Goal: Task Accomplishment & Management: Manage account settings

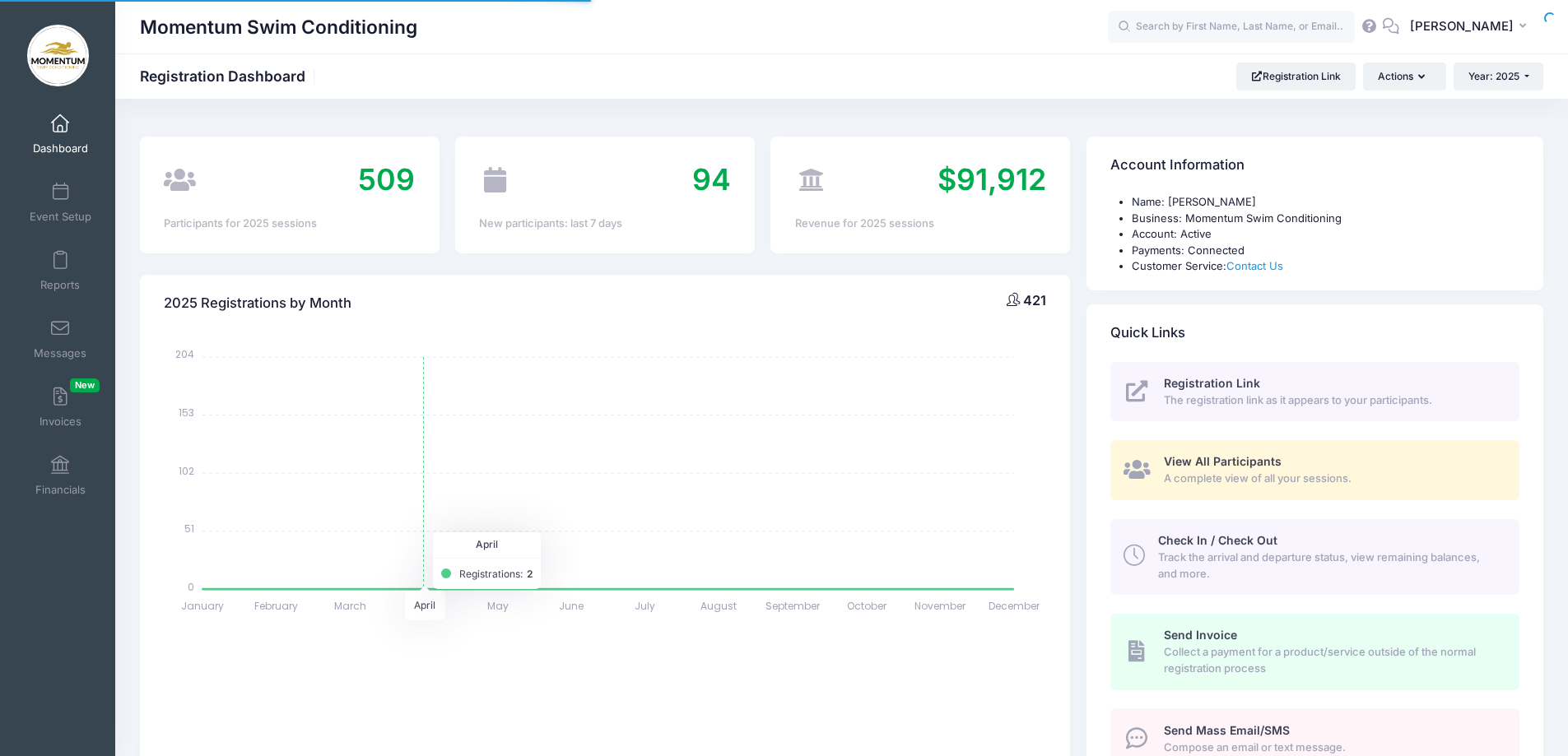
select select
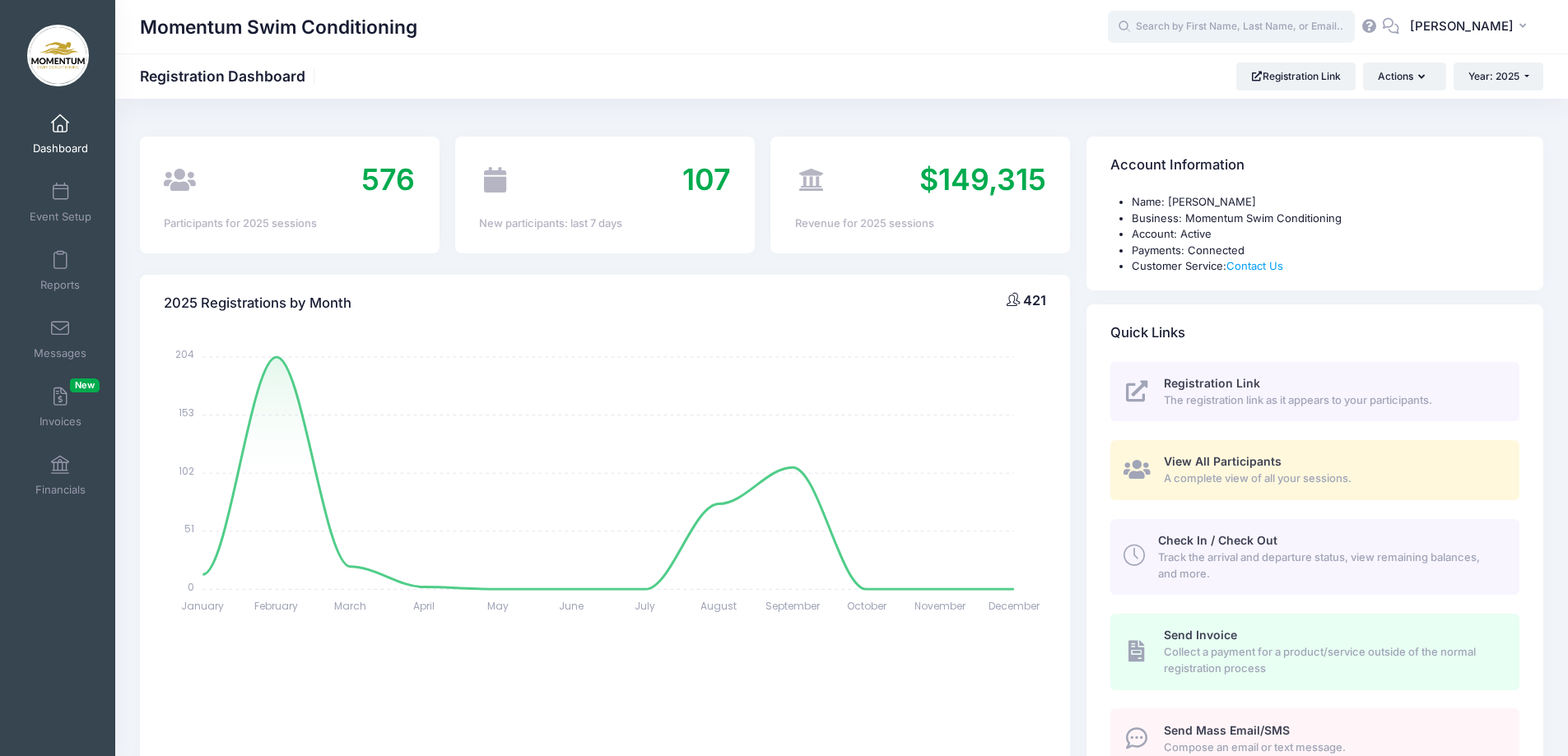
click at [1168, 24] on input "text" at bounding box center [1231, 27] width 247 height 33
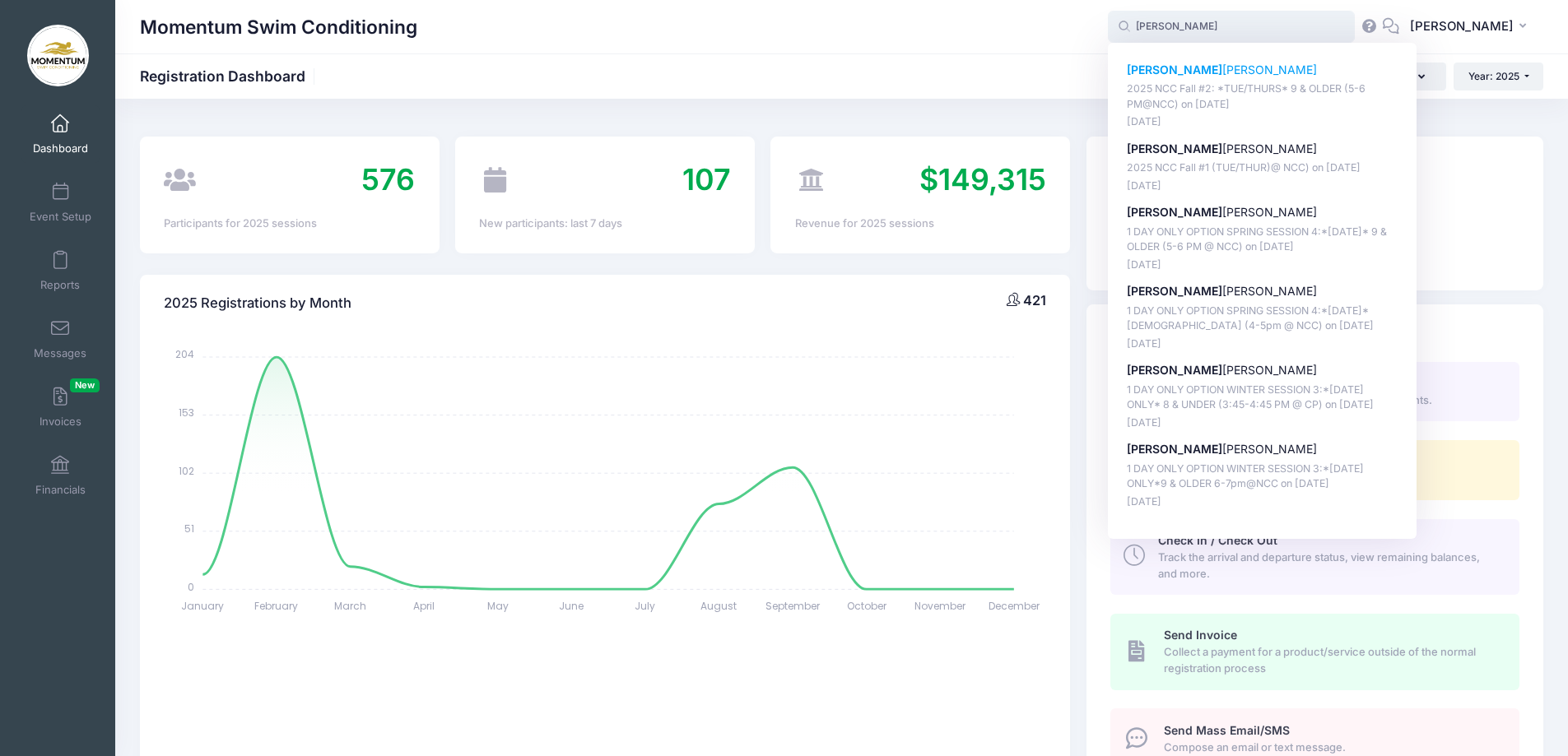
click at [1159, 69] on strong "Casey" at bounding box center [1174, 69] width 96 height 14
type input "Casey Mabrey (2025 NCC Fall #2: *TUE/THURS* 9 &amp; OLDER (5-6 PM@NCC), Nov-04,…"
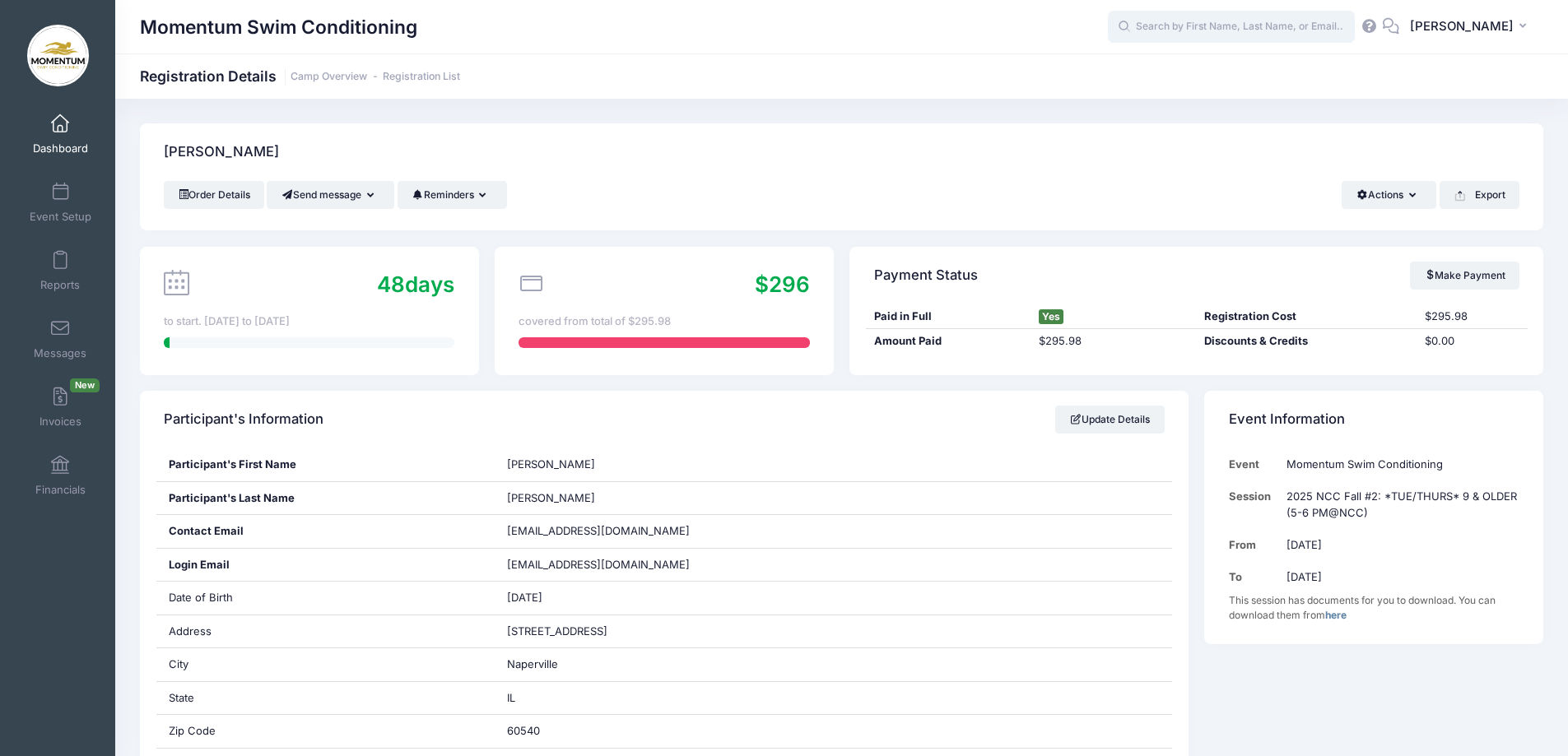
click at [1253, 34] on input "text" at bounding box center [1231, 27] width 247 height 33
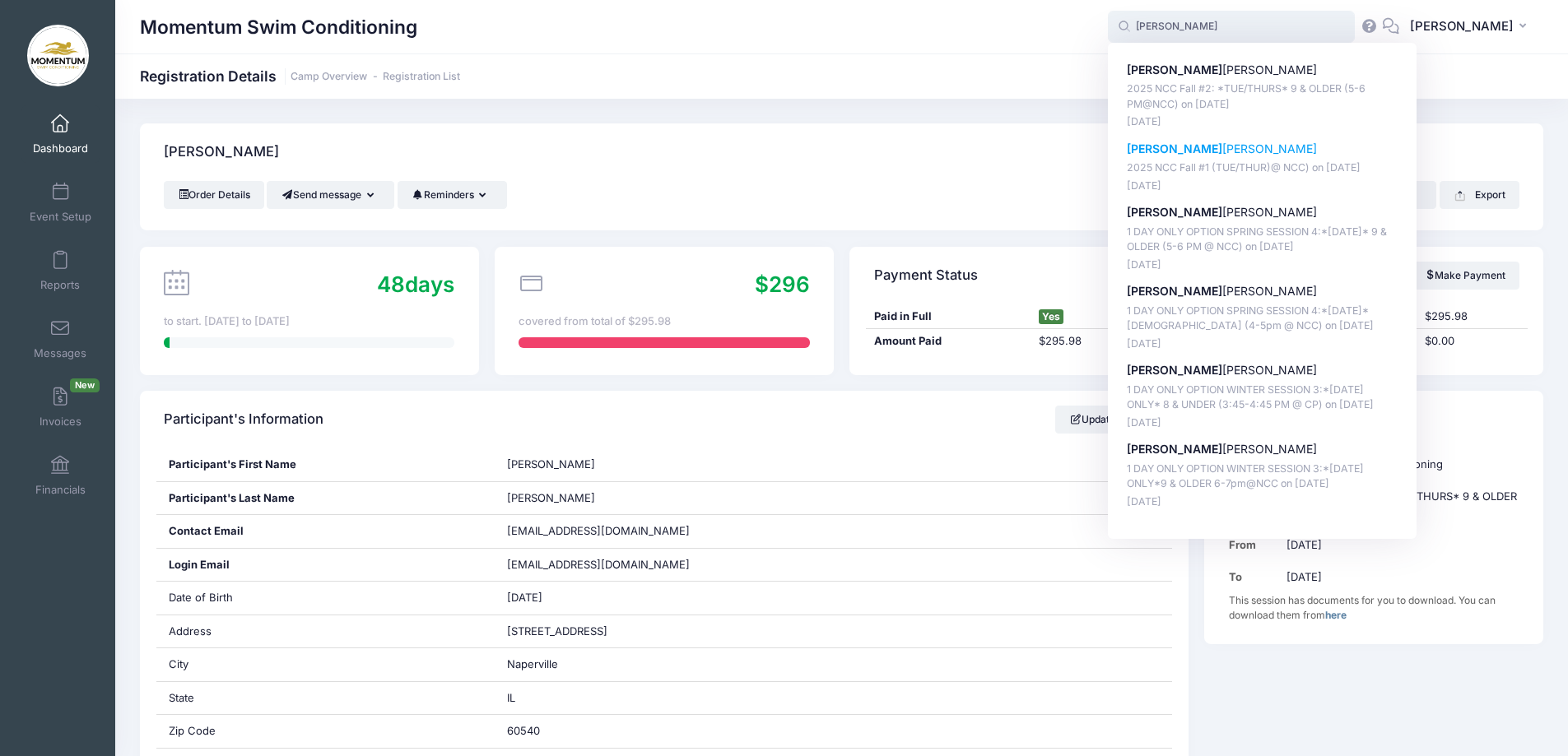
click at [1184, 146] on p "Casey Mabrey" at bounding box center [1263, 150] width 272 height 18
type input "Casey Mabrey (2025 NCC Fall #1 (TUE/THUR)@ NCC), Sep-16, 2025)"
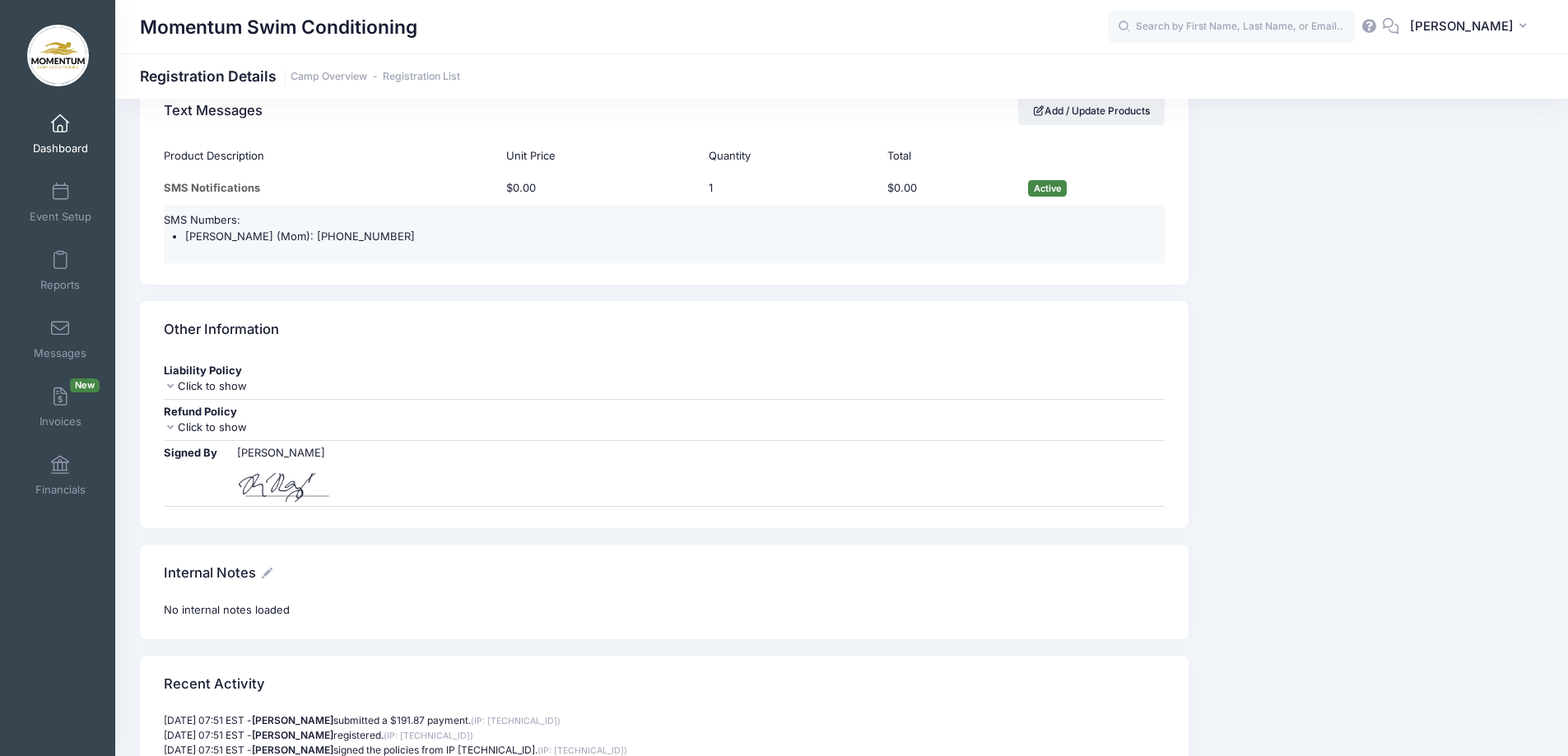
scroll to position [1727, 0]
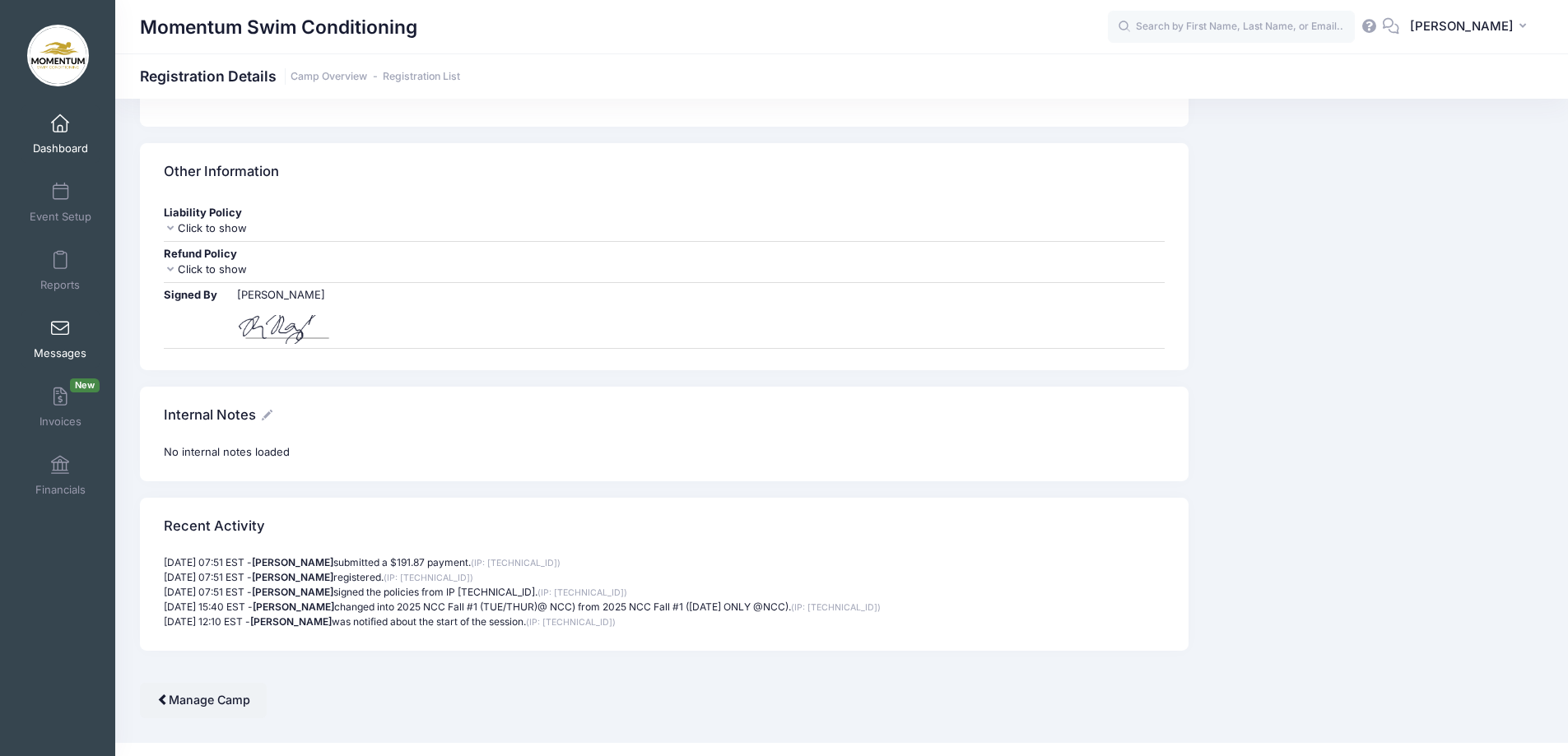
click at [54, 339] on link "Messages" at bounding box center [60, 339] width 78 height 58
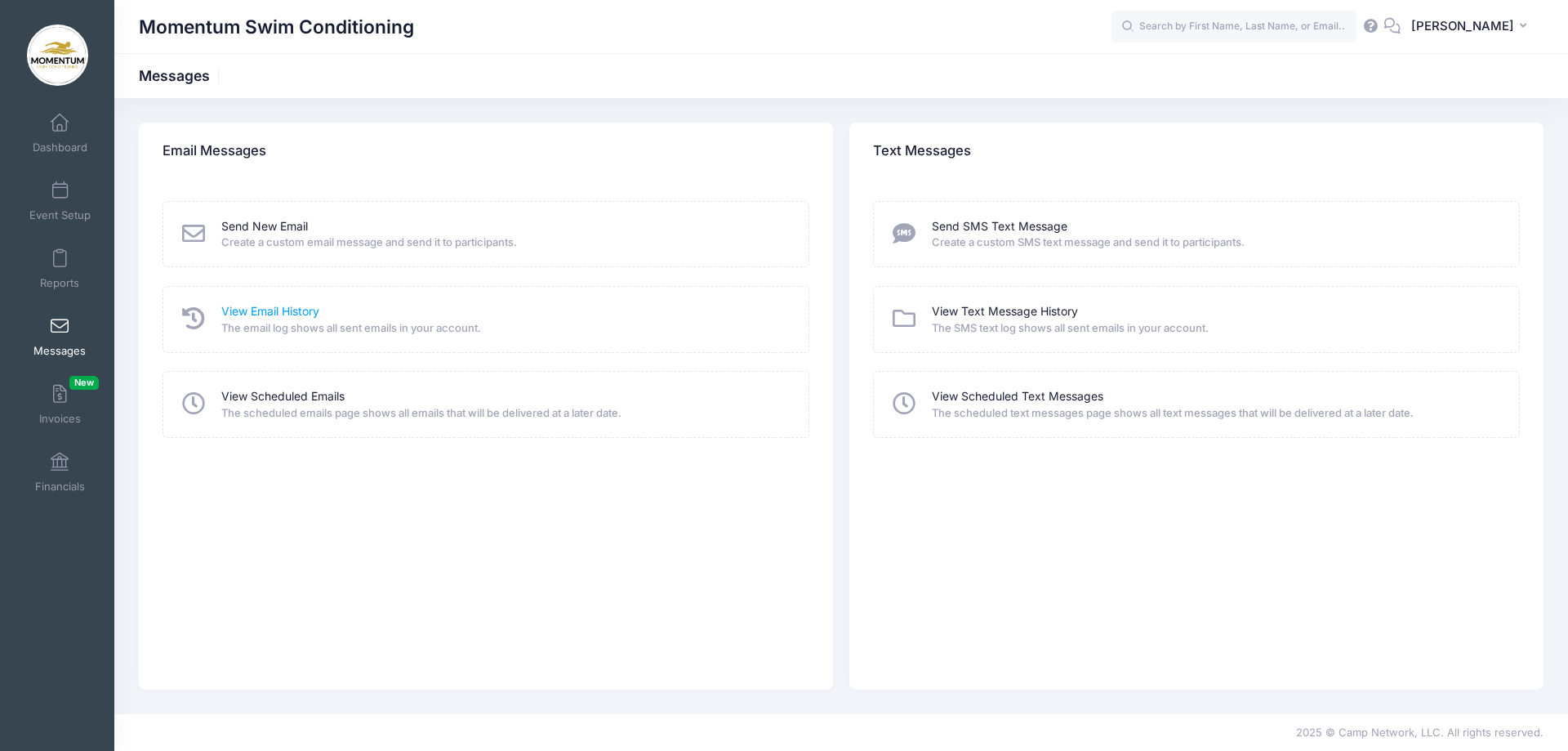
click at [304, 311] on link "View Email History" at bounding box center [270, 312] width 98 height 17
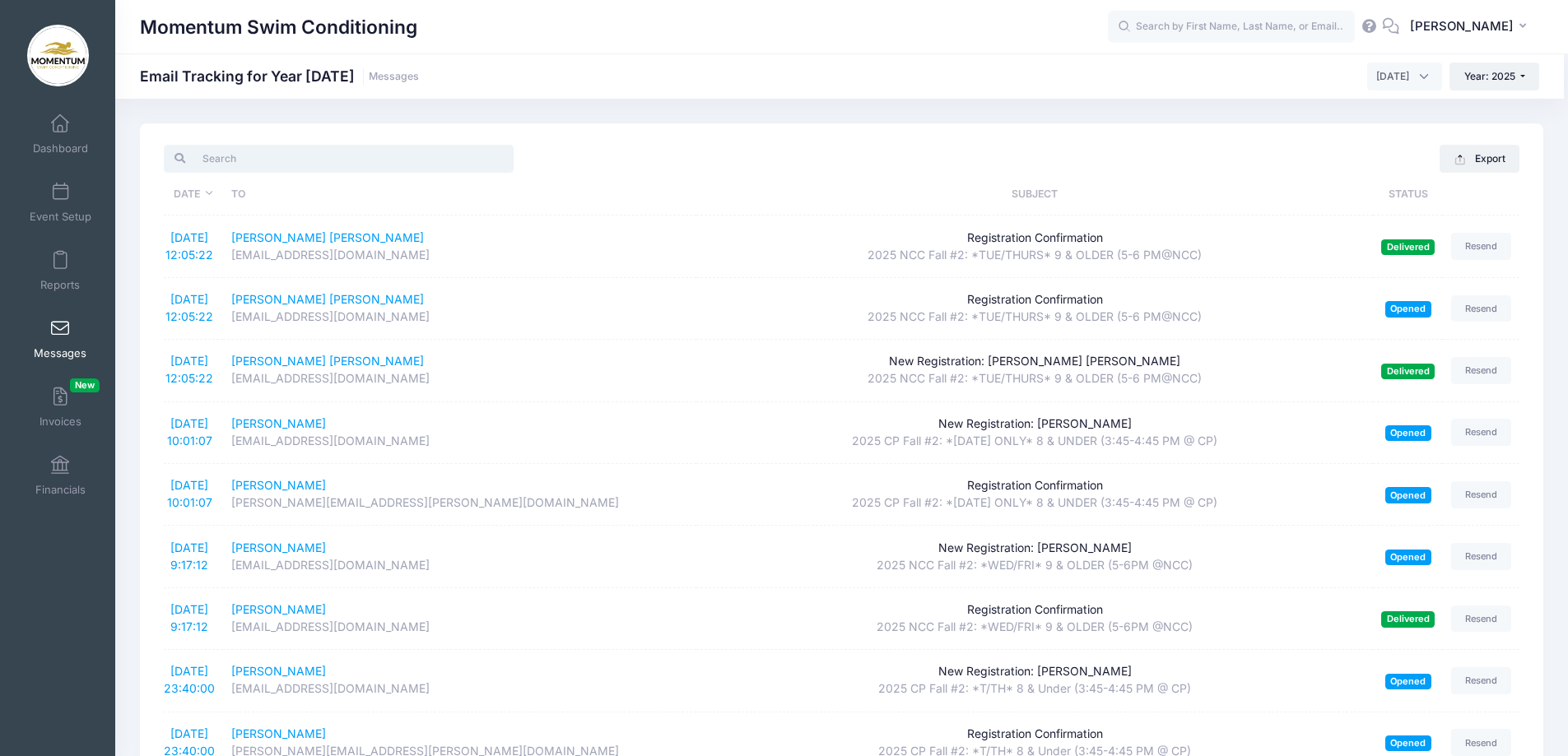
click at [386, 150] on input "search" at bounding box center [338, 159] width 350 height 28
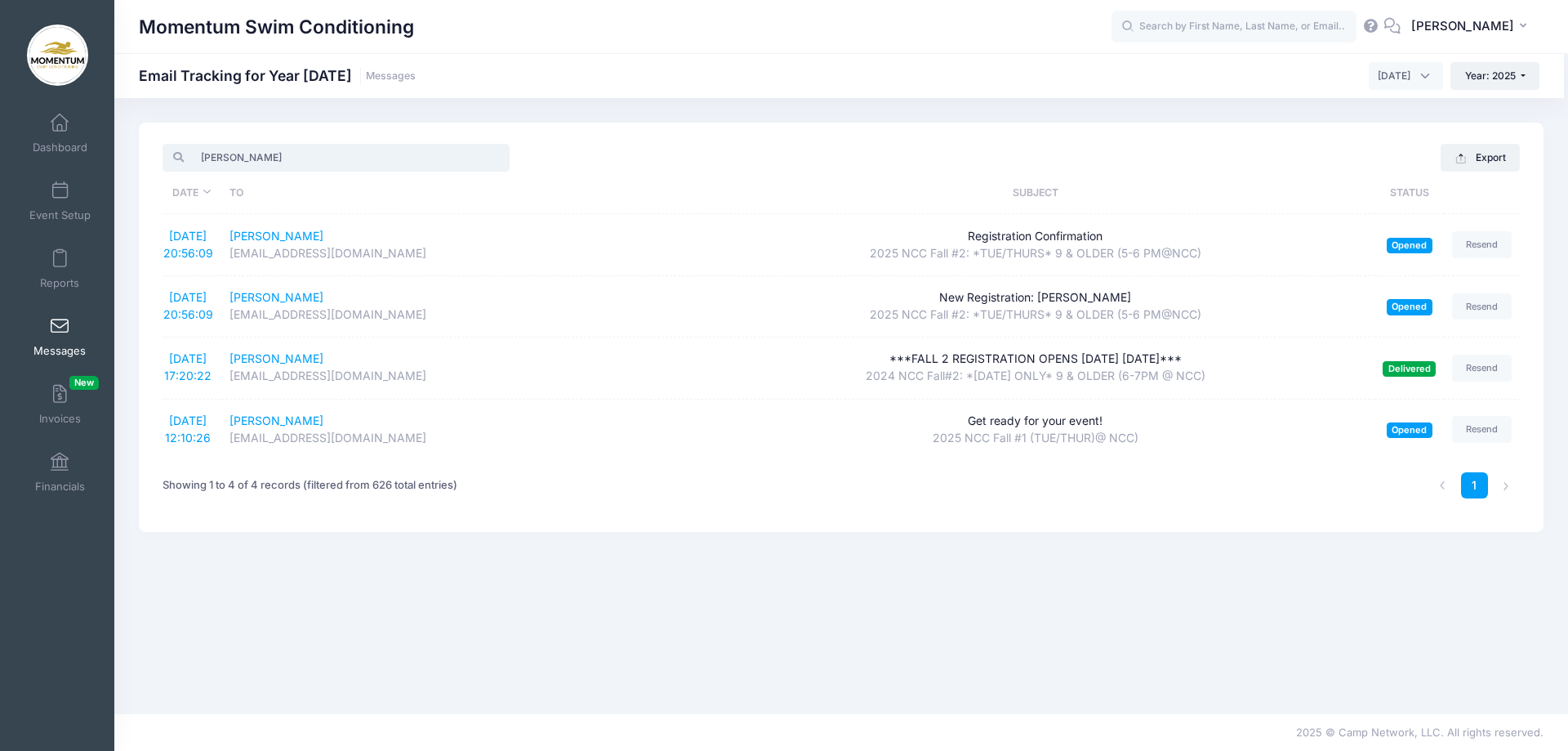
type input "[PERSON_NAME]"
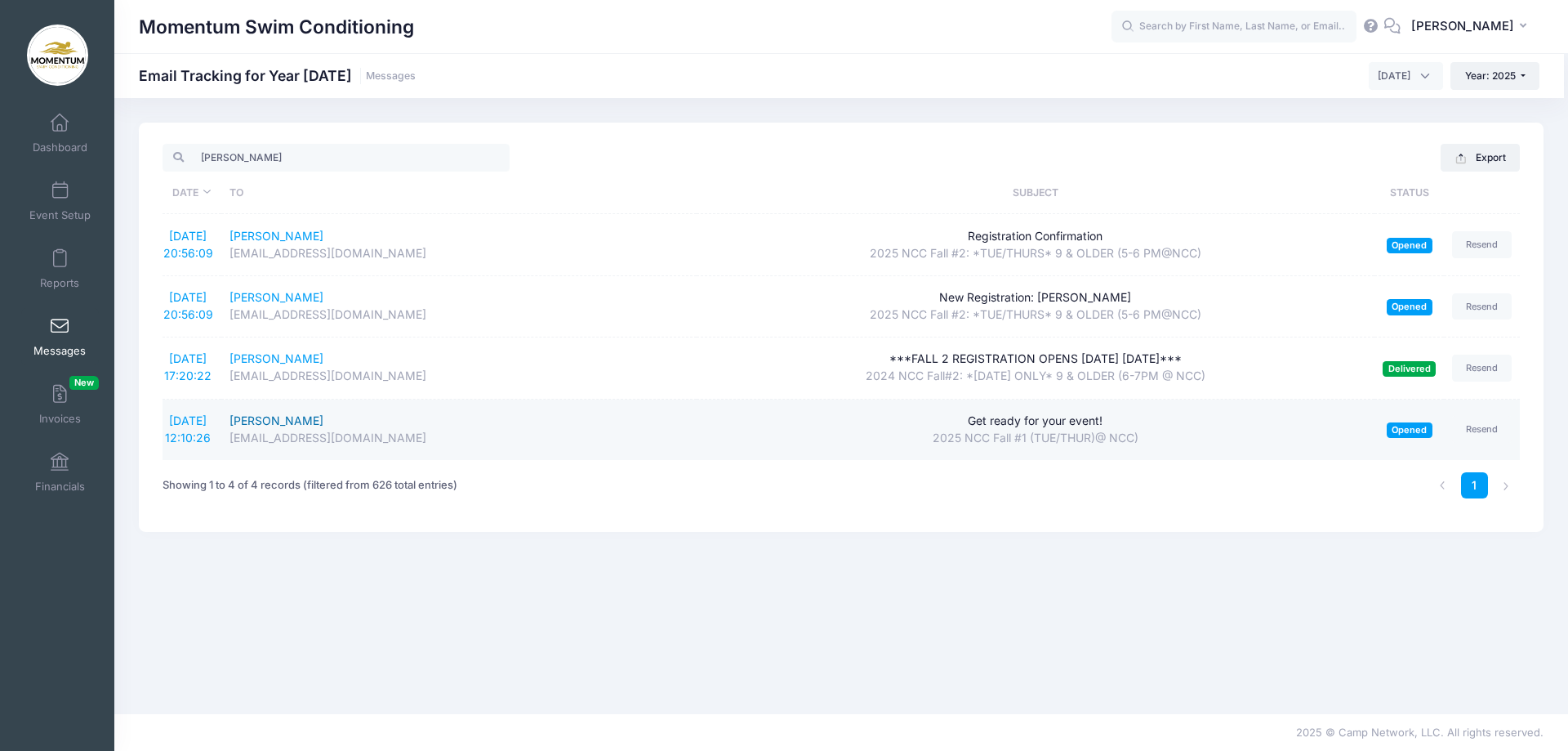
click at [275, 421] on div "[PERSON_NAME]" at bounding box center [459, 421] width 459 height 17
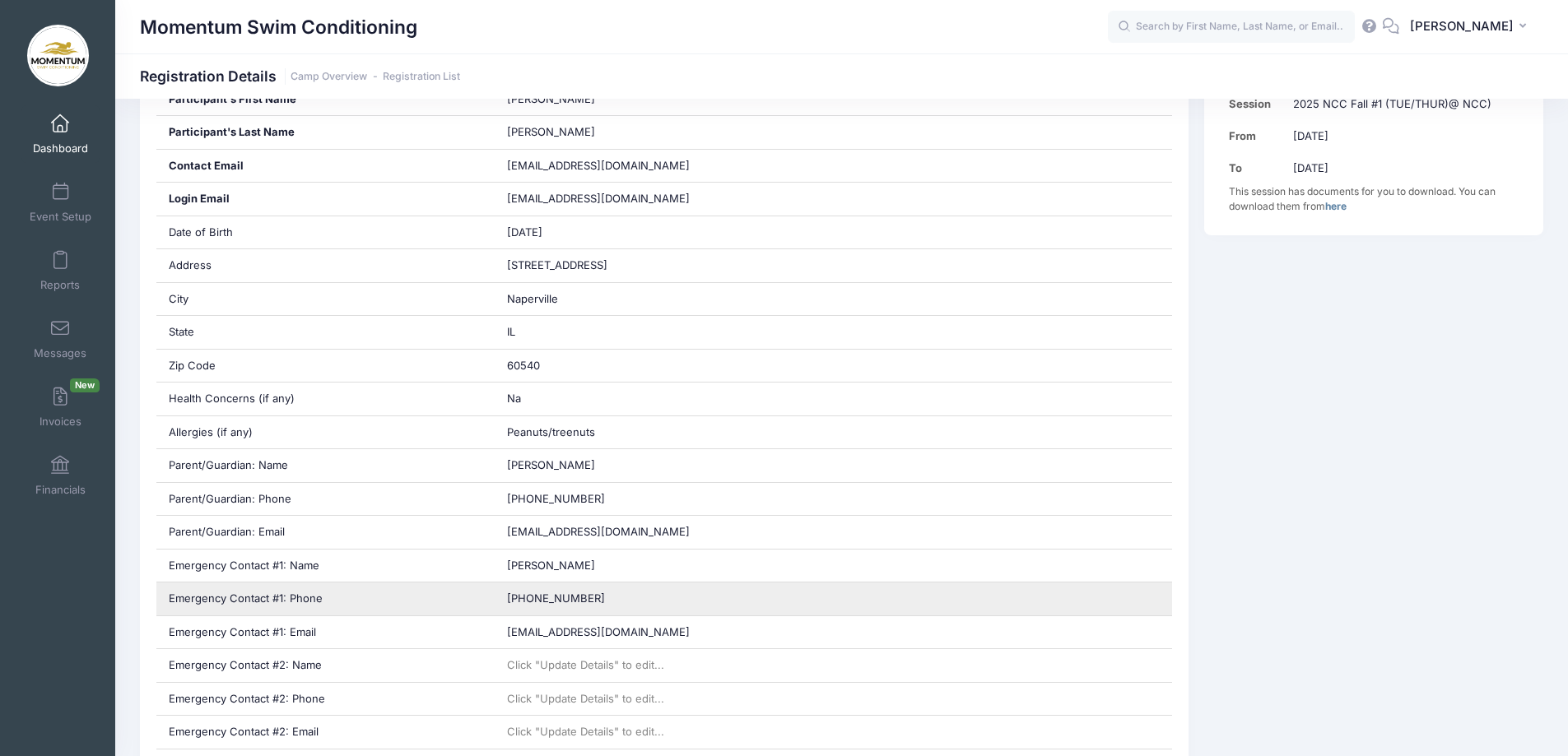
scroll to position [493, 0]
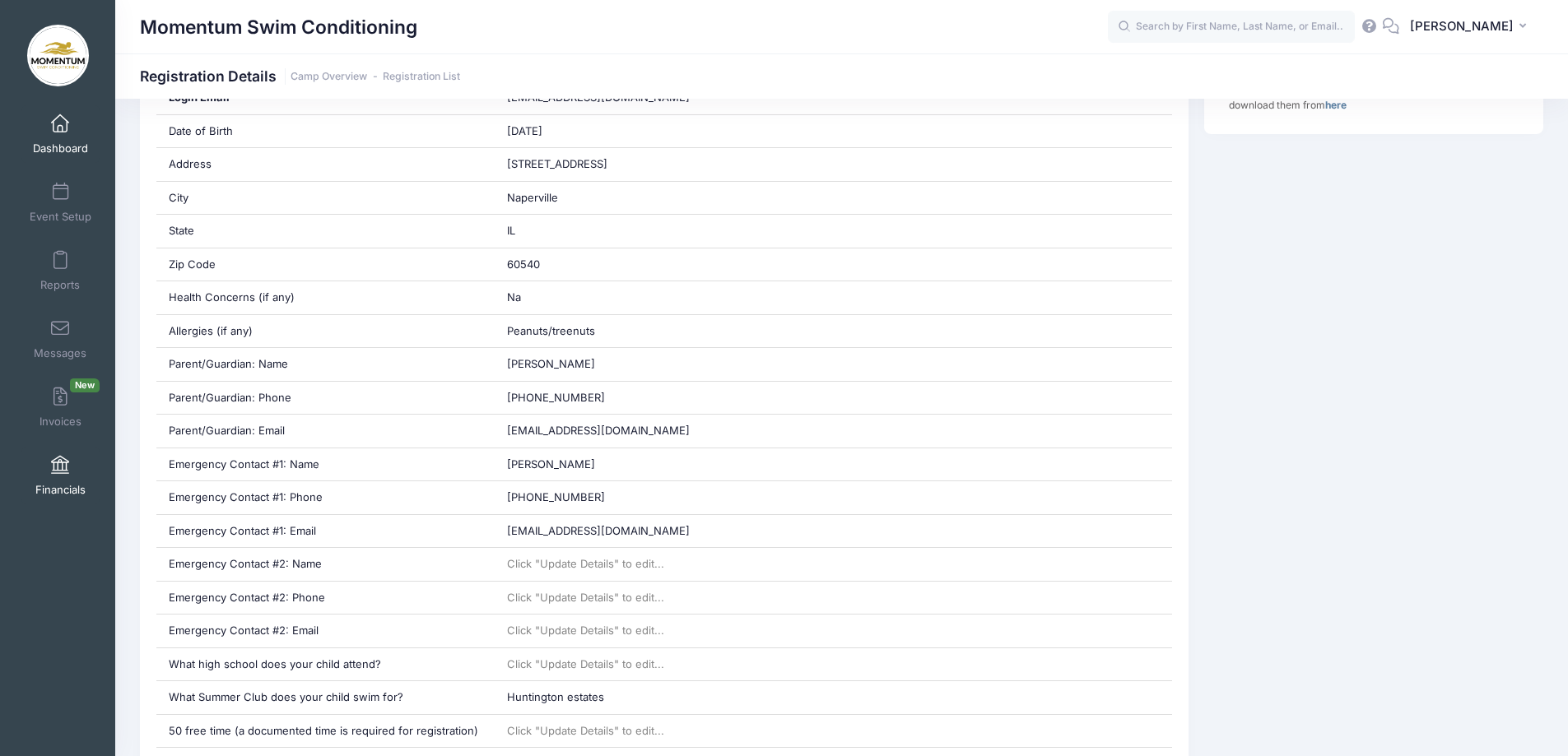
click at [60, 470] on span at bounding box center [60, 465] width 0 height 18
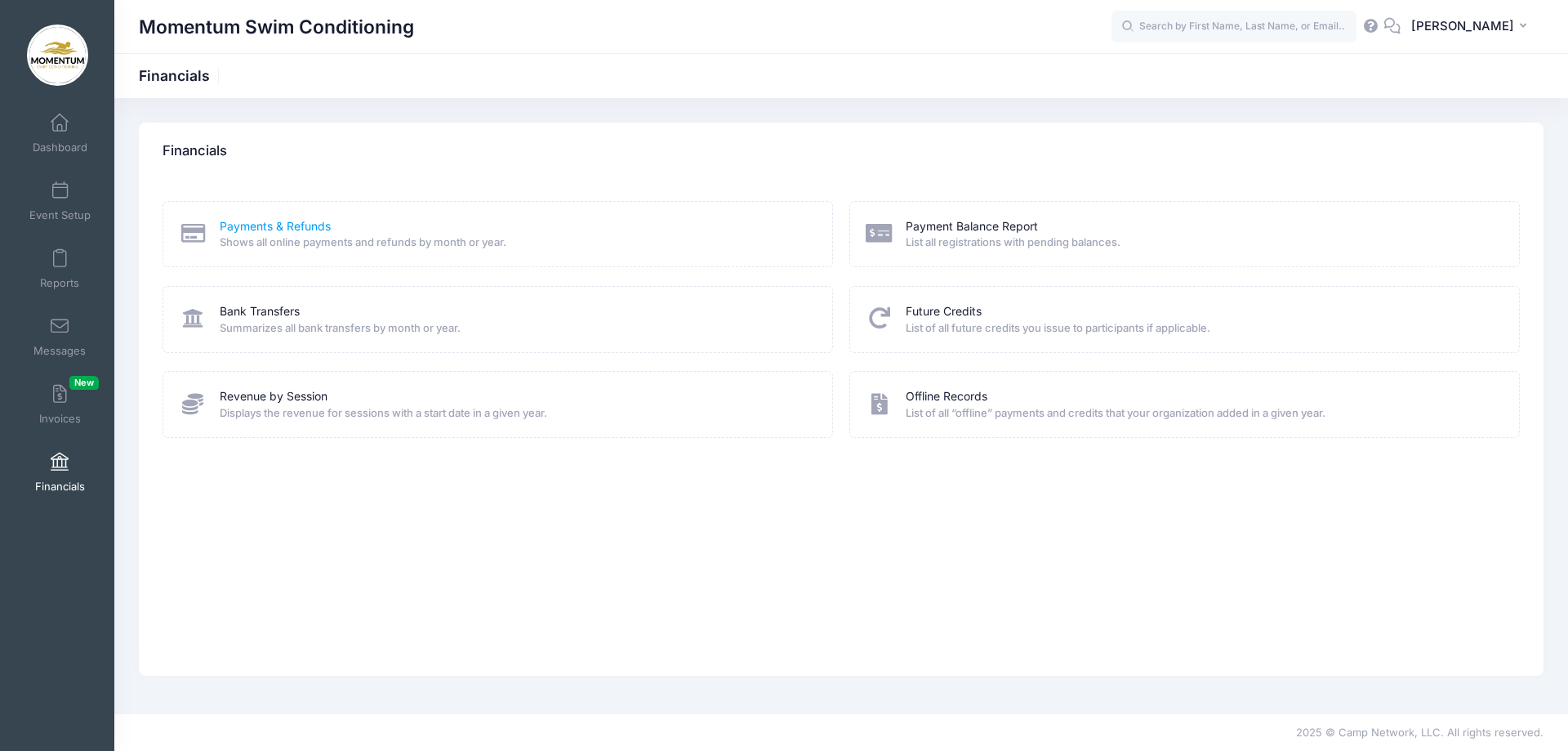
click at [283, 223] on link "Payments & Refunds" at bounding box center [276, 227] width 111 height 17
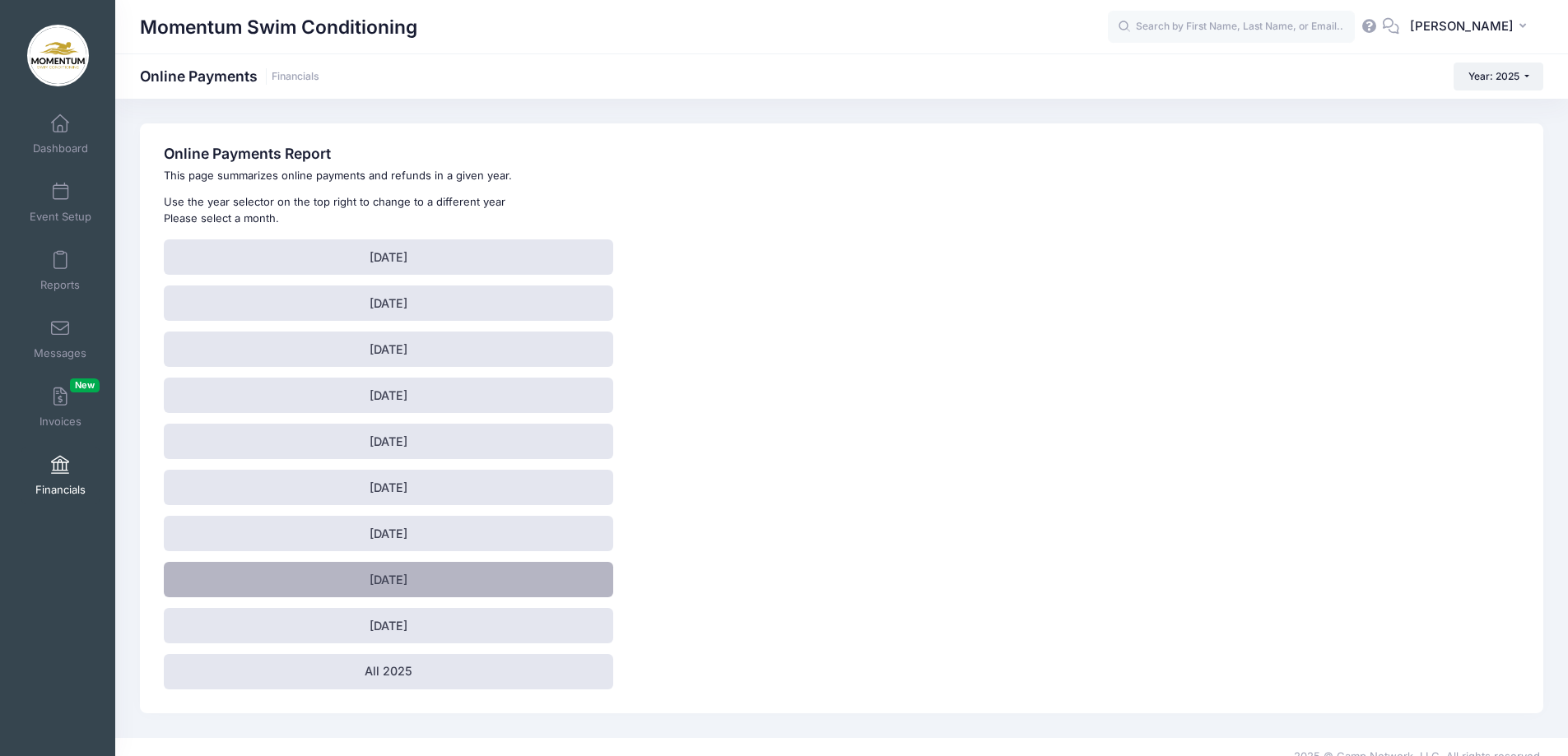
click at [386, 585] on link "August 2025" at bounding box center [388, 579] width 450 height 35
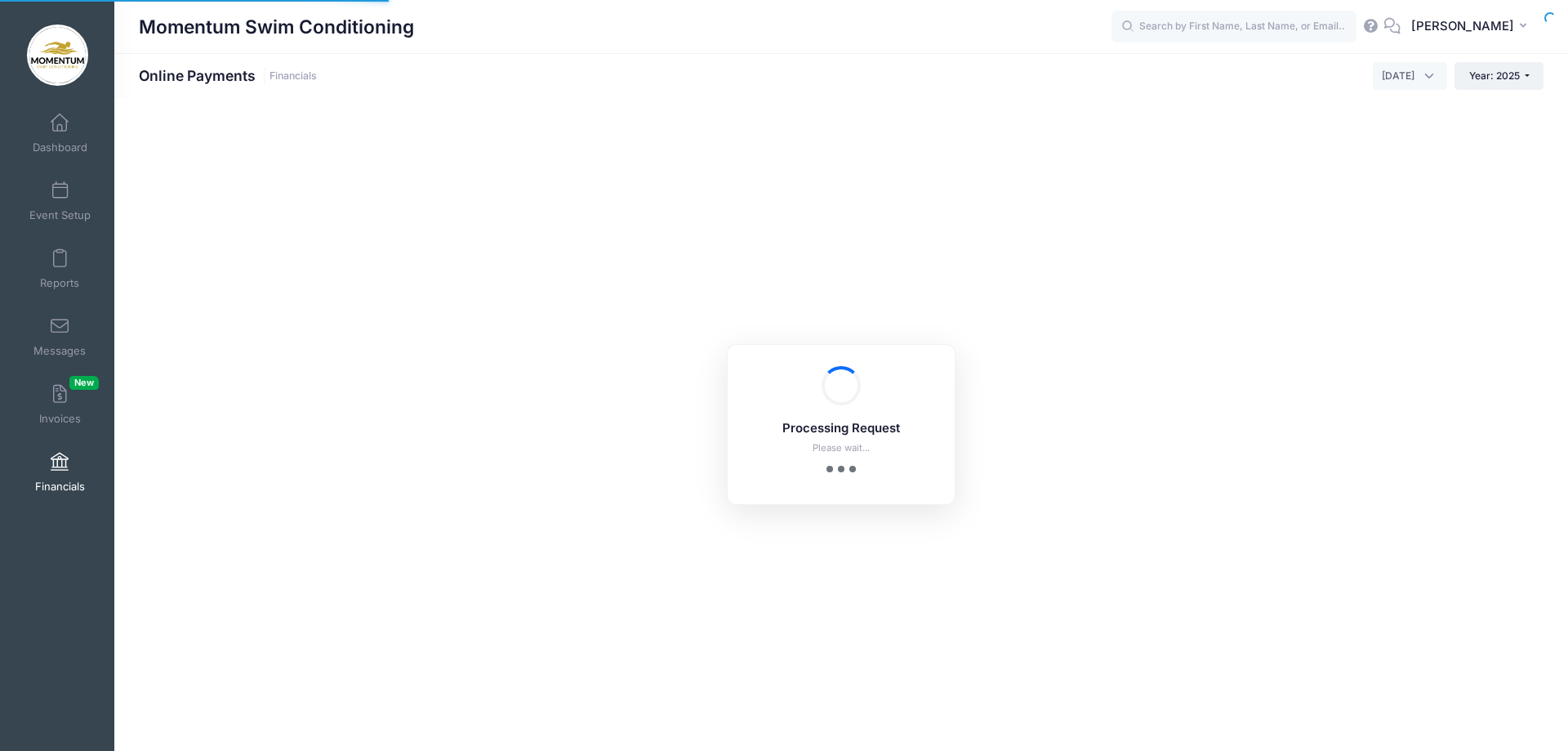
select select "10"
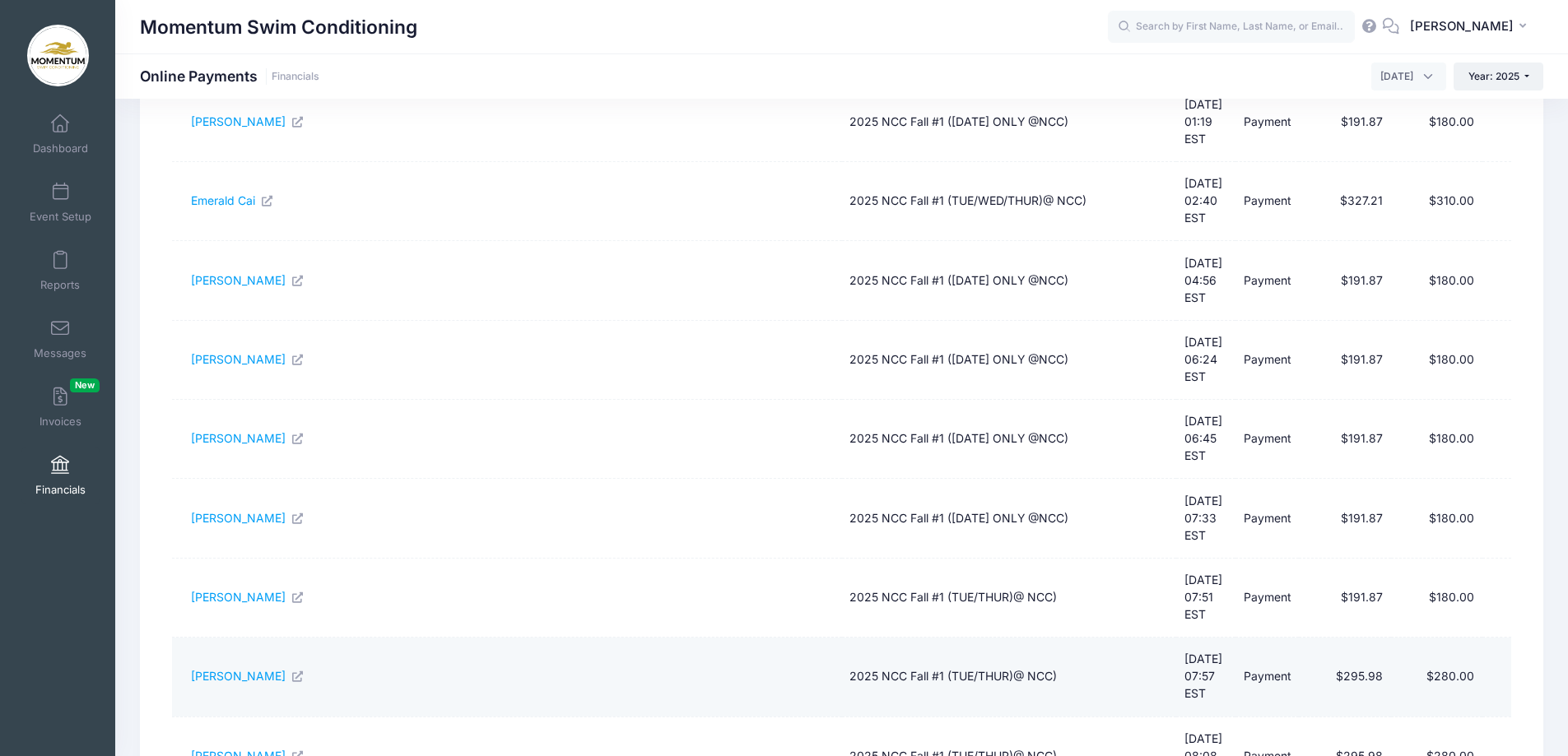
scroll to position [383, 0]
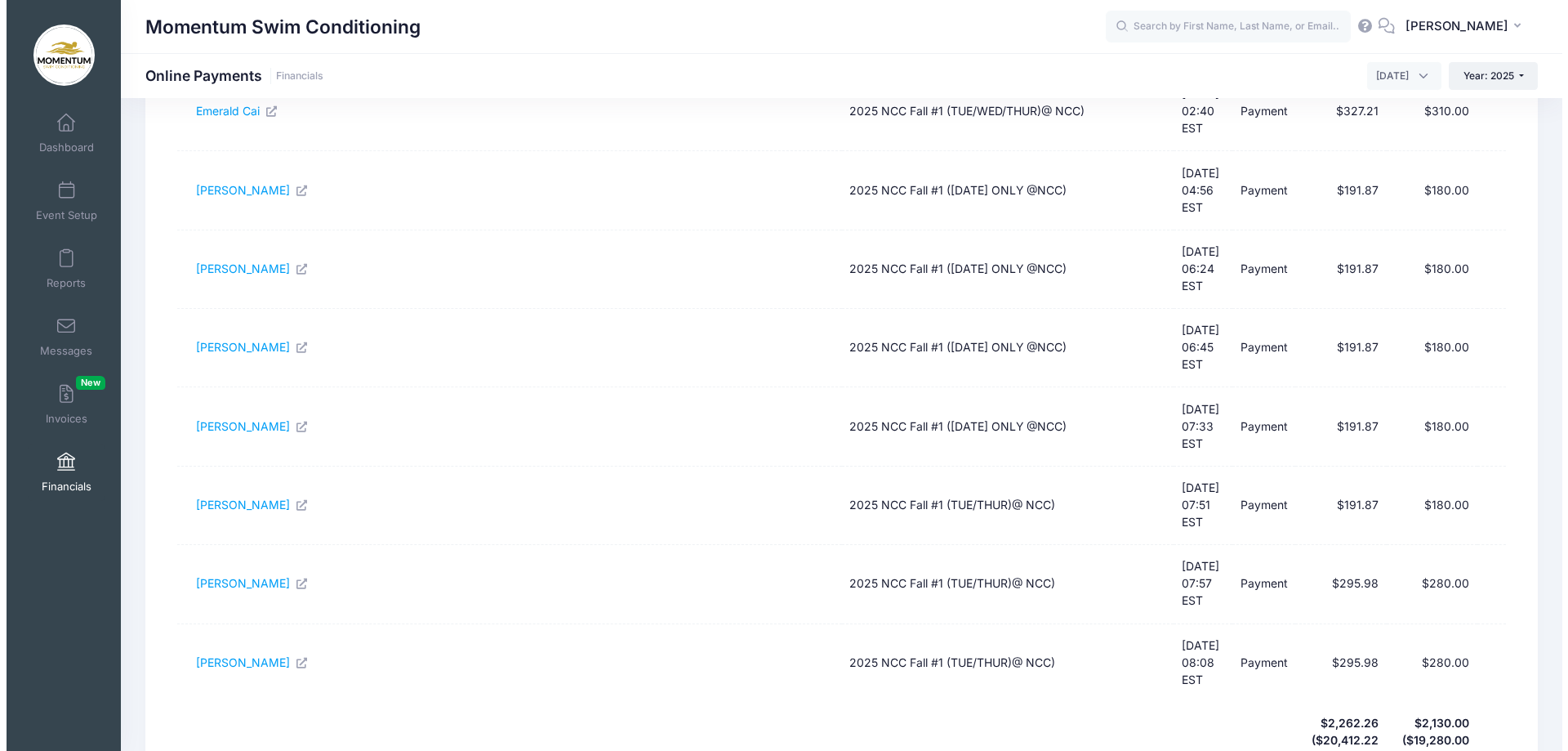
scroll to position [0, 0]
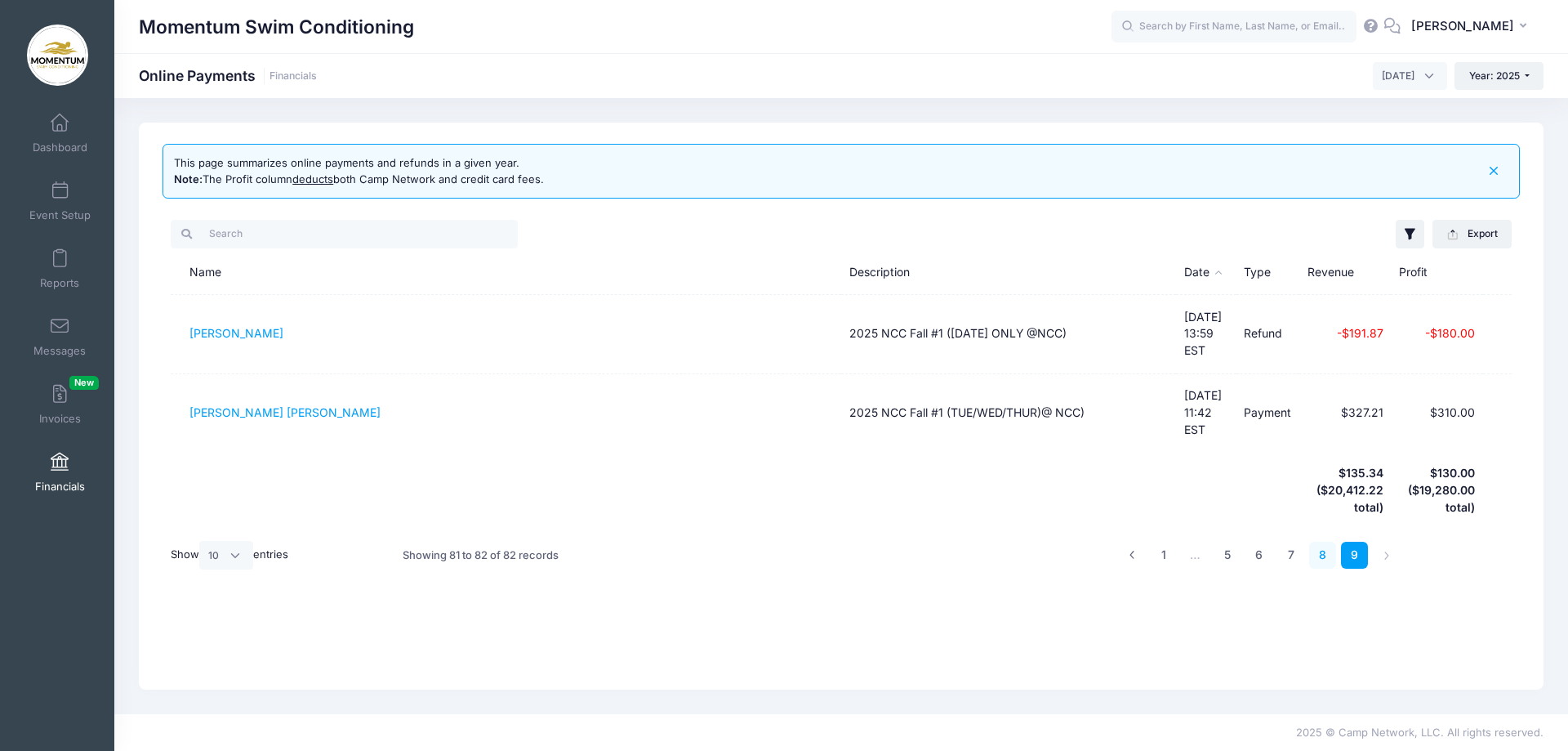
click at [1318, 542] on link "8" at bounding box center [1322, 555] width 27 height 27
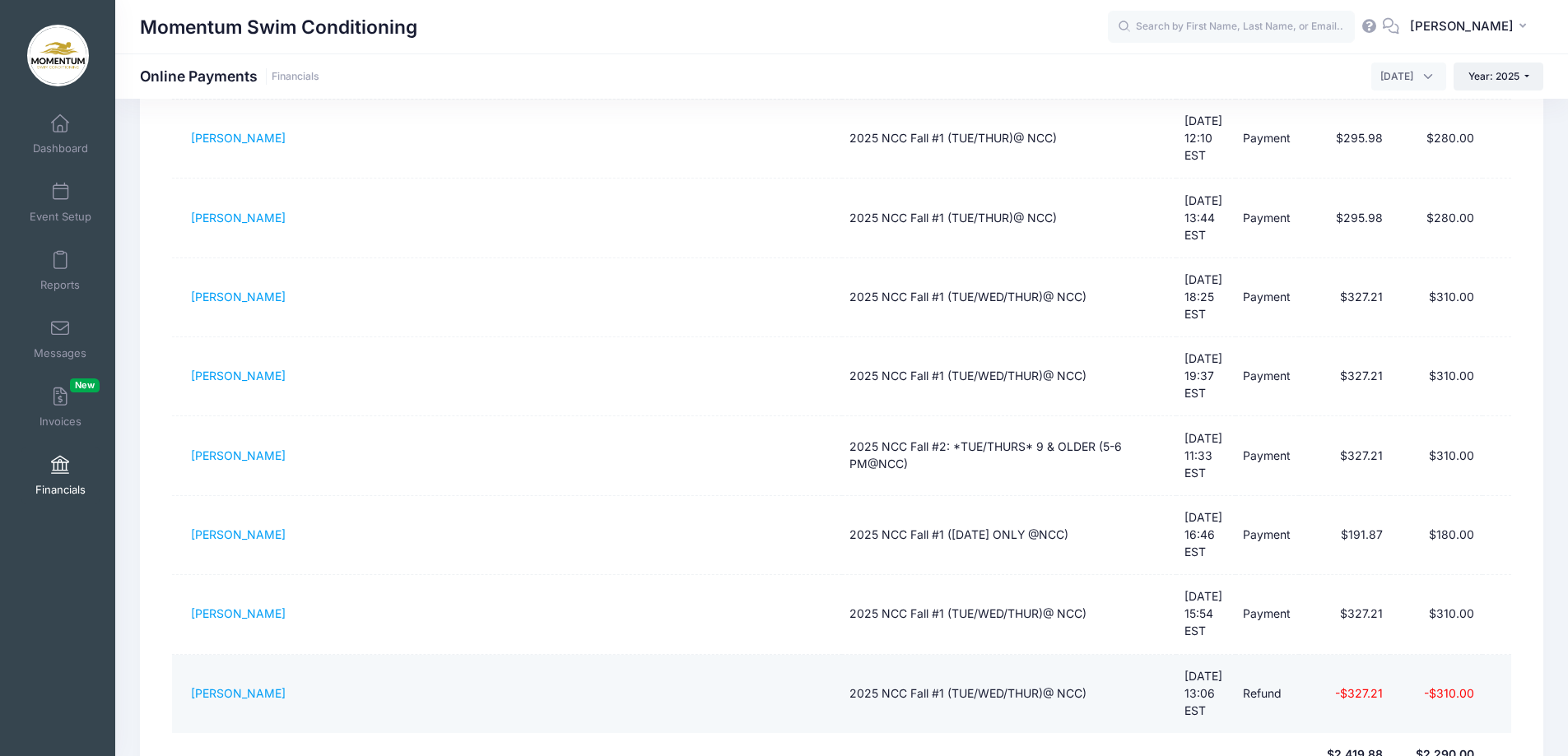
scroll to position [383, 0]
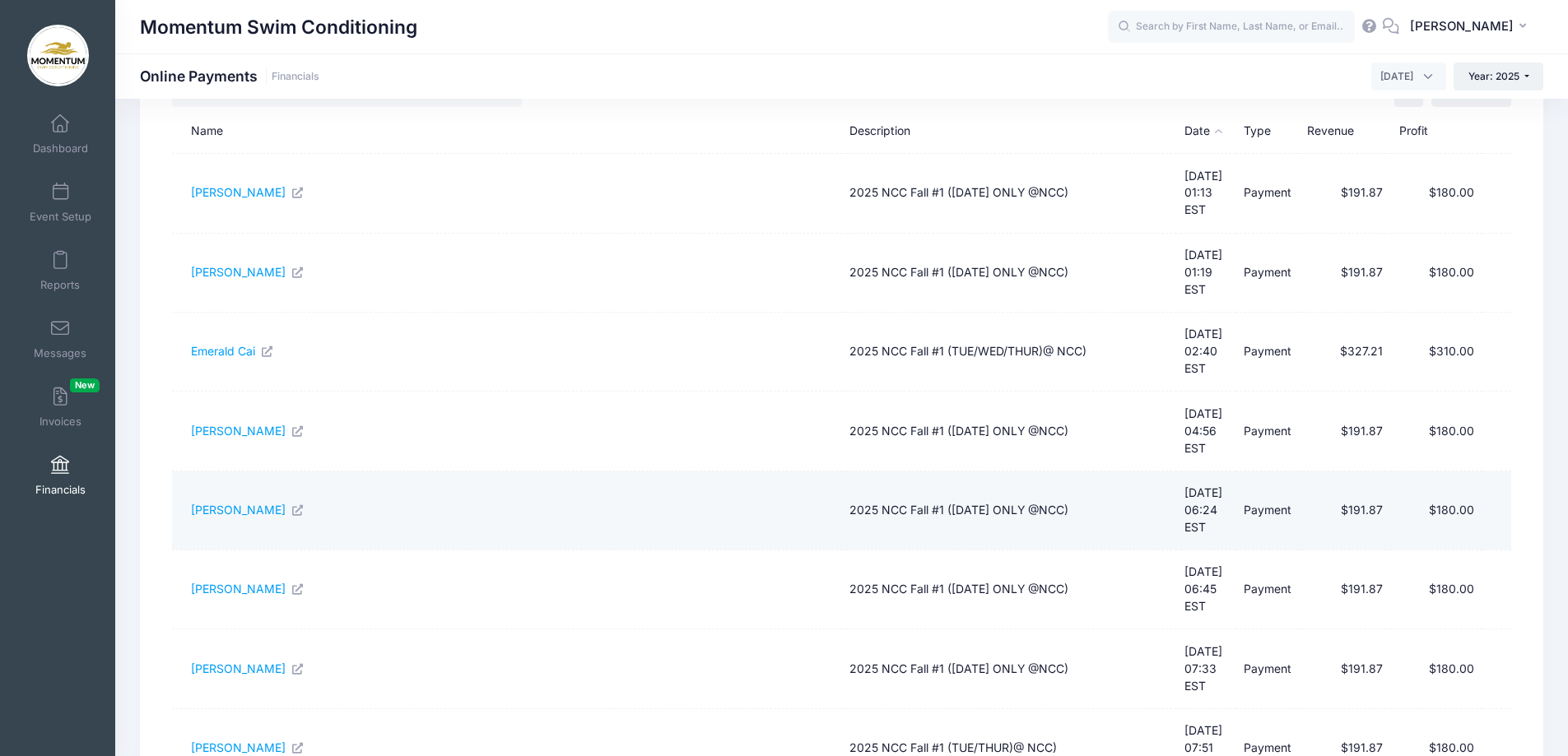
scroll to position [329, 0]
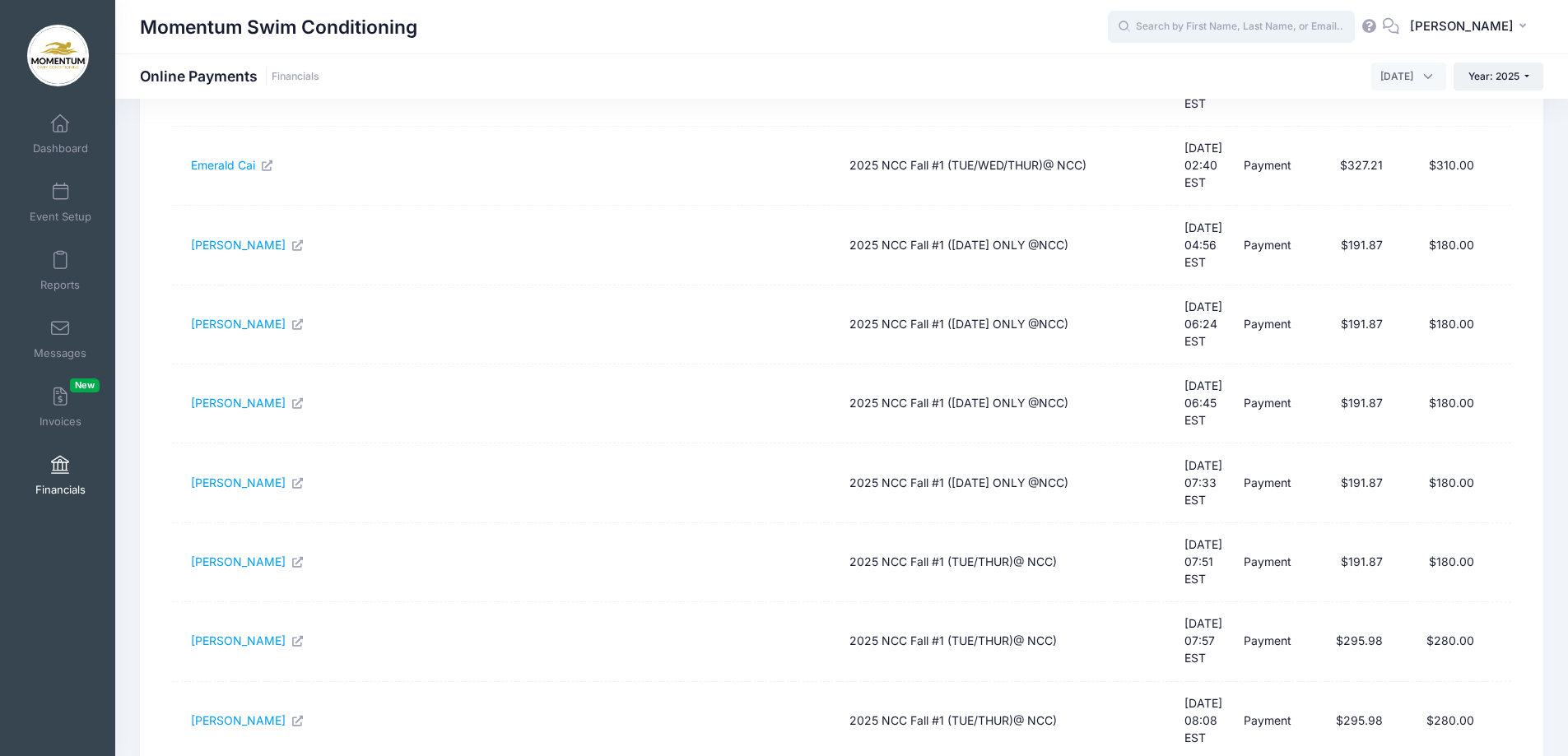
click at [1259, 20] on input "text" at bounding box center [1231, 27] width 247 height 33
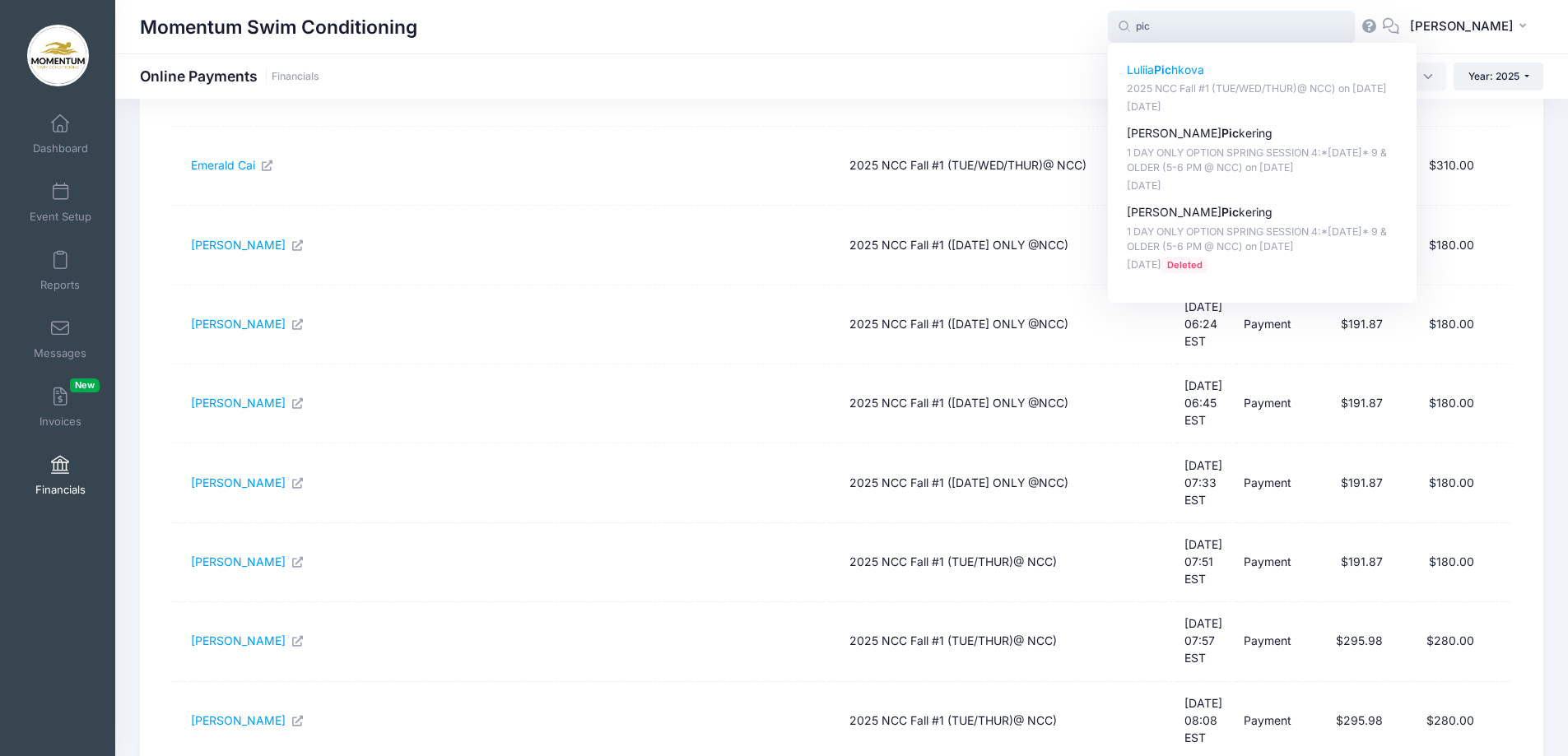
click at [1281, 87] on p "2025 NCC Fall #1 (TUE/WED/THUR)@ NCC) on Sep-16, 2025" at bounding box center [1263, 89] width 272 height 16
type input "Luliia Pichkova (2025 NCC Fall #1 (TUE/WED/THUR)@ NCC), Sep-16, 2025)"
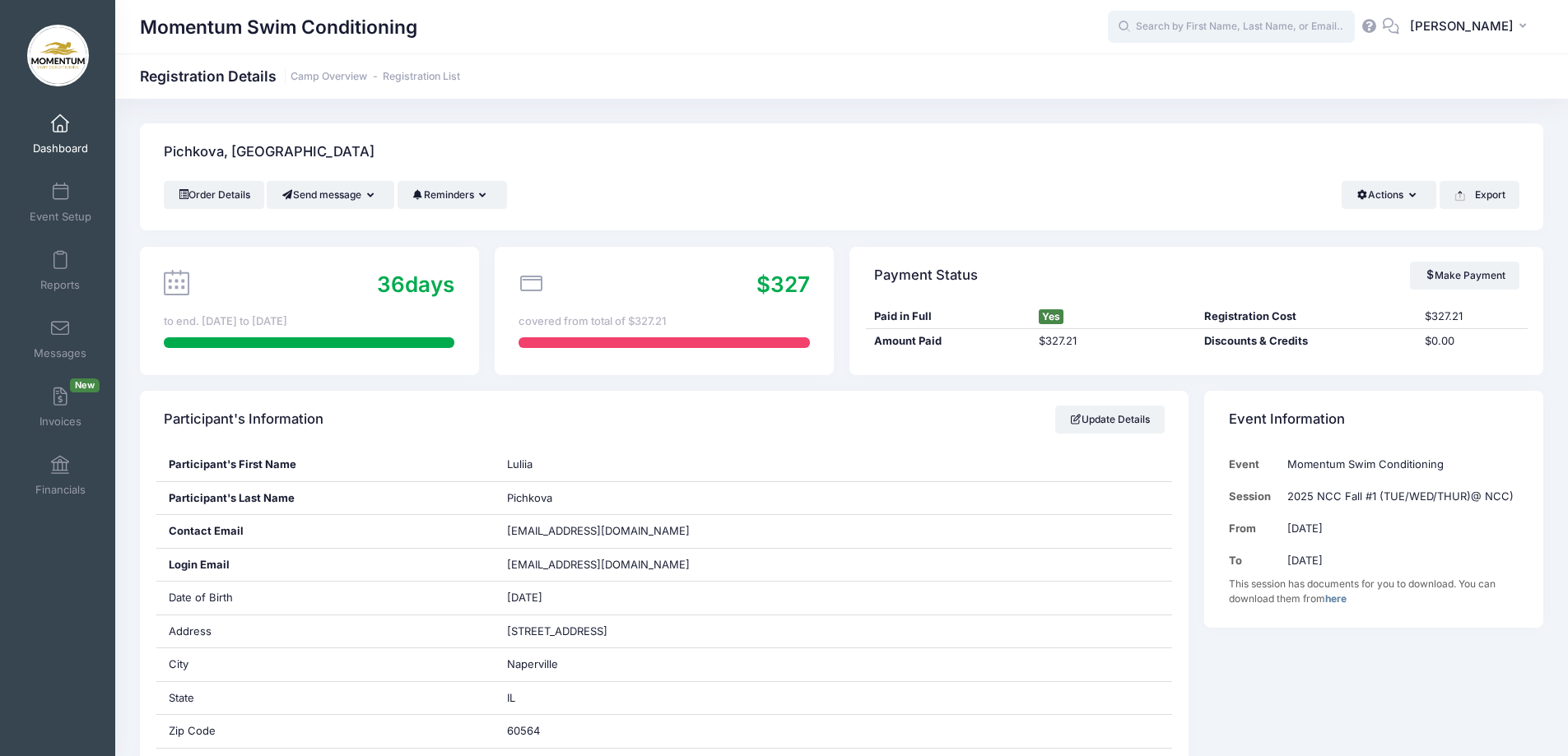
click at [1217, 29] on input "text" at bounding box center [1231, 27] width 247 height 33
click at [77, 143] on span "Dashboard" at bounding box center [60, 149] width 55 height 14
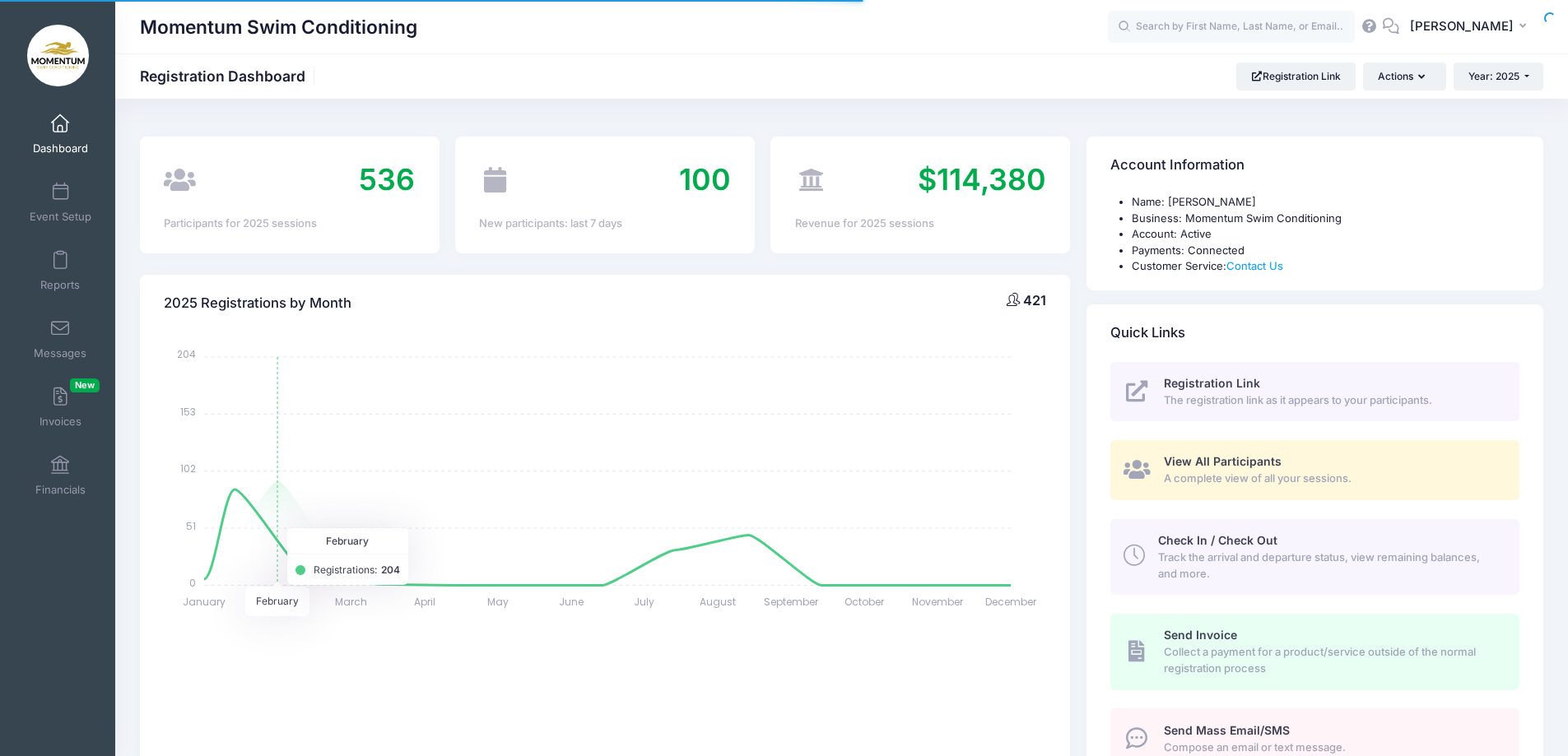
select select
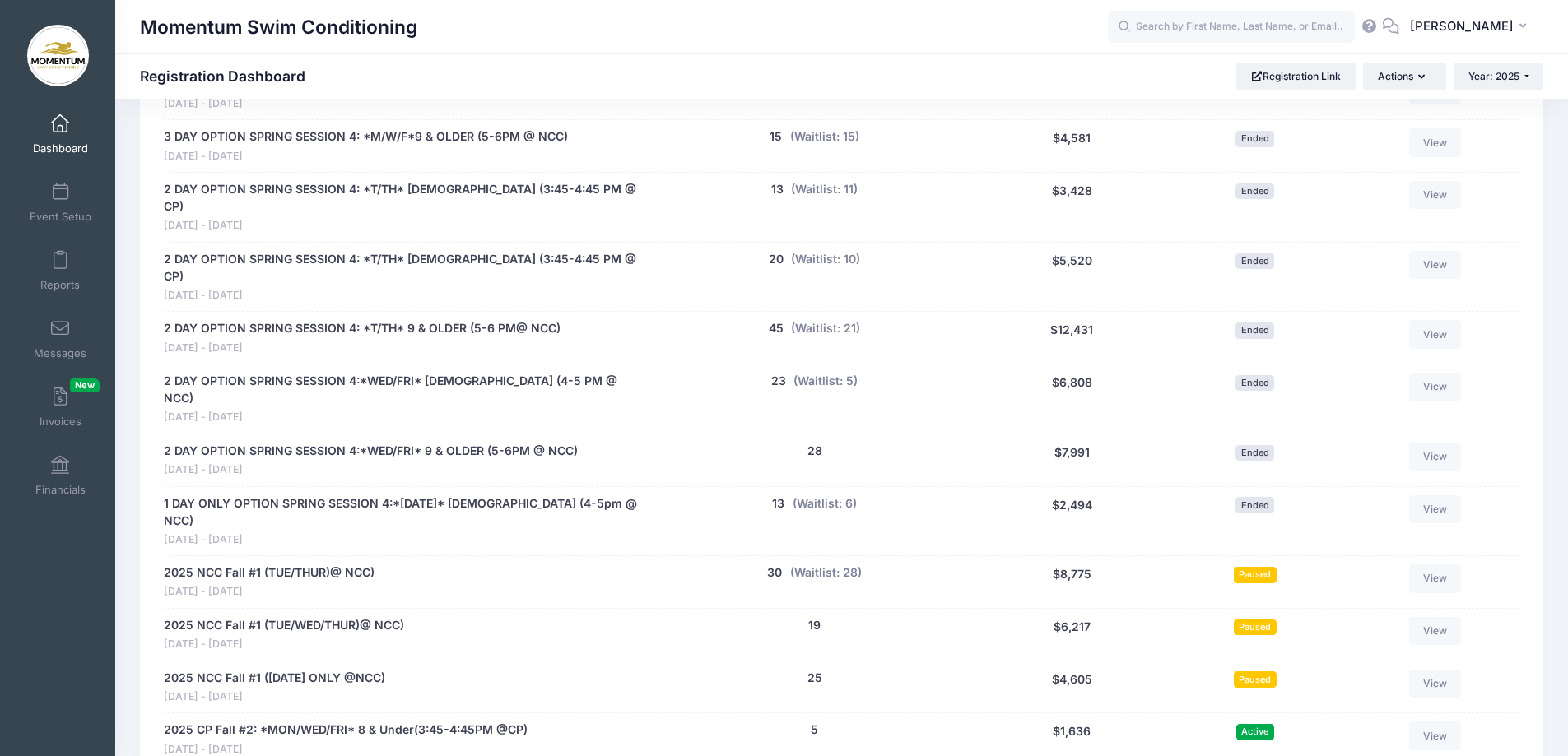
scroll to position [1563, 0]
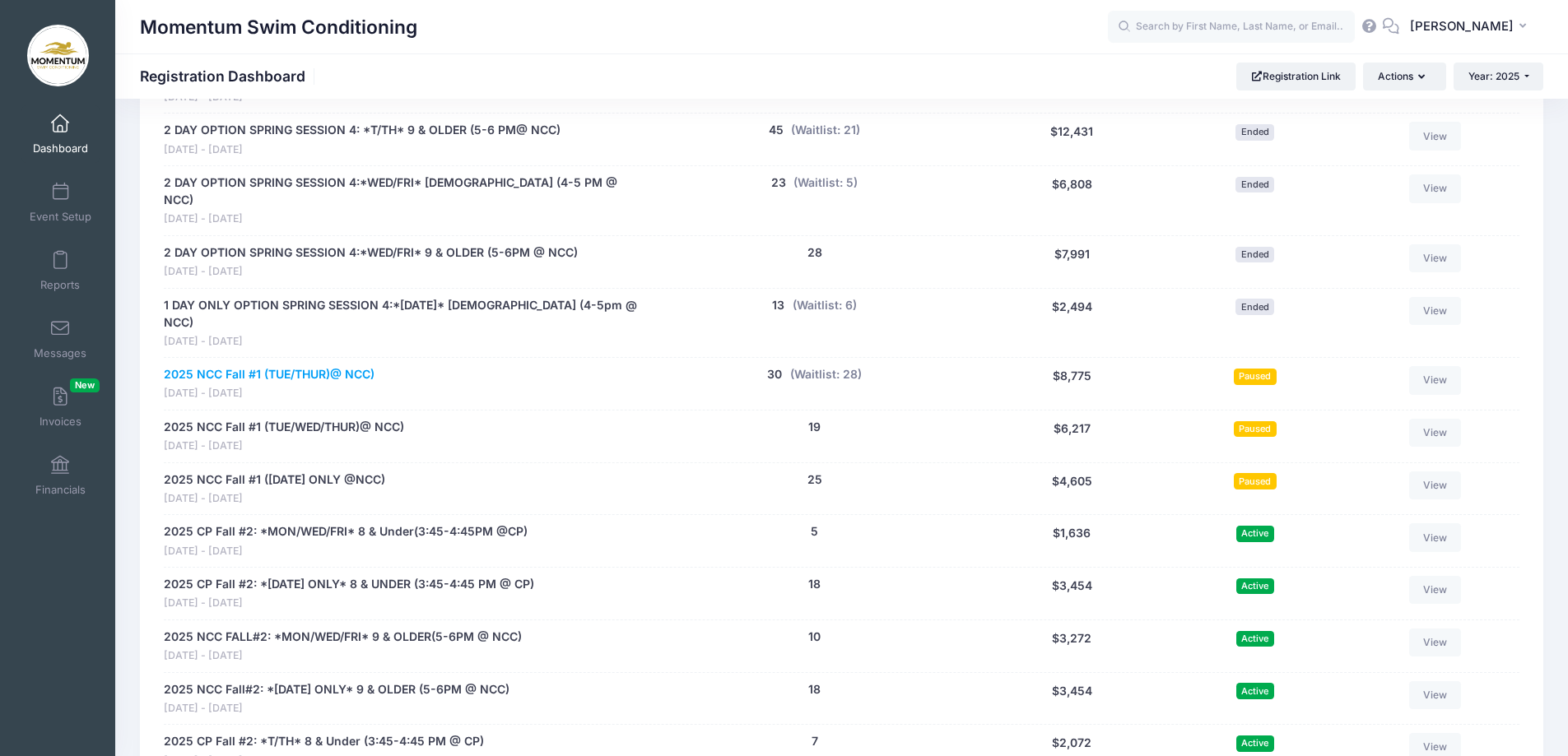
click at [337, 366] on link "2025 NCC Fall #1 (TUE/THUR)@ NCC)" at bounding box center [269, 375] width 210 height 18
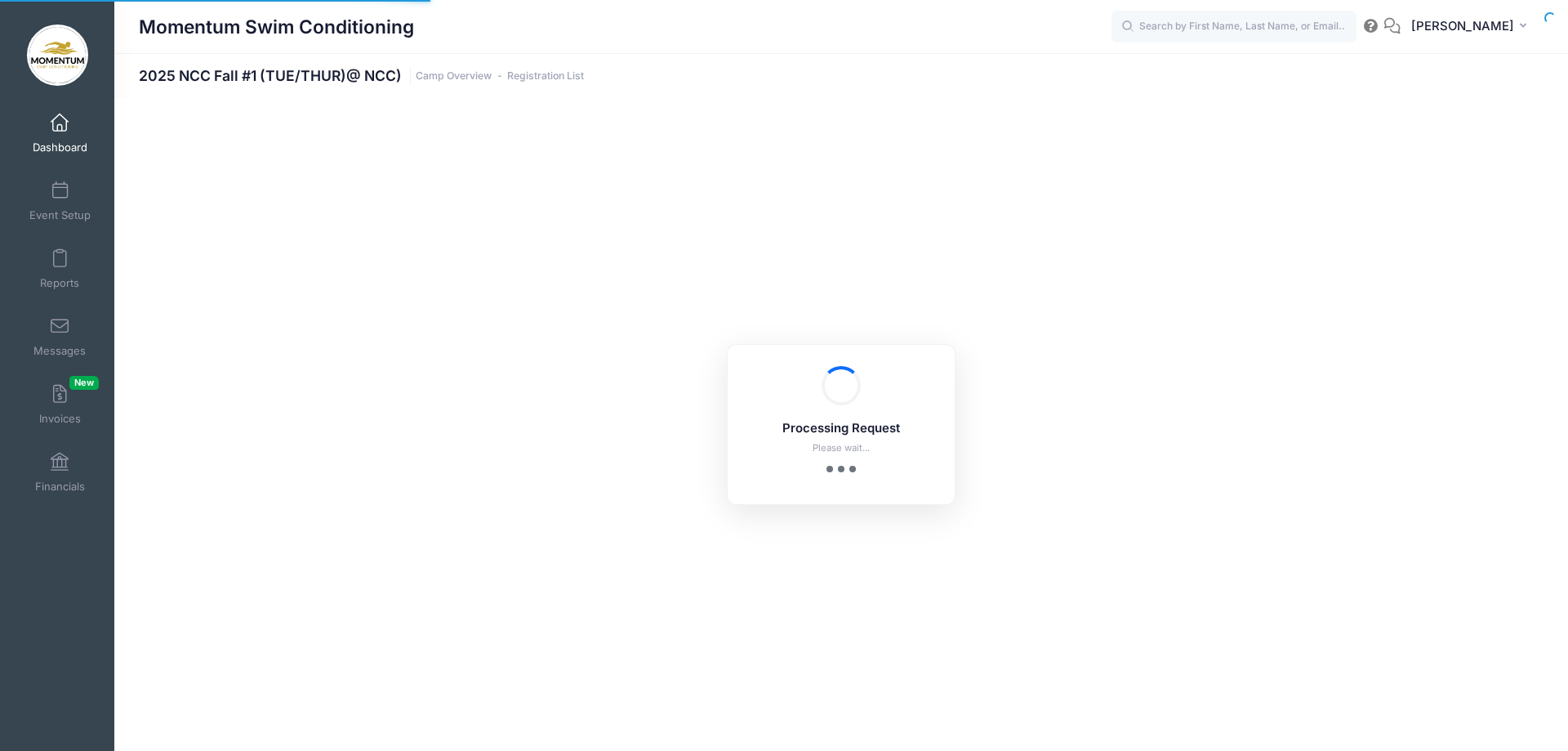
select select "10"
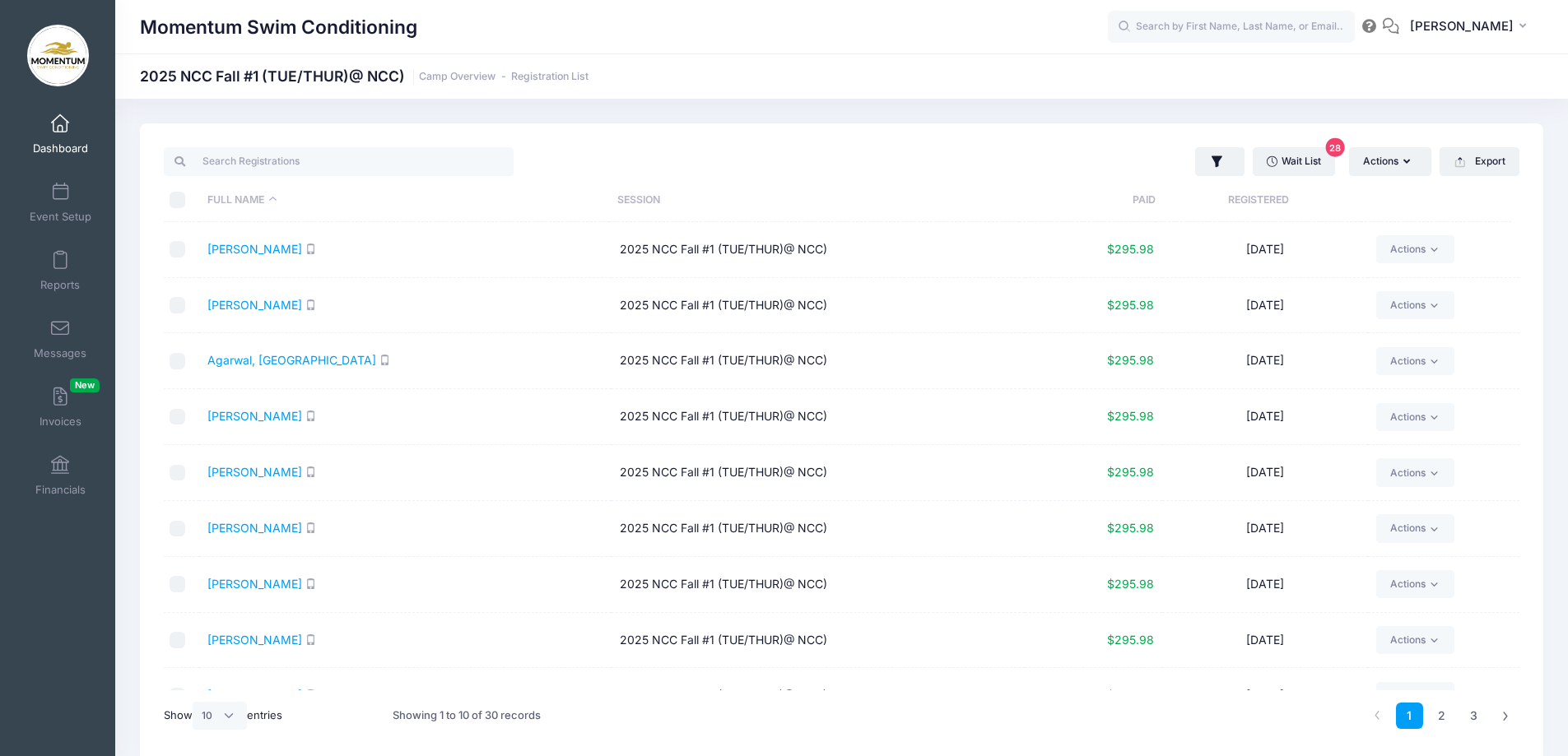
scroll to position [88, 0]
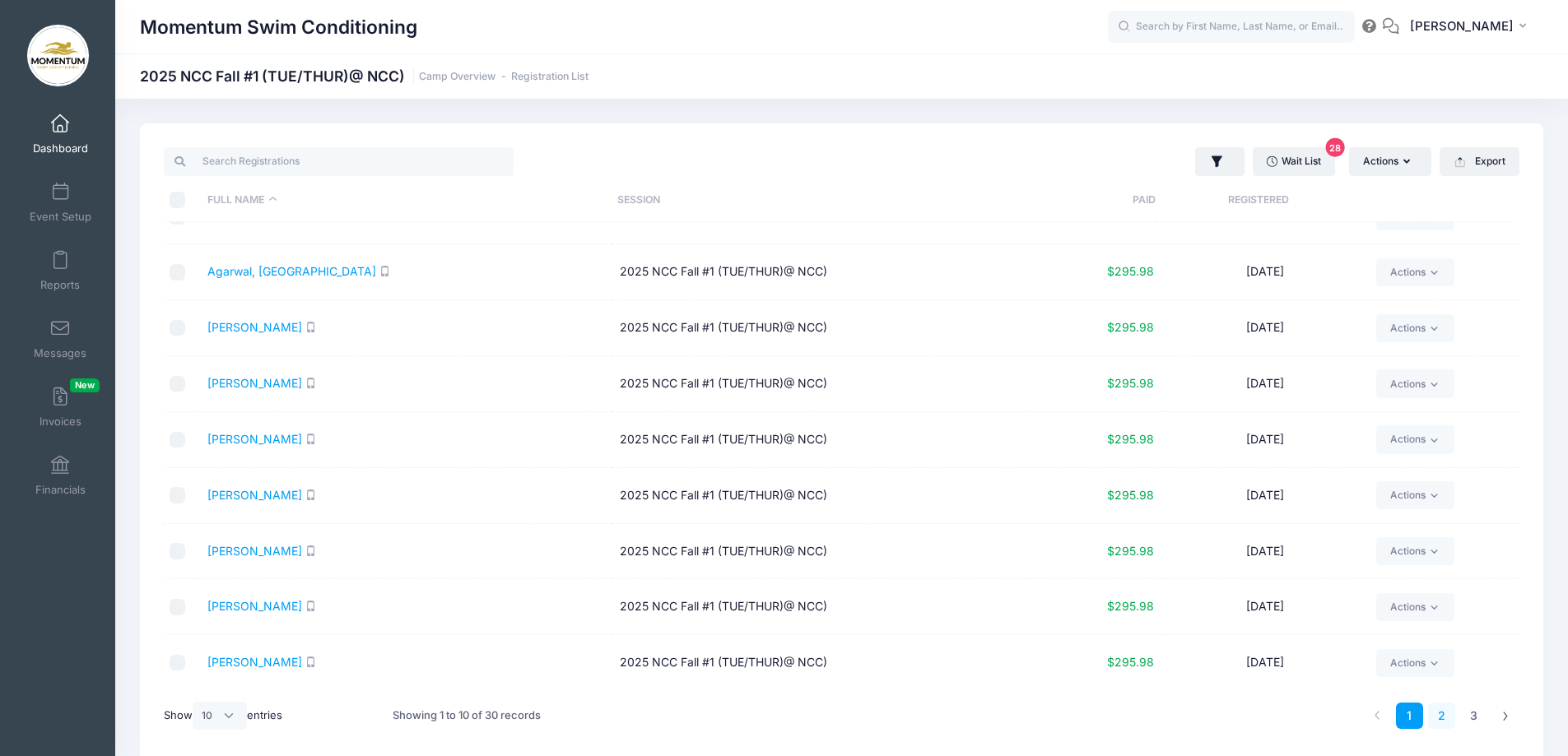
click at [1444, 717] on link "2" at bounding box center [1441, 716] width 27 height 27
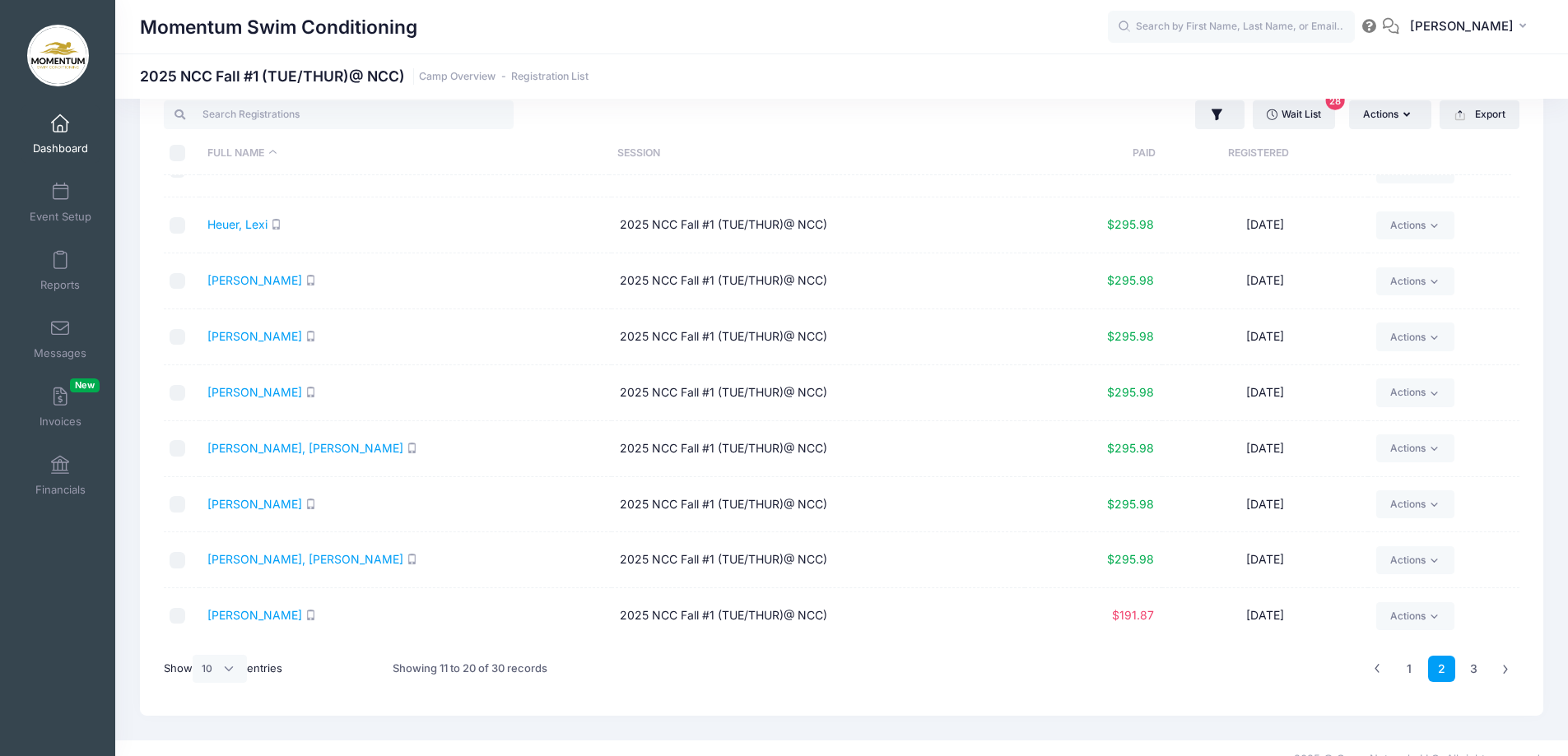
scroll to position [69, 0]
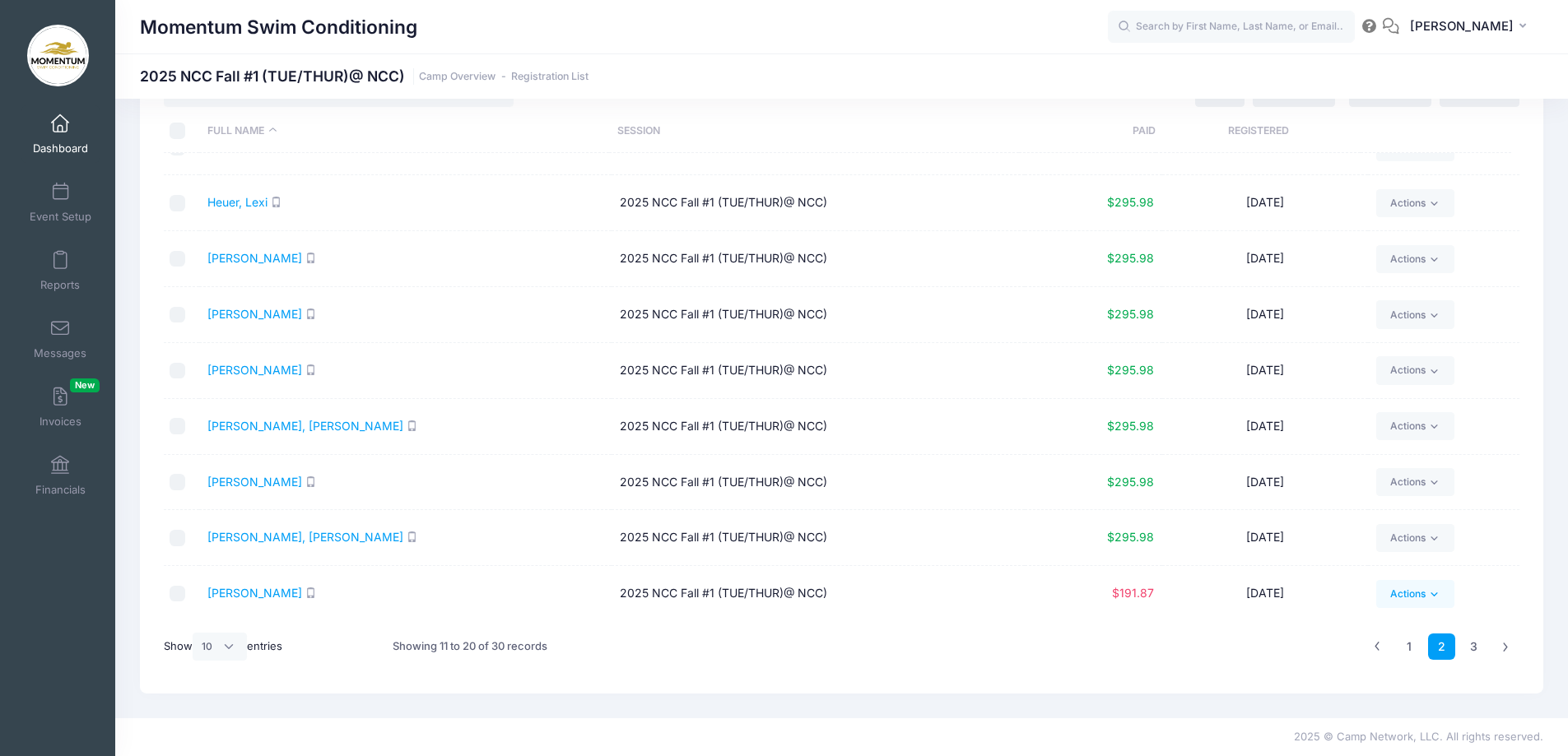
click at [1431, 594] on icon at bounding box center [1435, 594] width 7 height 4
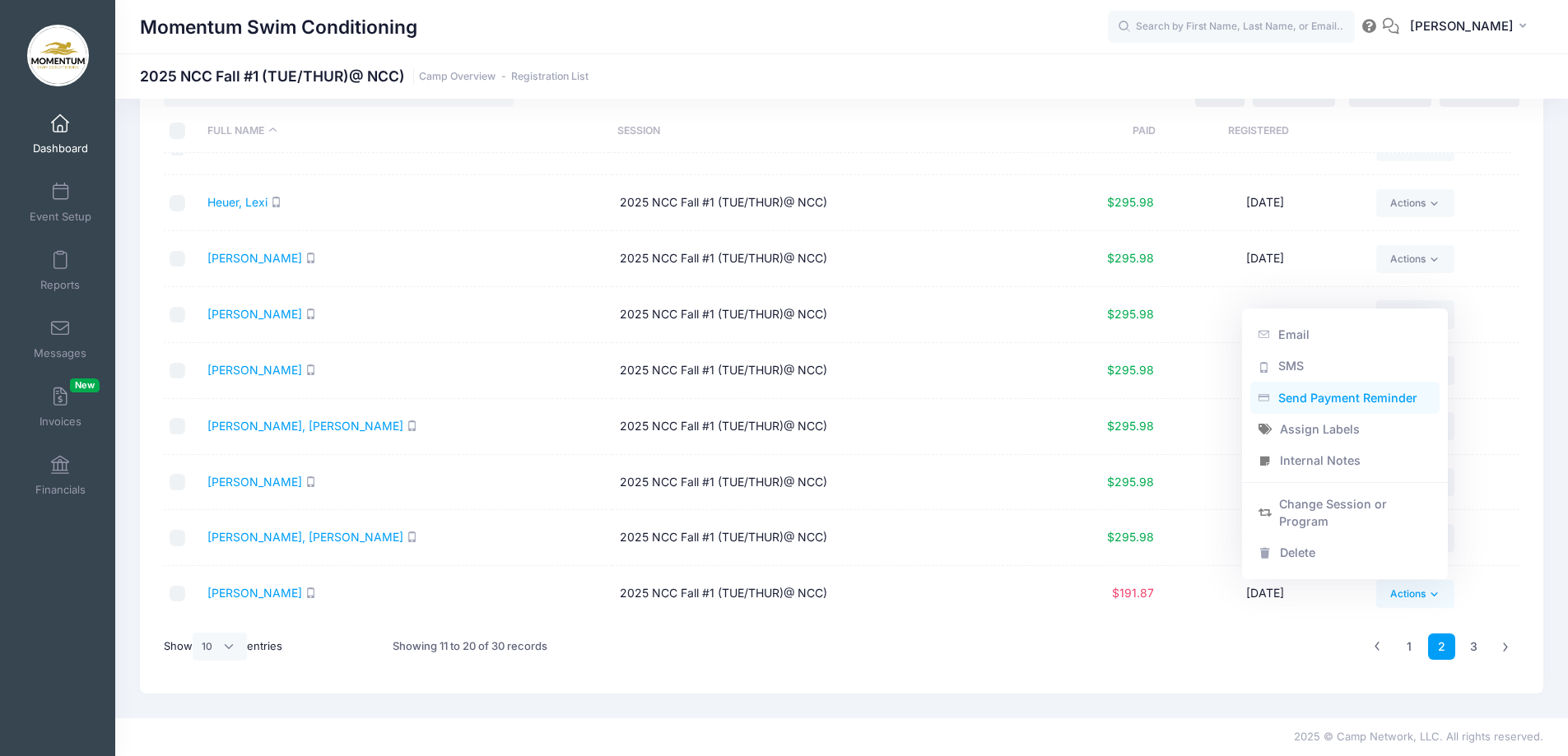
click at [1308, 399] on link "Send Payment Reminder" at bounding box center [1345, 399] width 190 height 32
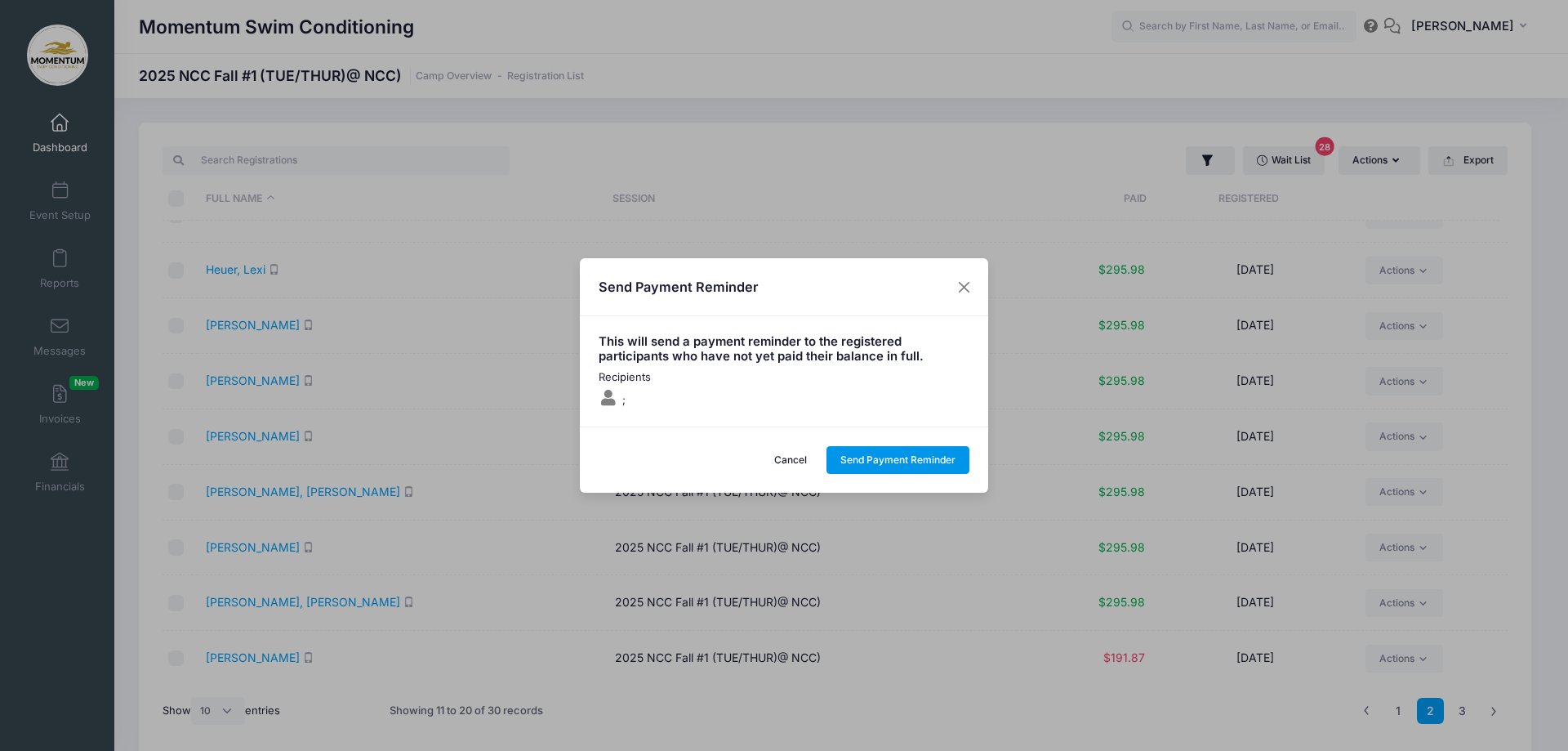
click at [905, 463] on button "Send Payment Reminder" at bounding box center [897, 460] width 143 height 28
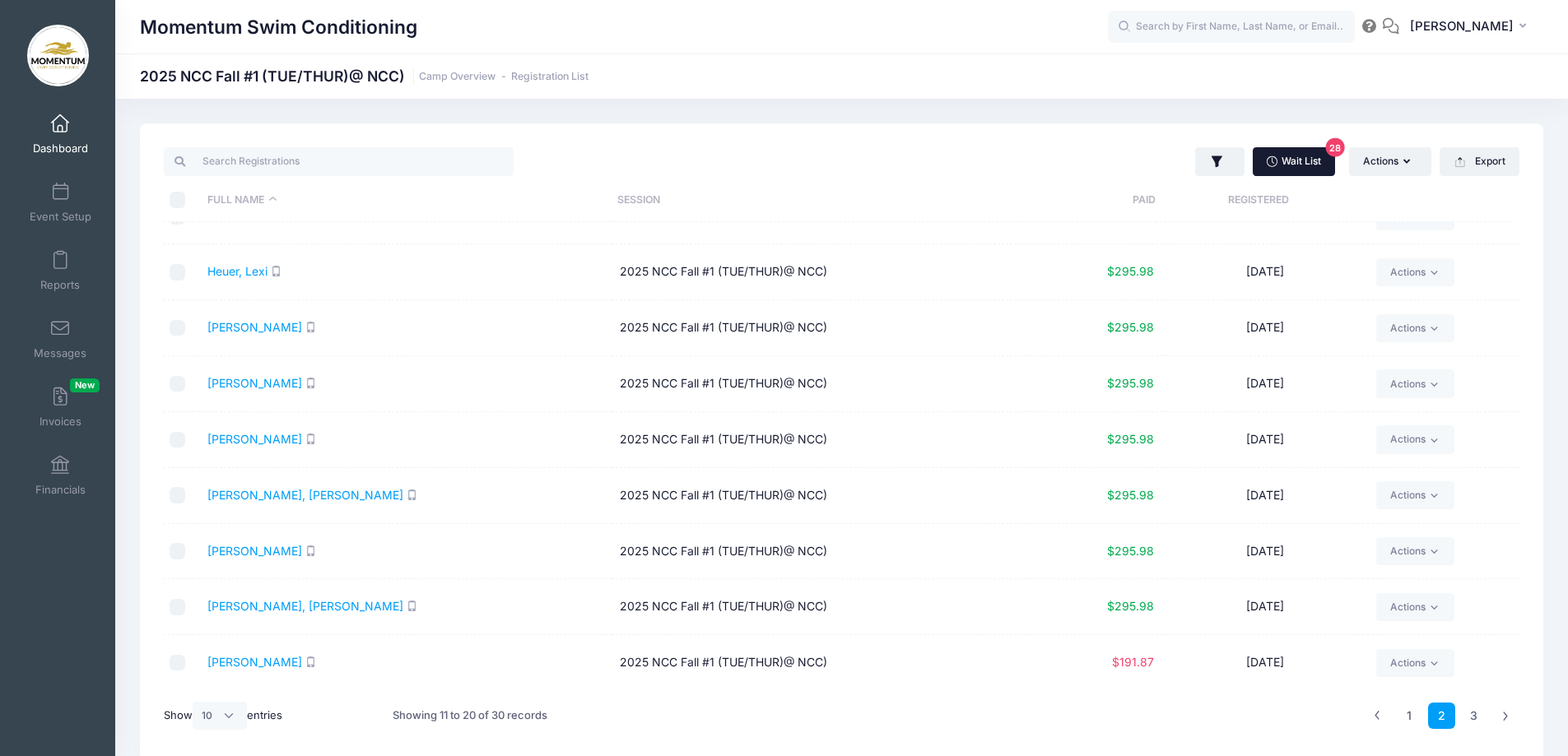
click at [1291, 158] on link "Wait List 28" at bounding box center [1294, 161] width 82 height 28
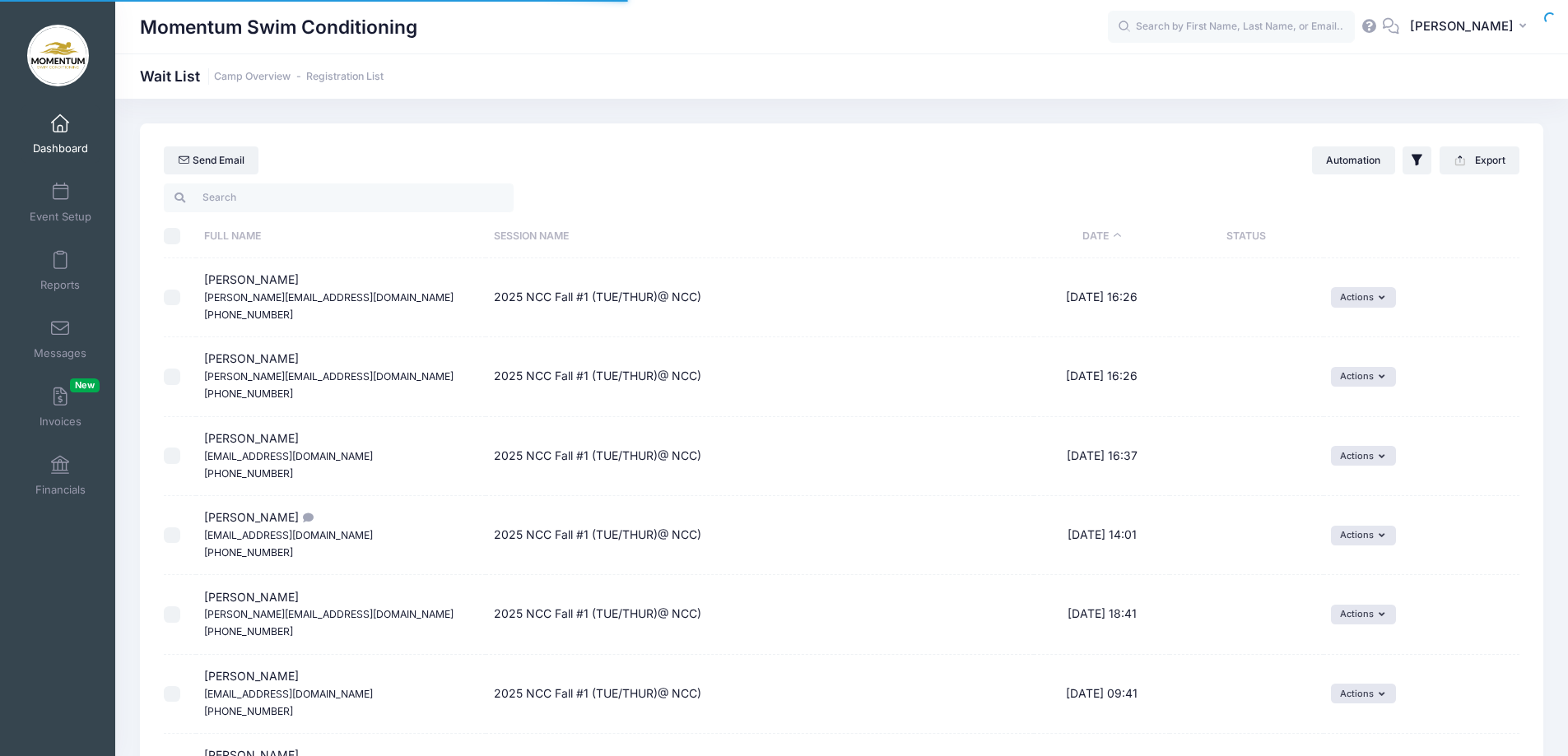
select select "50"
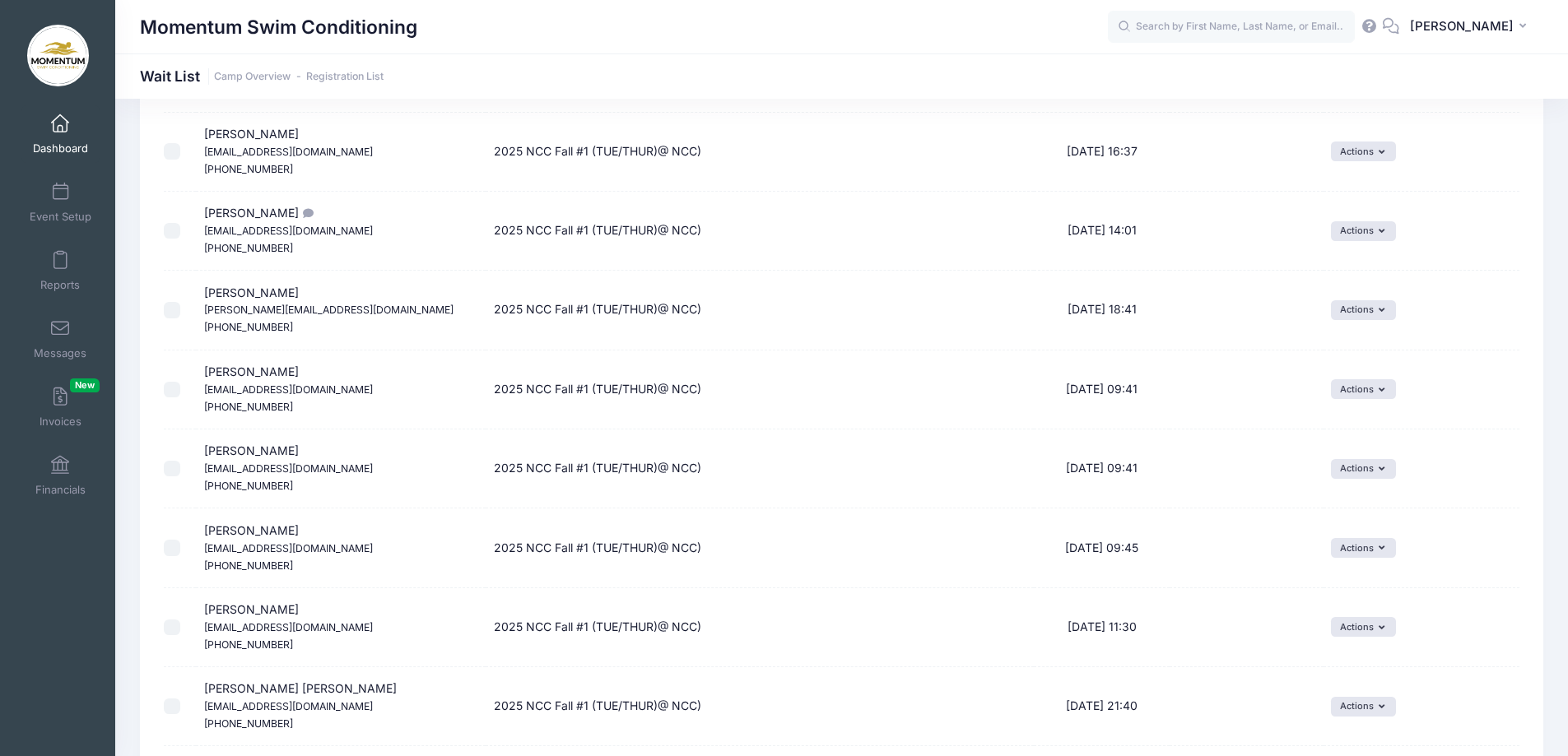
scroll to position [165, 0]
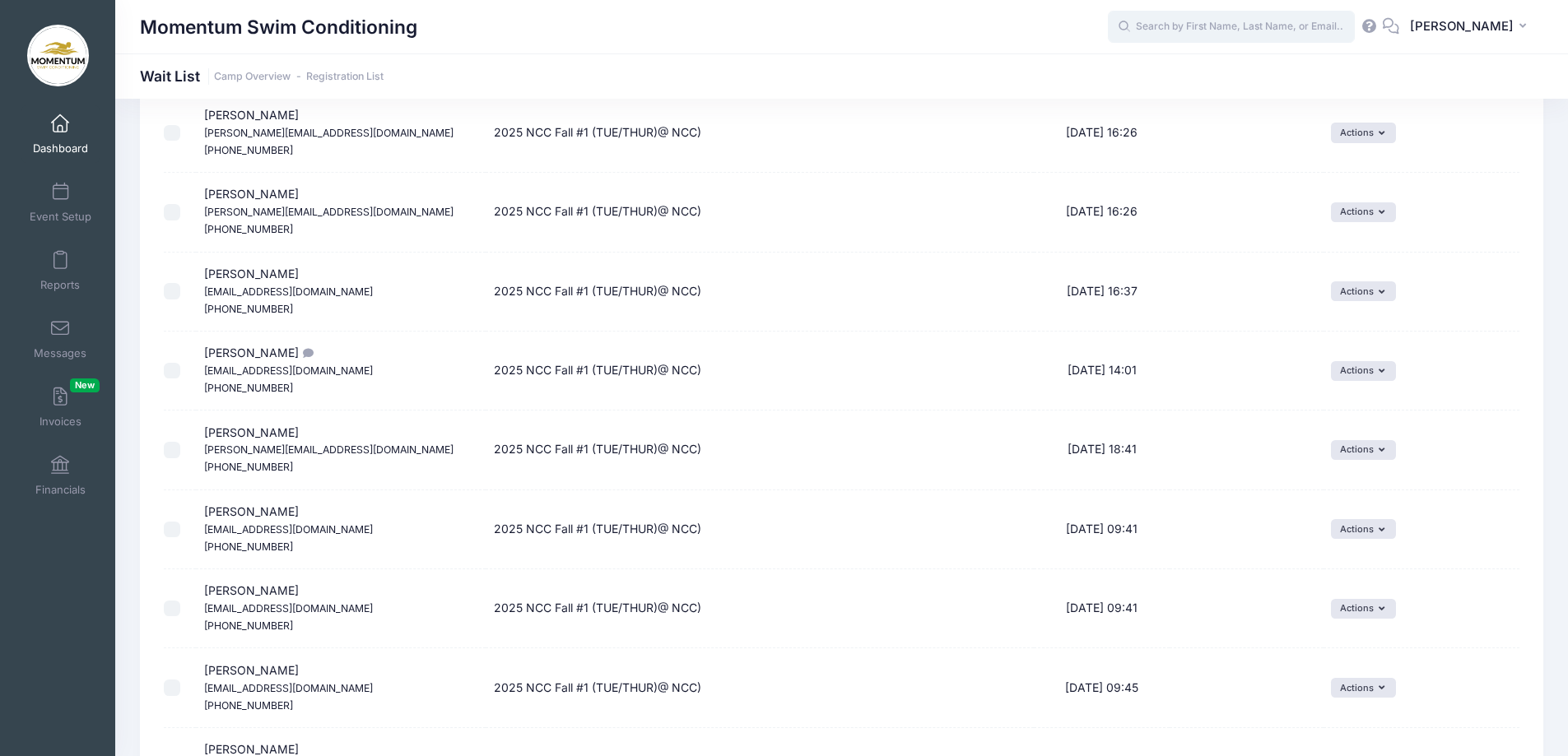
click at [1189, 29] on input "text" at bounding box center [1231, 27] width 247 height 33
click at [1222, 69] on strong "[PERSON_NAME]" at bounding box center [1269, 69] width 96 height 14
type input "[PERSON_NAME] (2025 NCC Fall #1 ([DATE] ONLY @NCC), [DATE])"
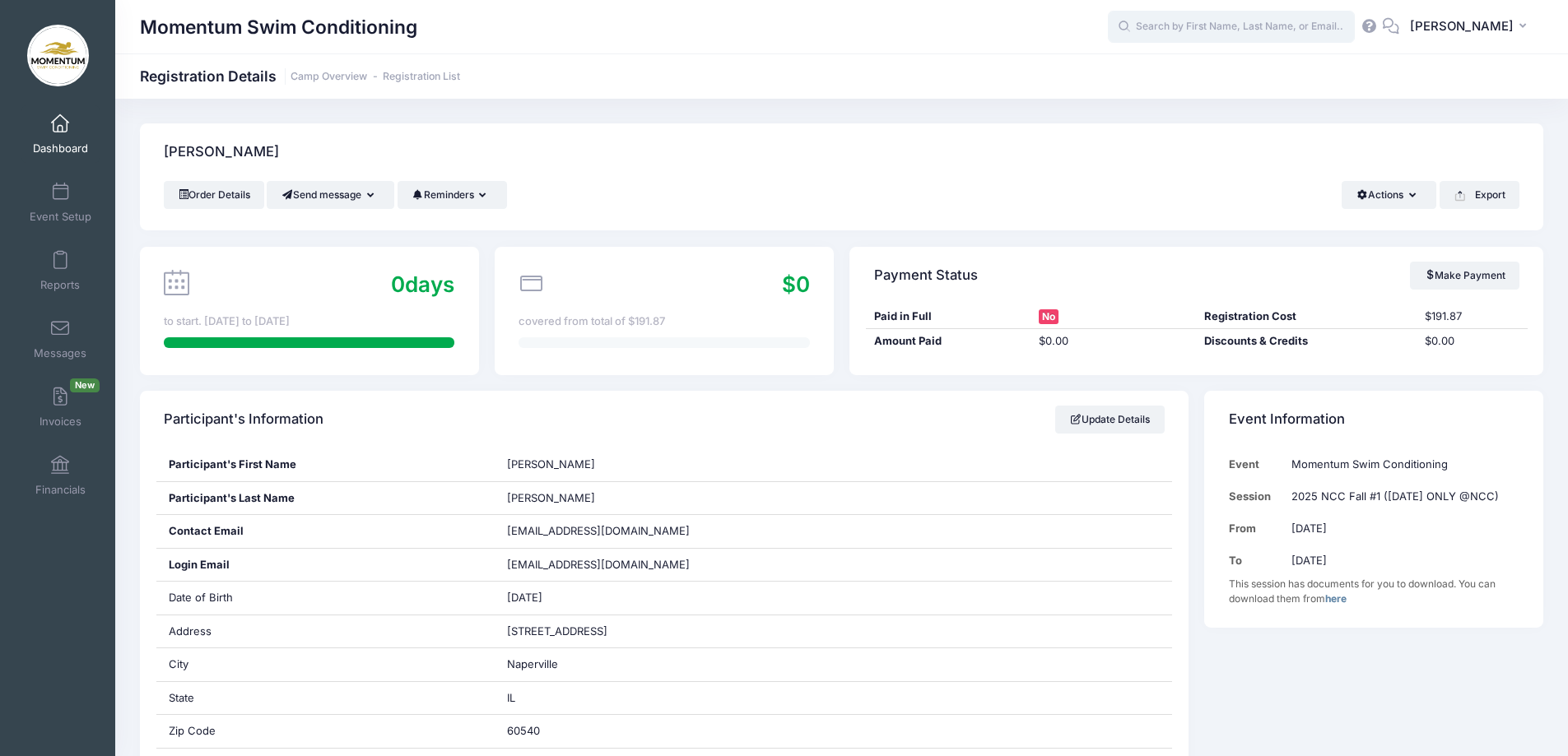
click at [1163, 26] on input "text" at bounding box center [1231, 27] width 247 height 33
type input "fall 2"
drag, startPoint x: 1182, startPoint y: 26, endPoint x: 1051, endPoint y: 11, distance: 131.9
click at [1054, 24] on div "Momentum Swim Conditioning fall 2 No participants found for the sessions listed…" at bounding box center [841, 26] width 1452 height 38
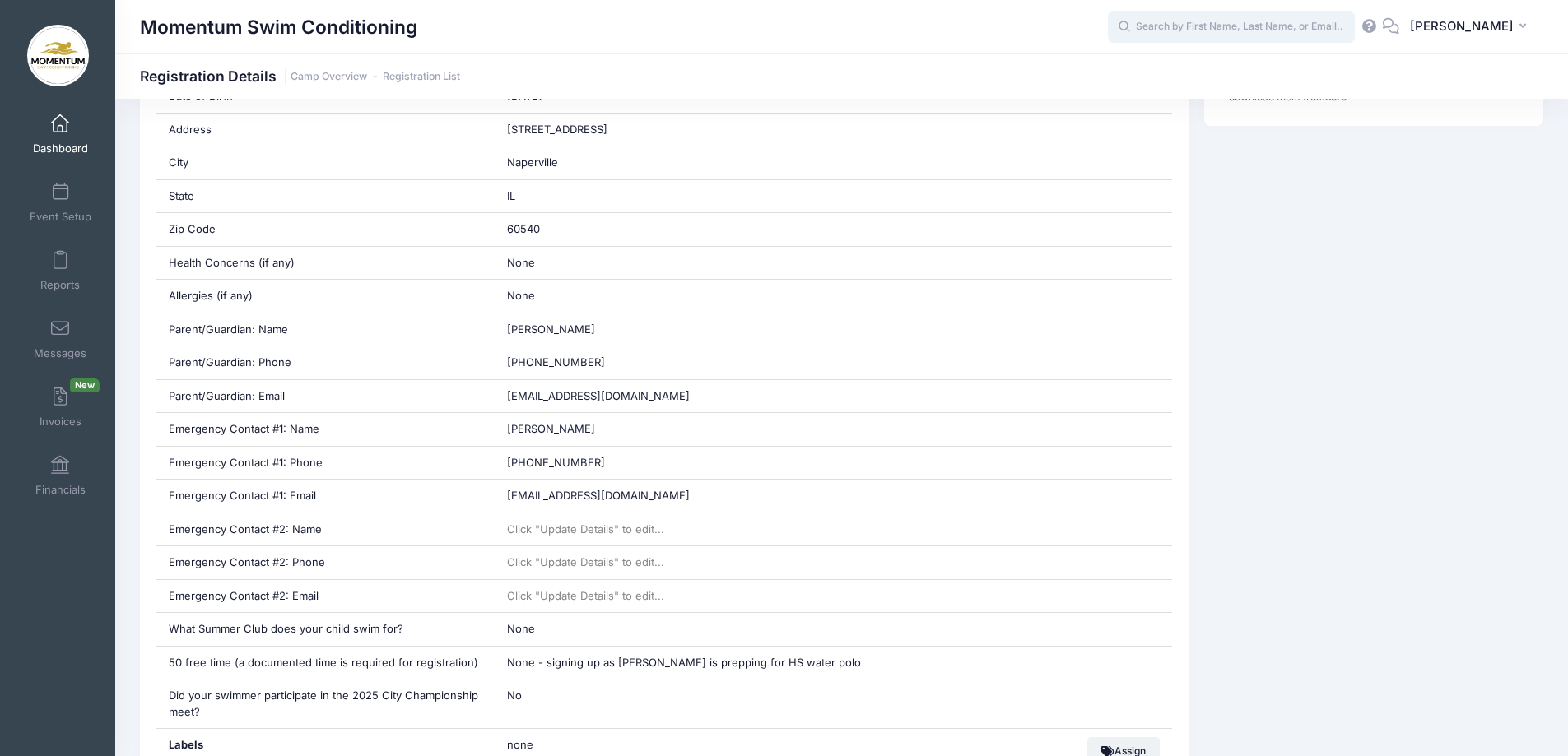
scroll to position [493, 0]
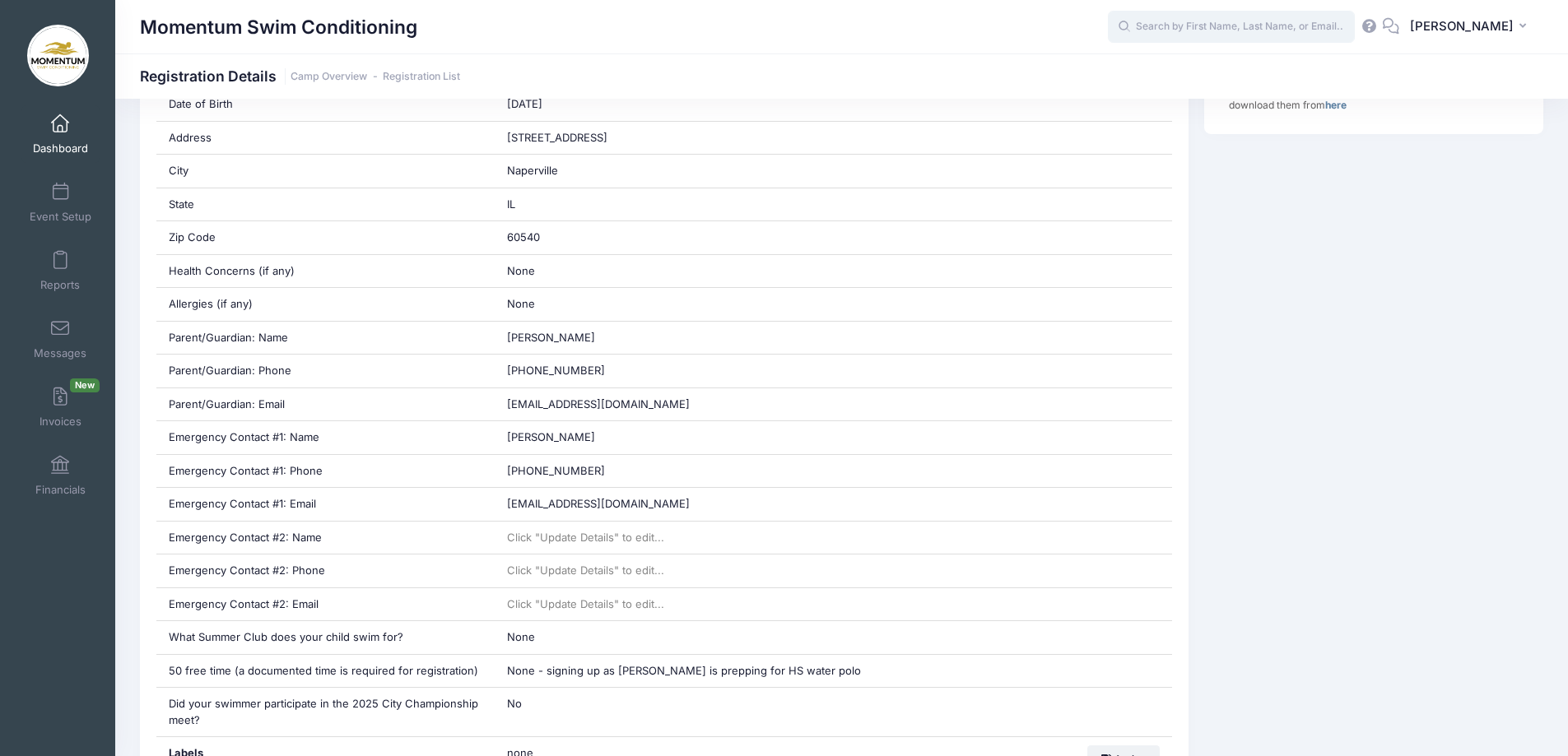
click at [1177, 33] on input "text" at bounding box center [1231, 27] width 247 height 33
click at [1187, 66] on p "Stephanie Ensley" at bounding box center [1263, 70] width 272 height 18
type input "Stephanie Ensley (2025 NCC Fall #2: *TUE/THURS* 9 &amp; OLDER (5-6 PM@NCC), Nov…"
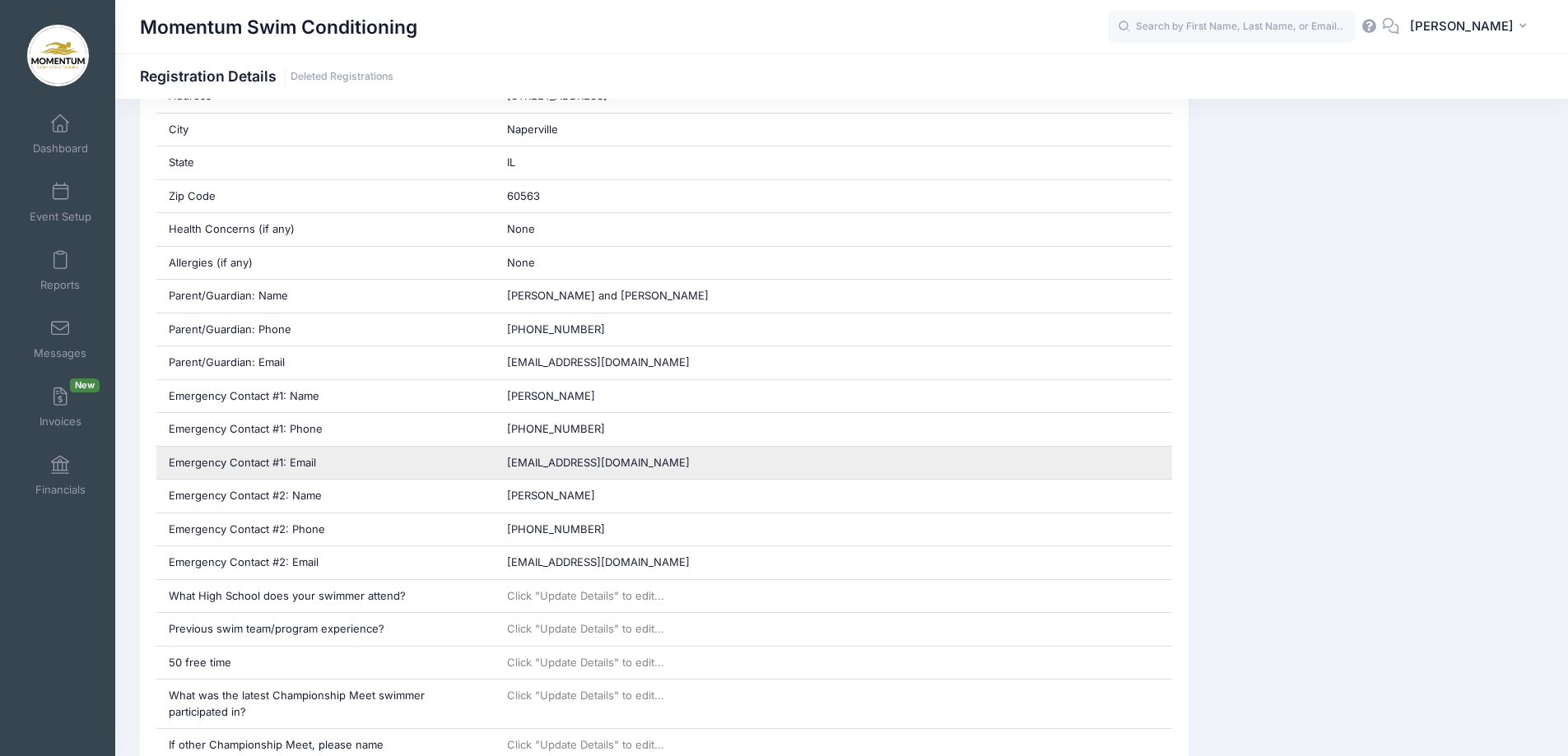
scroll to position [82, 0]
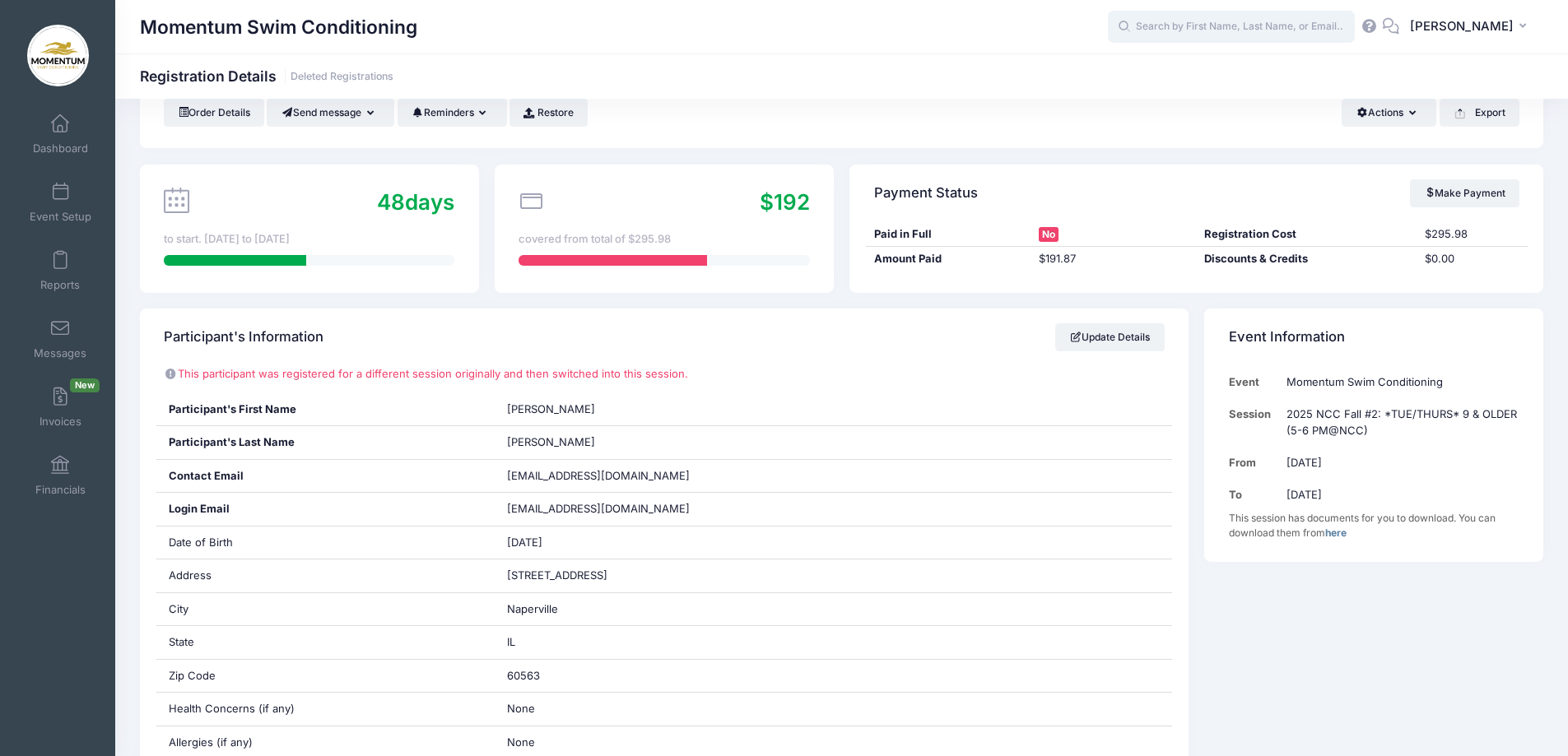
click at [1182, 34] on input "text" at bounding box center [1231, 27] width 247 height 33
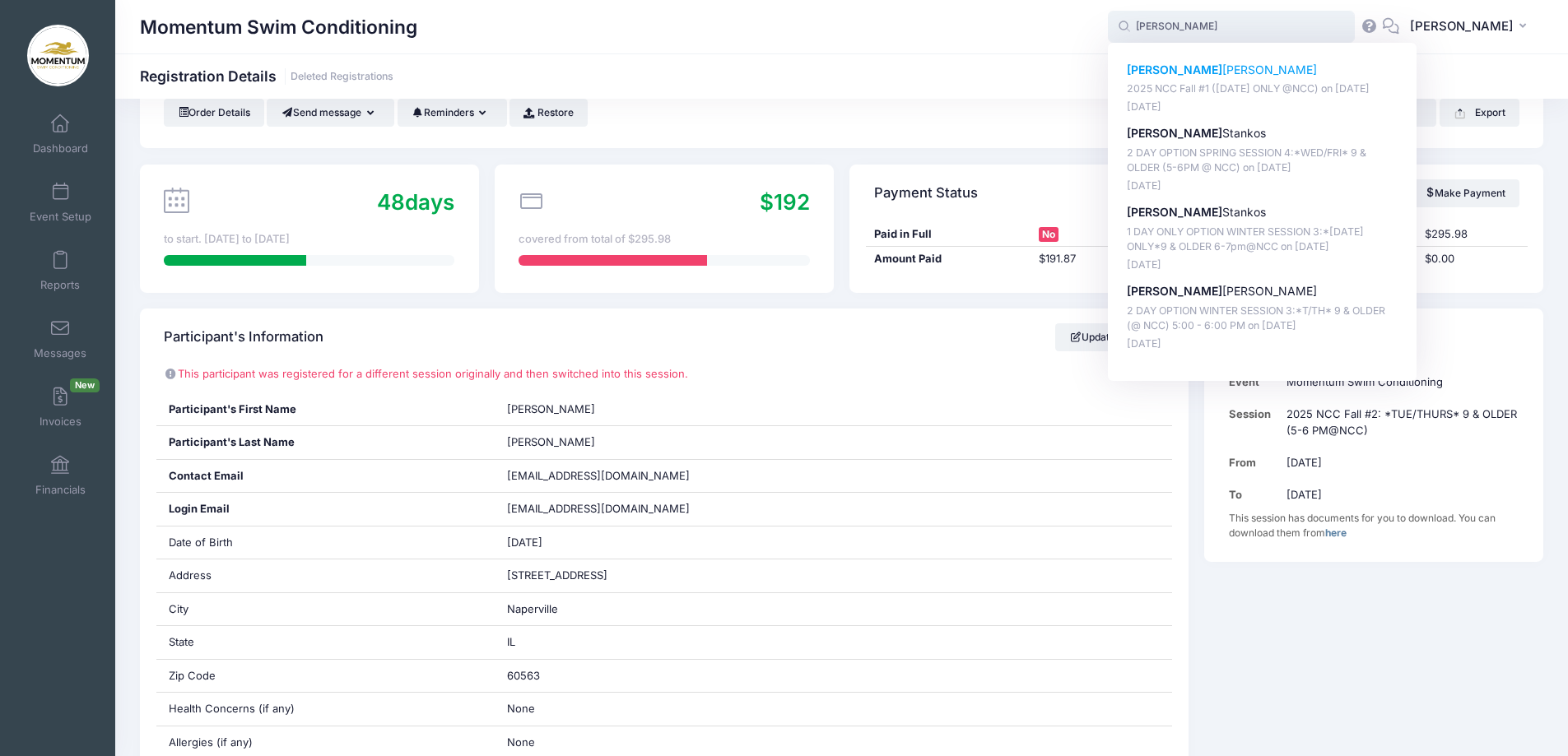
click at [1198, 66] on p "Colin Burton" at bounding box center [1263, 70] width 272 height 18
type input "Colin Burton (2025 NCC Fall #1 (WEDNESDAY ONLY @NCC), Sep-17, 2025)"
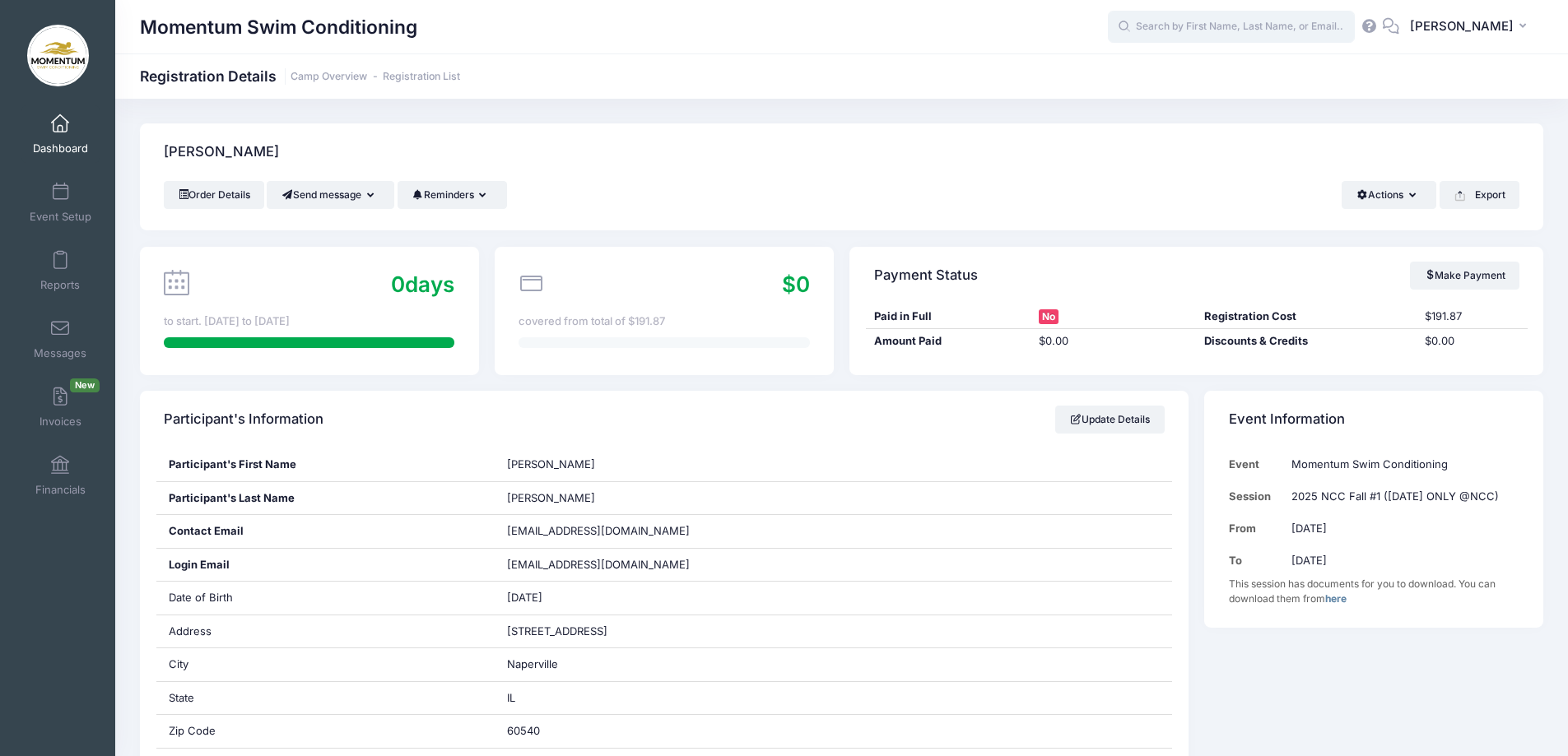
click at [1212, 34] on input "text" at bounding box center [1231, 27] width 247 height 33
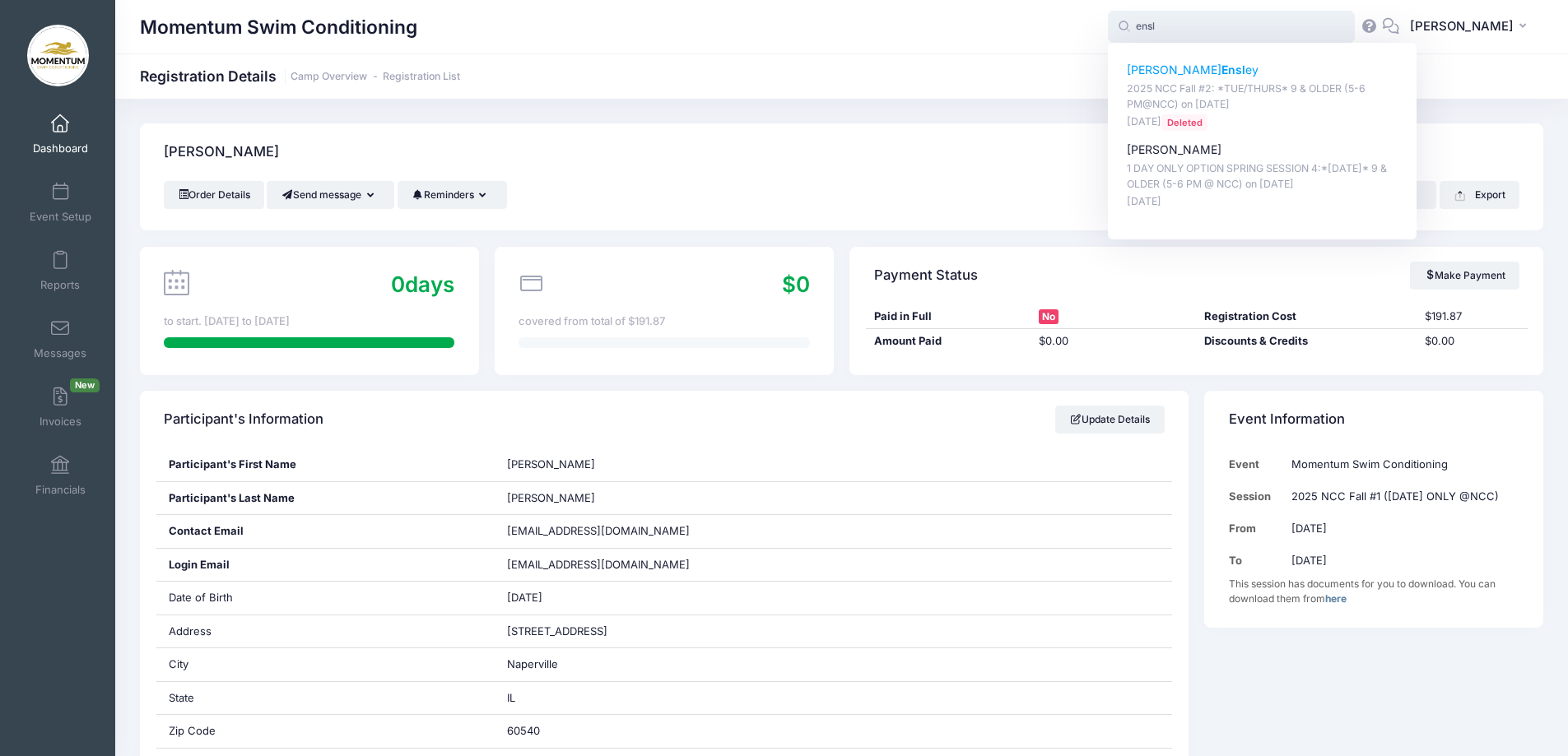
click at [1200, 81] on div "Stephanie Ensl ey 2025 NCC Fall #2: *TUE/THURS* 9 & OLDER (5-6 PM@NCC) on Nov-0…" at bounding box center [1263, 95] width 272 height 69
type input "Stephanie Ensley (2025 NCC Fall #2: *TUE/THURS* 9 &amp; OLDER (5-6 PM@NCC), Nov…"
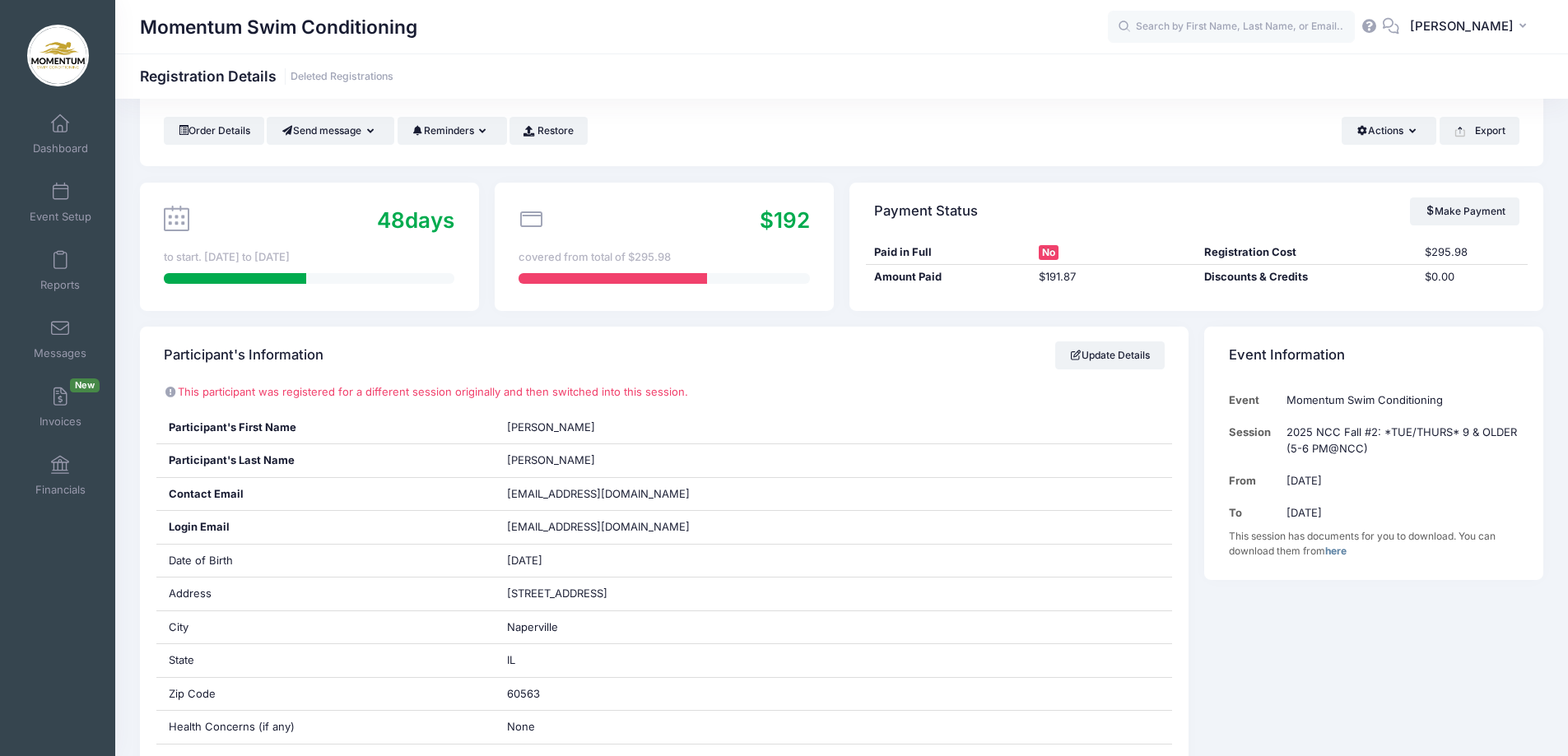
scroll to position [165, 0]
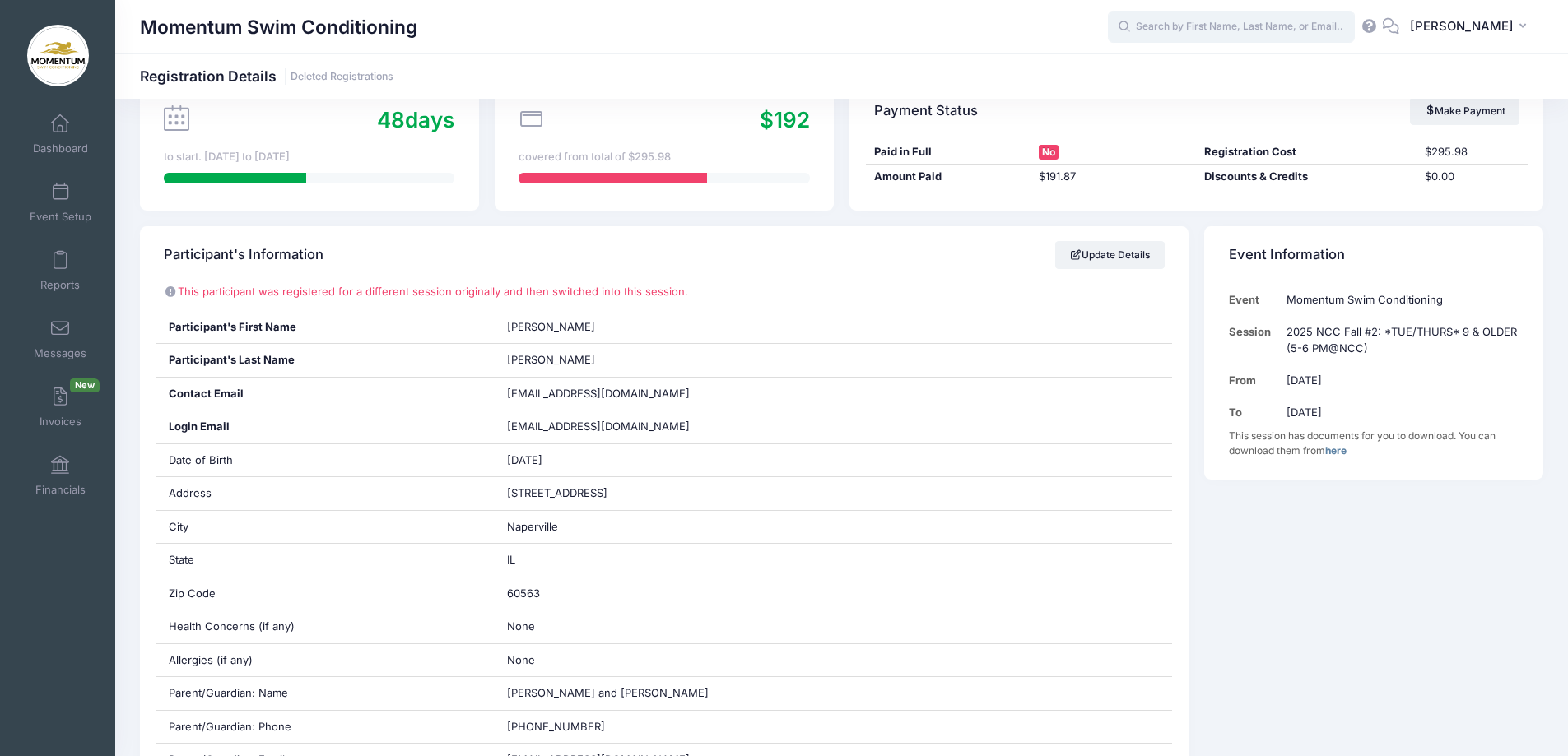
click at [1179, 26] on input "text" at bounding box center [1231, 27] width 247 height 33
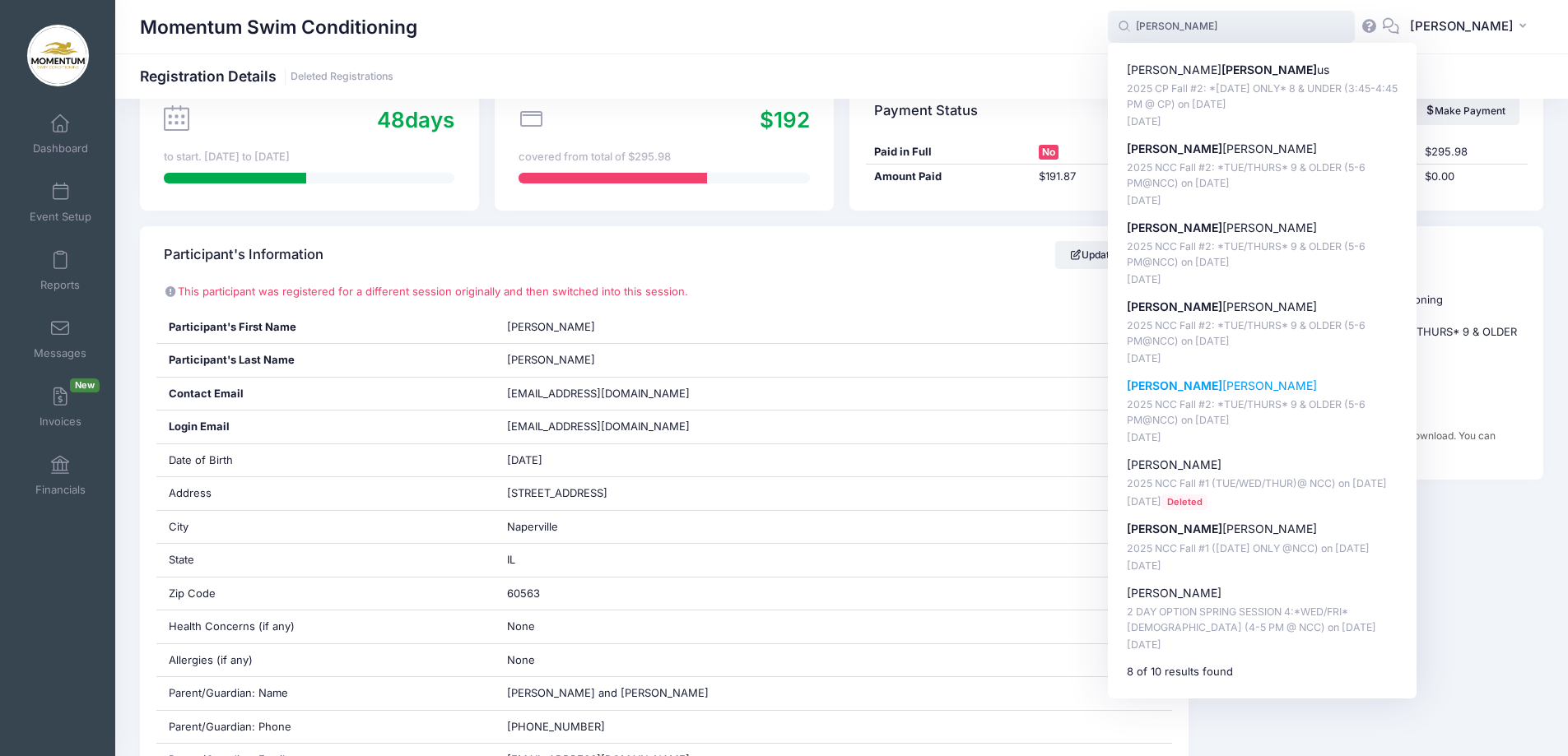
click at [1230, 400] on p "2025 NCC Fall #2: *TUE/THURS* 9 & OLDER (5-6 PM@NCC) on Nov-04, 2025" at bounding box center [1263, 413] width 272 height 31
type input "Eli Glasberg (2025 NCC Fall #2: *TUE/THURS* 9 &amp; OLDER (5-6 PM@NCC), Nov-04,…"
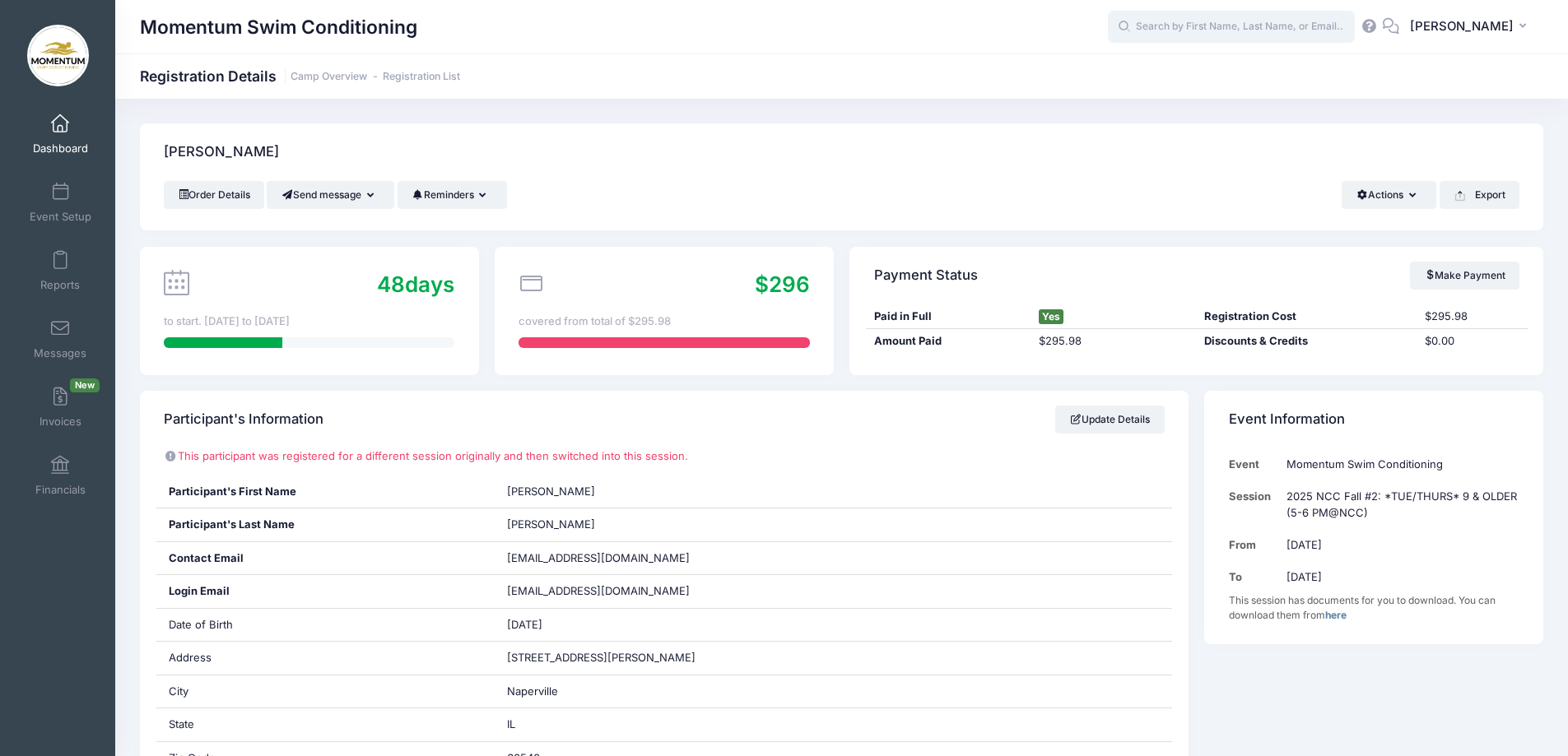
click at [1223, 23] on input "text" at bounding box center [1231, 27] width 247 height 33
type input "[PERSON_NAME]"
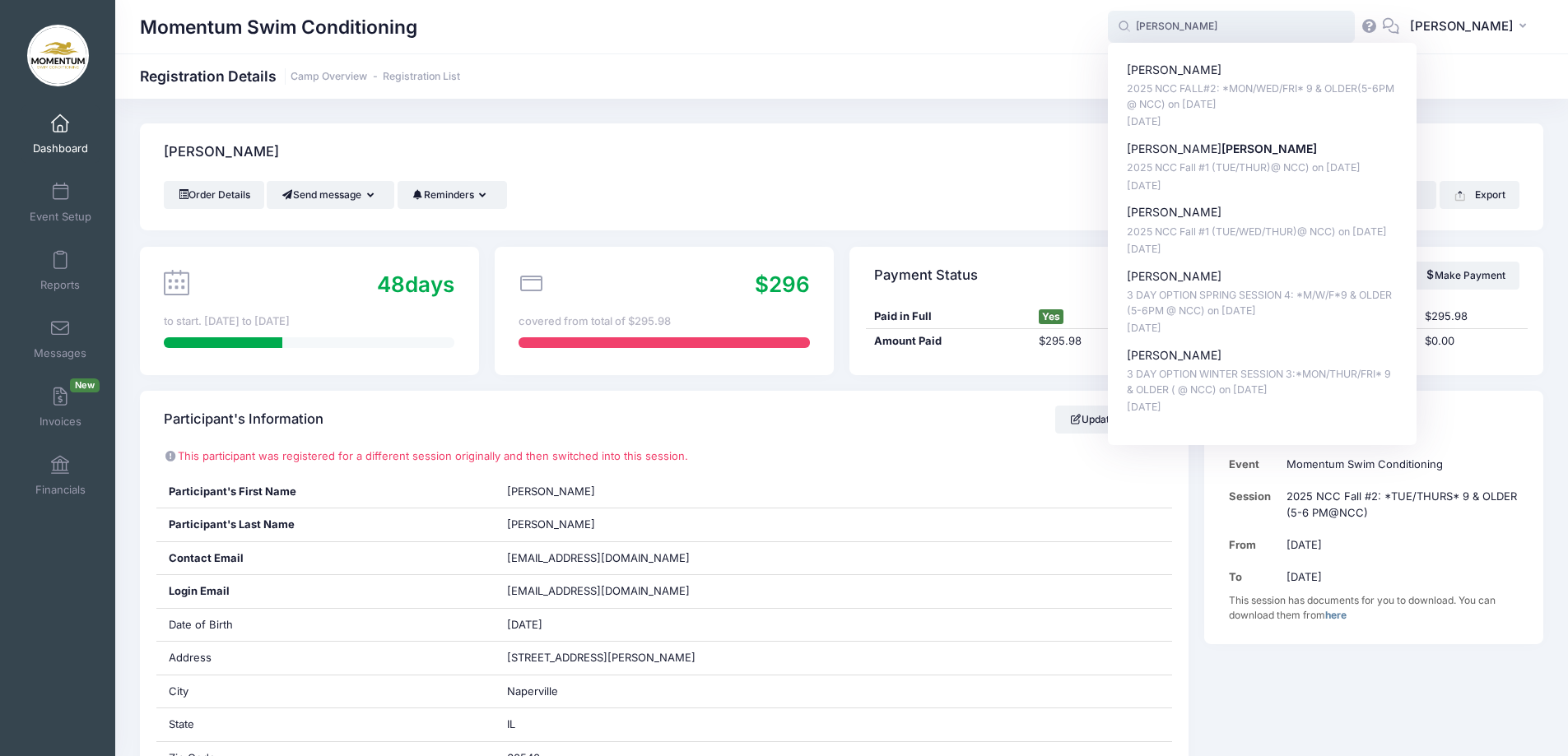
drag, startPoint x: 1203, startPoint y: 21, endPoint x: 1053, endPoint y: 6, distance: 150.7
click at [1054, 6] on div "Momentum Swim Conditioning lee lee Aria Aguinaldo 2025 NCC FALL#2: *MON/WED/FRI…" at bounding box center [841, 26] width 1452 height 53
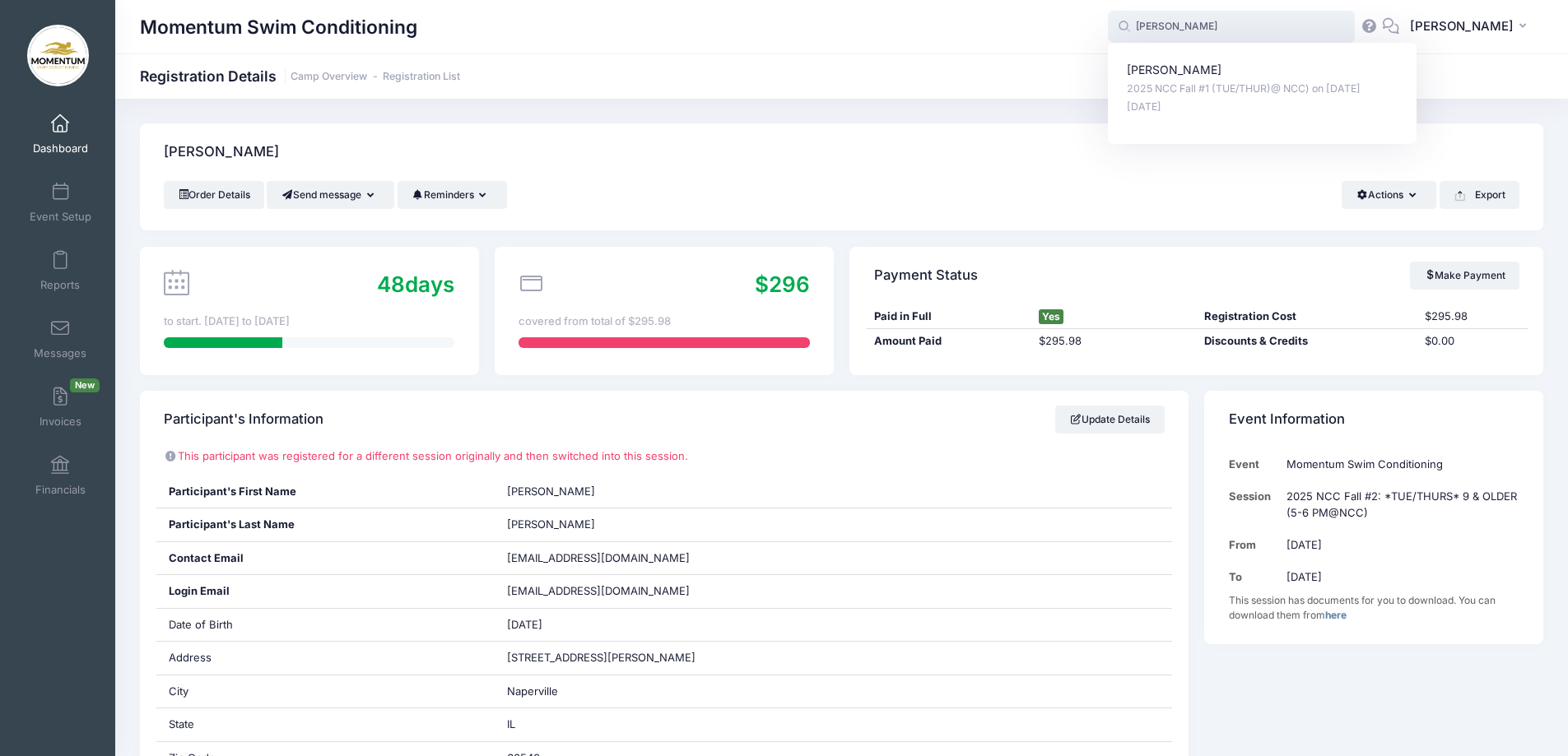
type input "holly"
drag, startPoint x: 1179, startPoint y: 28, endPoint x: 1138, endPoint y: 20, distance: 41.8
click at [1138, 20] on span "holly holly Noah Hall 2025 NCC Fall #1 (TUE/THUR)@ NCC) on Sep-16, 2025 Aug-13,…" at bounding box center [1231, 27] width 247 height 33
type input "h"
type input "karim"
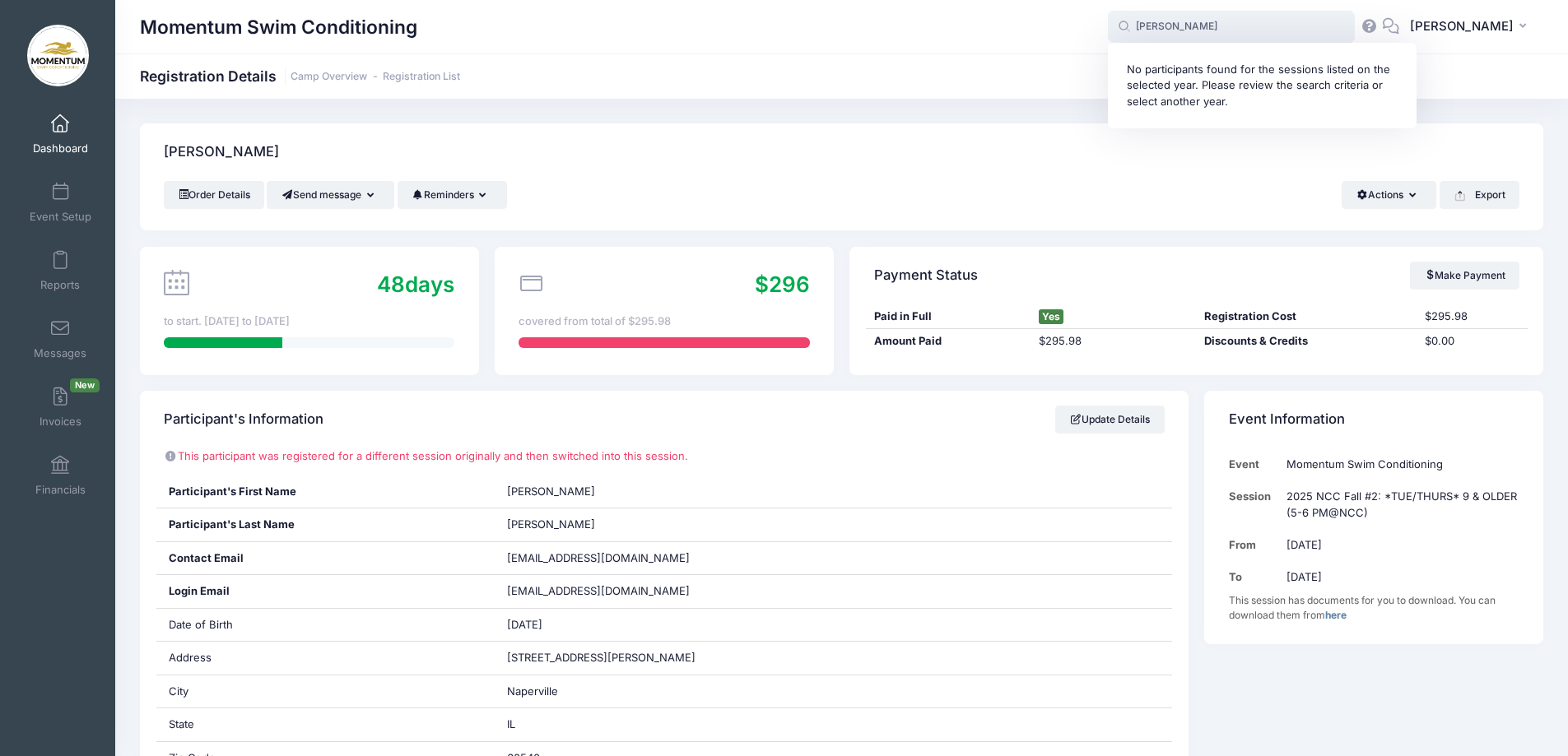
drag, startPoint x: 1203, startPoint y: 25, endPoint x: 1043, endPoint y: 26, distance: 160.0
click at [1043, 26] on div "Momentum Swim Conditioning karim hadleigh No participants found for the session…" at bounding box center [841, 26] width 1452 height 38
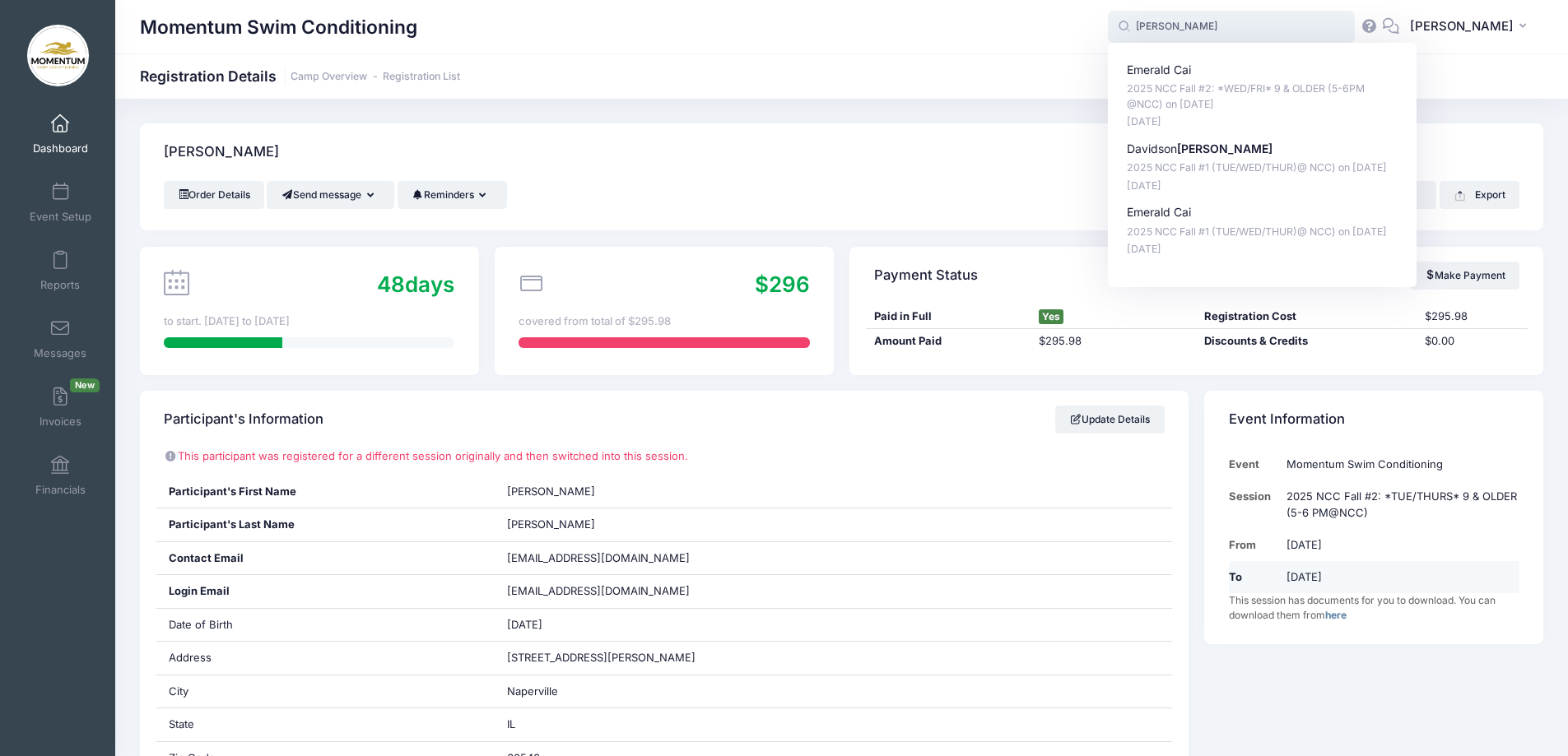
type input "wang"
click at [1423, 569] on td "Dec 11th" at bounding box center [1398, 576] width 240 height 32
drag, startPoint x: 1210, startPoint y: 29, endPoint x: 1078, endPoint y: 17, distance: 132.5
click at [1079, 15] on div "Momentum Swim Conditioning wang wang Emerald Cai 2025 NCC Fall #2: *WED/FRI* 9 …" at bounding box center [841, 26] width 1452 height 38
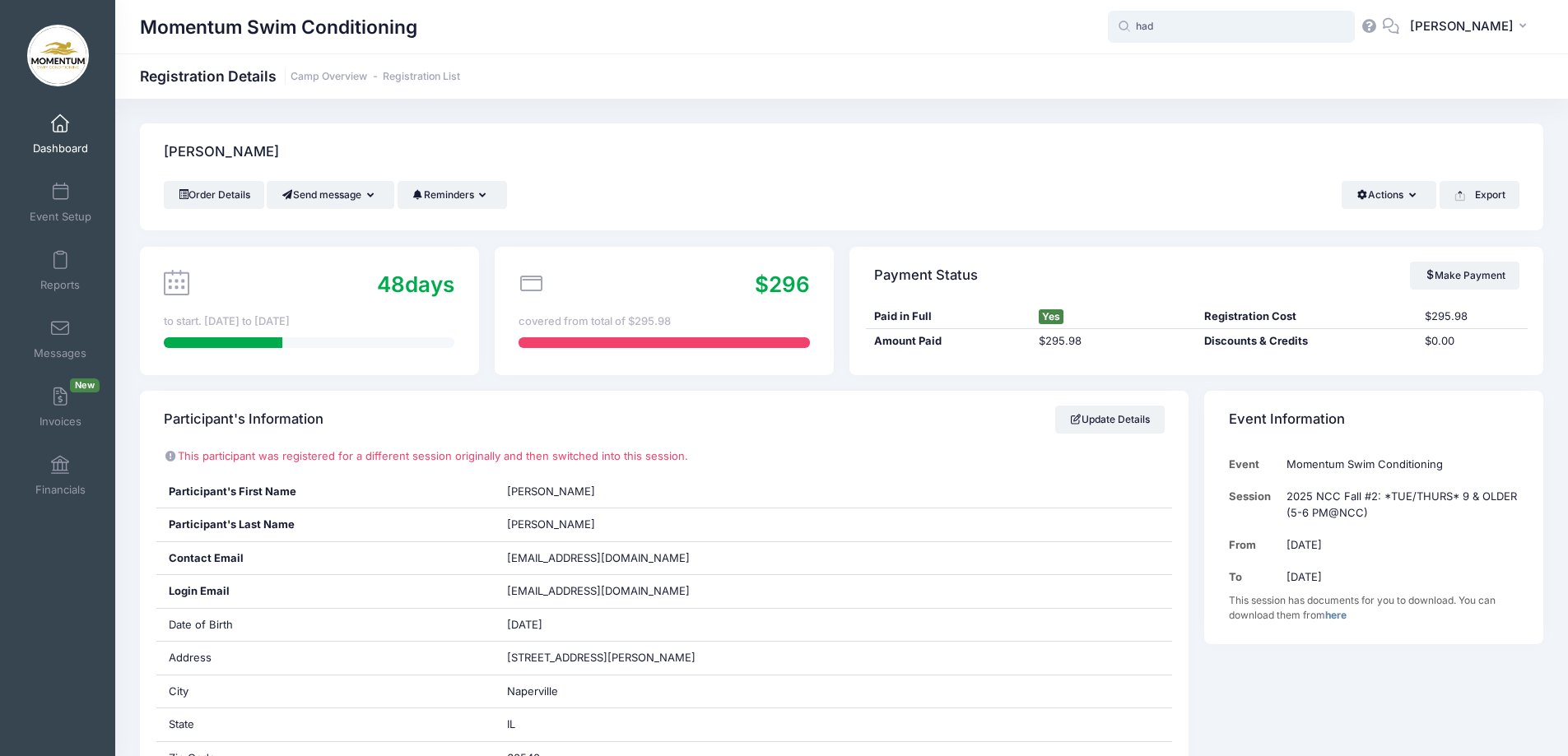
type input "hadl"
drag, startPoint x: 1184, startPoint y: 23, endPoint x: 1047, endPoint y: 35, distance: 137.5
click at [1055, 24] on div "Momentum Swim Conditioning hadl hadl Hadl eigh Scott 2025 NCC Fall #1 (WEDNESDA…" at bounding box center [841, 26] width 1452 height 38
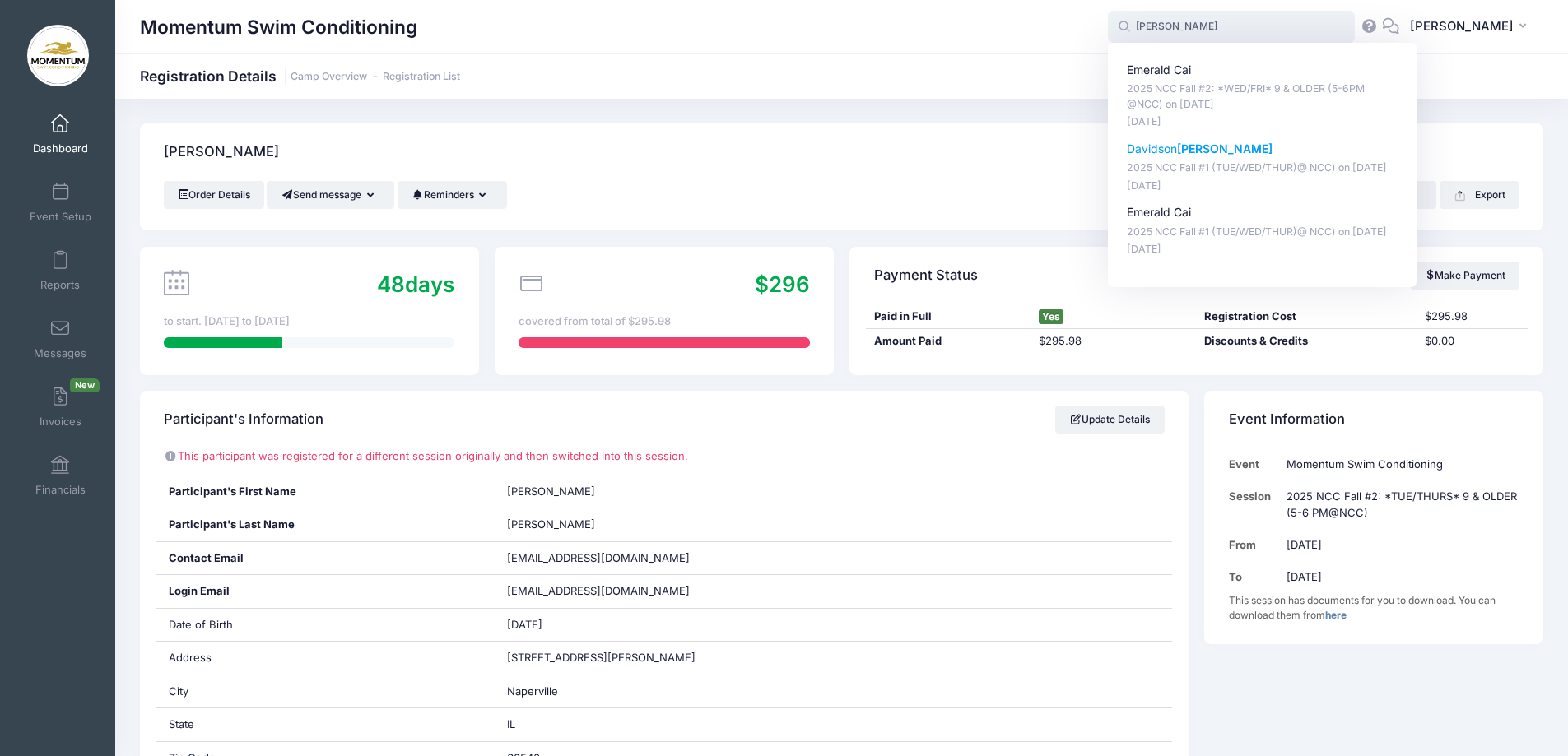
click at [1192, 153] on p "Davidson Wang" at bounding box center [1263, 150] width 272 height 18
type input "Davidson Wang (2025 NCC Fall #1 (TUE/WED/THUR)@ NCC), Sep-16, 2025)"
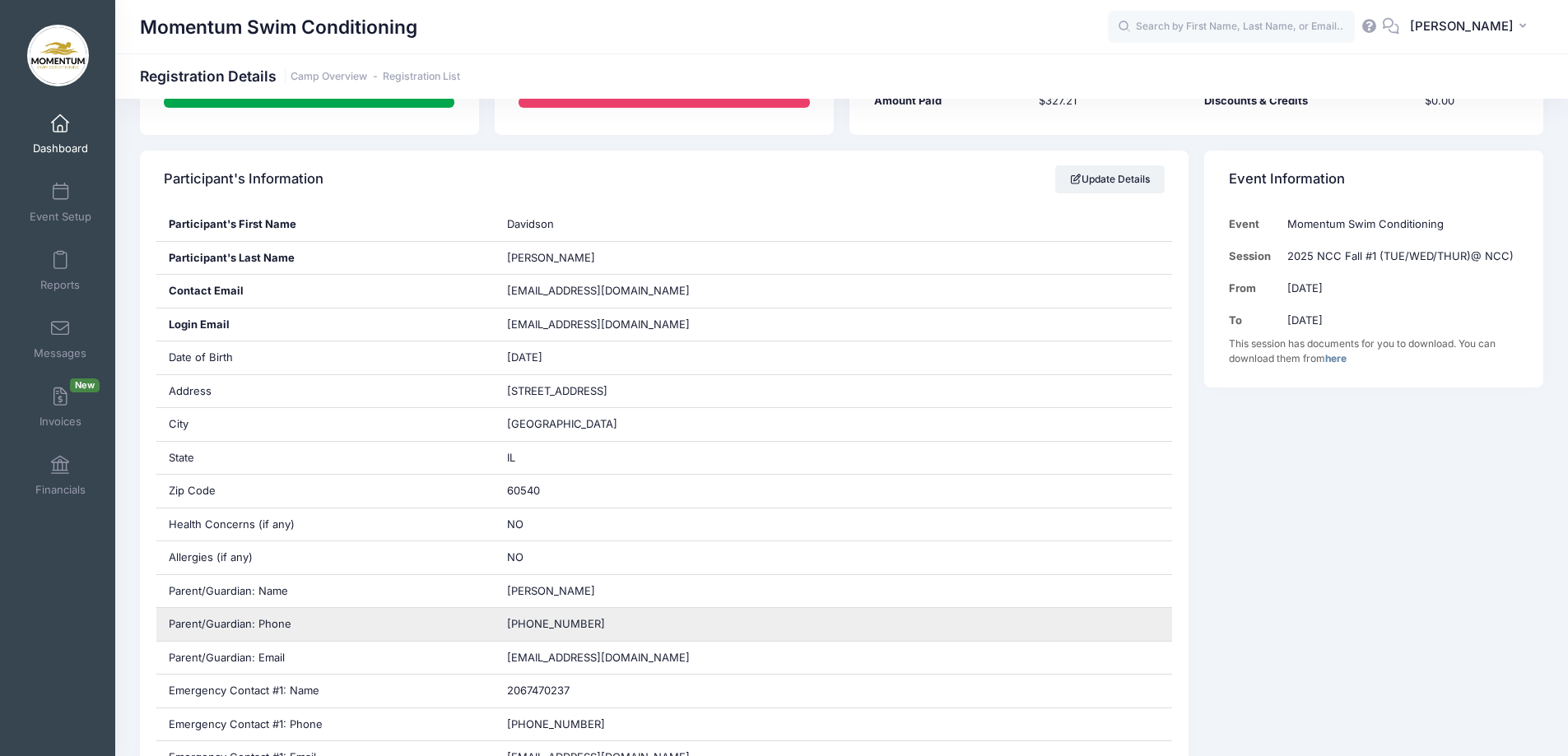
scroll to position [82, 0]
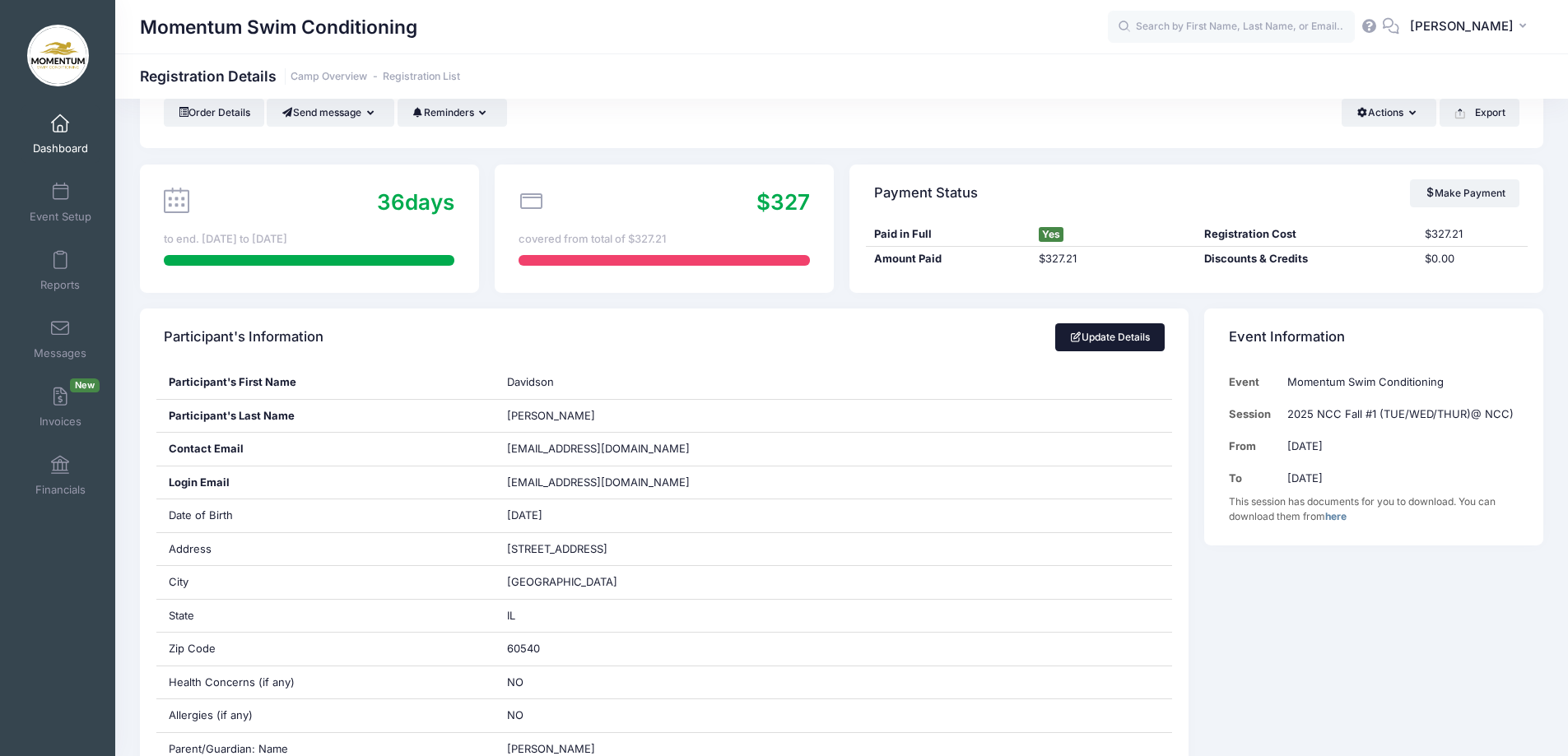
click at [1129, 340] on link "Update Details" at bounding box center [1110, 337] width 110 height 28
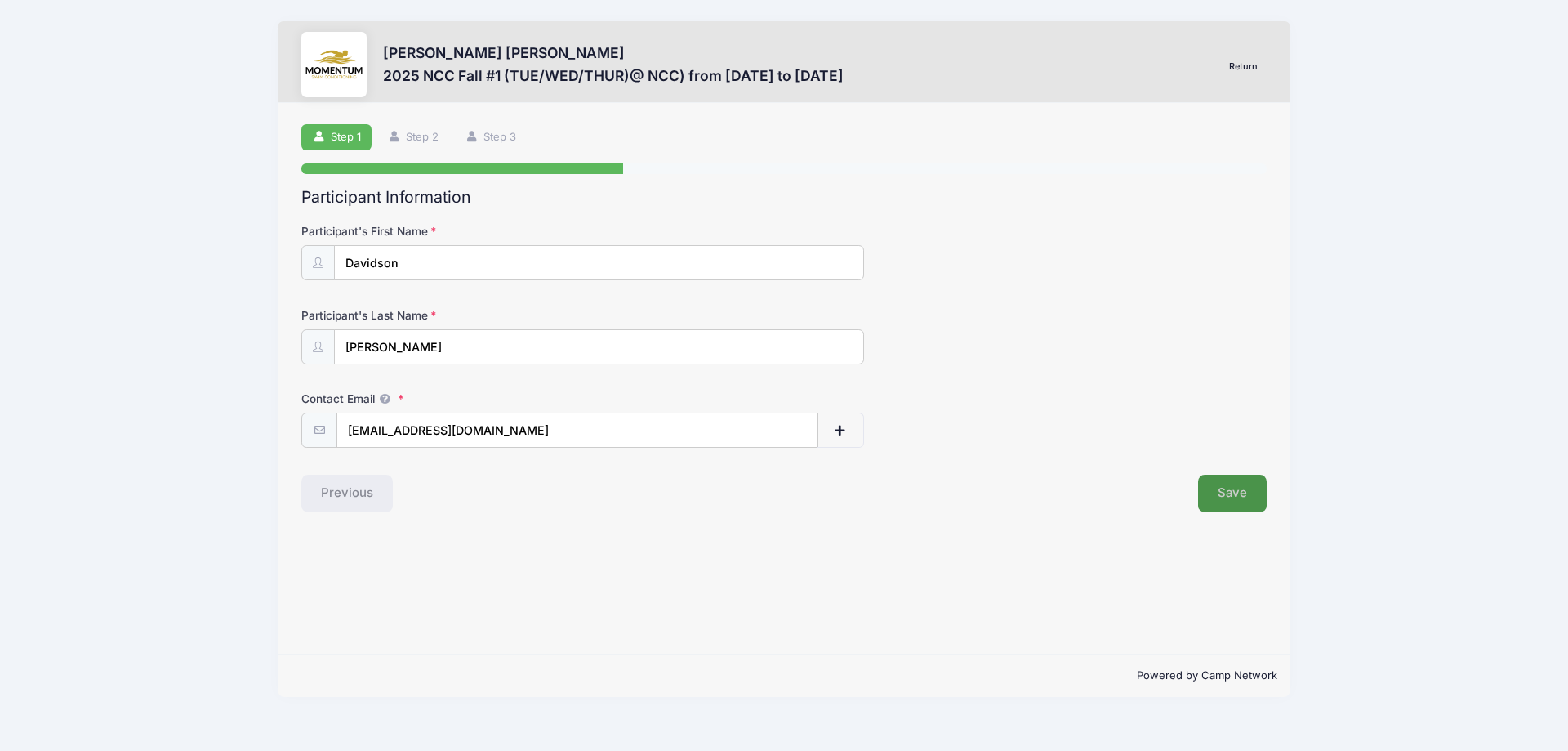
click at [1224, 499] on button "Save" at bounding box center [1232, 493] width 69 height 37
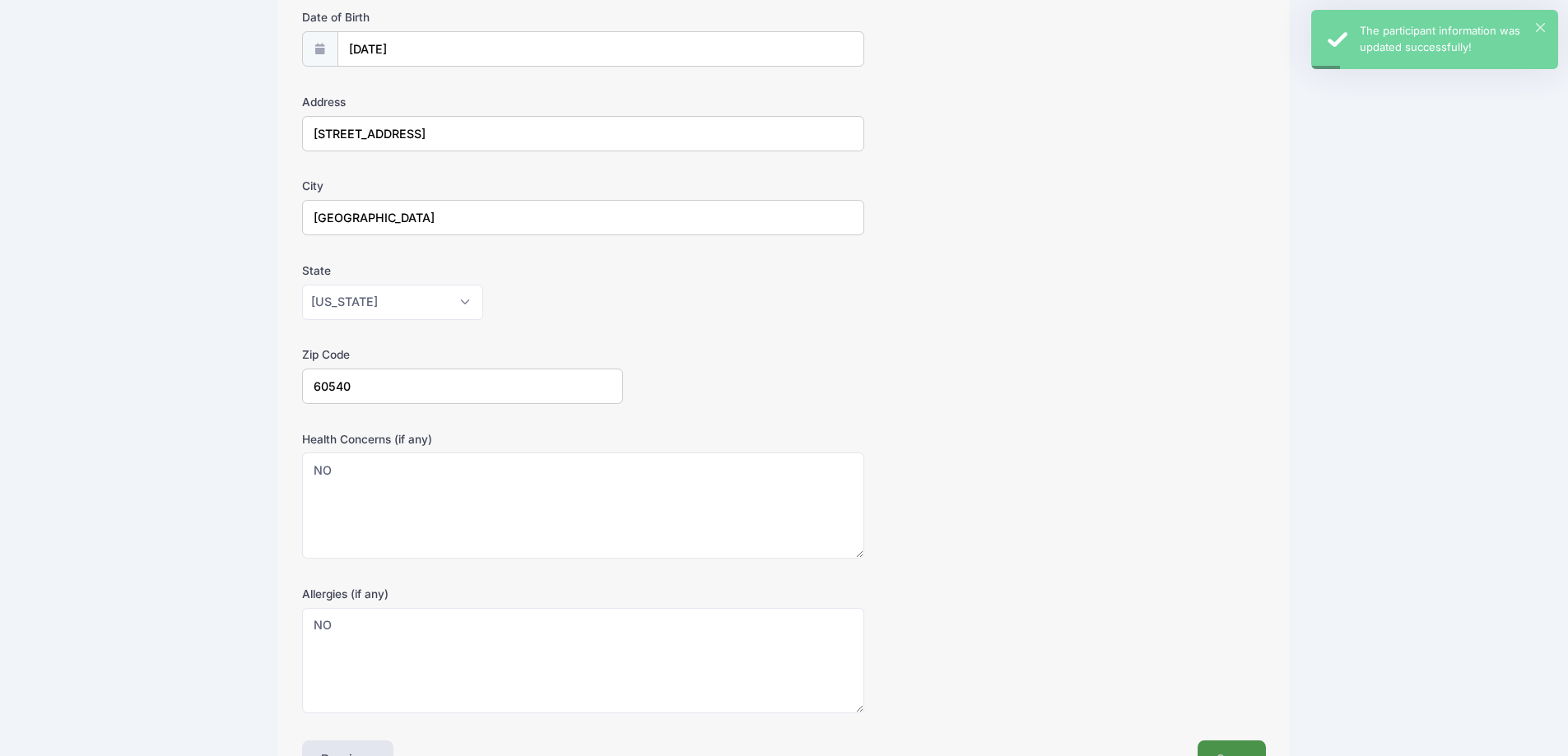
scroll to position [324, 0]
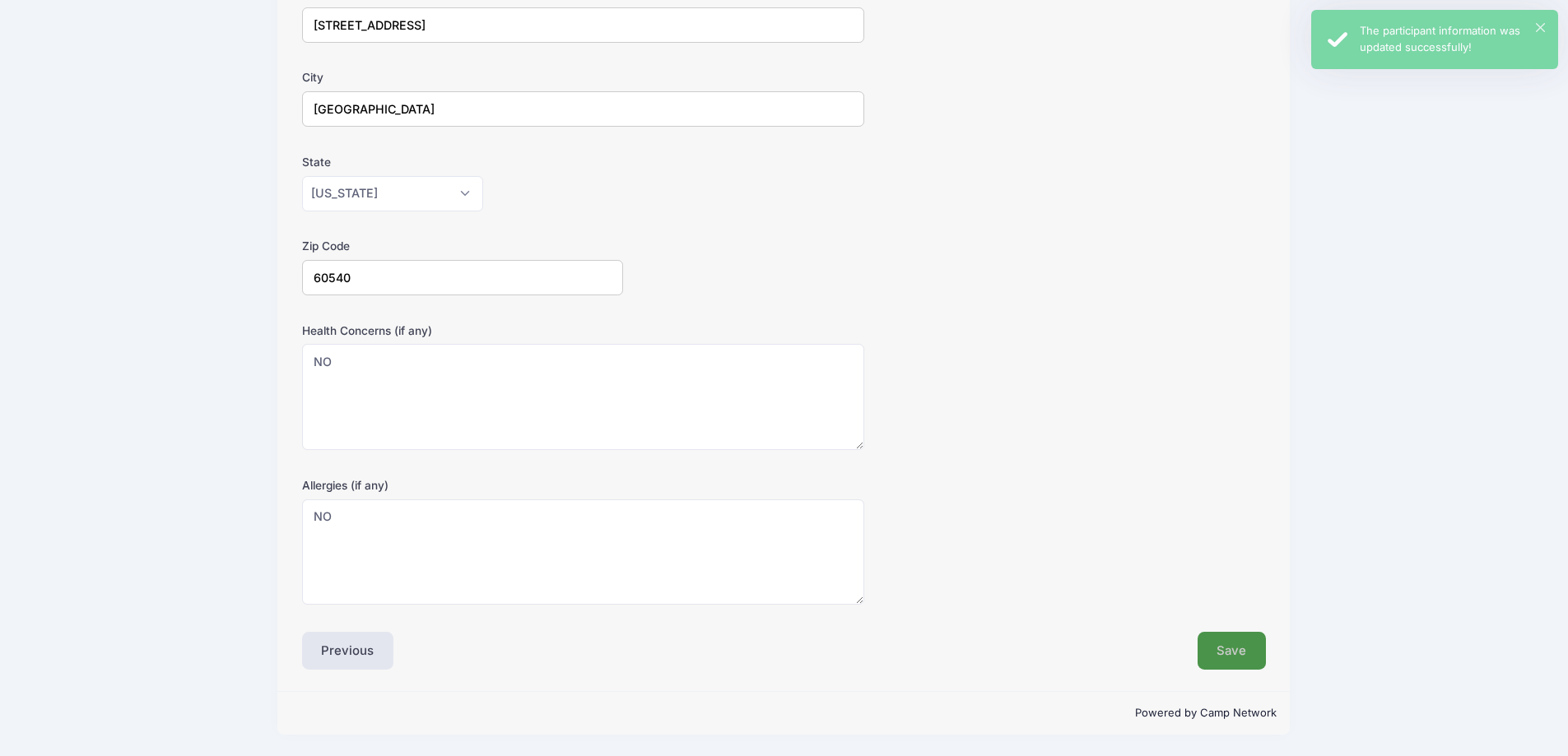
click at [1224, 652] on button "Save" at bounding box center [1231, 650] width 69 height 38
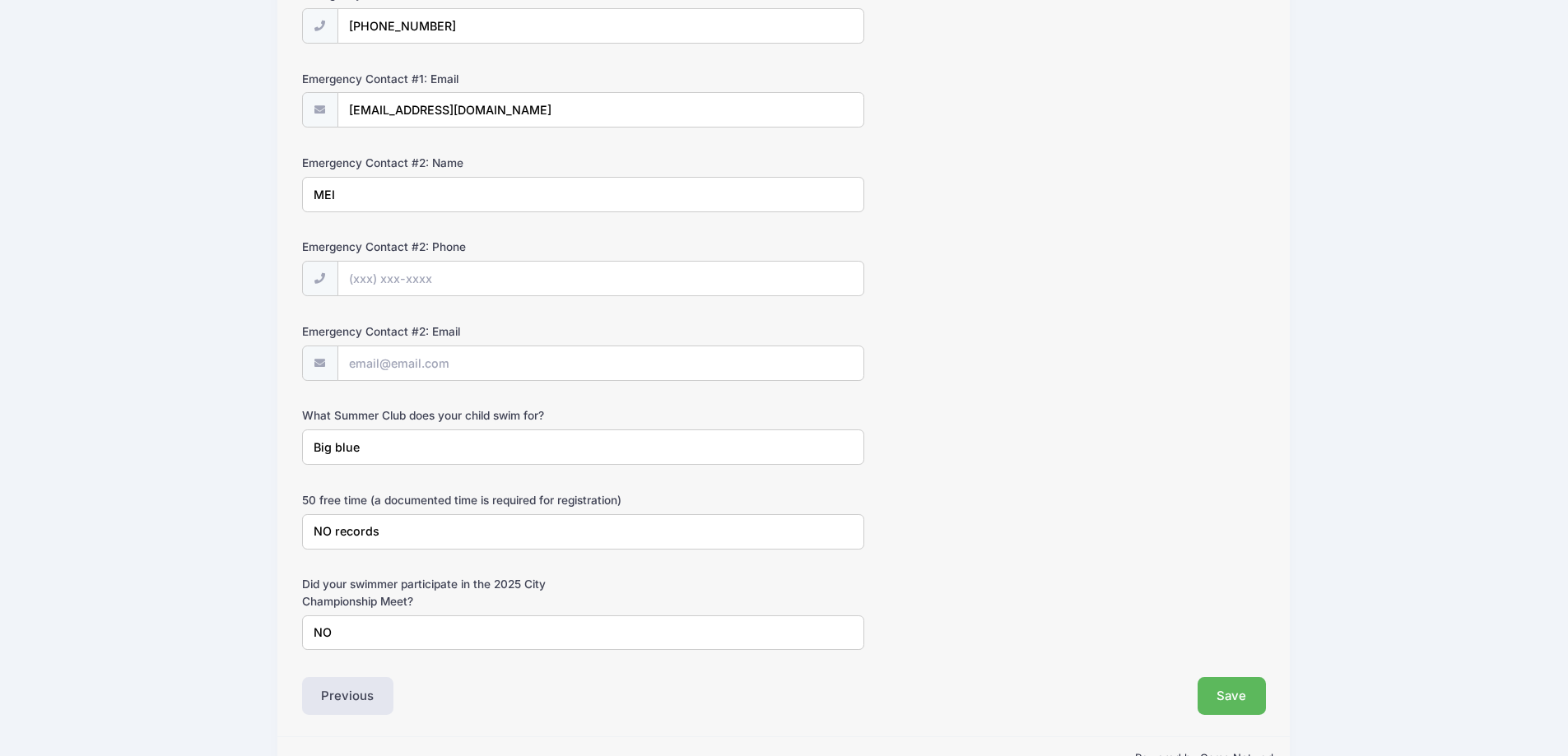
scroll to position [638, 0]
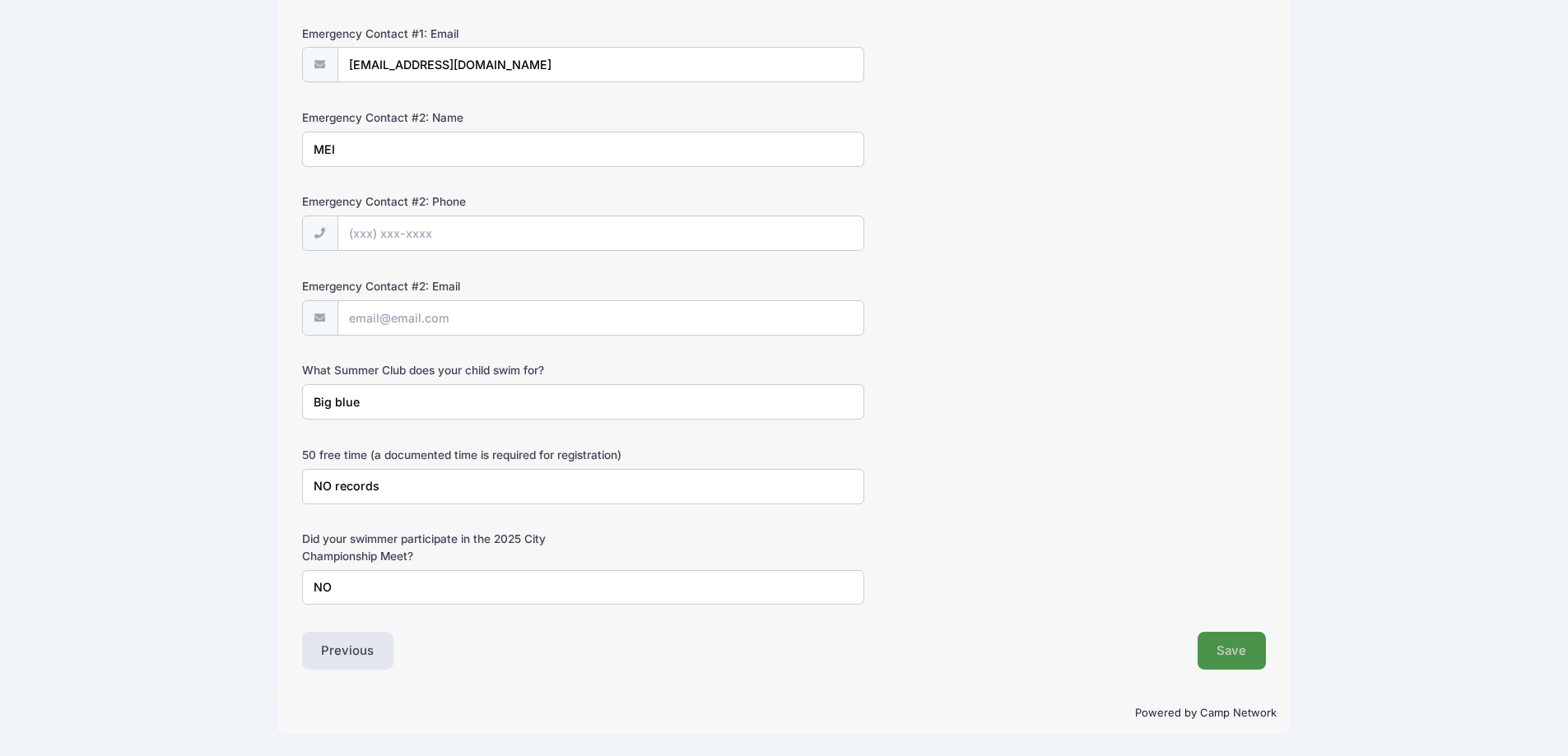
click at [1222, 655] on button "Save" at bounding box center [1231, 650] width 69 height 38
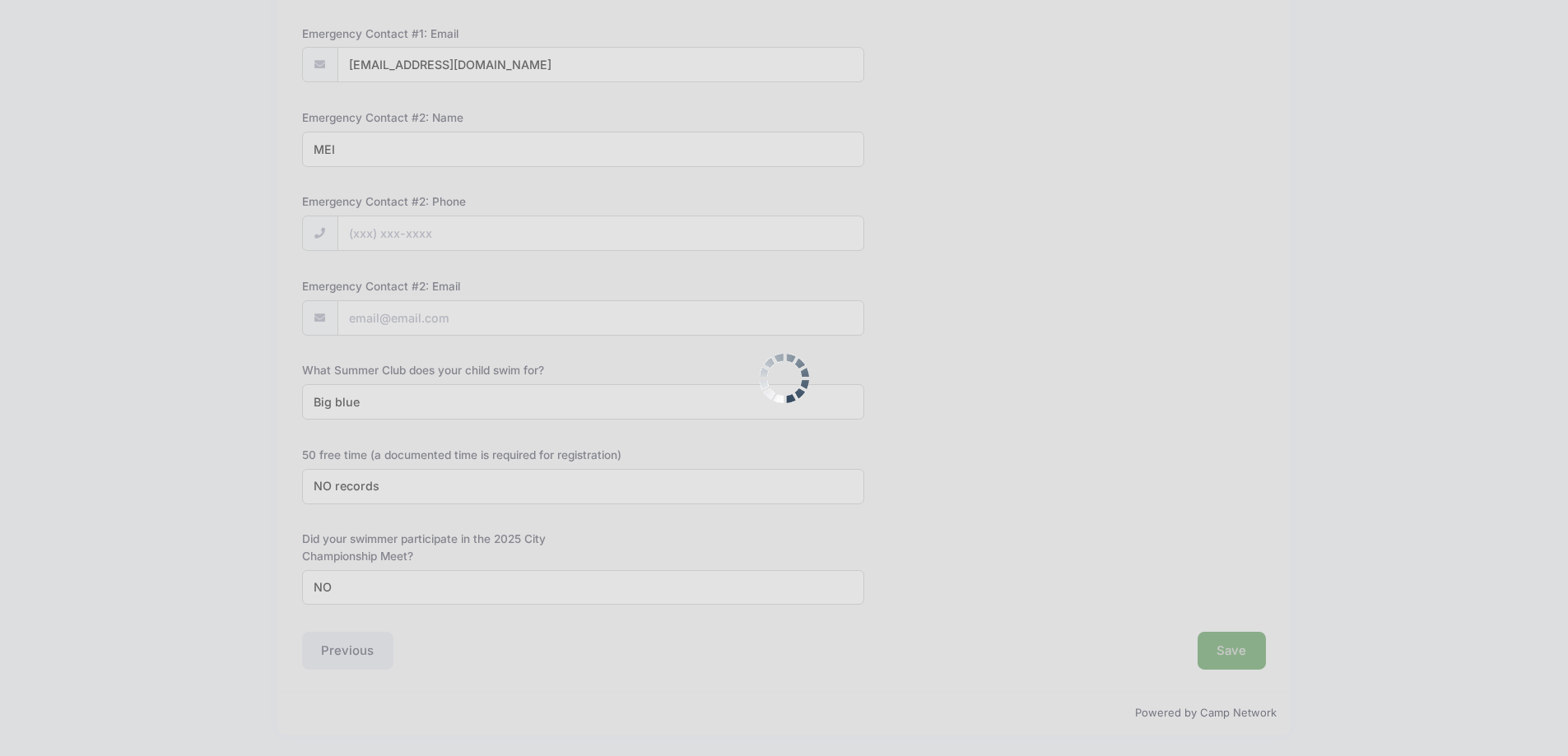
scroll to position [0, 0]
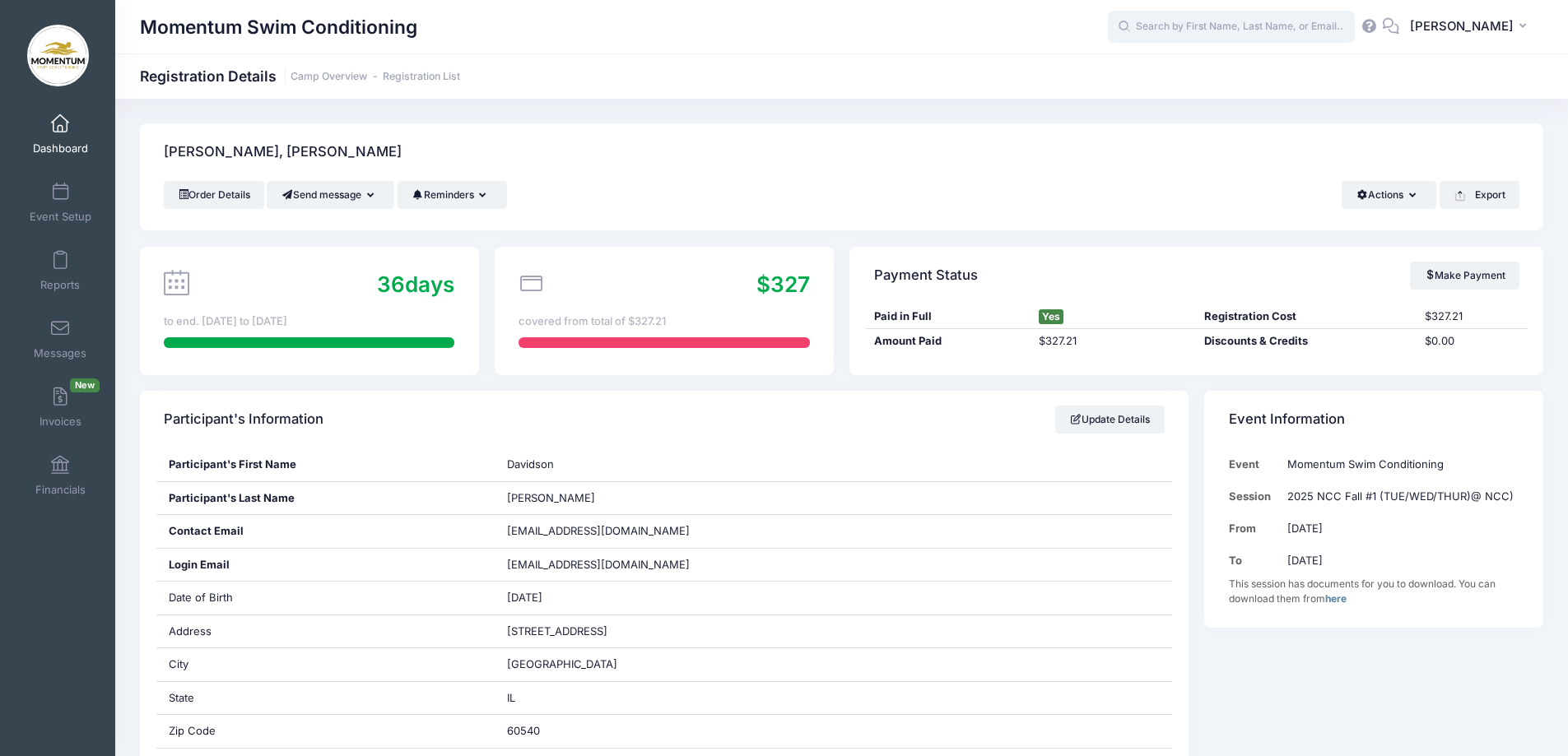
click at [1197, 20] on input "text" at bounding box center [1231, 27] width 247 height 33
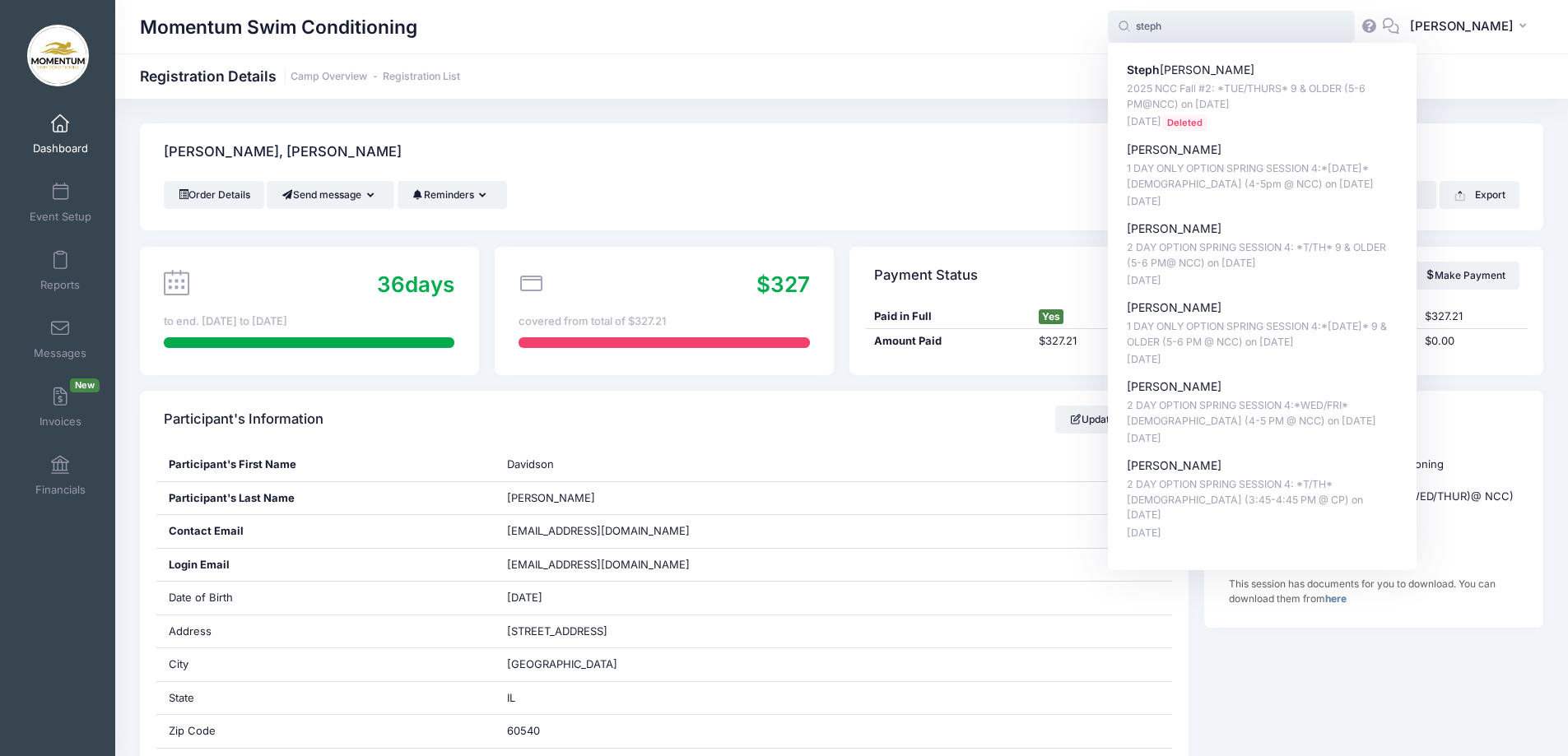
type input "steph"
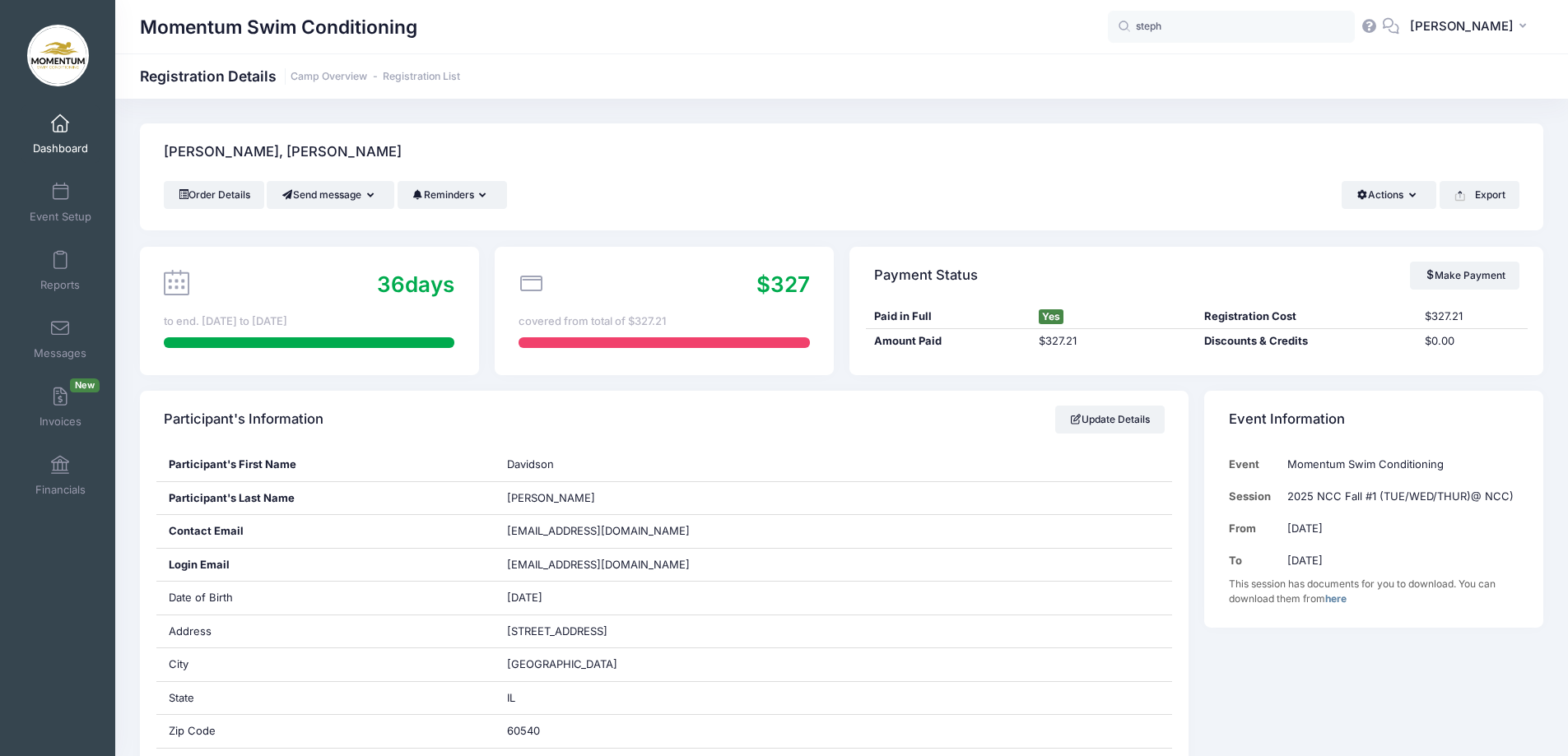
click at [903, 61] on div "Momentum Swim Conditioning Registration Details Camp Overview Registration List" at bounding box center [841, 76] width 1452 height 46
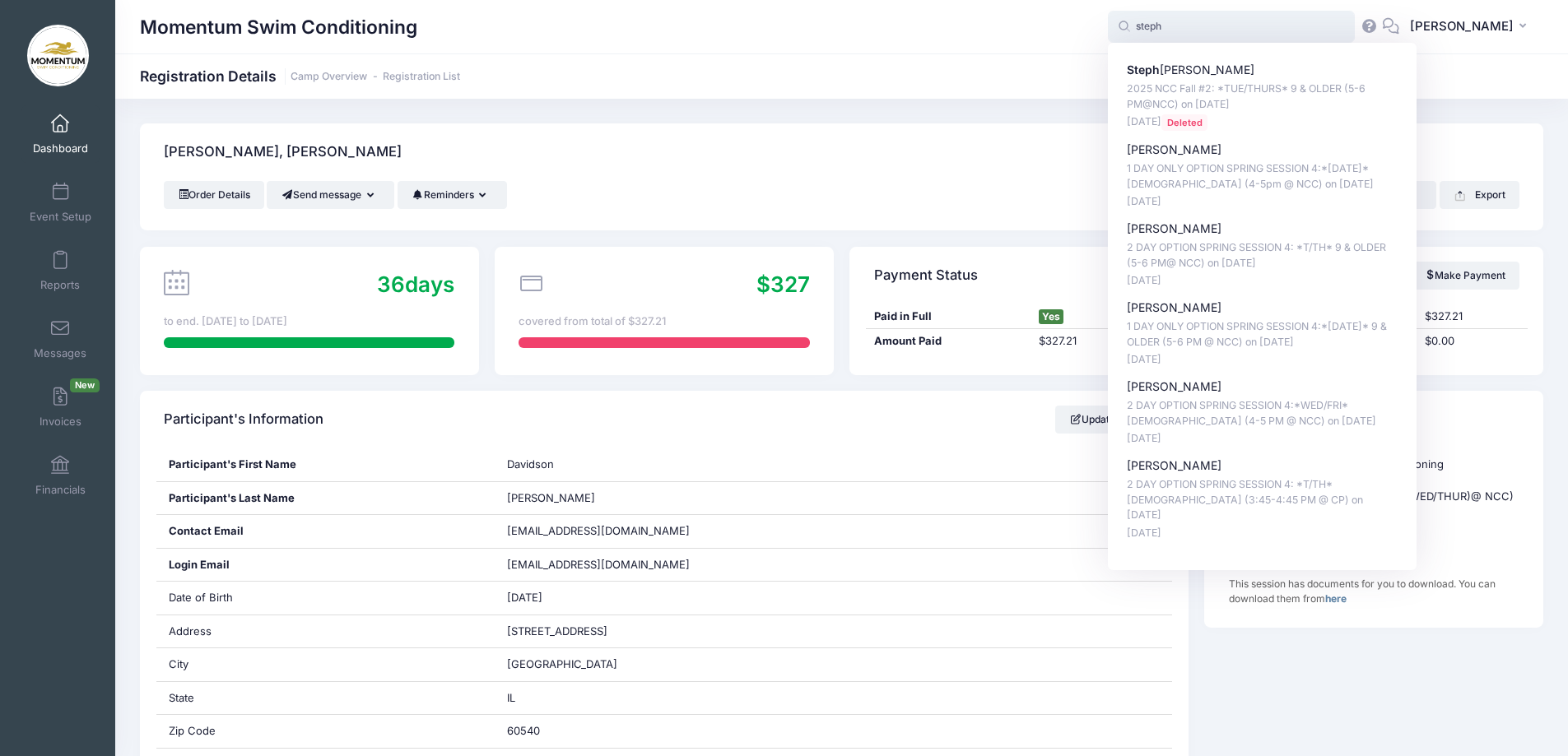
drag, startPoint x: 1204, startPoint y: 31, endPoint x: 1115, endPoint y: 25, distance: 89.2
click at [1111, 31] on div "Momentum Swim Conditioning steph steph Steph [PERSON_NAME] 2025 NCC Fall #2: *T…" at bounding box center [841, 26] width 1452 height 38
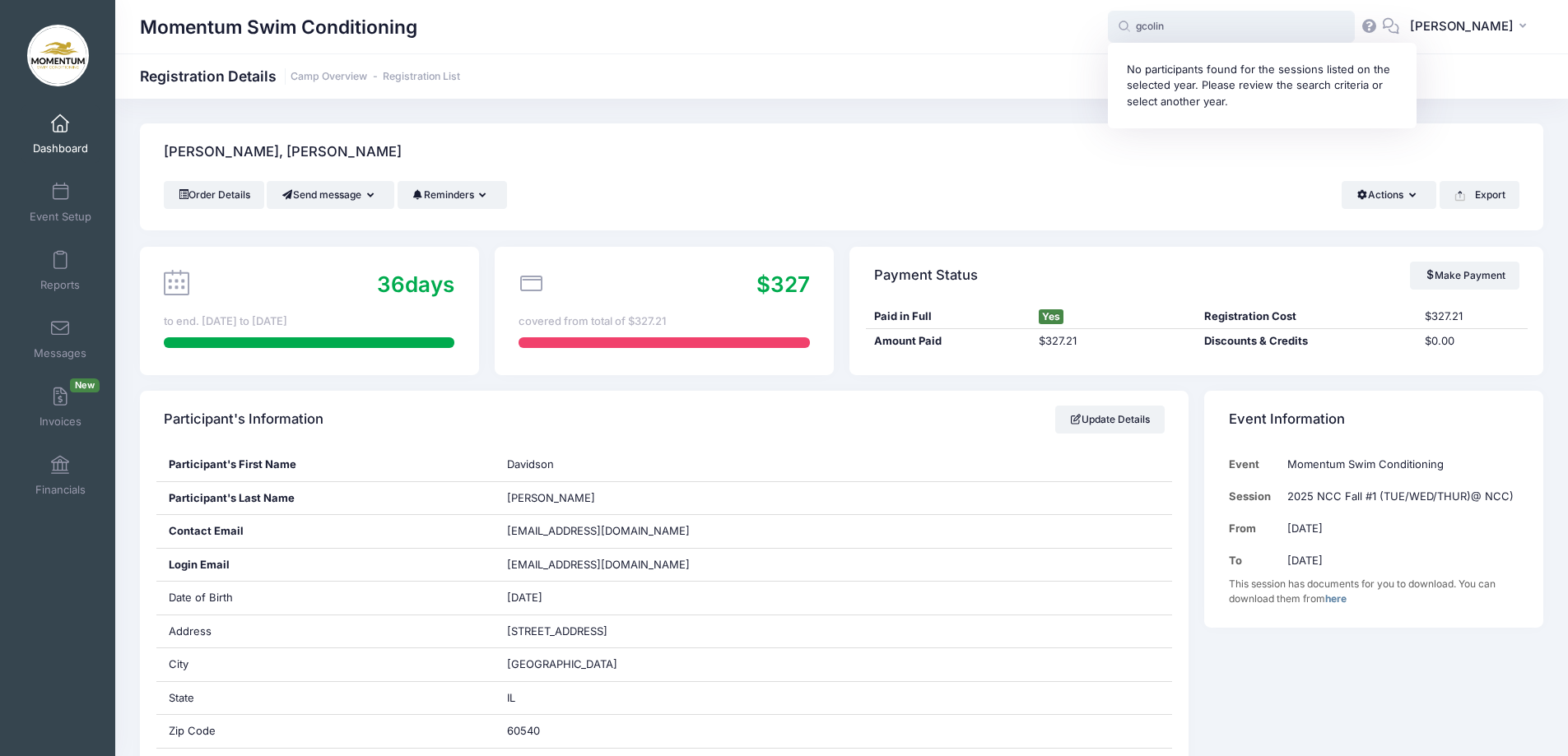
click at [1155, 26] on input "gcolin" at bounding box center [1231, 27] width 247 height 33
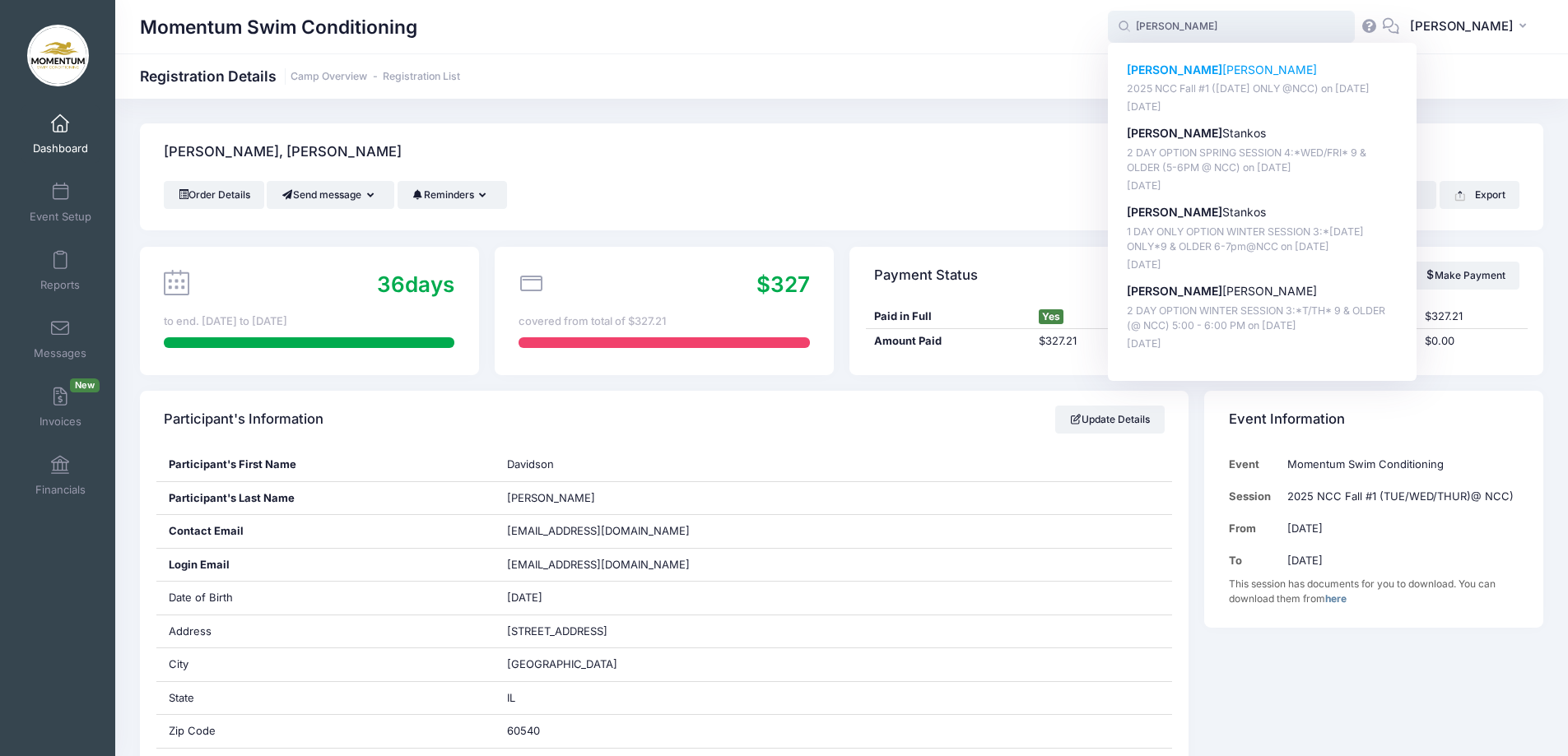
click at [1167, 69] on strong "[PERSON_NAME]" at bounding box center [1174, 69] width 96 height 14
type input "[PERSON_NAME] (2025 NCC Fall #1 ([DATE] ONLY @NCC), [DATE])"
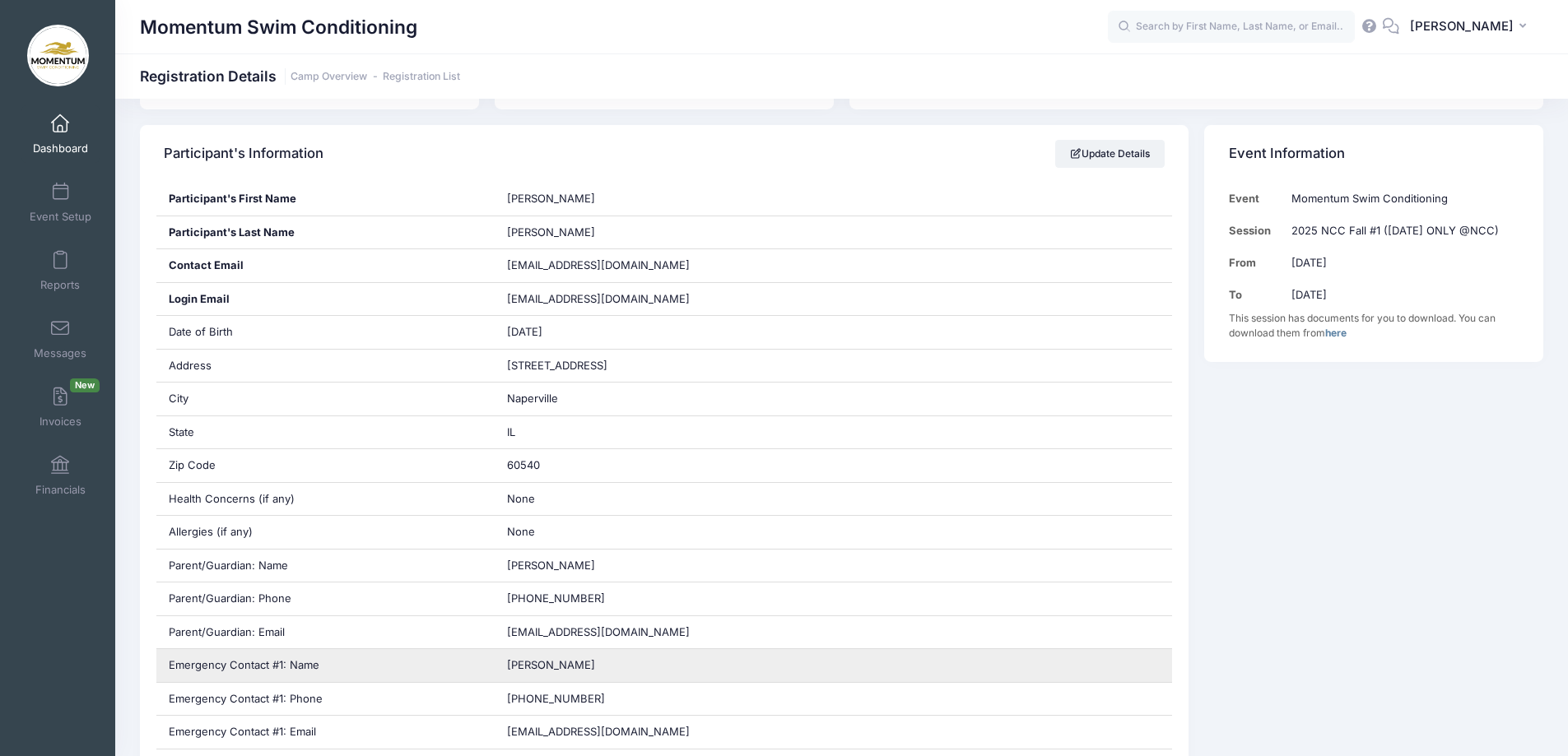
scroll to position [247, 0]
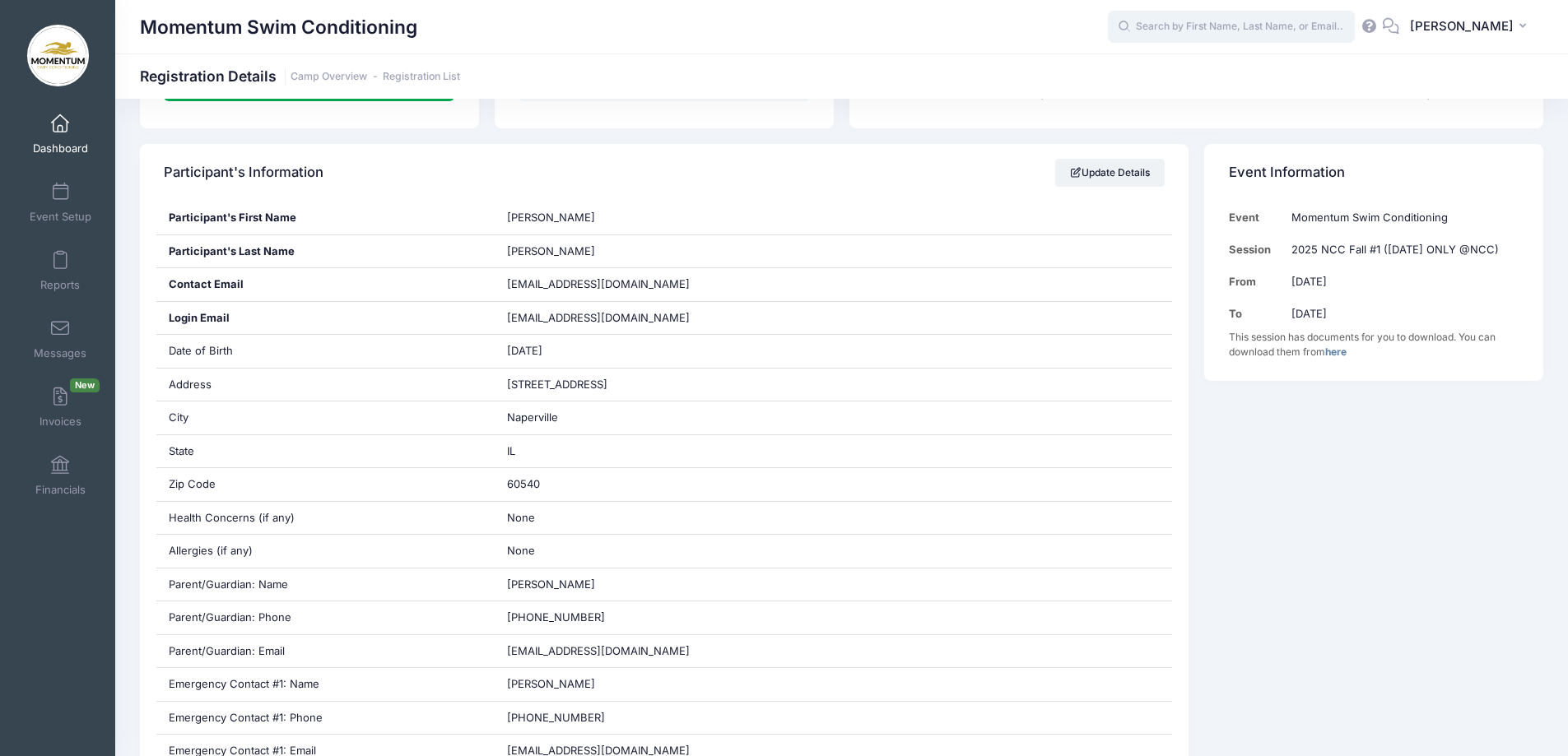
click at [1199, 28] on input "text" at bounding box center [1231, 27] width 247 height 33
click at [1182, 68] on p "[PERSON_NAME]" at bounding box center [1263, 70] width 272 height 18
type input "Shreyank das (2025 NCC Fall #1 (TUE/WED/THUR)@ NCC), Sep-16, 2025)"
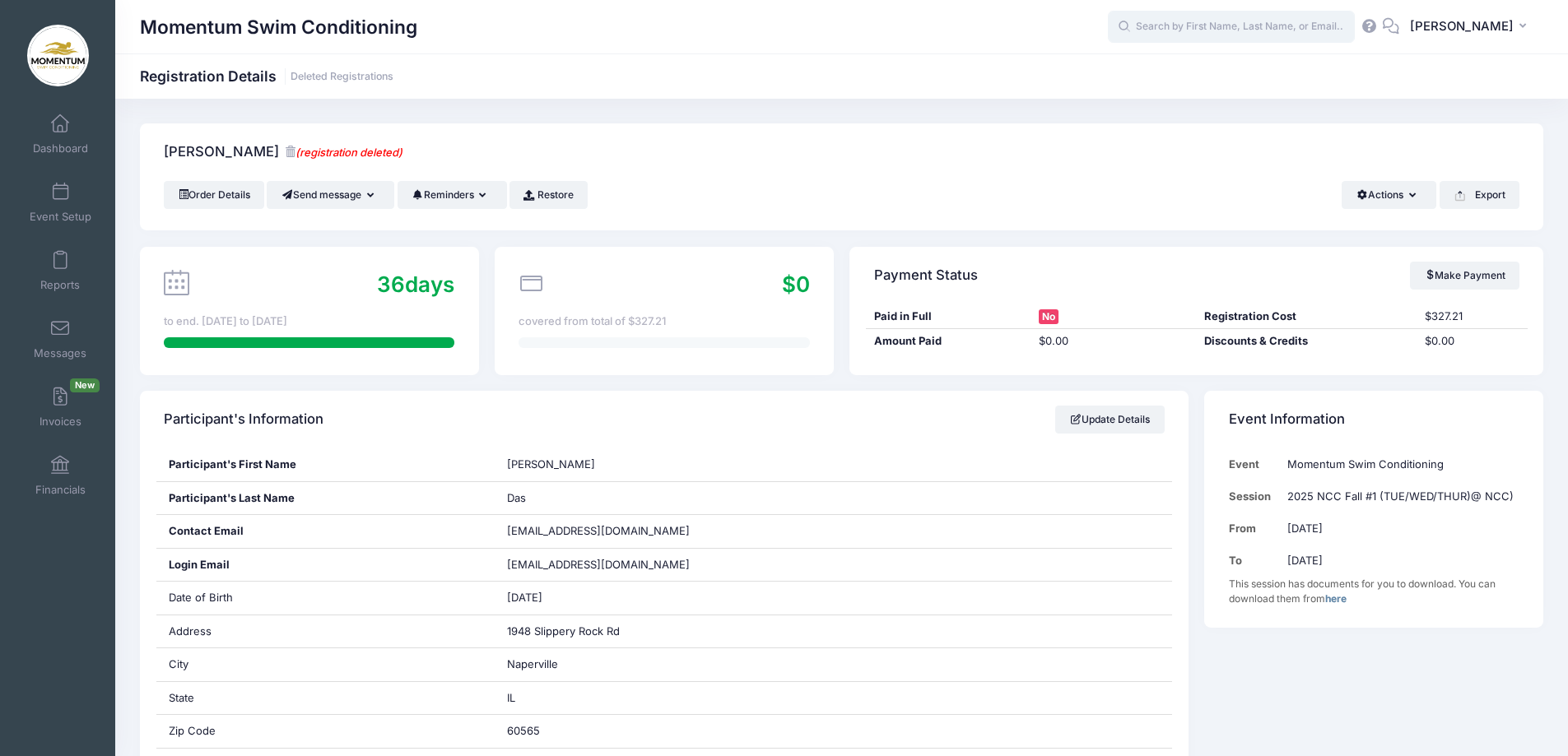
click at [1249, 14] on input "text" at bounding box center [1231, 27] width 247 height 33
click at [1186, 28] on input "beeves" at bounding box center [1231, 27] width 247 height 33
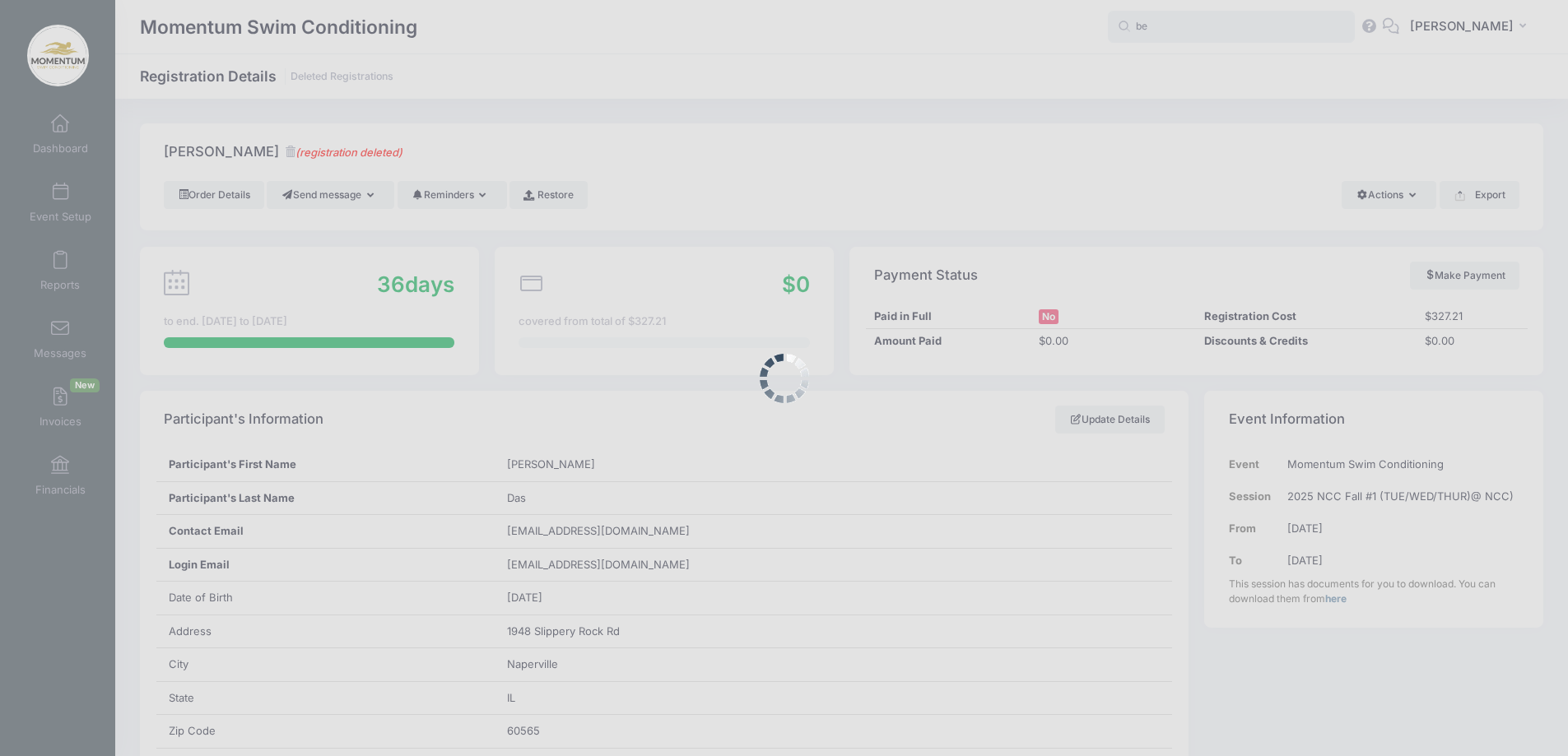
type input "b"
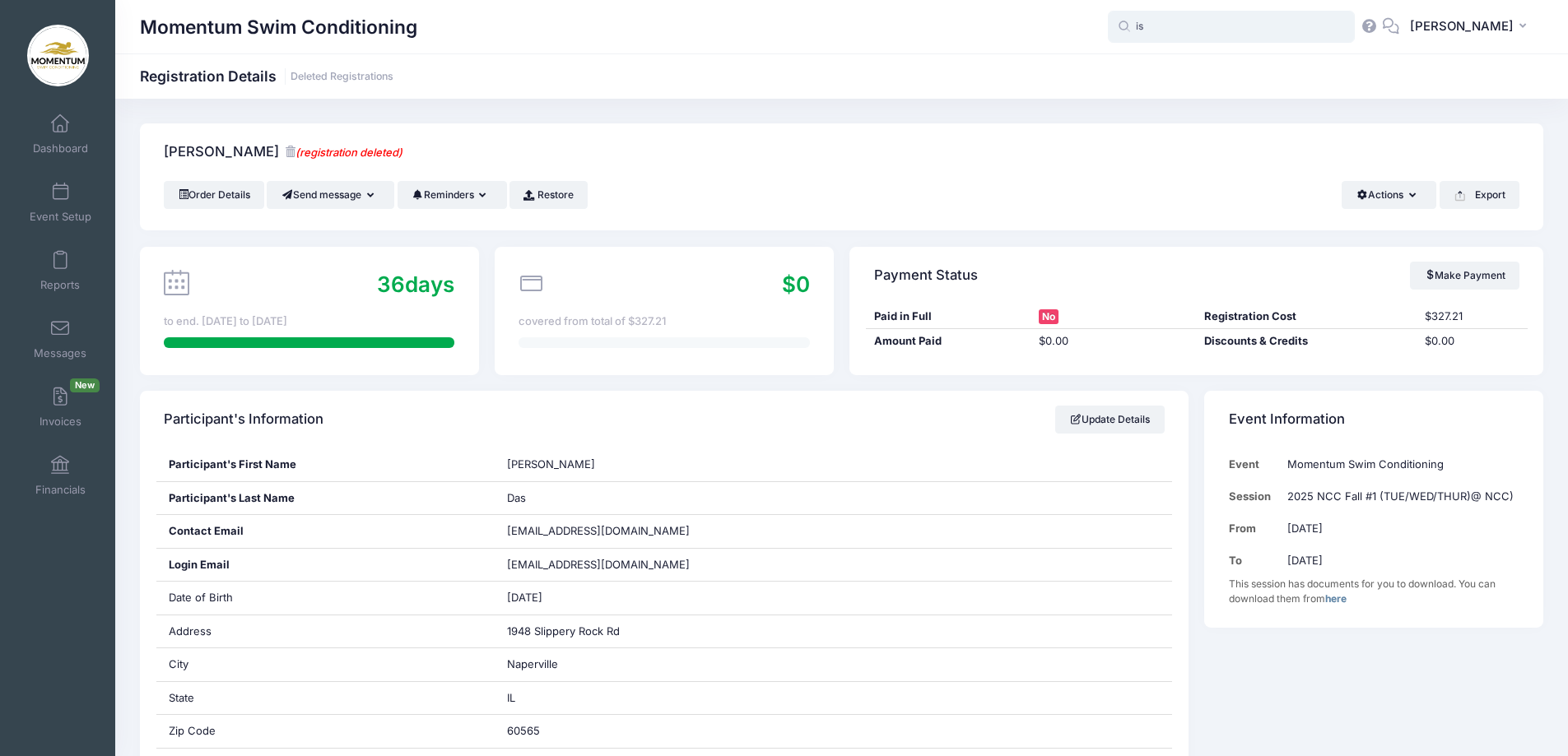
type input "i"
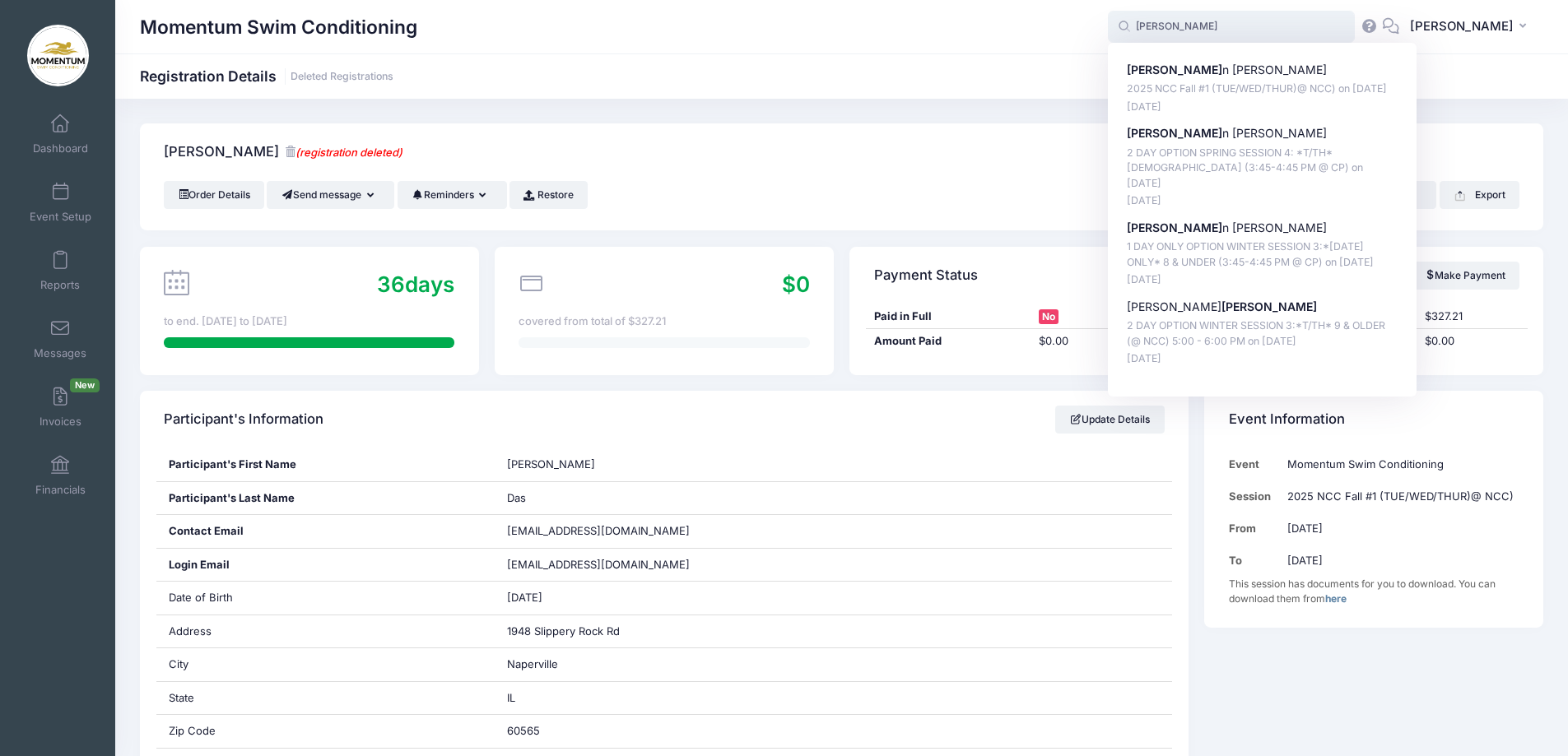
type input "coe"
drag, startPoint x: 1181, startPoint y: 29, endPoint x: 1141, endPoint y: 28, distance: 40.0
click at [1141, 28] on span "coe coe Coe n Duffy 2025 NCC Fall #1 (TUE/WED/THUR)@ NCC) on Sep-16, 2025 Aug-0…" at bounding box center [1231, 27] width 247 height 33
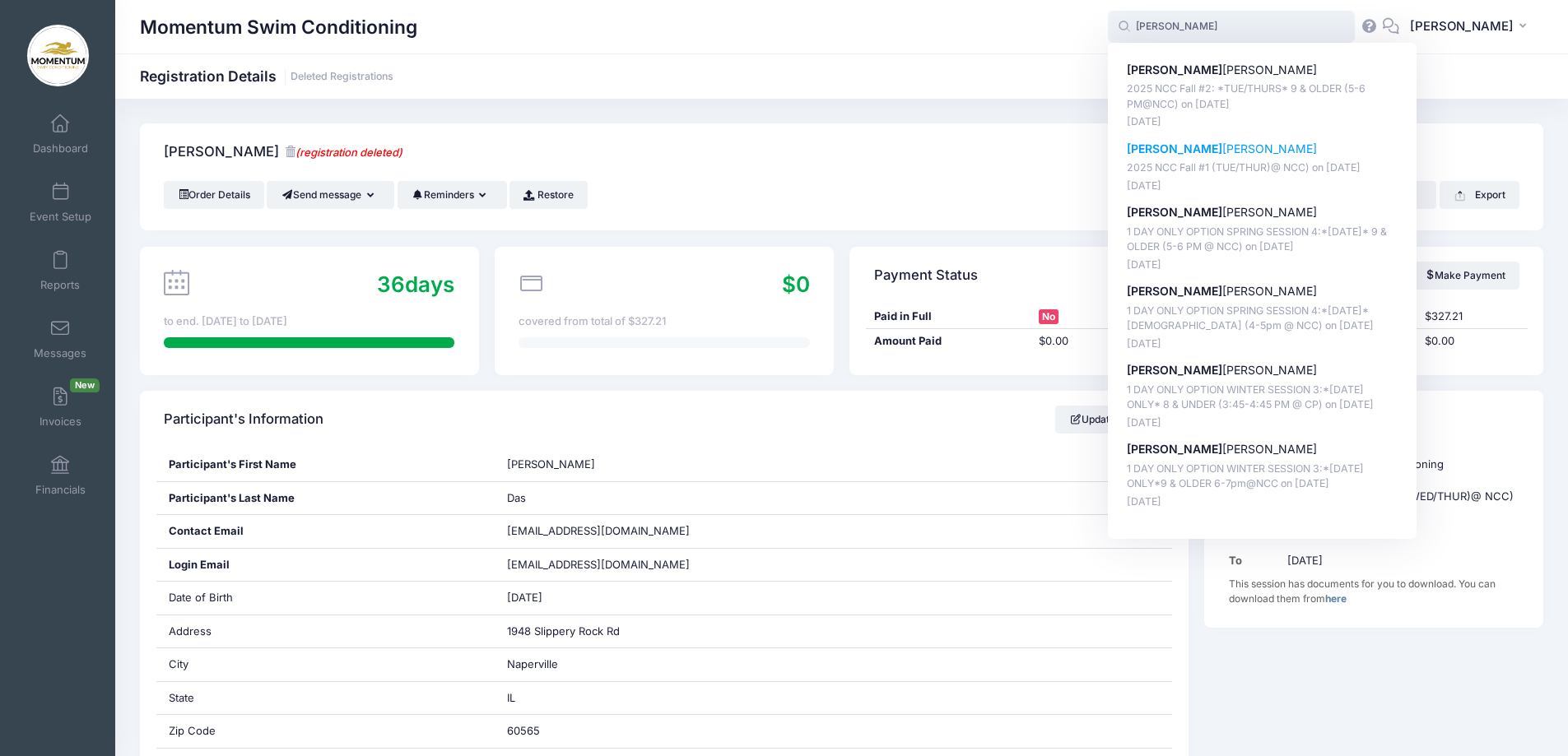
click at [1186, 148] on p "Casey Mabrey" at bounding box center [1263, 150] width 272 height 18
type input "Casey Mabrey (2025 NCC Fall #1 (TUE/THUR)@ NCC), Sep-16, 2025)"
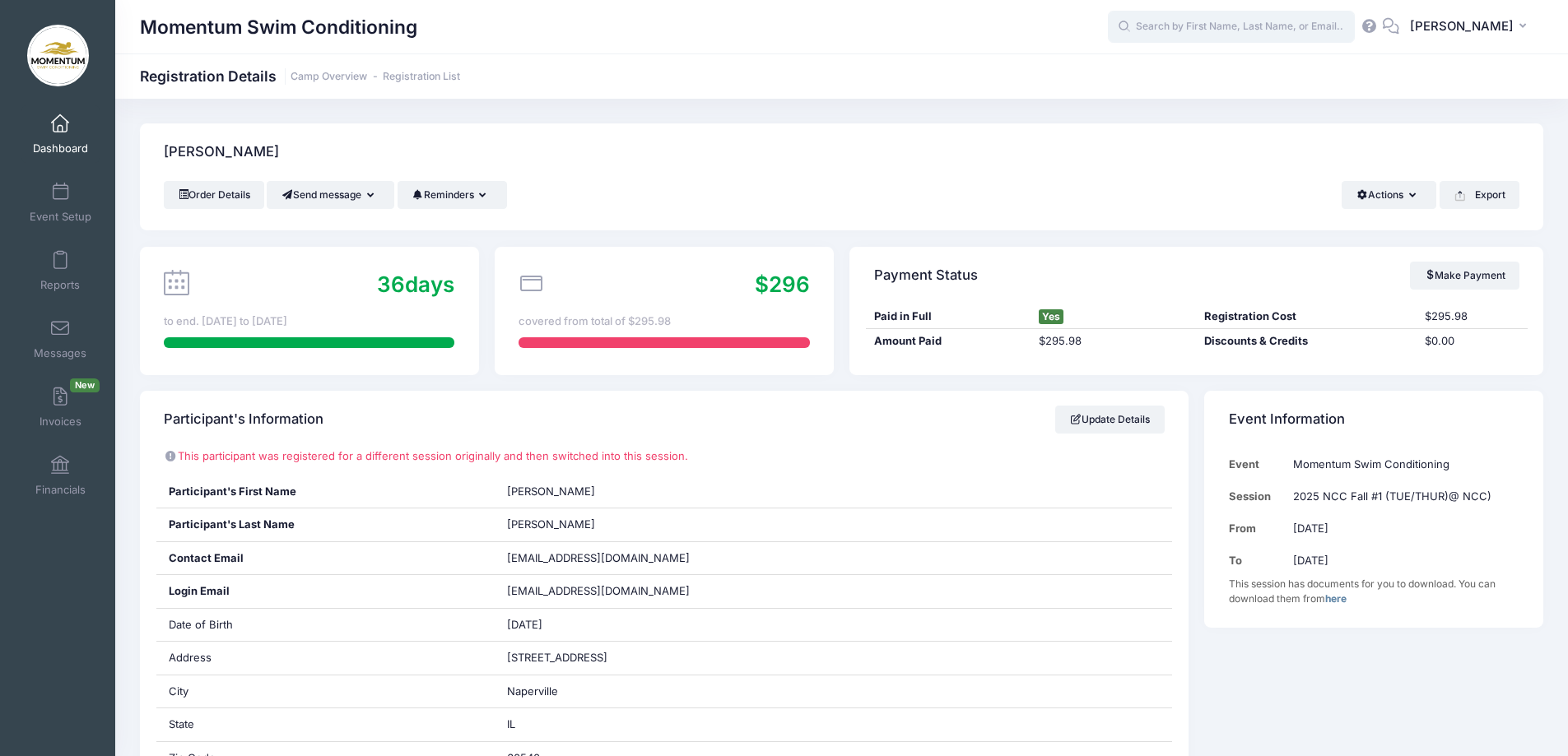
click at [1223, 15] on input "text" at bounding box center [1231, 27] width 247 height 33
type input "patel"
drag, startPoint x: 1210, startPoint y: 18, endPoint x: 1120, endPoint y: 33, distance: 91.2
click at [1120, 33] on div "Momentum Swim Conditioning patel No participants found for the sessions listed …" at bounding box center [841, 26] width 1452 height 38
type input "p"
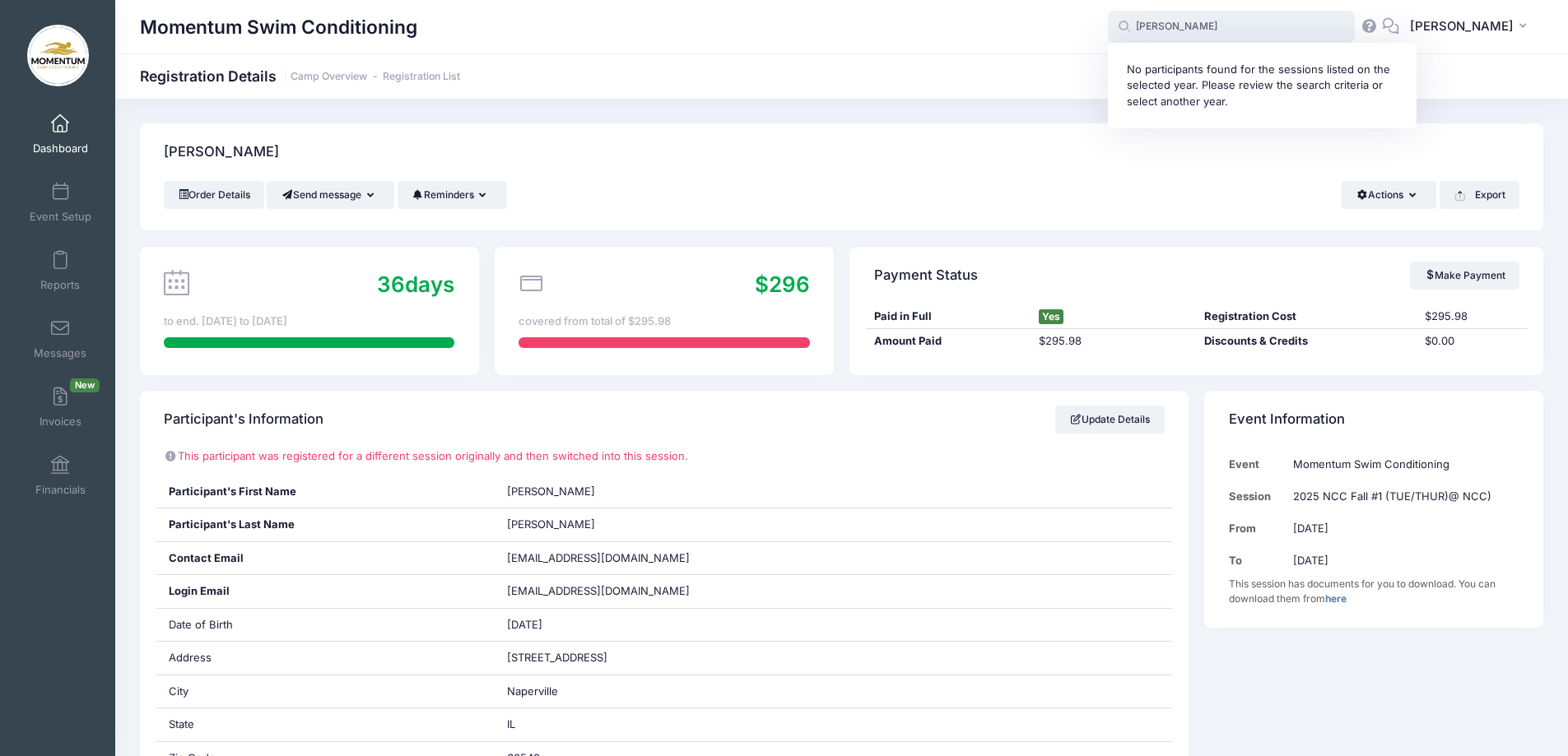
type input "pkpatel"
click at [982, 46] on div "Momentum Swim Conditioning" at bounding box center [624, 26] width 968 height 38
drag, startPoint x: 1193, startPoint y: 25, endPoint x: 1131, endPoint y: 6, distance: 64.8
click at [1132, 20] on span "pkpatel pri No participants found for the sessions listed on the selected year.…" at bounding box center [1231, 27] width 247 height 33
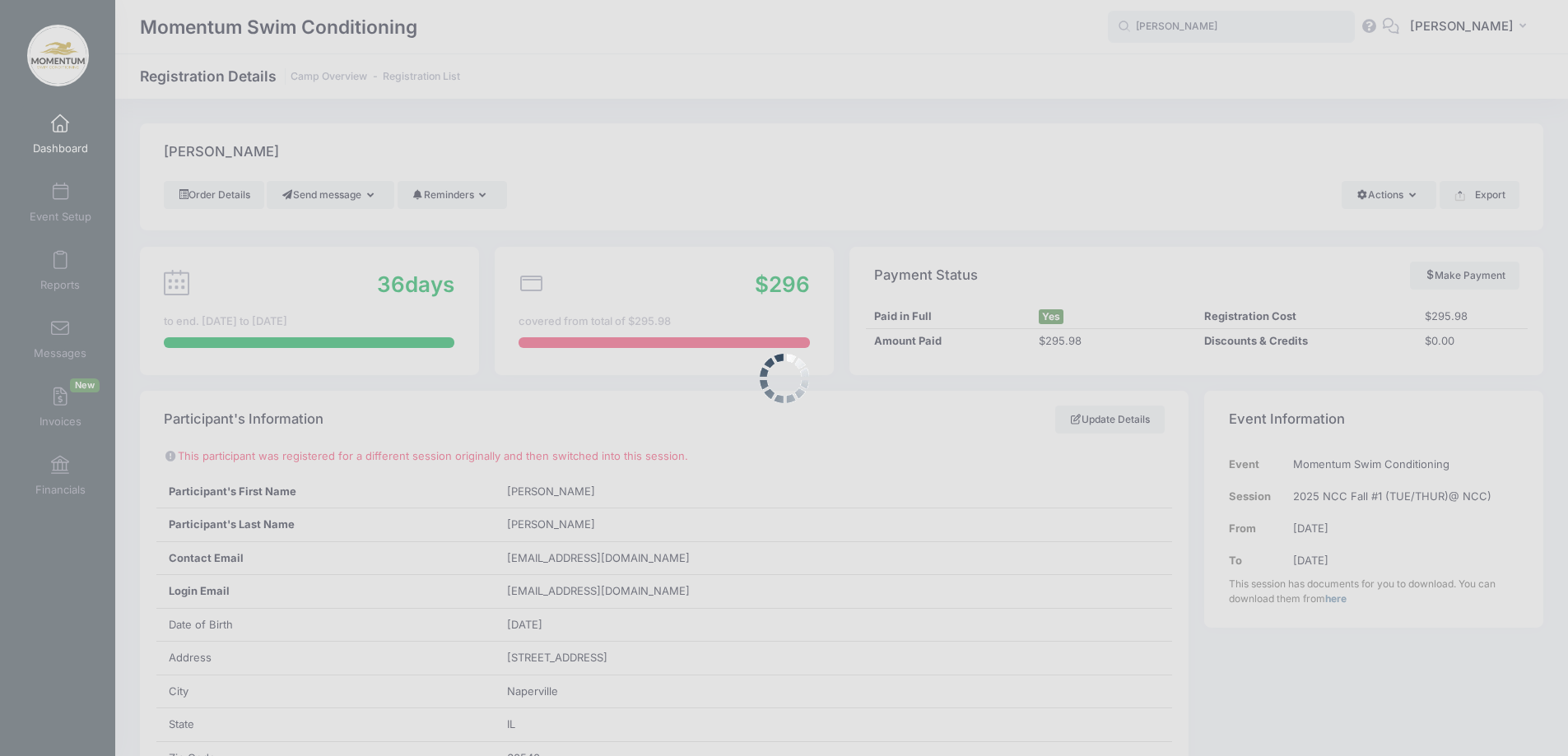
type input "mabrey"
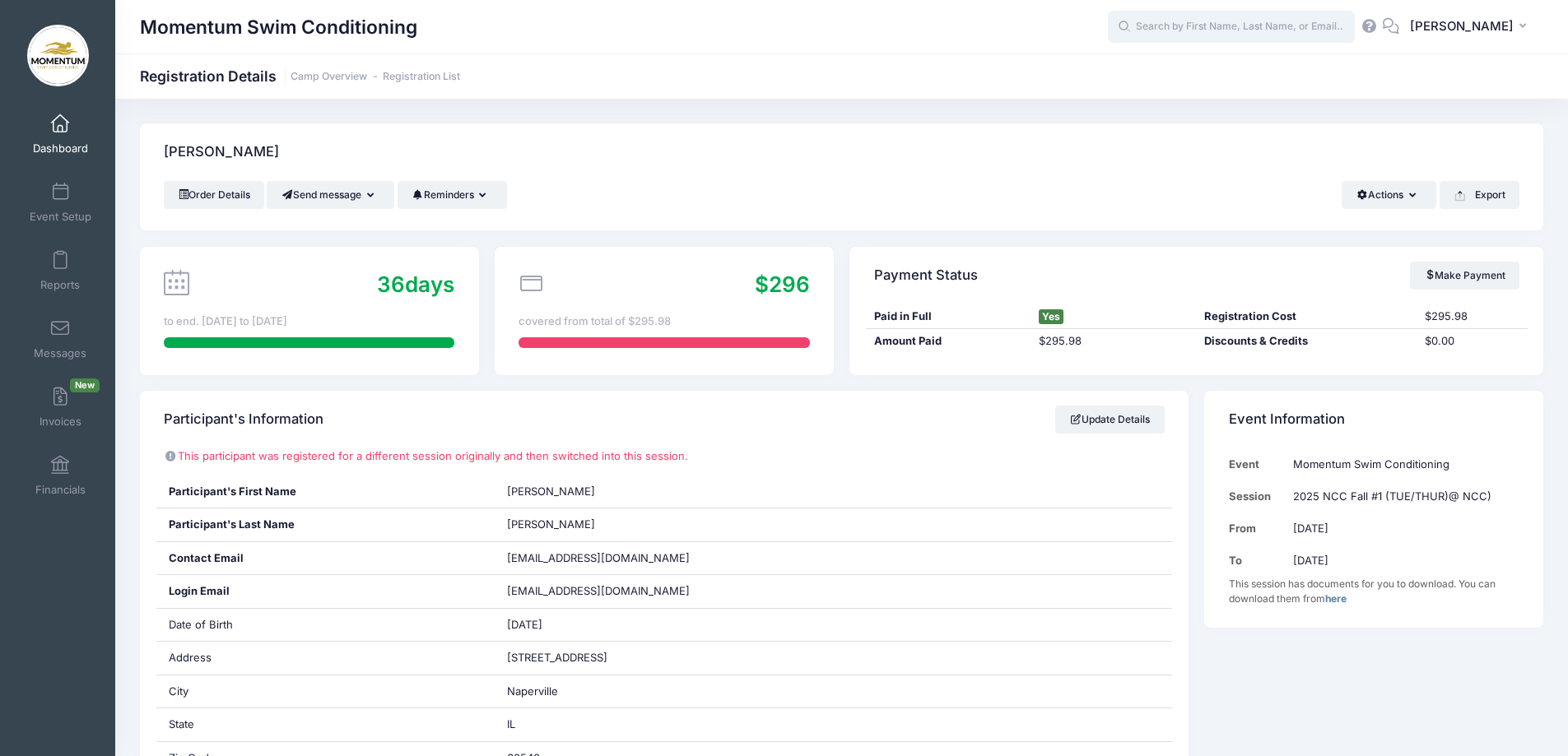
click at [1176, 25] on input "text" at bounding box center [1231, 27] width 247 height 33
click at [1166, 32] on input "text" at bounding box center [1231, 27] width 247 height 33
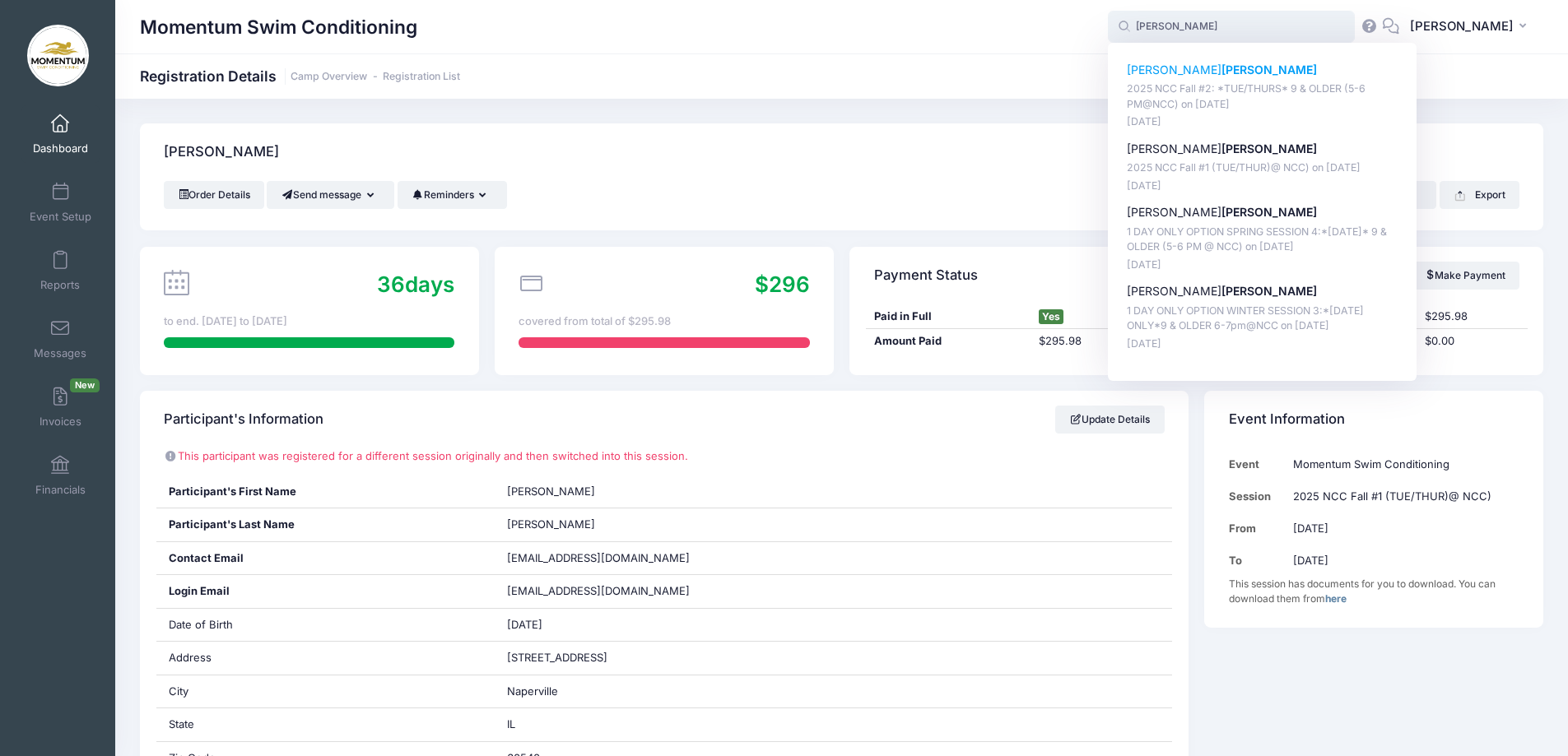
click at [1222, 67] on strong "[PERSON_NAME]" at bounding box center [1269, 69] width 96 height 14
type input "Casey Mabrey (2025 NCC Fall #2: *TUE/THURS* 9 &amp; OLDER (5-6 PM@NCC), Nov-04,…"
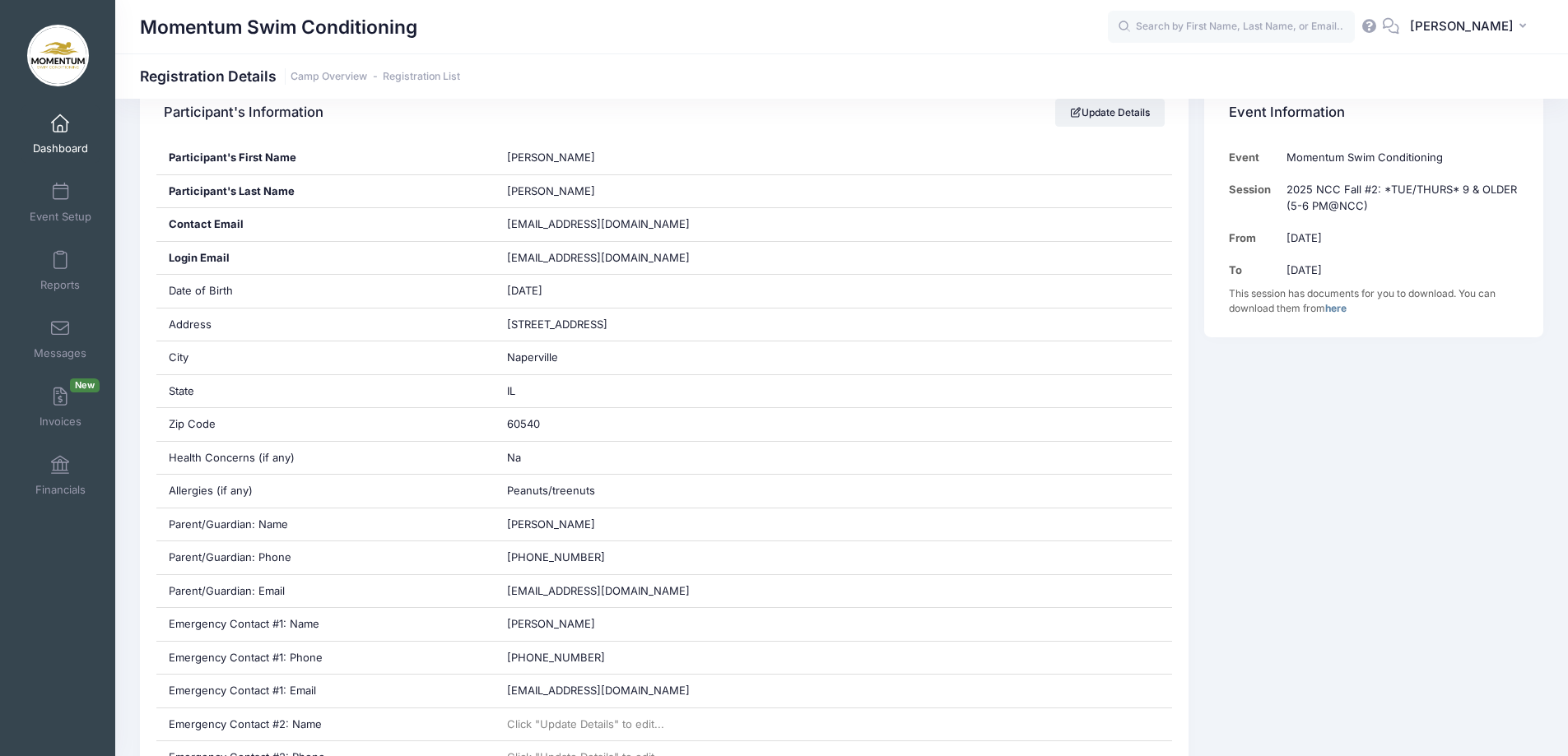
scroll to position [165, 0]
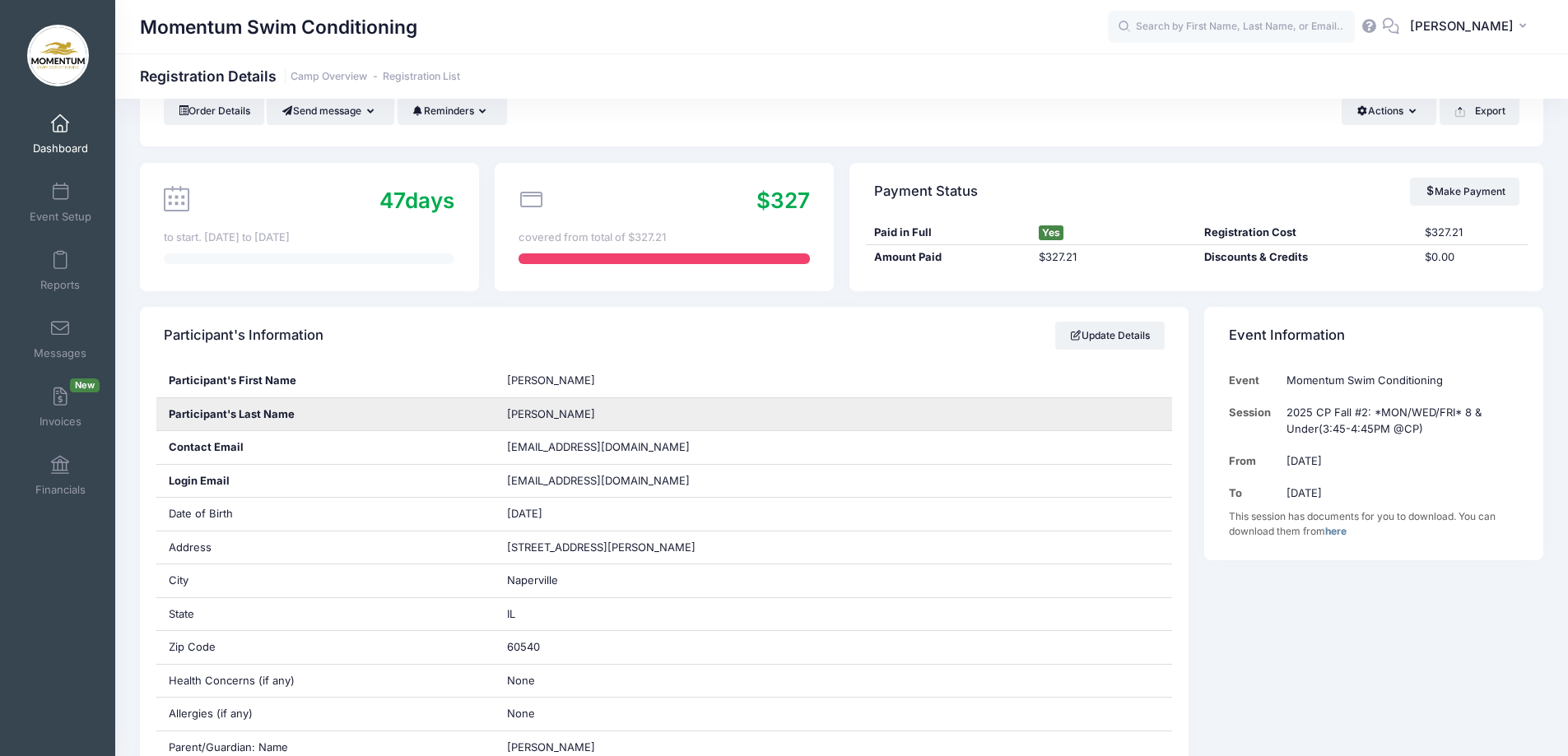
scroll to position [82, 0]
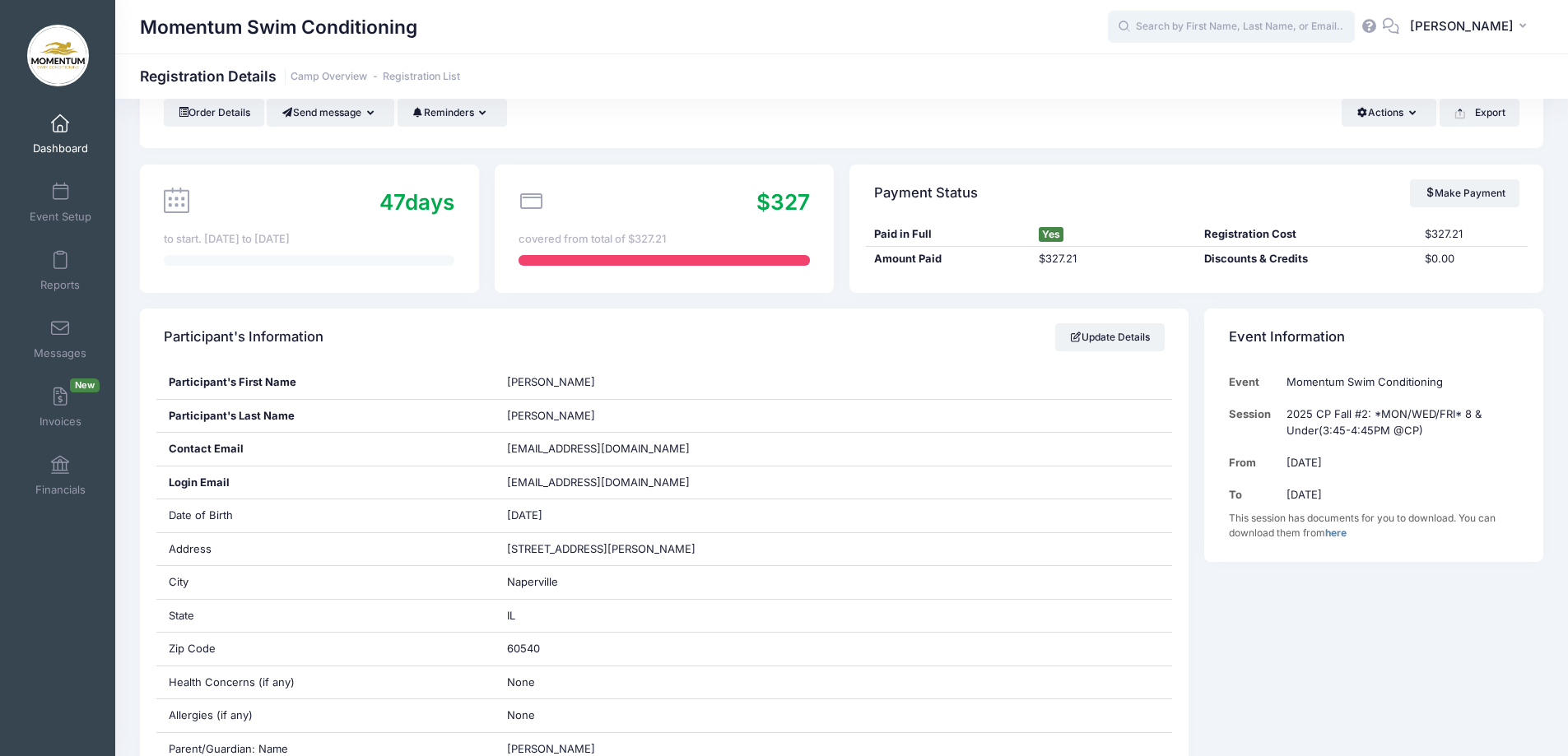
click at [1252, 25] on input "text" at bounding box center [1231, 27] width 247 height 33
type input "mc"
click at [1164, 31] on input "mc" at bounding box center [1231, 27] width 247 height 33
drag, startPoint x: 1167, startPoint y: 25, endPoint x: 1116, endPoint y: 25, distance: 51.0
click at [1116, 25] on div "Momentum Swim Conditioning mc RO" at bounding box center [841, 26] width 1452 height 38
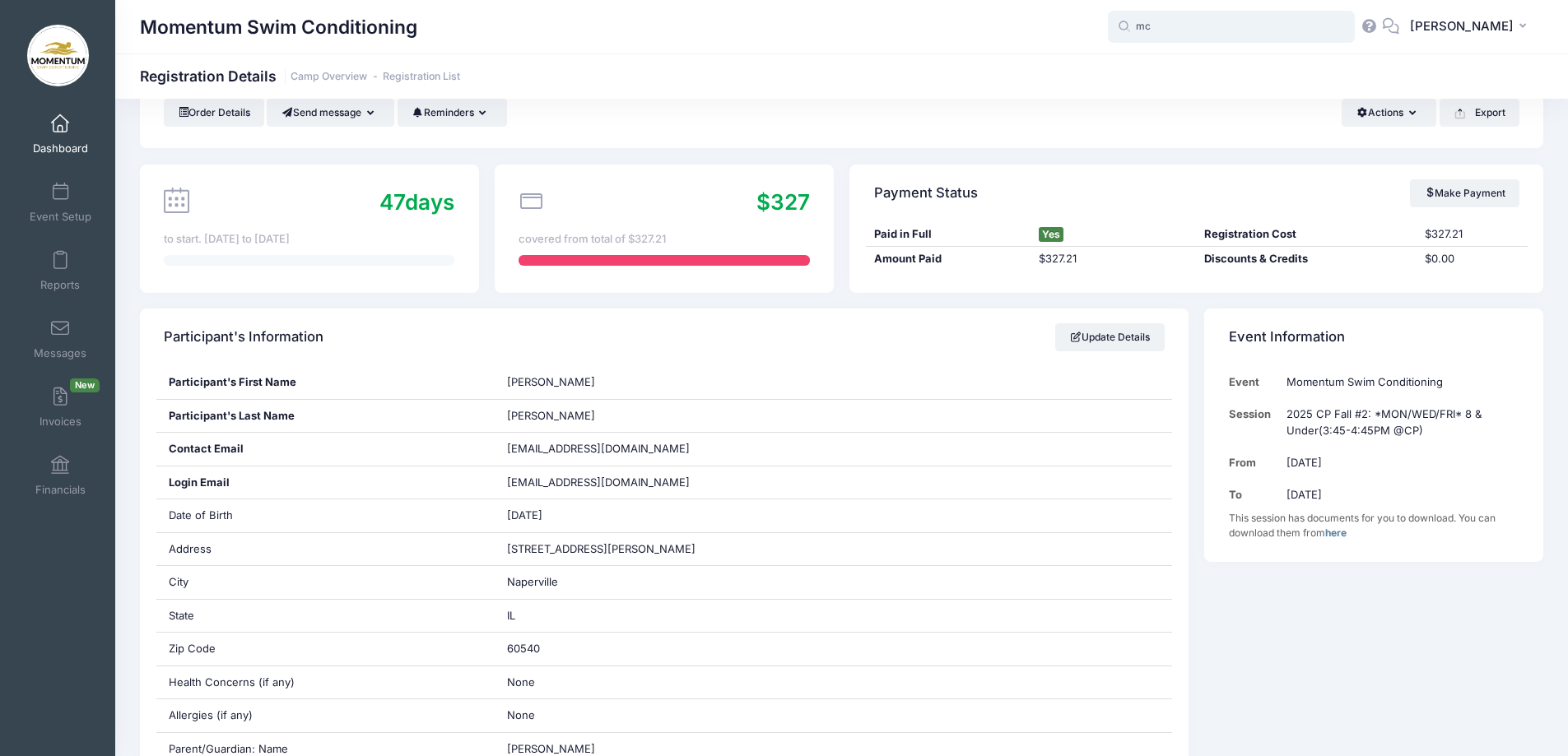
type input "m"
drag, startPoint x: 1191, startPoint y: 26, endPoint x: 1145, endPoint y: 0, distance: 52.8
click at [1146, 20] on span "stepanie ensley No participants found for the sessions listed on the selected y…" at bounding box center [1231, 27] width 247 height 33
click at [1161, 69] on p "Stephanie Ensley" at bounding box center [1263, 70] width 272 height 18
type input "Stephanie Ensley (2025 NCC Fall #2: *TUE/THURS* 9 &amp; OLDER (5-6 PM@NCC), Nov…"
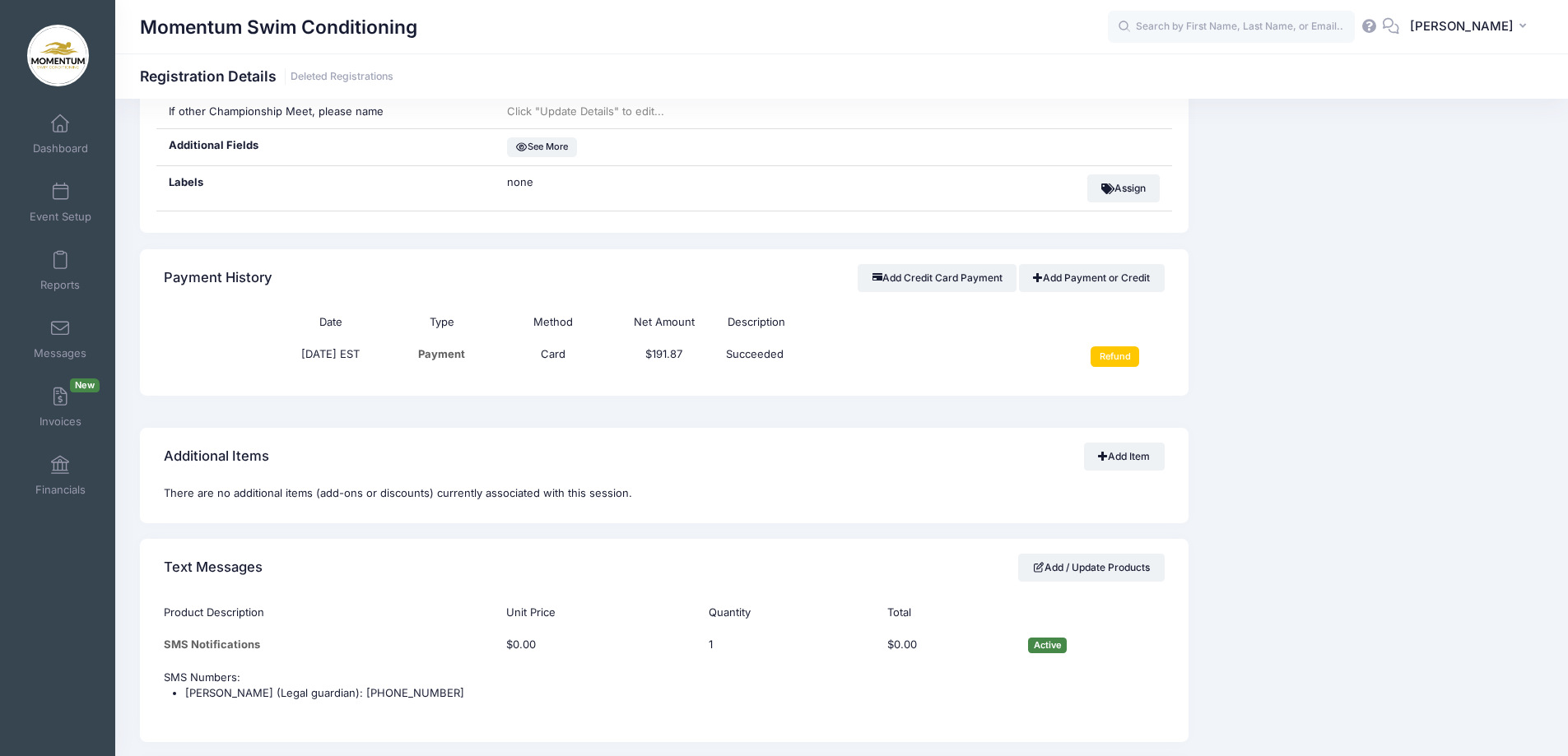
scroll to position [1094, 0]
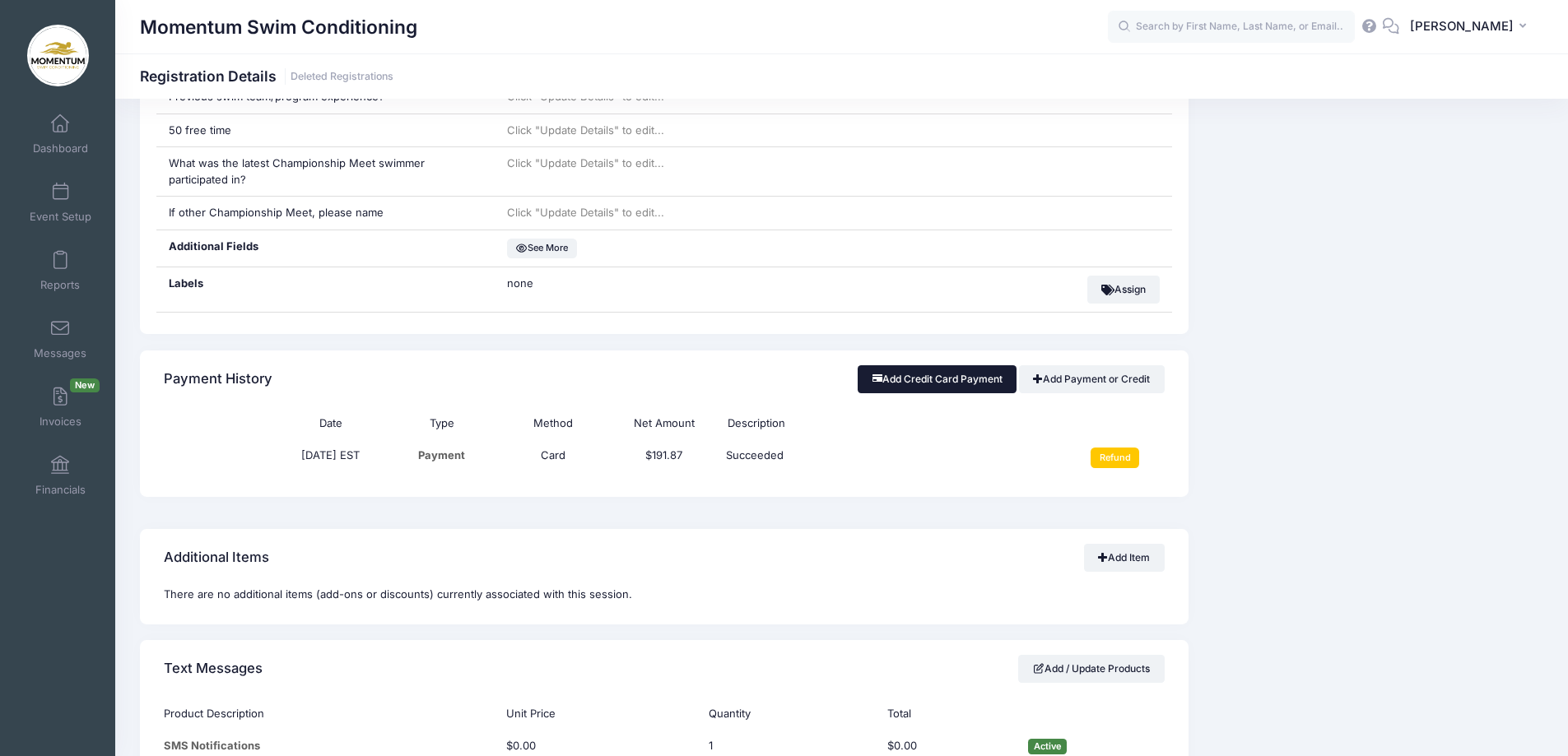
click at [951, 378] on button "Add Credit Card Payment" at bounding box center [937, 379] width 159 height 28
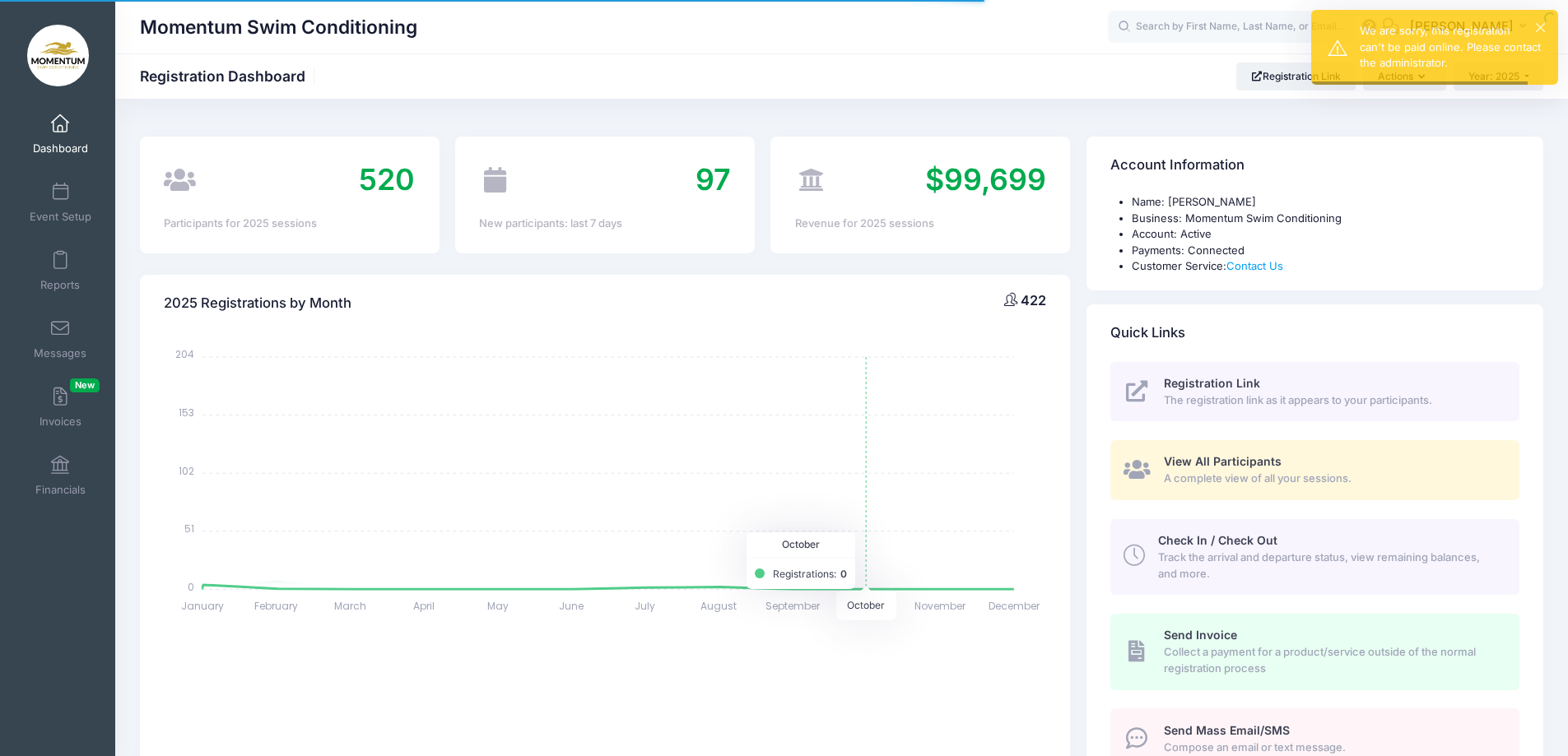
select select
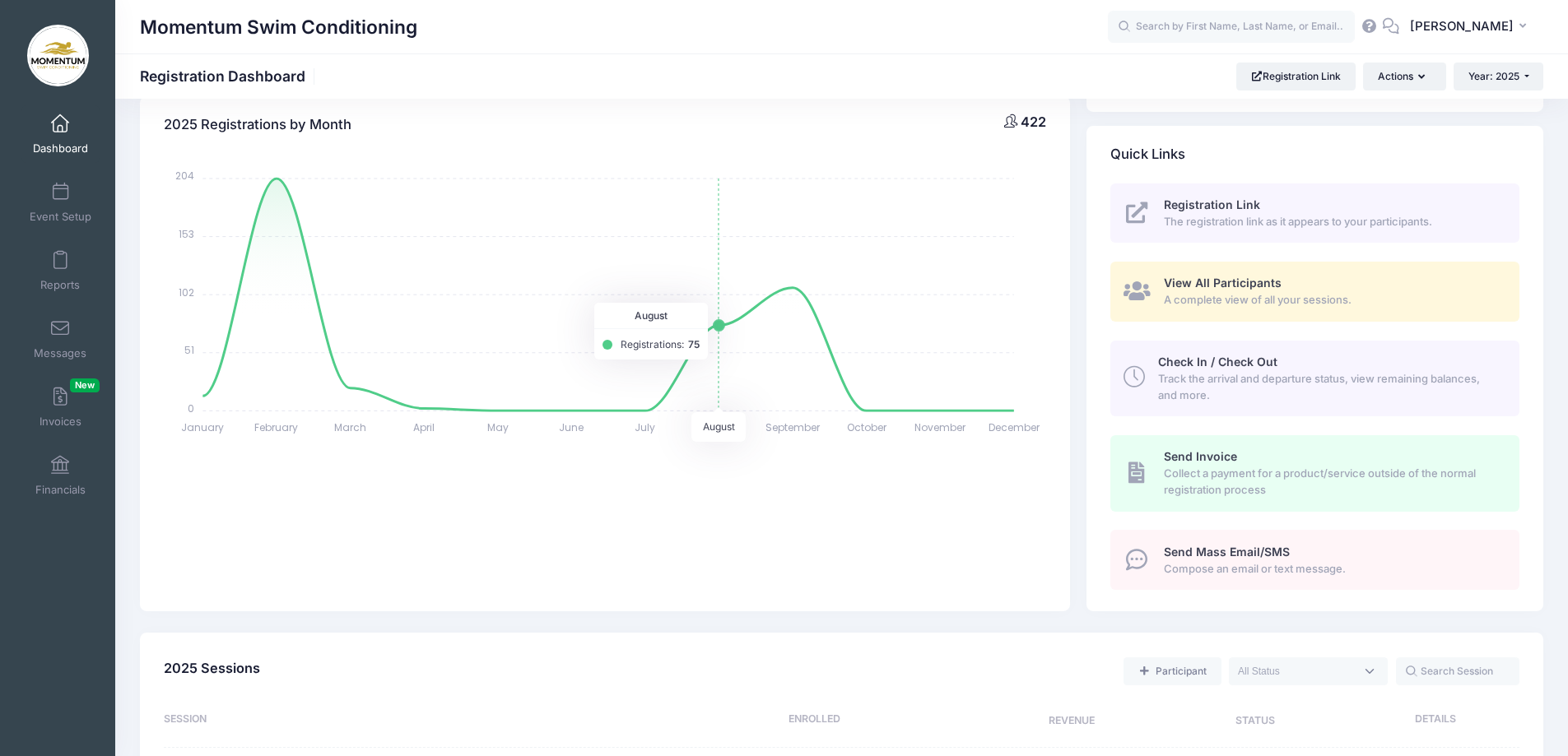
scroll to position [329, 0]
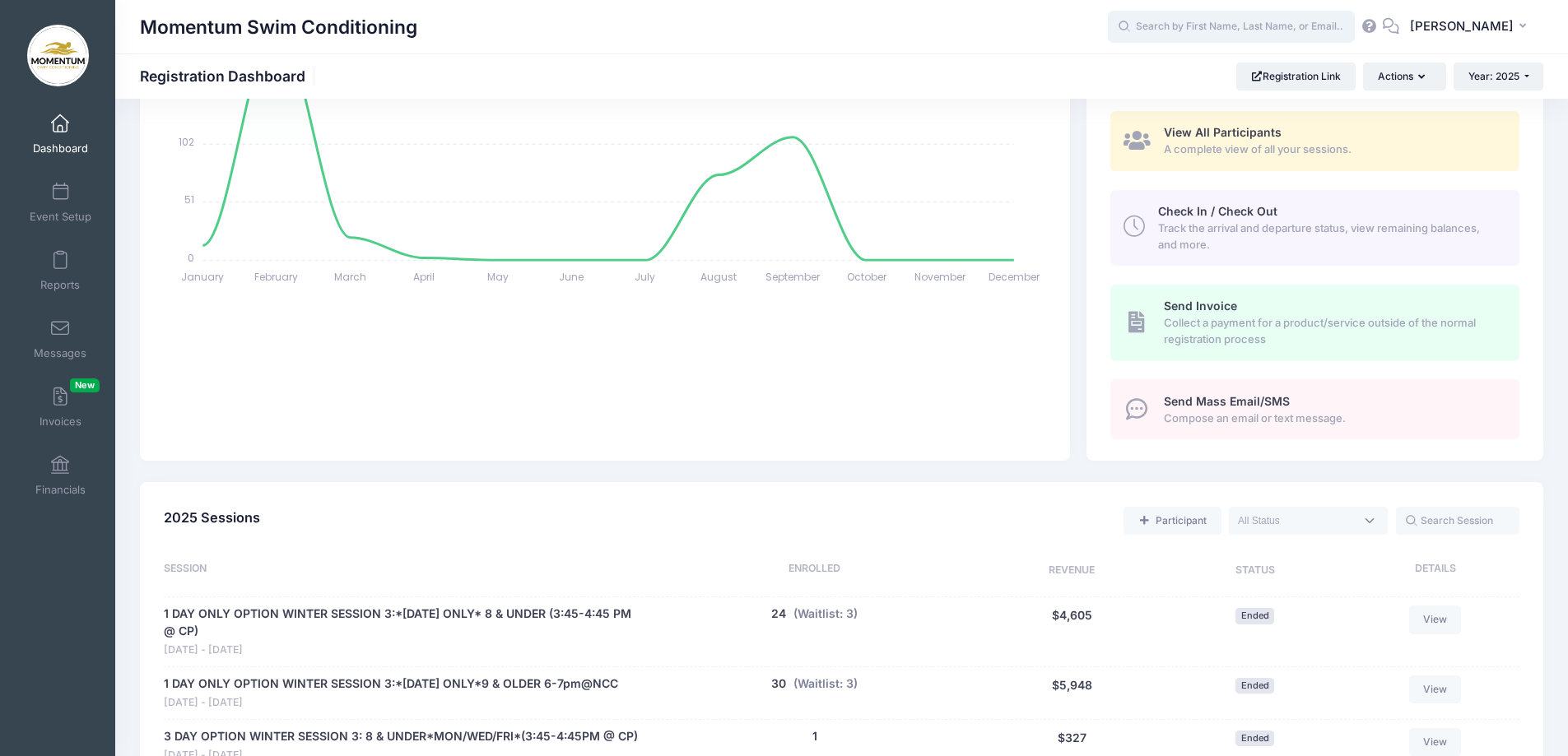
click at [1188, 28] on input "text" at bounding box center [1231, 27] width 247 height 33
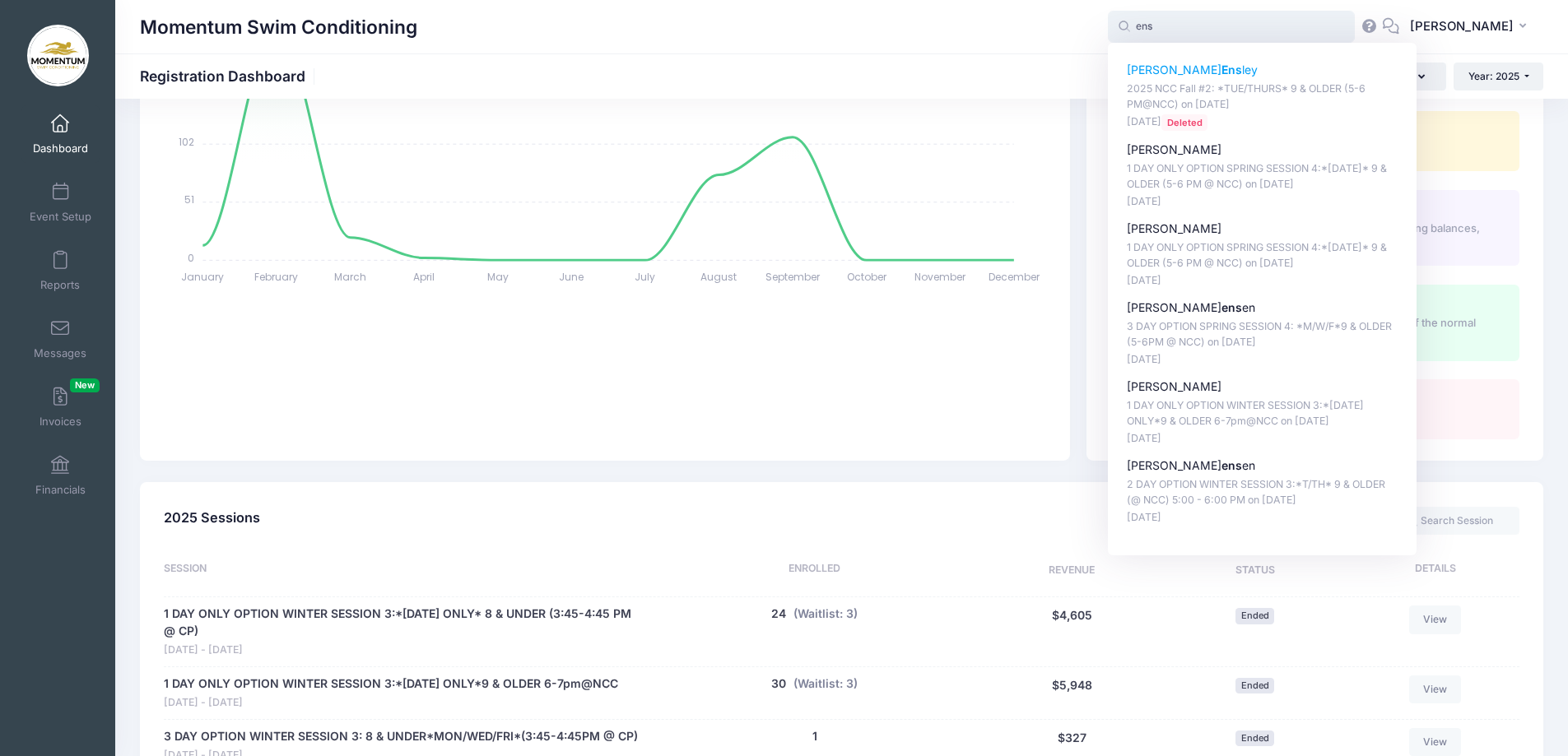
click at [1186, 67] on p "Stephanie Ens ley" at bounding box center [1263, 70] width 272 height 18
type input "Stephanie Ensley (2025 NCC Fall #2: *TUE/THURS* 9 &amp; OLDER (5-6 PM@NCC), Nov…"
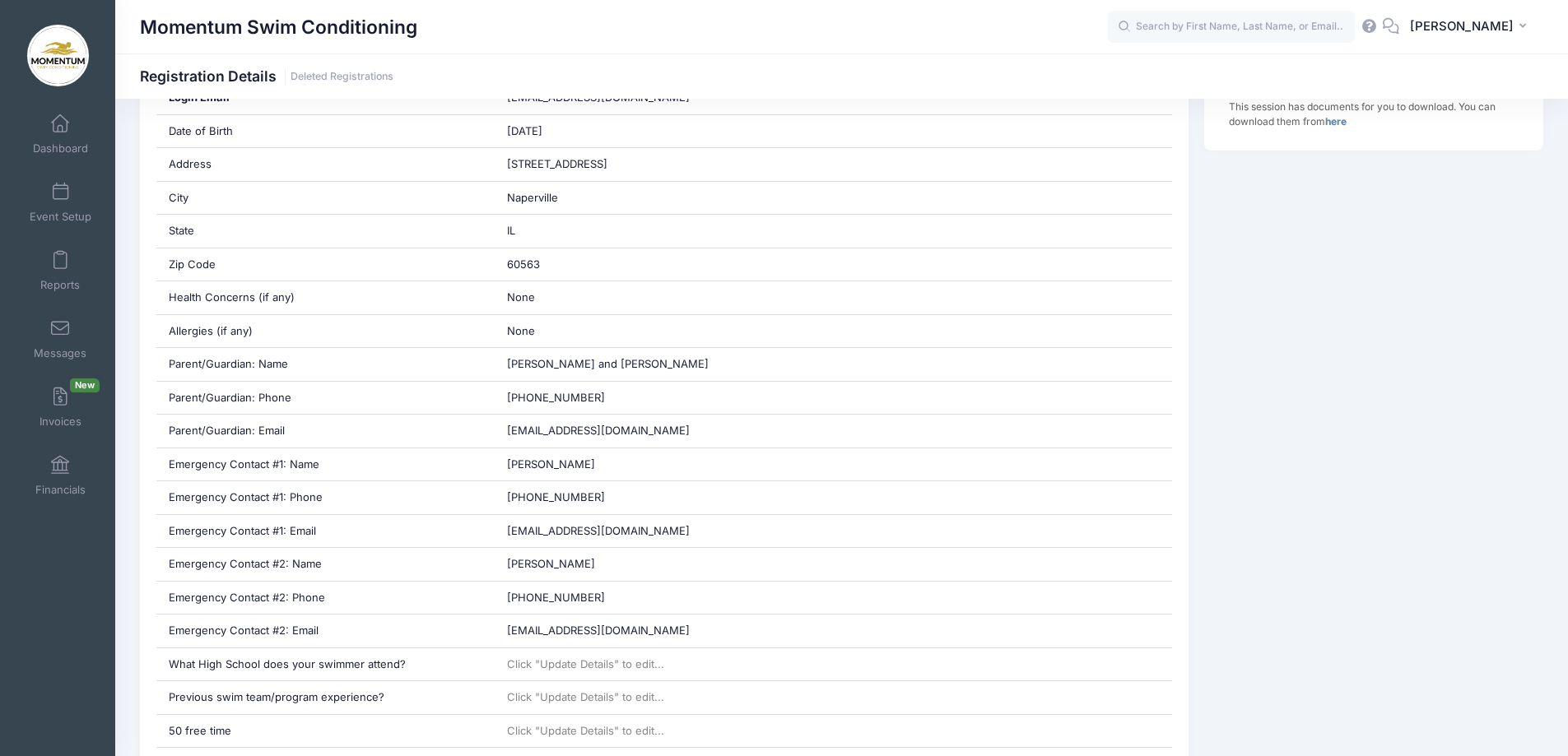
scroll to position [987, 0]
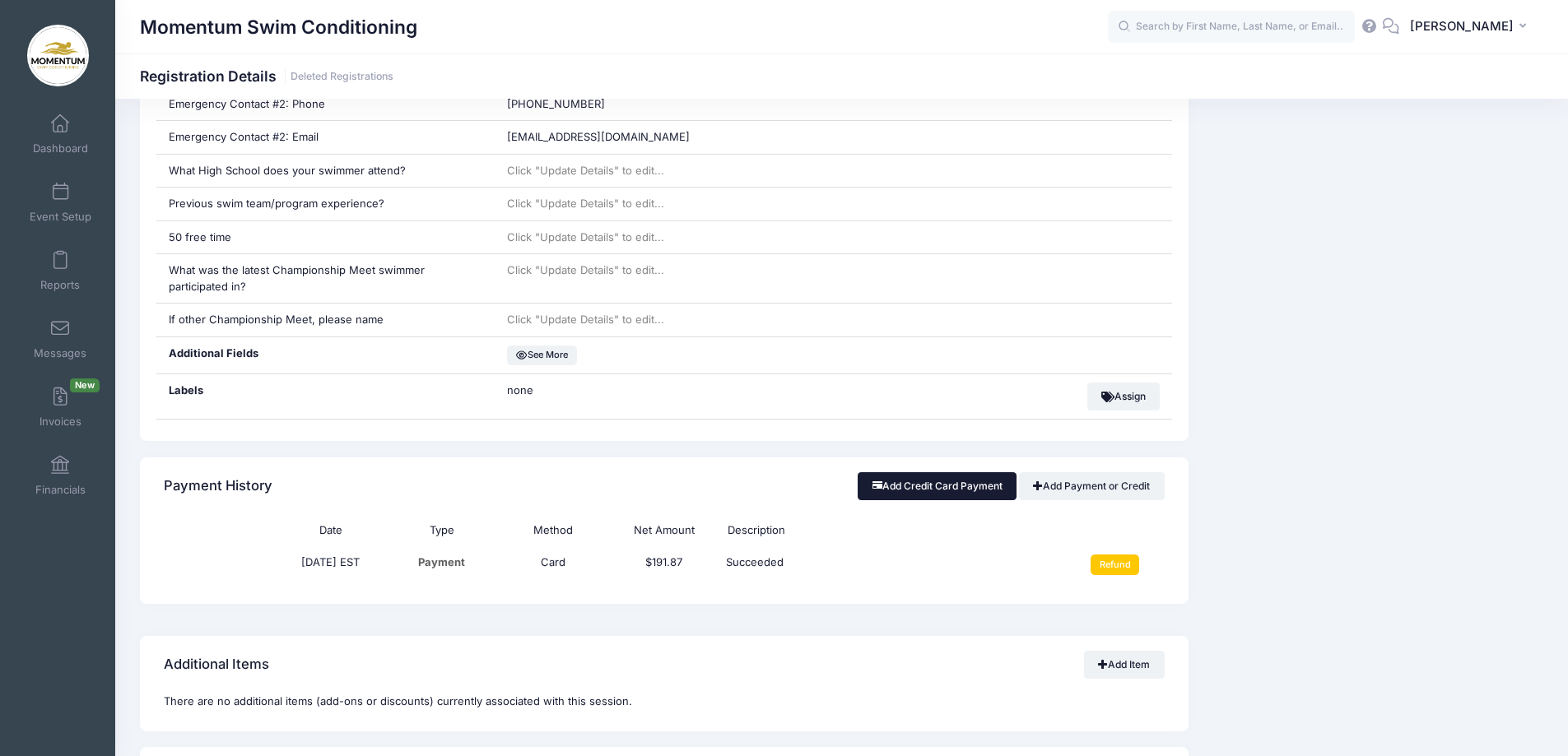
drag, startPoint x: 986, startPoint y: 484, endPoint x: 978, endPoint y: 481, distance: 8.5
click at [983, 481] on button "Add Credit Card Payment" at bounding box center [937, 486] width 159 height 28
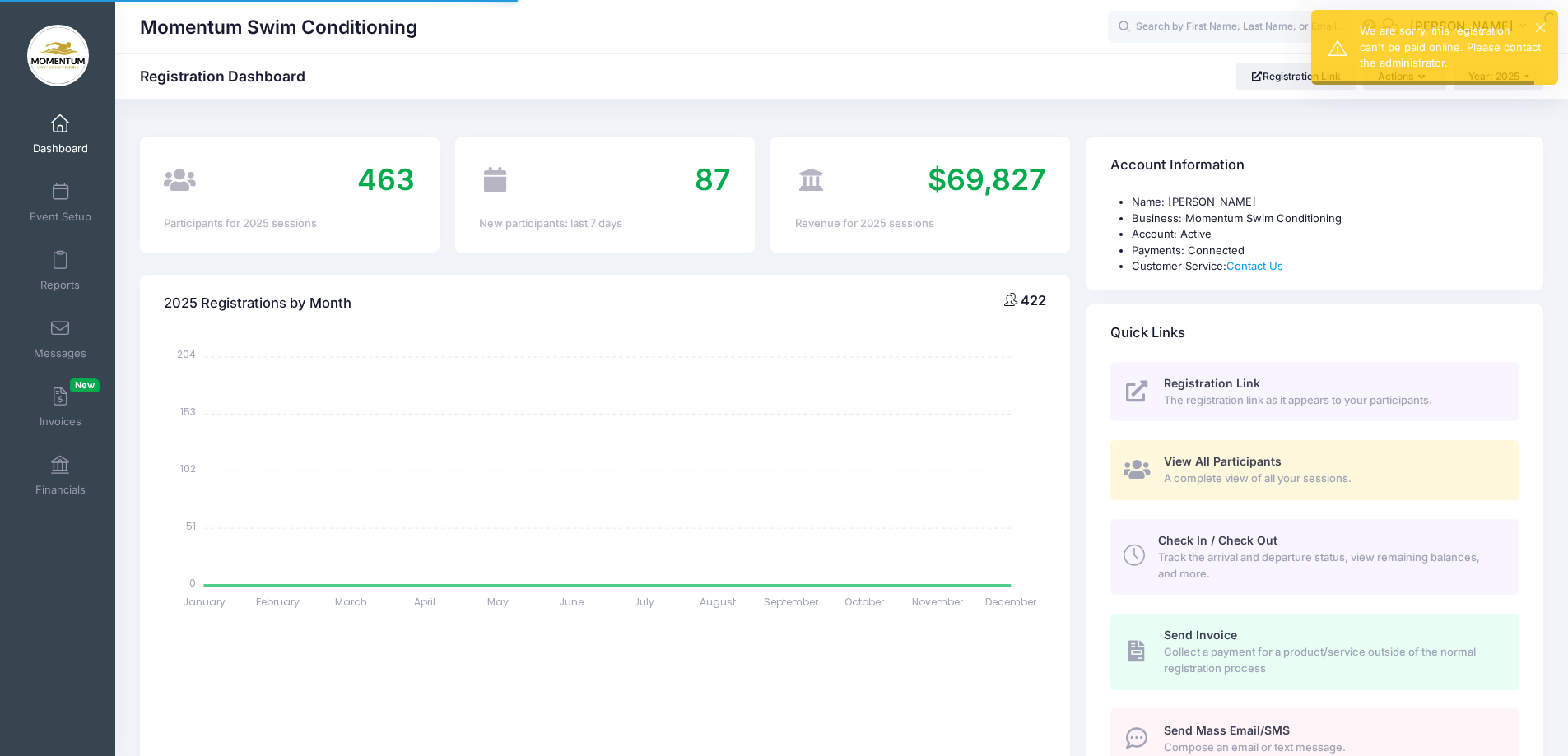
select select
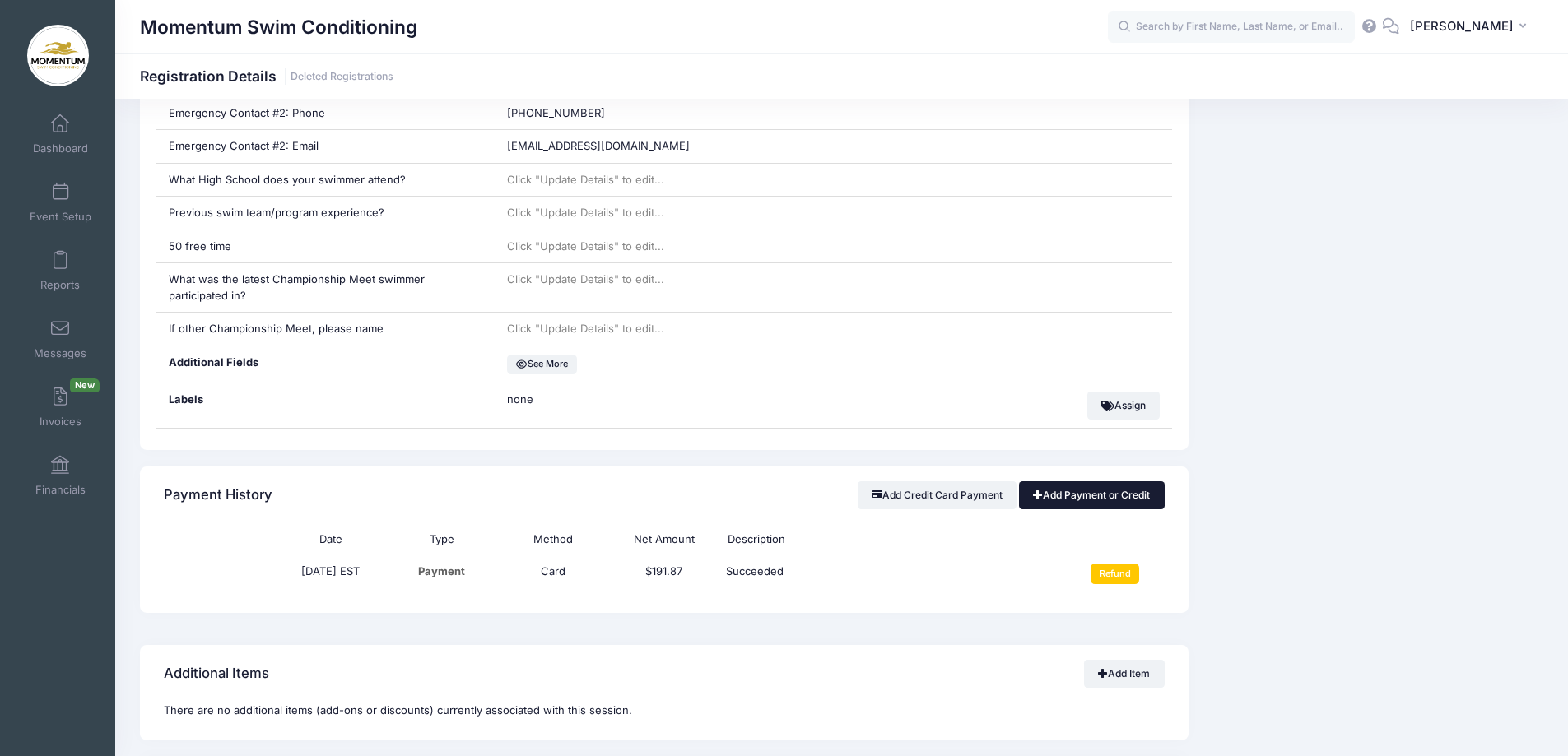
click at [1093, 491] on link "Add Payment or Credit" at bounding box center [1092, 495] width 145 height 28
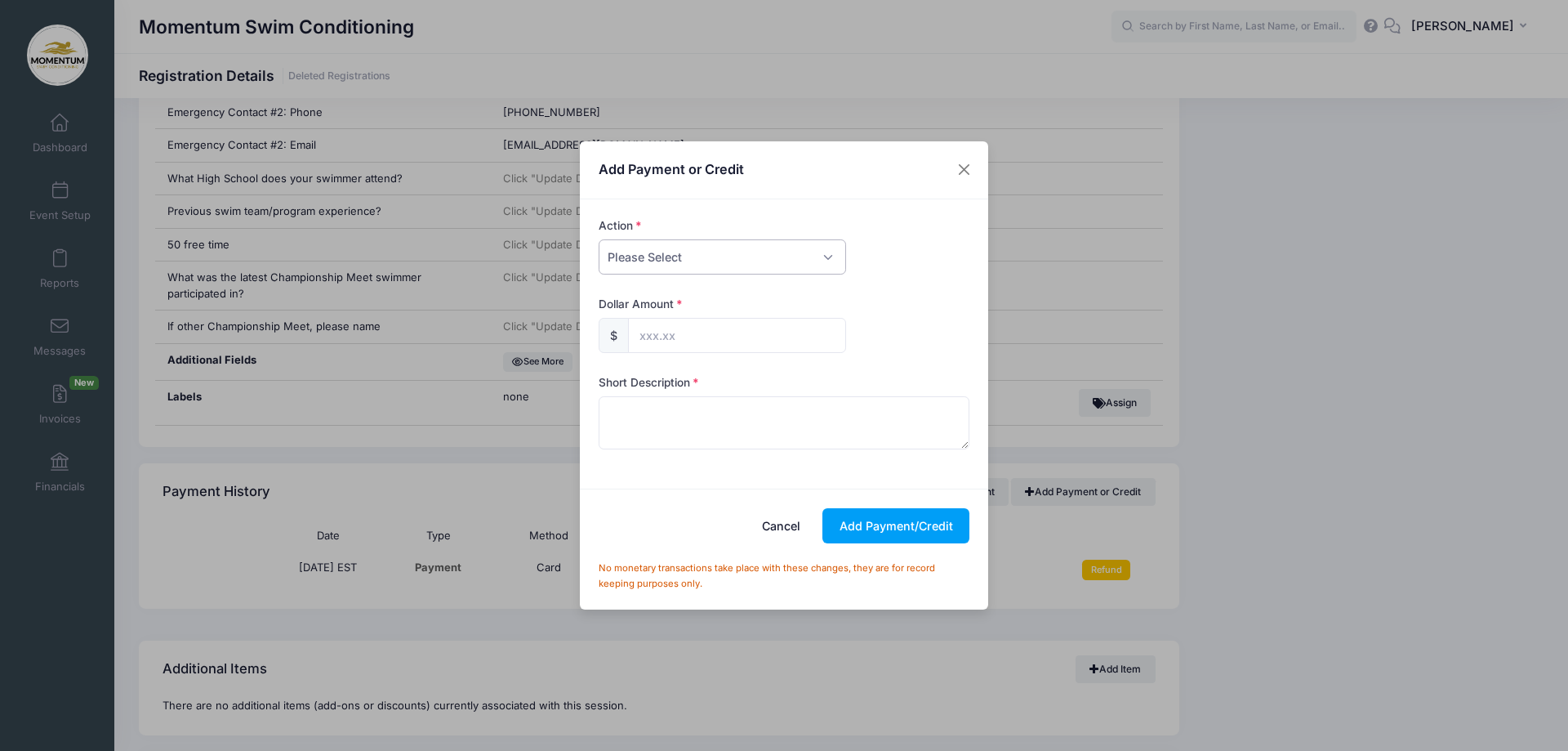
click at [826, 262] on select "Please Select Payment Credit Refund (Offline)" at bounding box center [722, 257] width 248 height 35
click at [960, 170] on button "Close" at bounding box center [964, 170] width 30 height 30
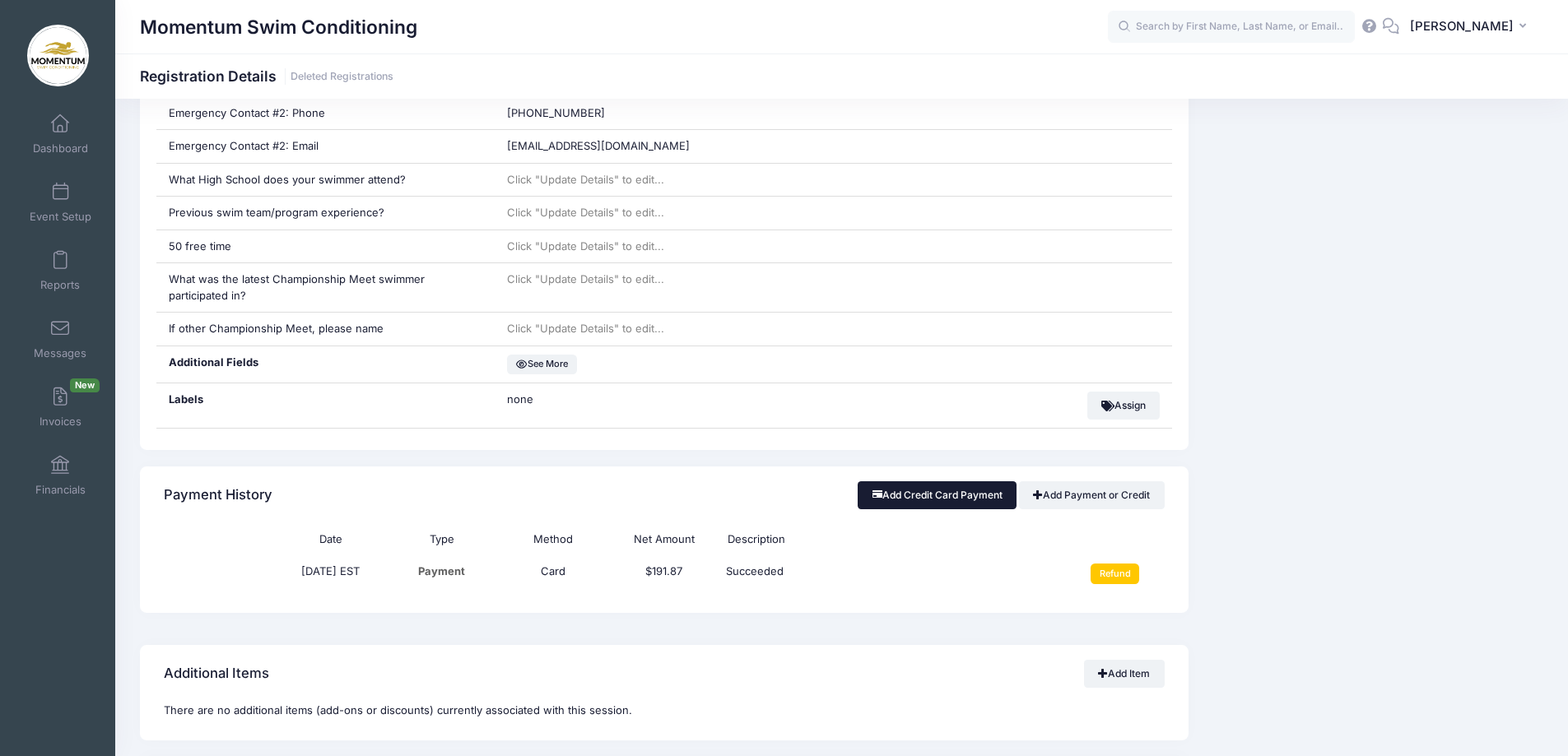
click at [898, 495] on button "Add Credit Card Payment" at bounding box center [937, 495] width 159 height 28
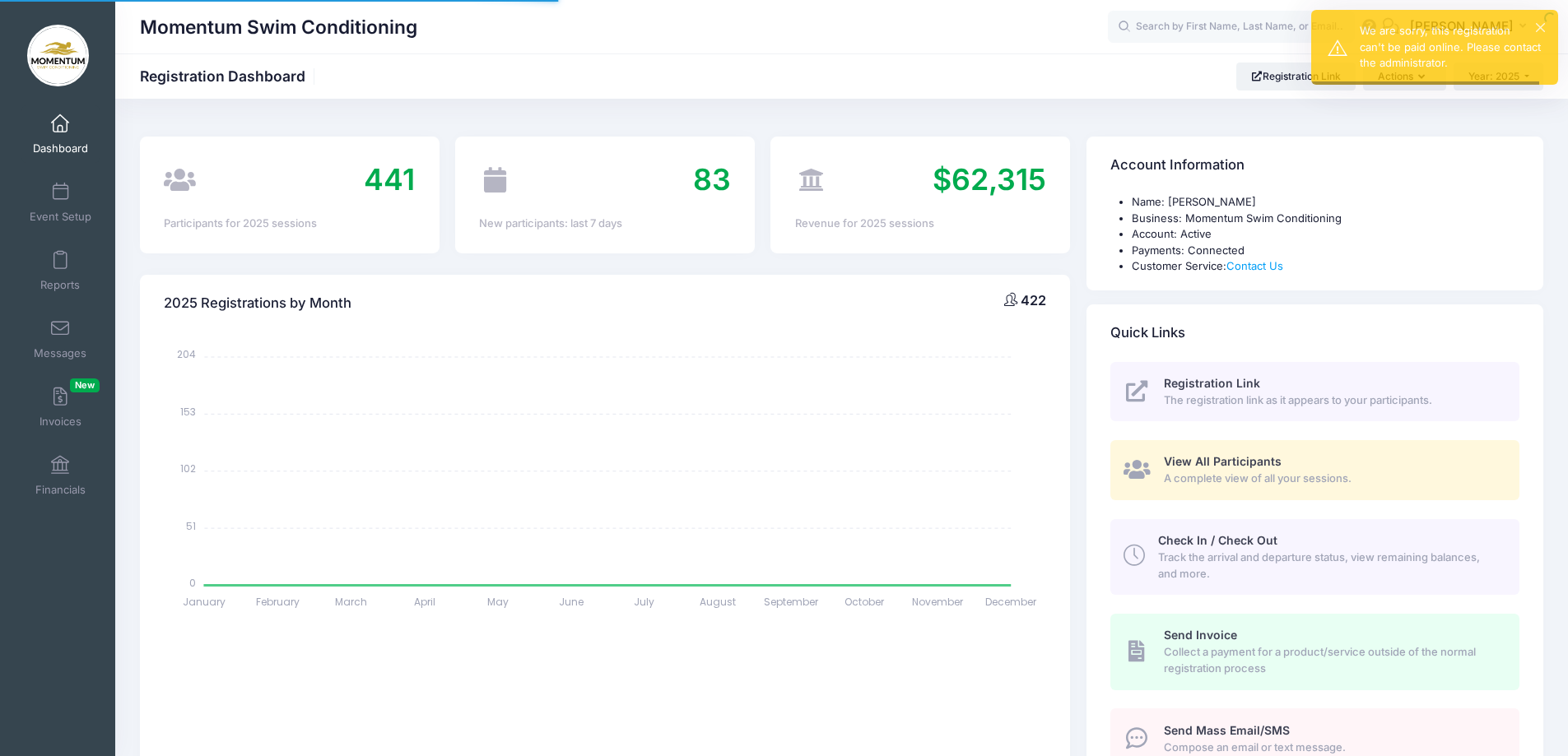
select select
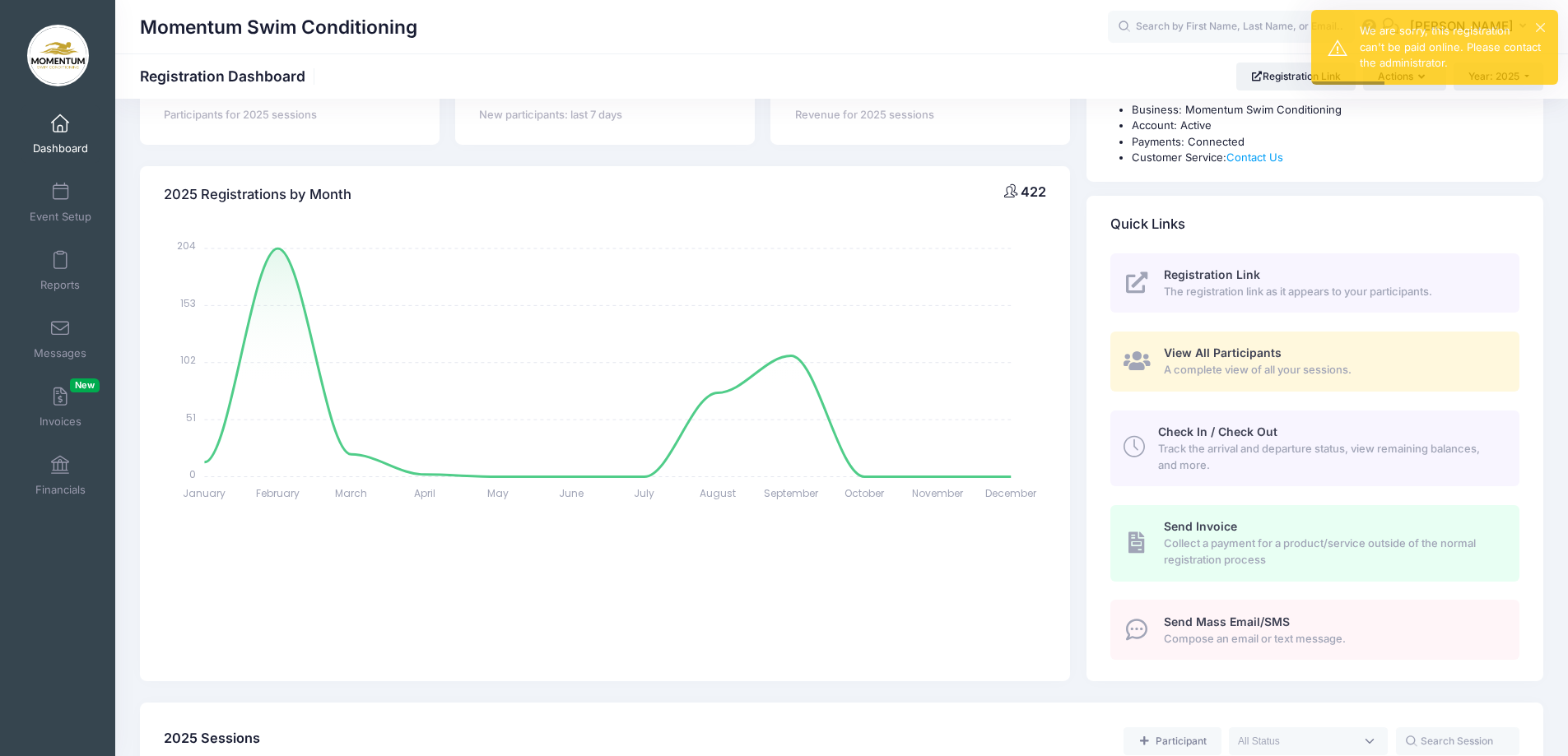
scroll to position [82, 0]
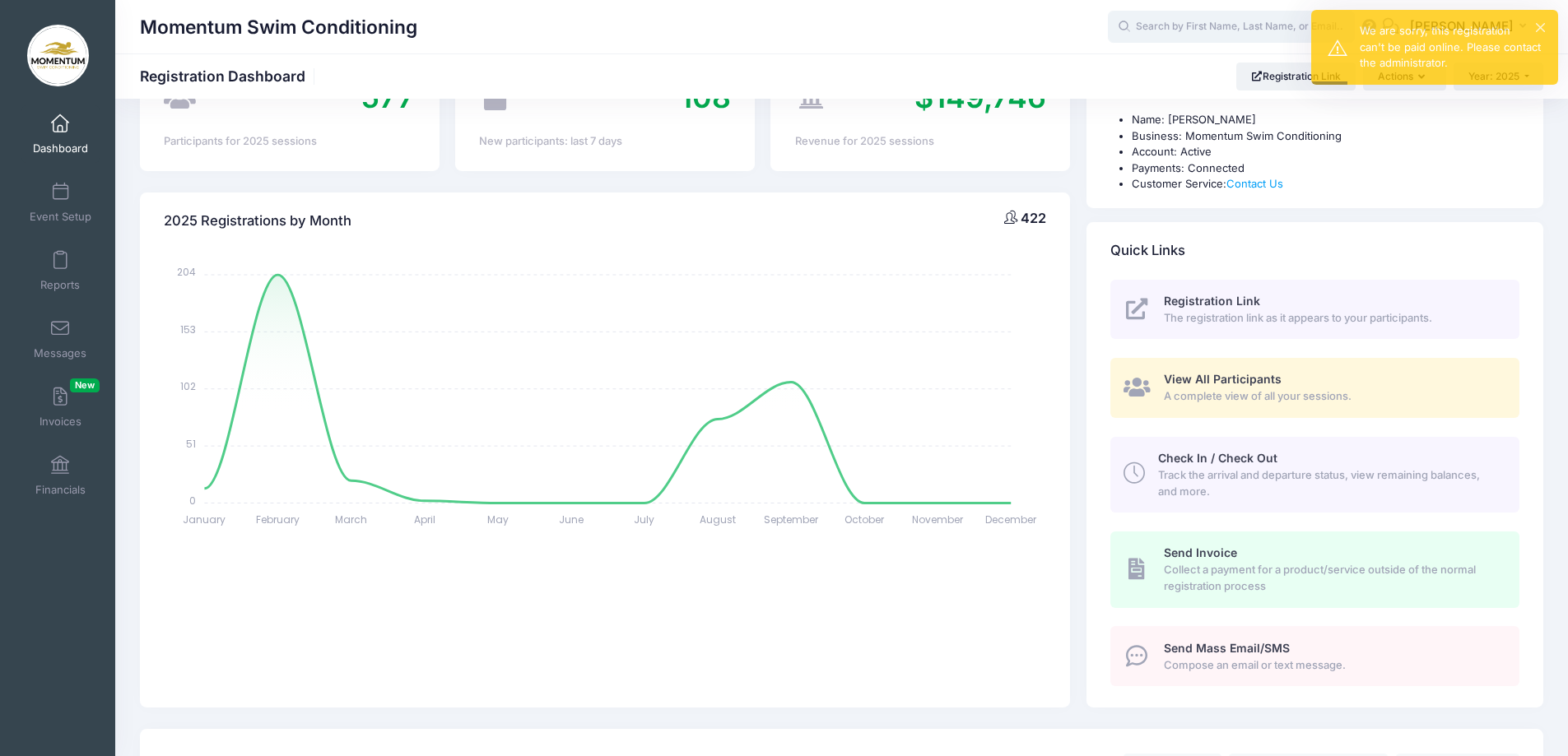
click at [1210, 22] on input "text" at bounding box center [1231, 27] width 247 height 33
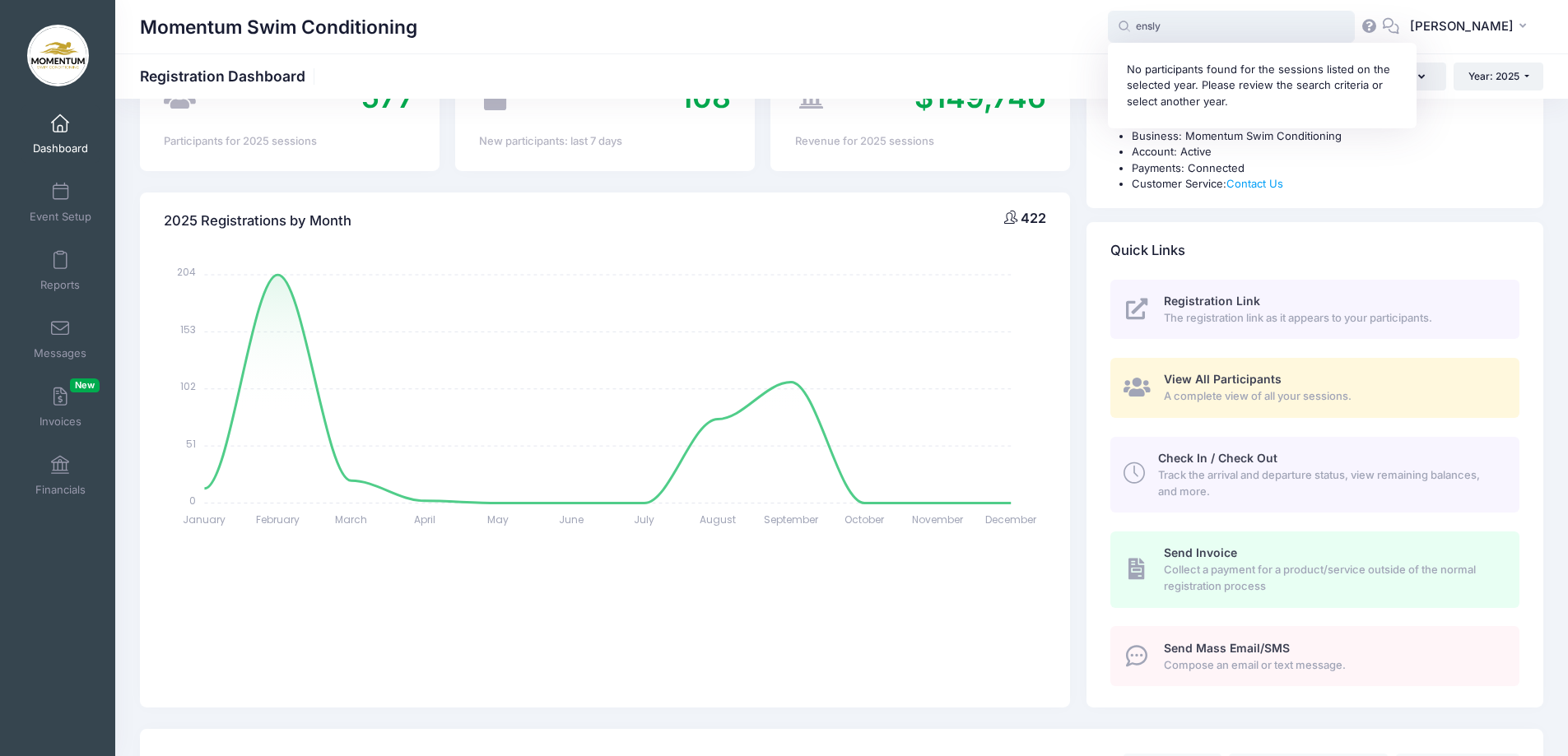
type input "ensly"
click at [898, 236] on div "2025 Registrations by Month 422" at bounding box center [605, 222] width 930 height 58
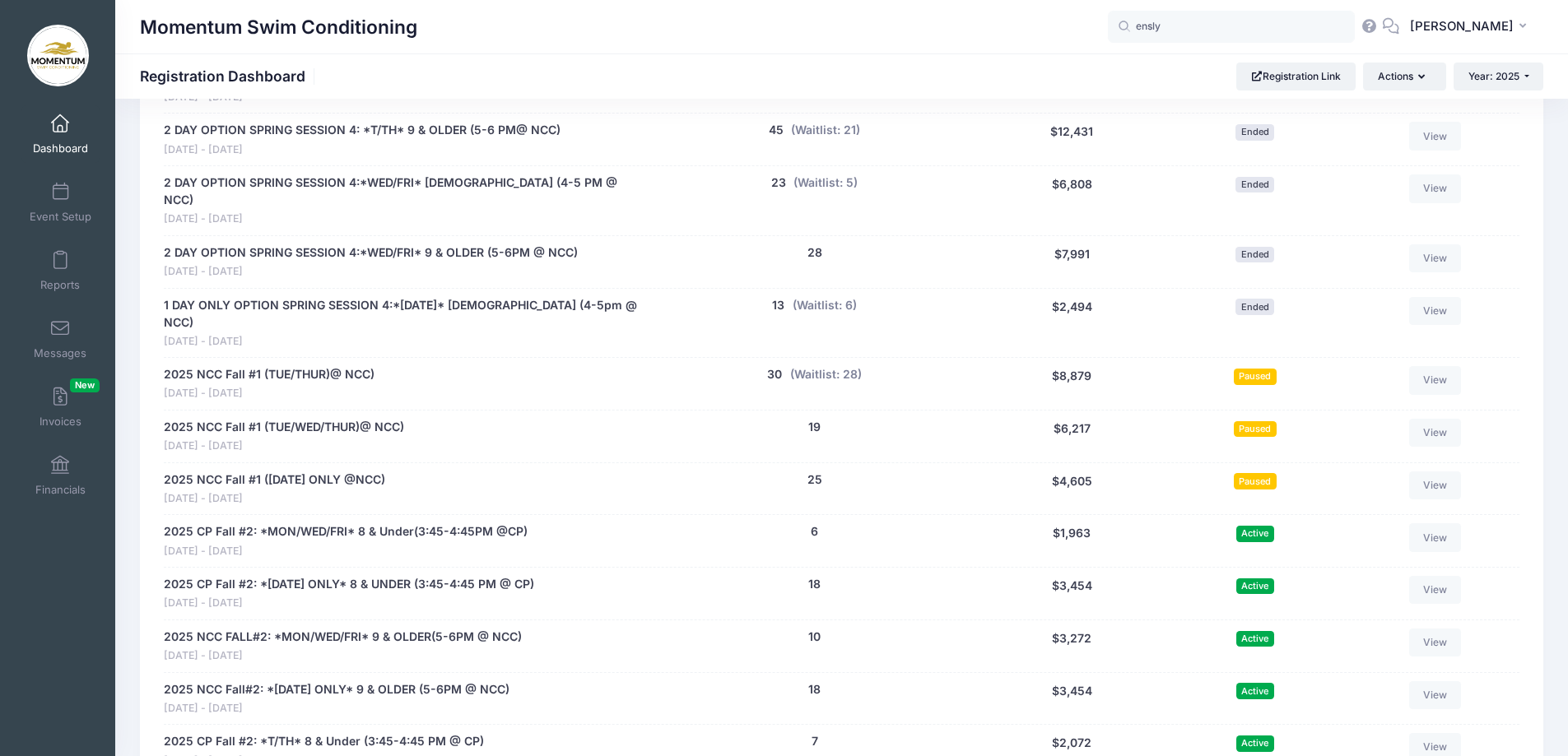
scroll to position [1892, 0]
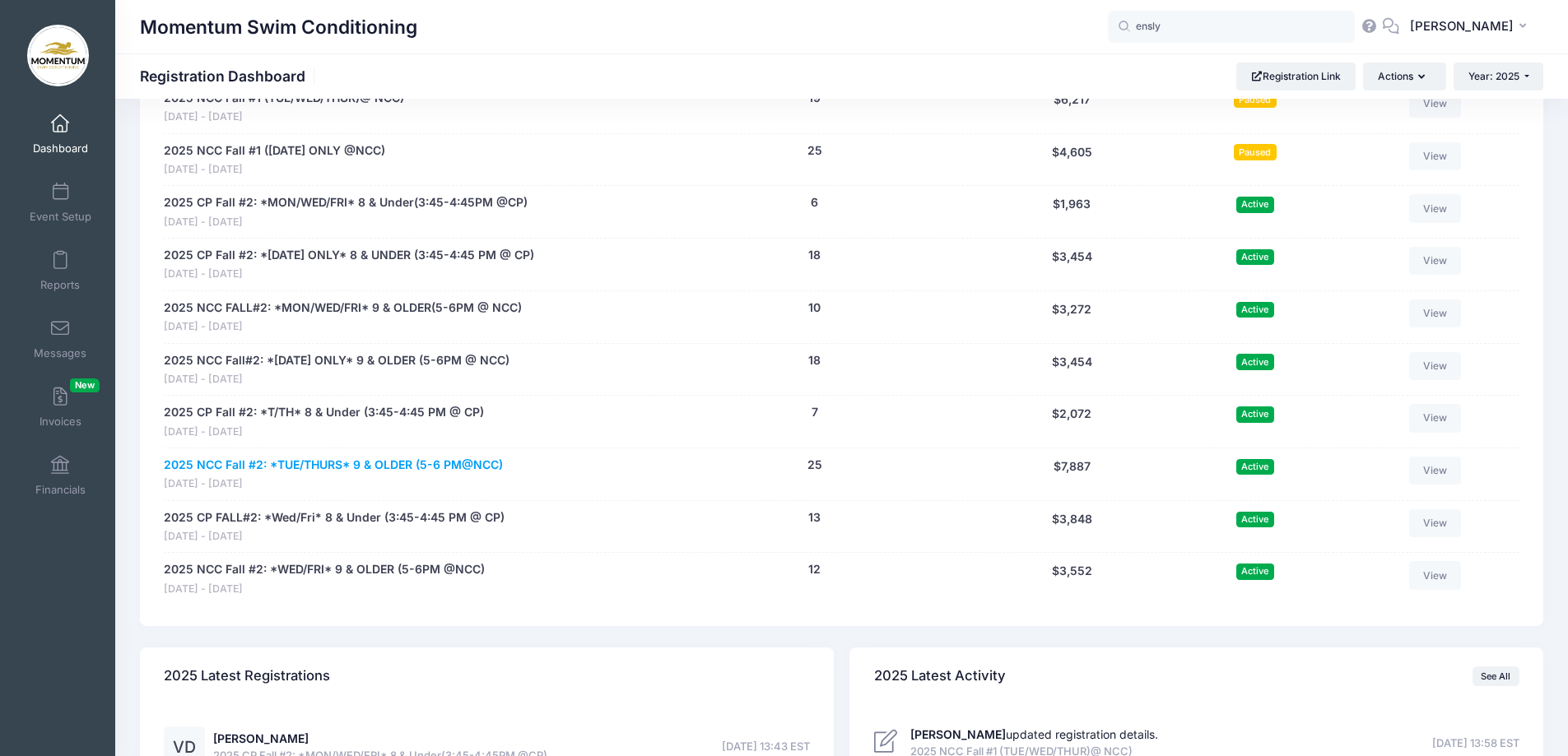
click at [329, 456] on link "2025 NCC Fall #2: *TUE/THURS* 9 & OLDER (5-6 PM@NCC)" at bounding box center [333, 465] width 339 height 18
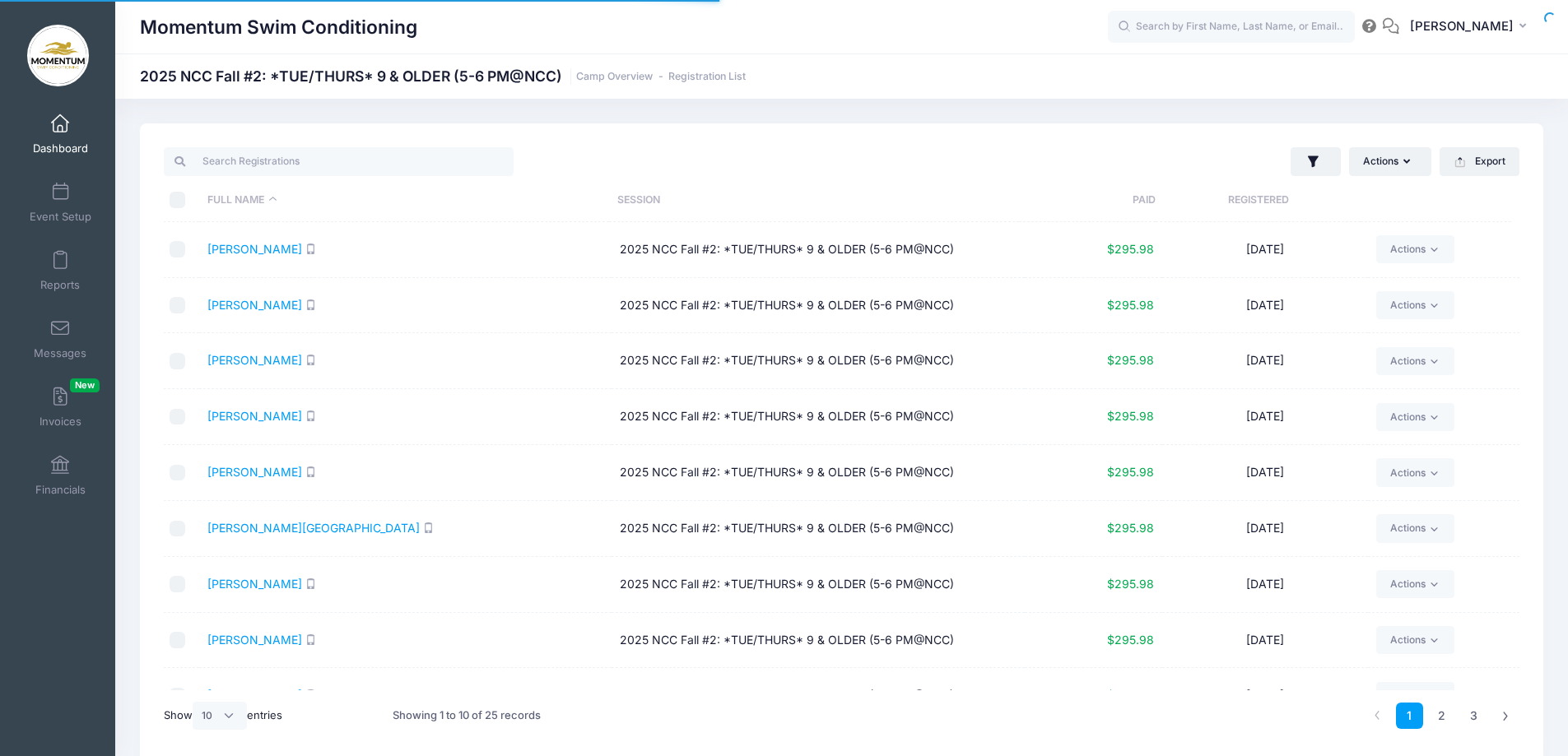
select select "10"
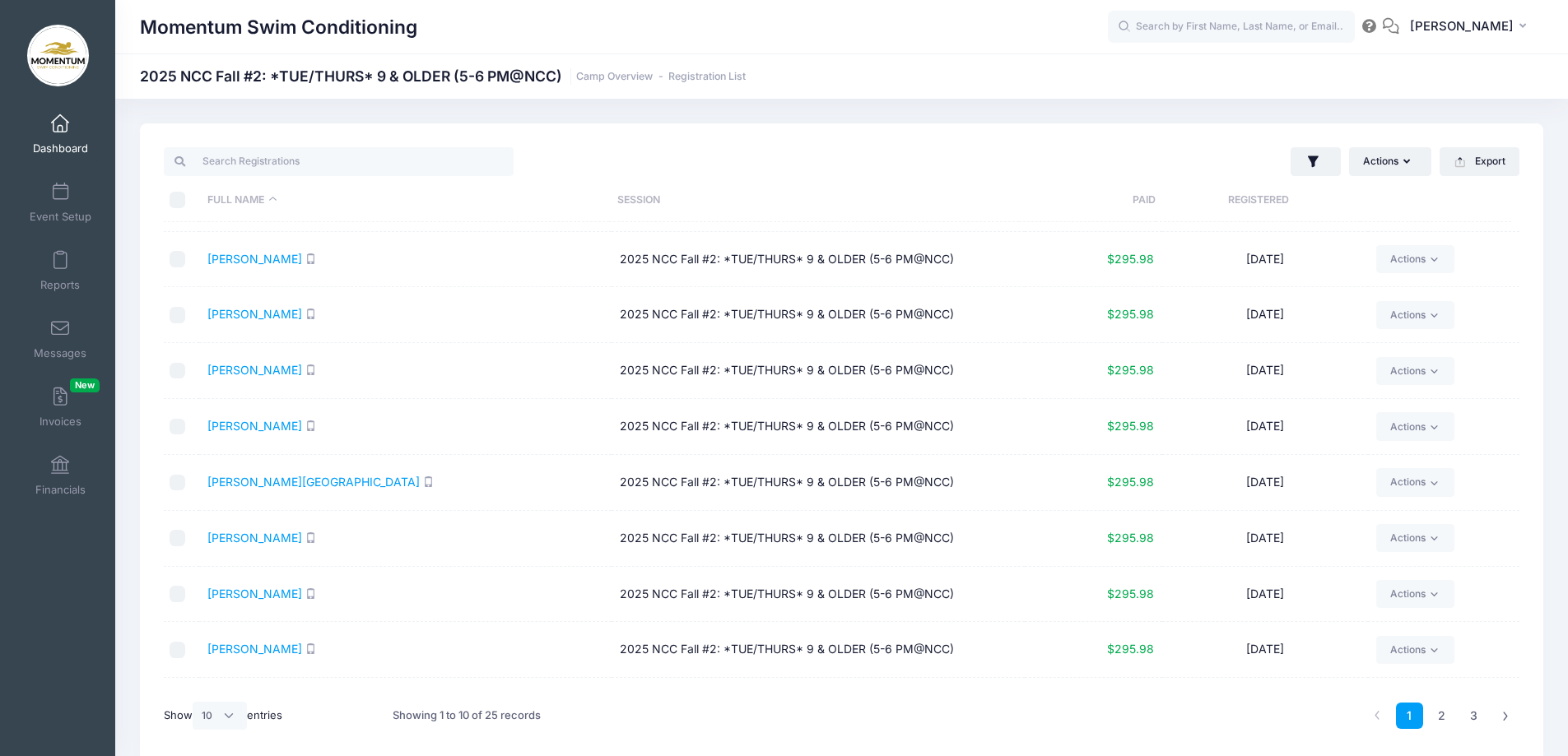
scroll to position [88, 0]
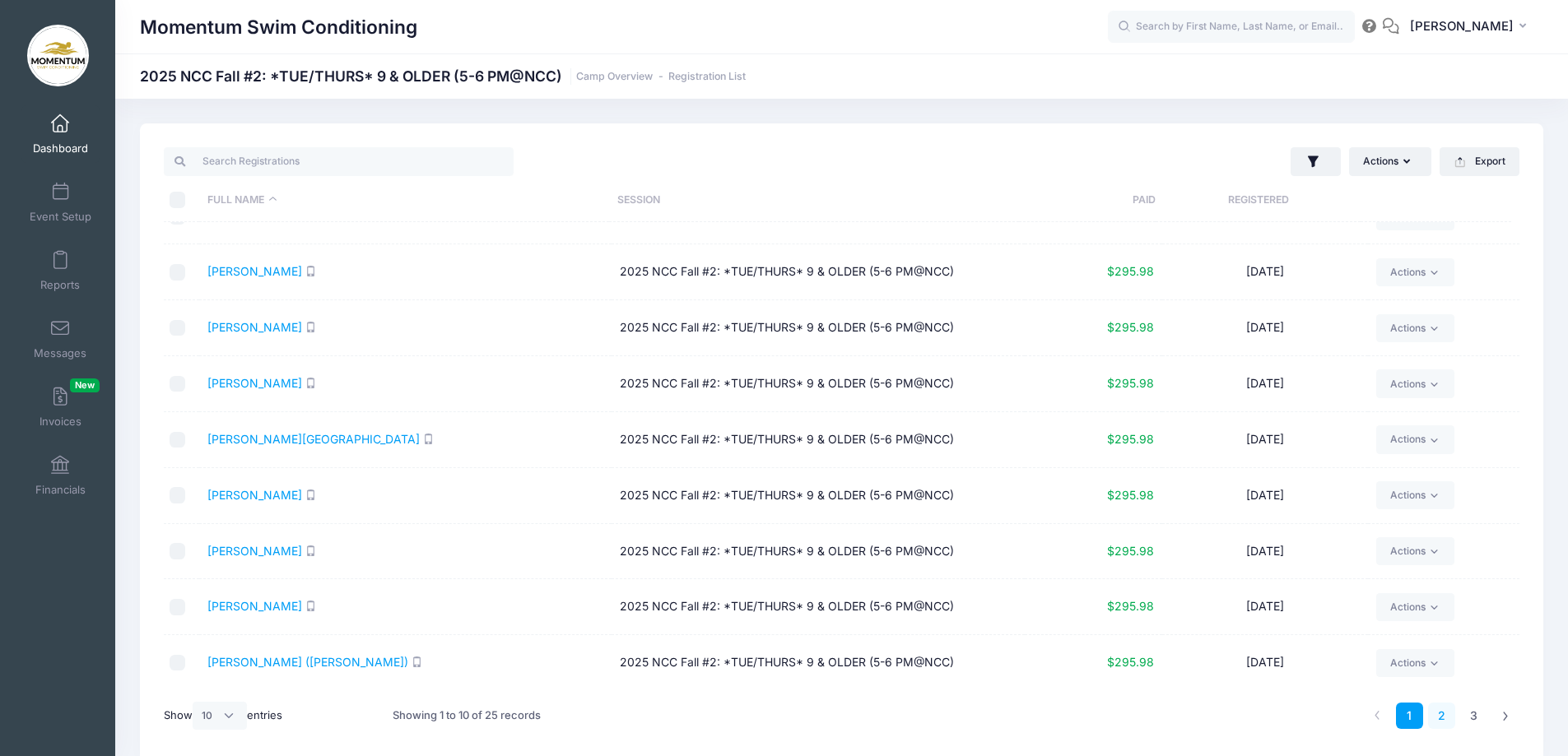
click at [1447, 712] on link "2" at bounding box center [1441, 716] width 27 height 27
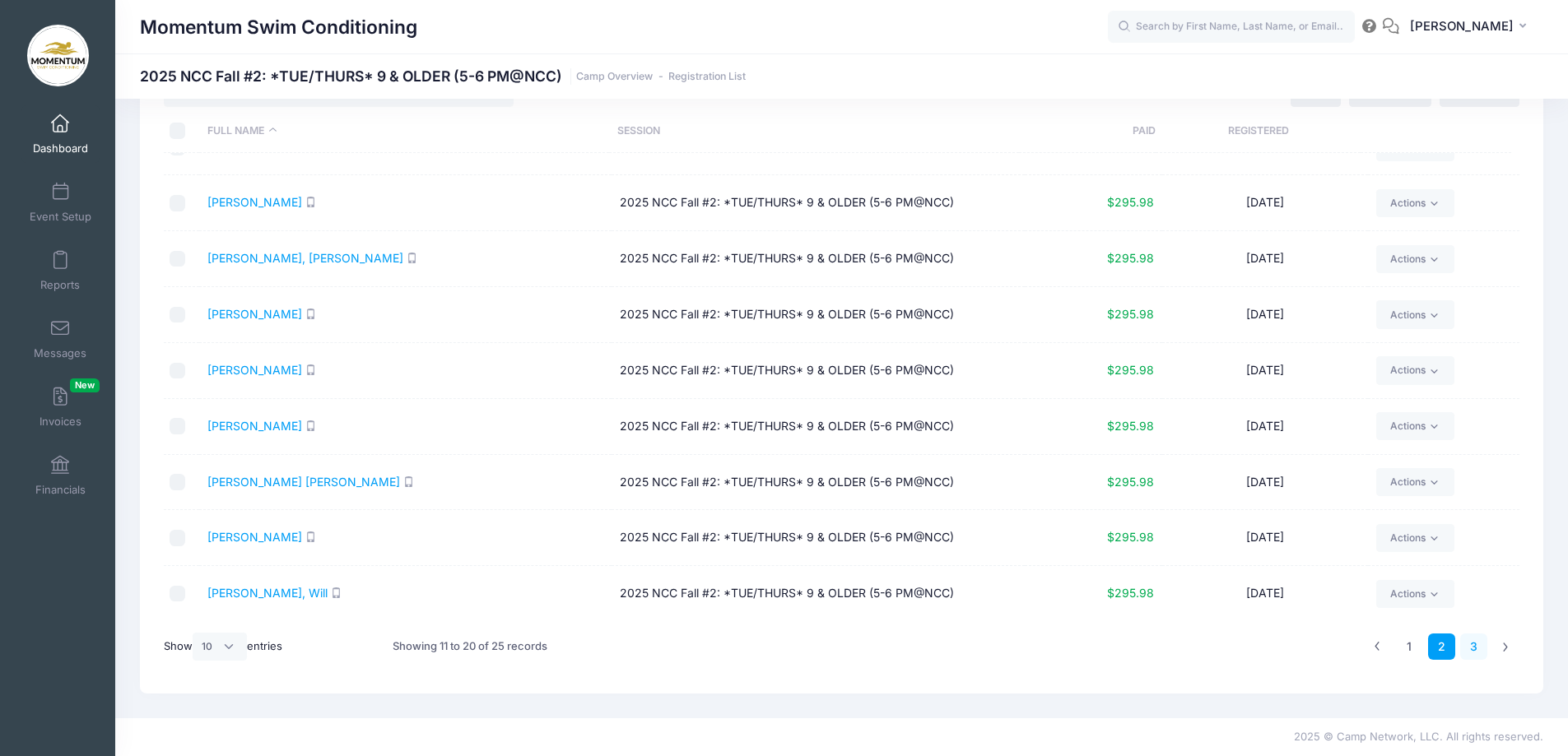
click at [1473, 648] on link "3" at bounding box center [1473, 646] width 27 height 27
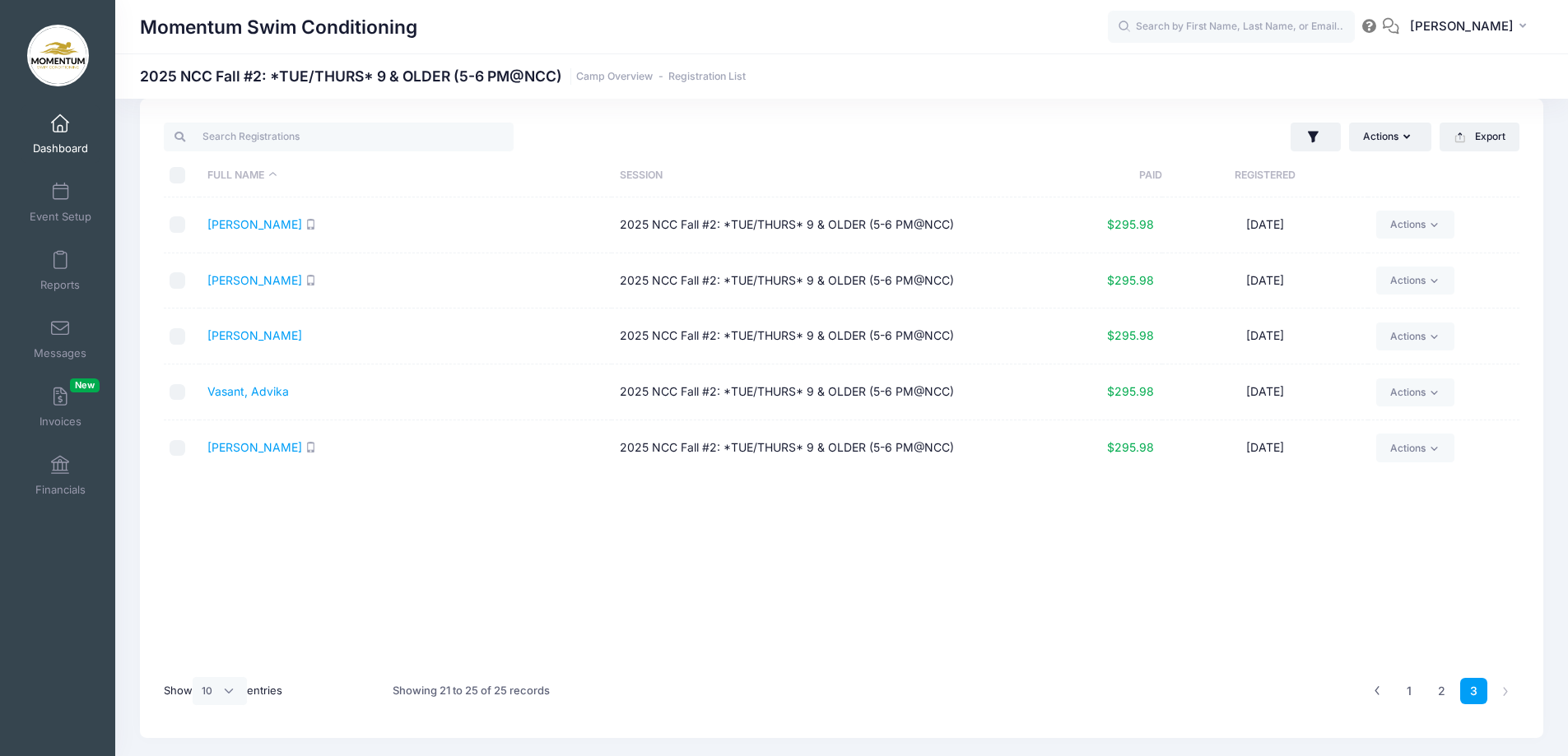
scroll to position [0, 0]
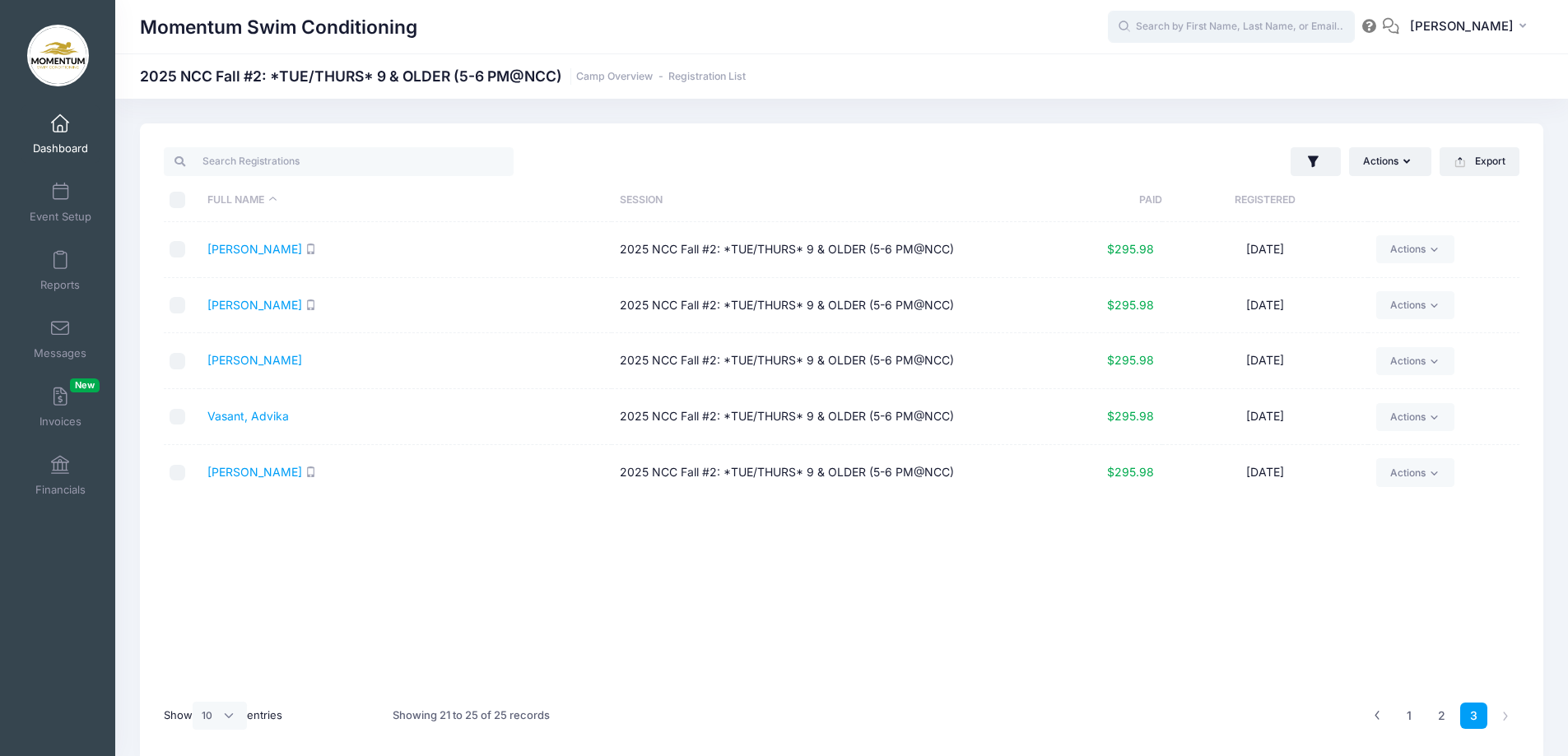
click at [1175, 25] on input "text" at bounding box center [1231, 27] width 247 height 33
click at [1197, 25] on input "text" at bounding box center [1231, 27] width 247 height 33
type input "ens"
drag, startPoint x: 1191, startPoint y: 17, endPoint x: 956, endPoint y: 25, distance: 235.1
click at [963, 23] on div "Momentum Swim Conditioning ens No participants found for the sessions listed on…" at bounding box center [841, 26] width 1452 height 38
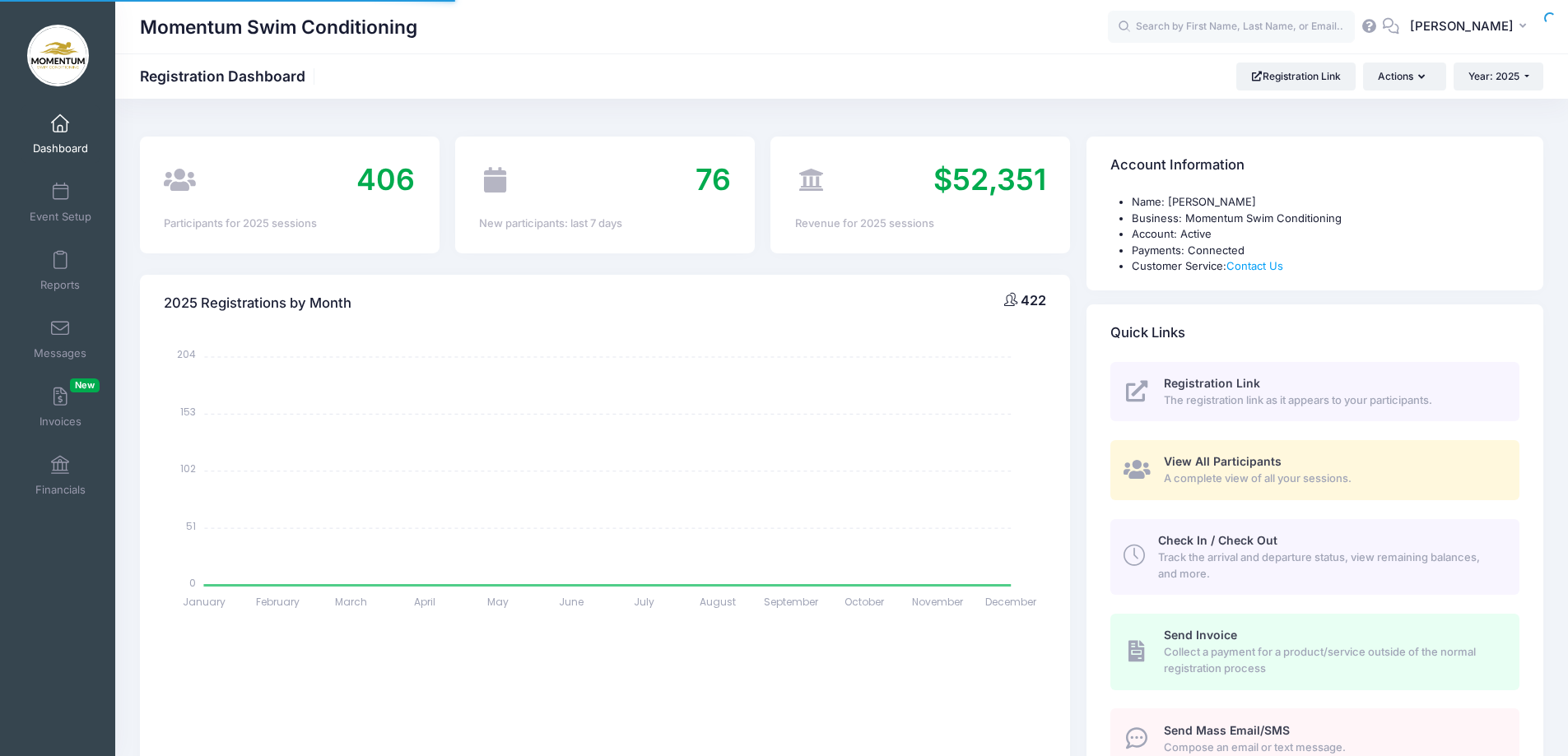
select select
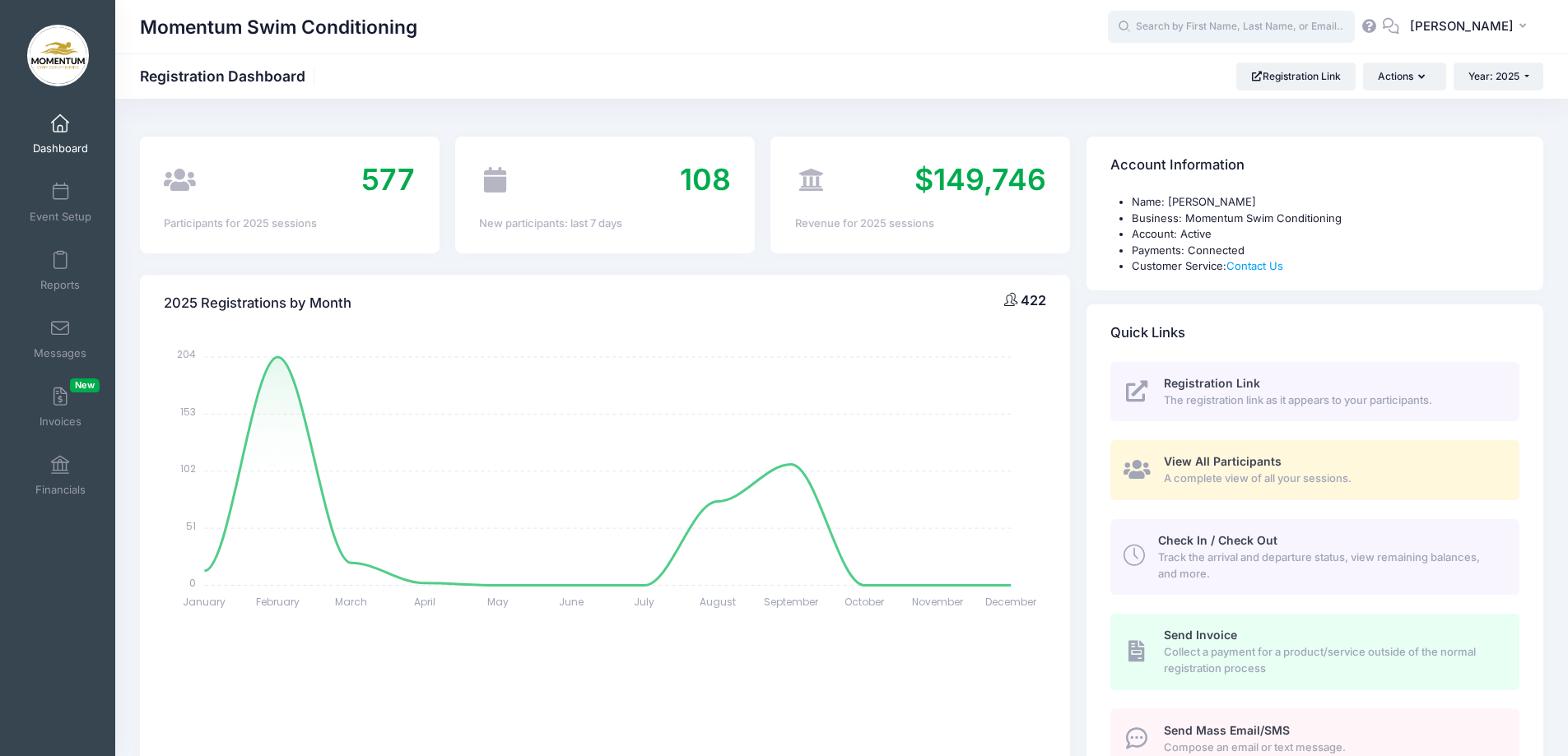
click at [1175, 32] on input "text" at bounding box center [1231, 27] width 247 height 33
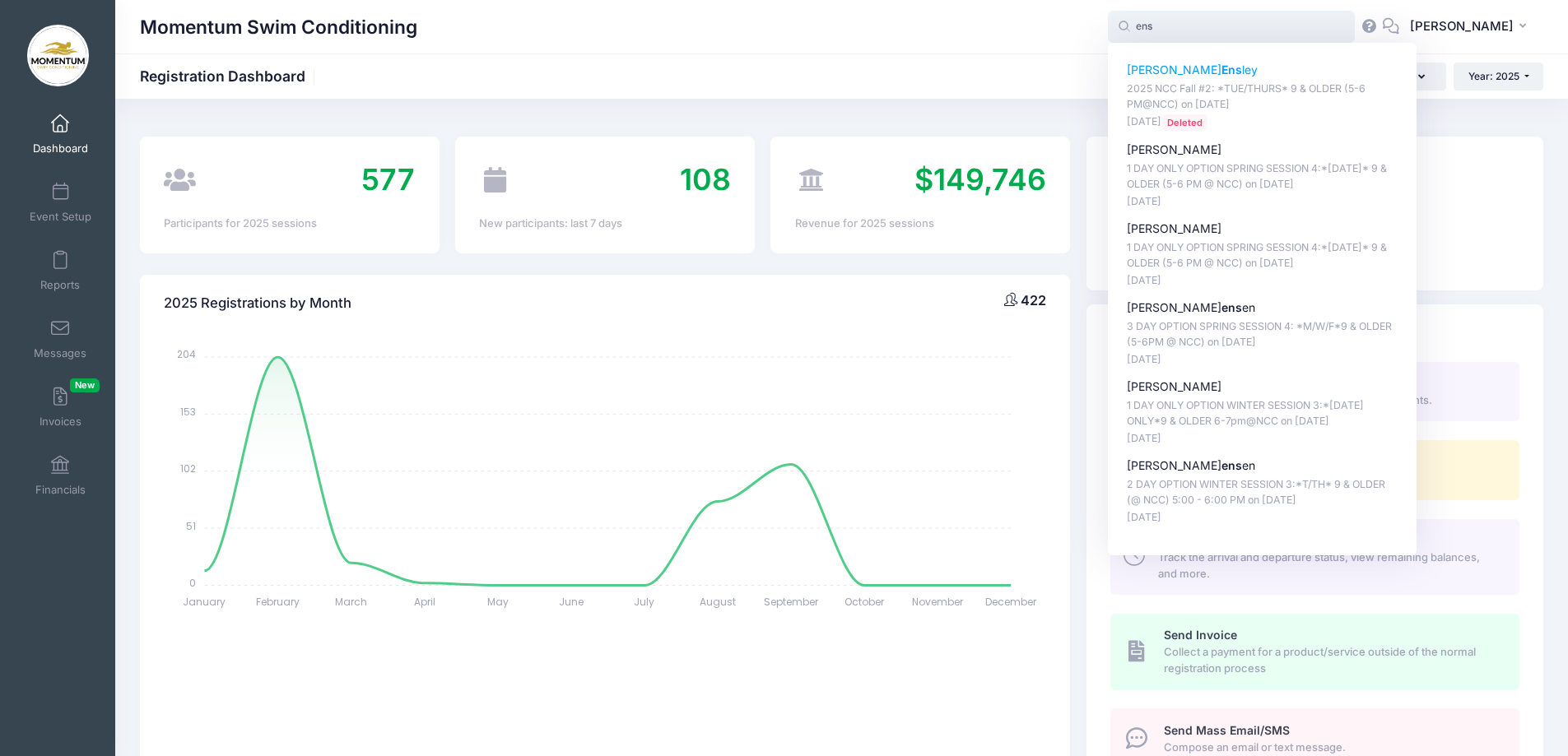
click at [1181, 68] on p "Stephanie Ens ley" at bounding box center [1263, 70] width 272 height 18
type input "Stephanie Ensley (2025 NCC Fall #2: *TUE/THURS* 9 &amp; OLDER (5-6 PM@NCC), Nov…"
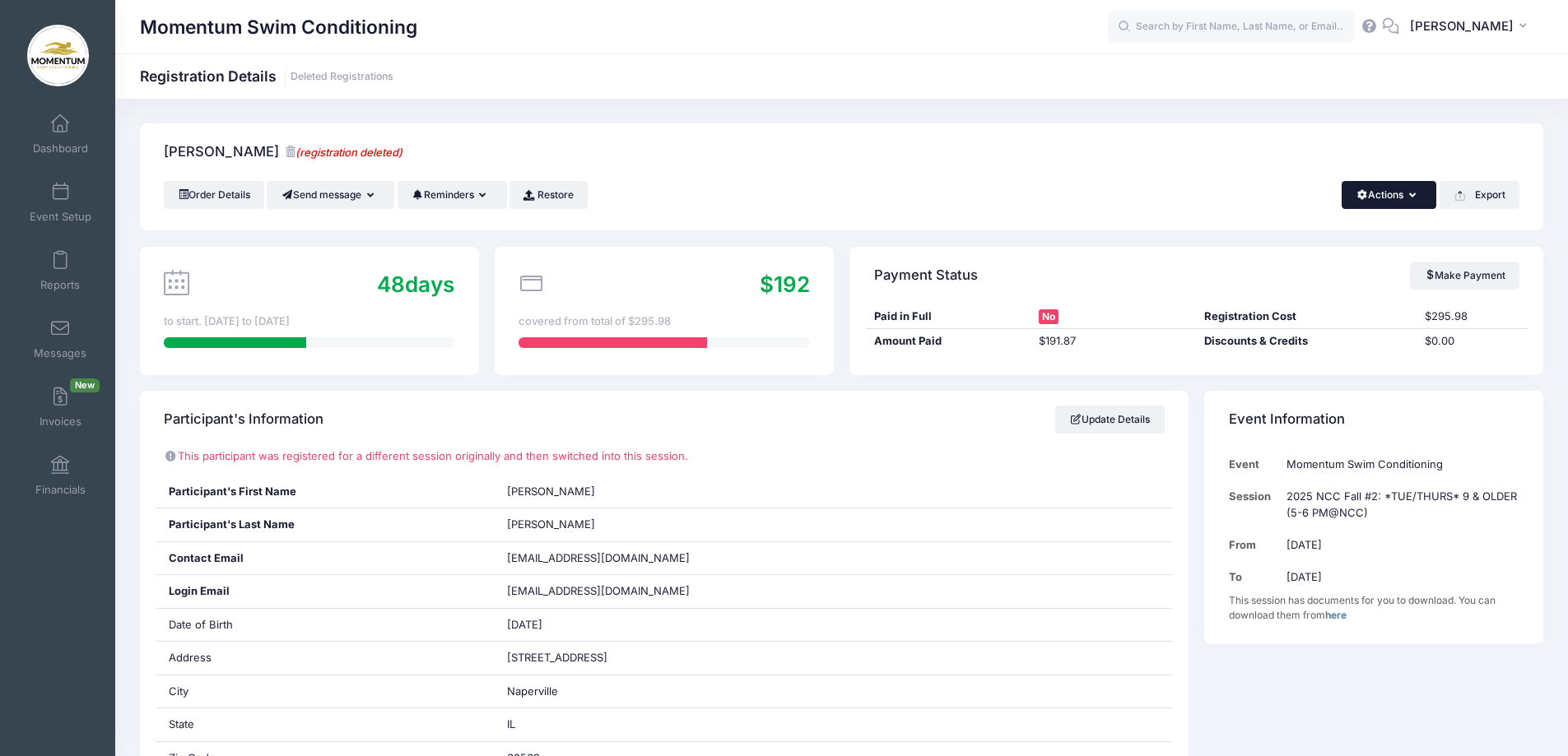
click at [1412, 196] on icon "button" at bounding box center [1415, 196] width 13 height 0
click at [1333, 303] on link "Change Session or Program" at bounding box center [1333, 307] width 190 height 49
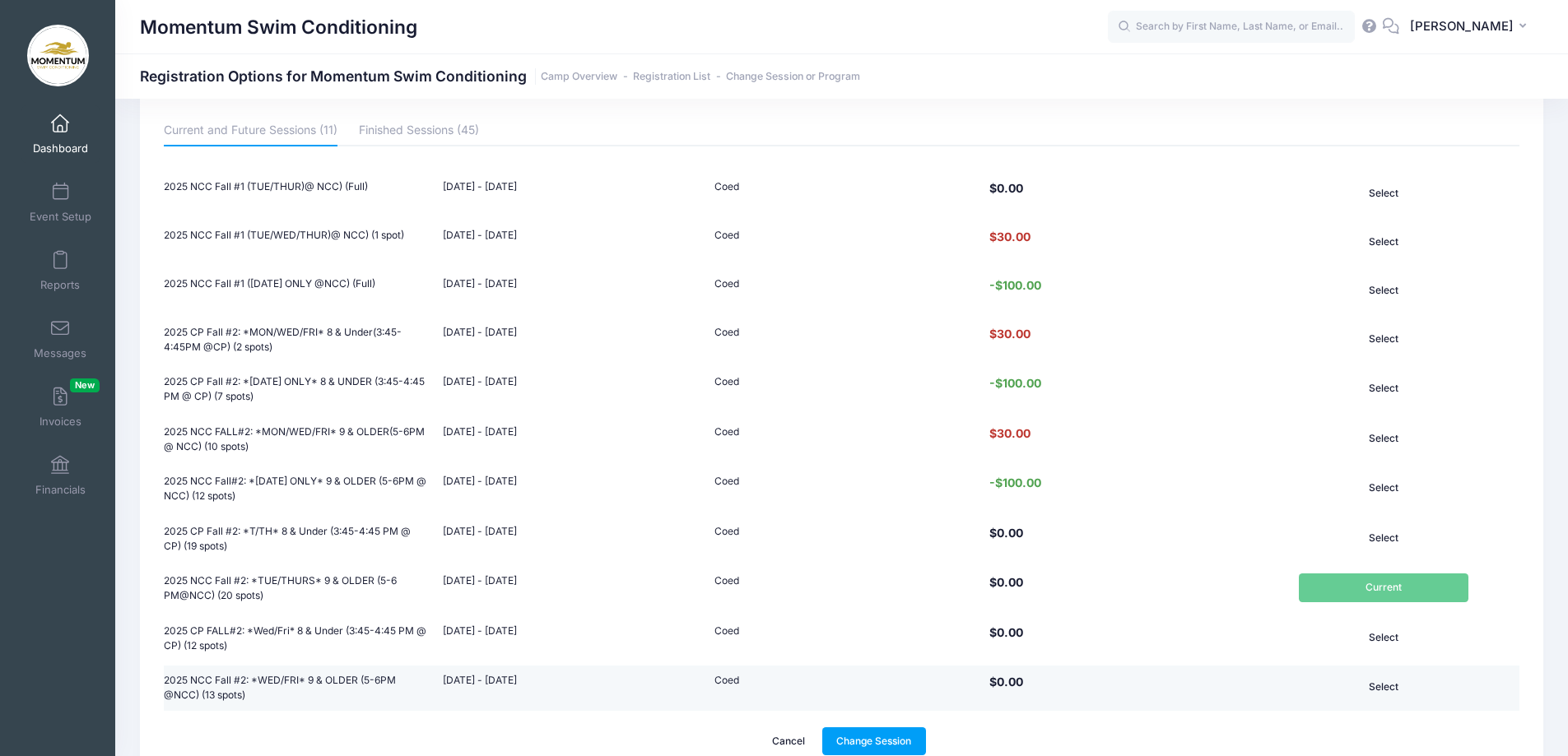
scroll to position [233, 0]
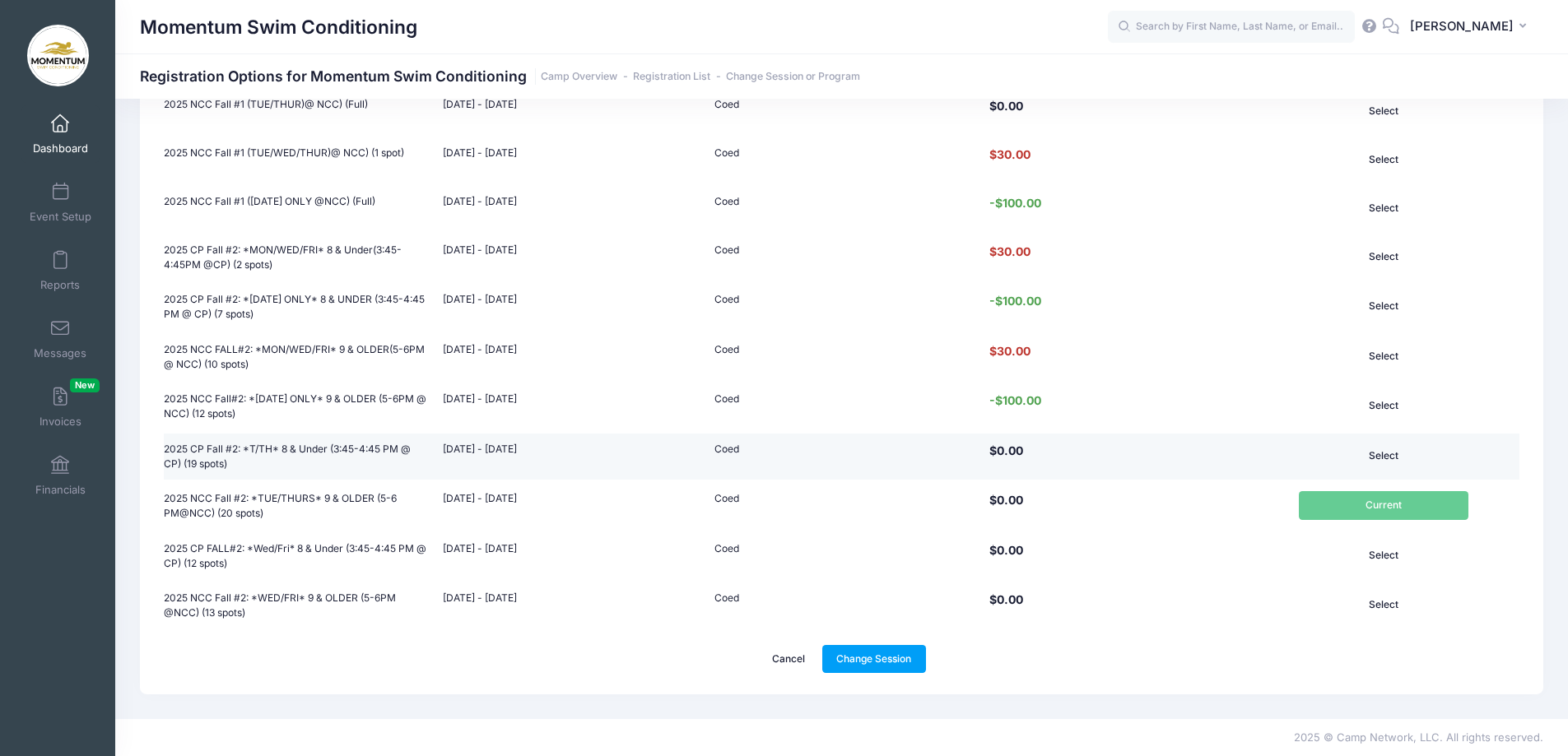
click at [1389, 452] on button "Select" at bounding box center [1383, 456] width 169 height 28
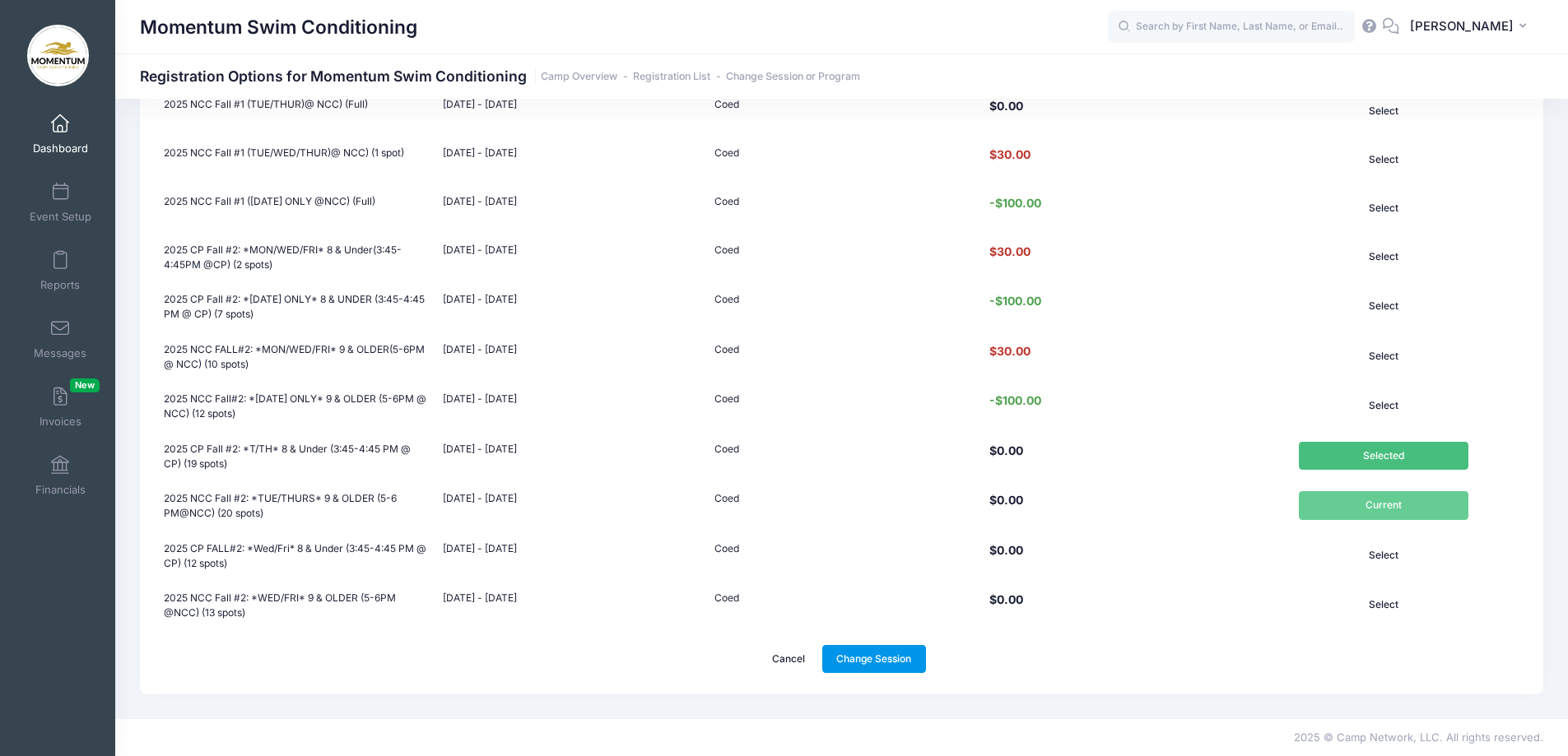
click at [893, 660] on link "Change Session" at bounding box center [874, 659] width 103 height 28
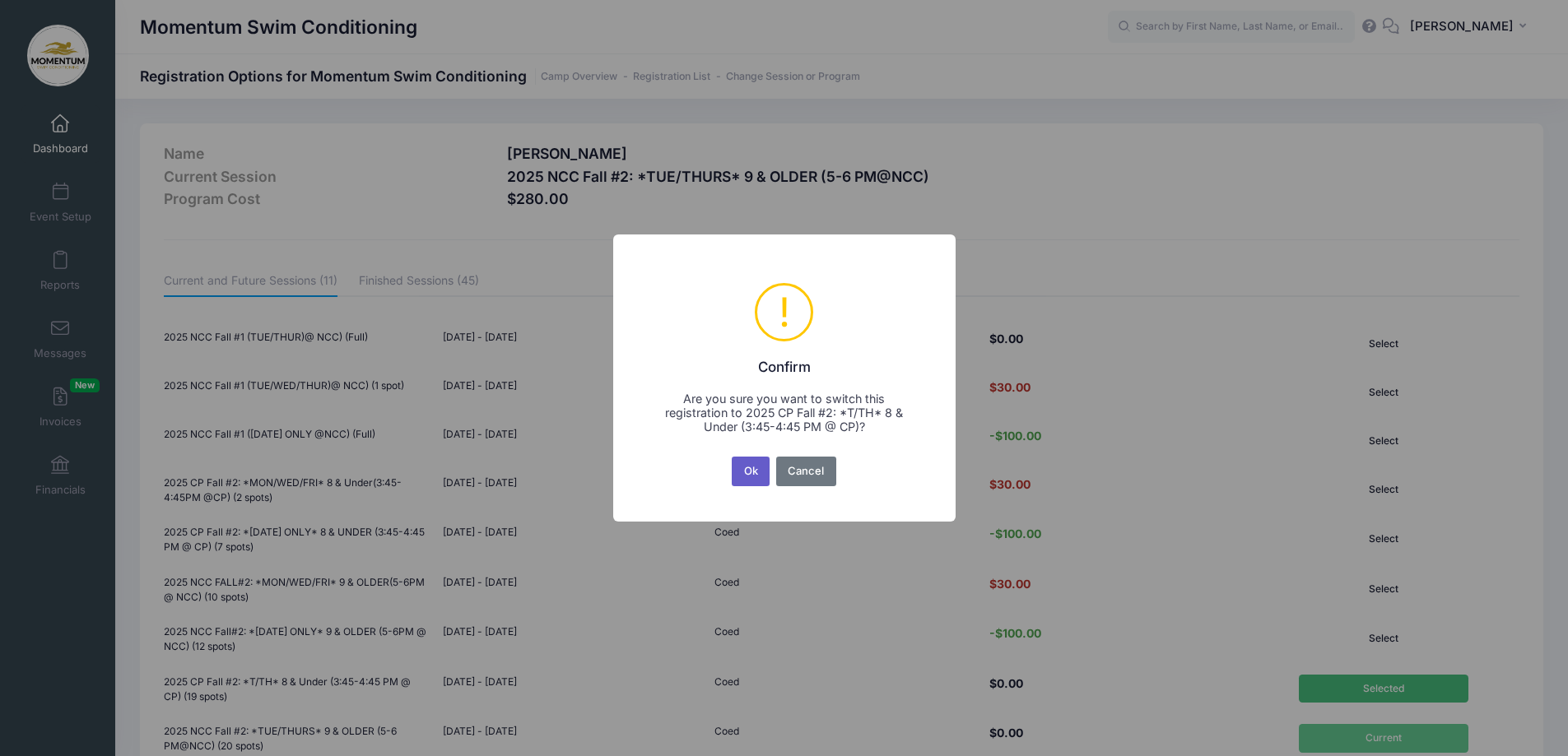
click at [750, 473] on button "Ok" at bounding box center [750, 471] width 38 height 30
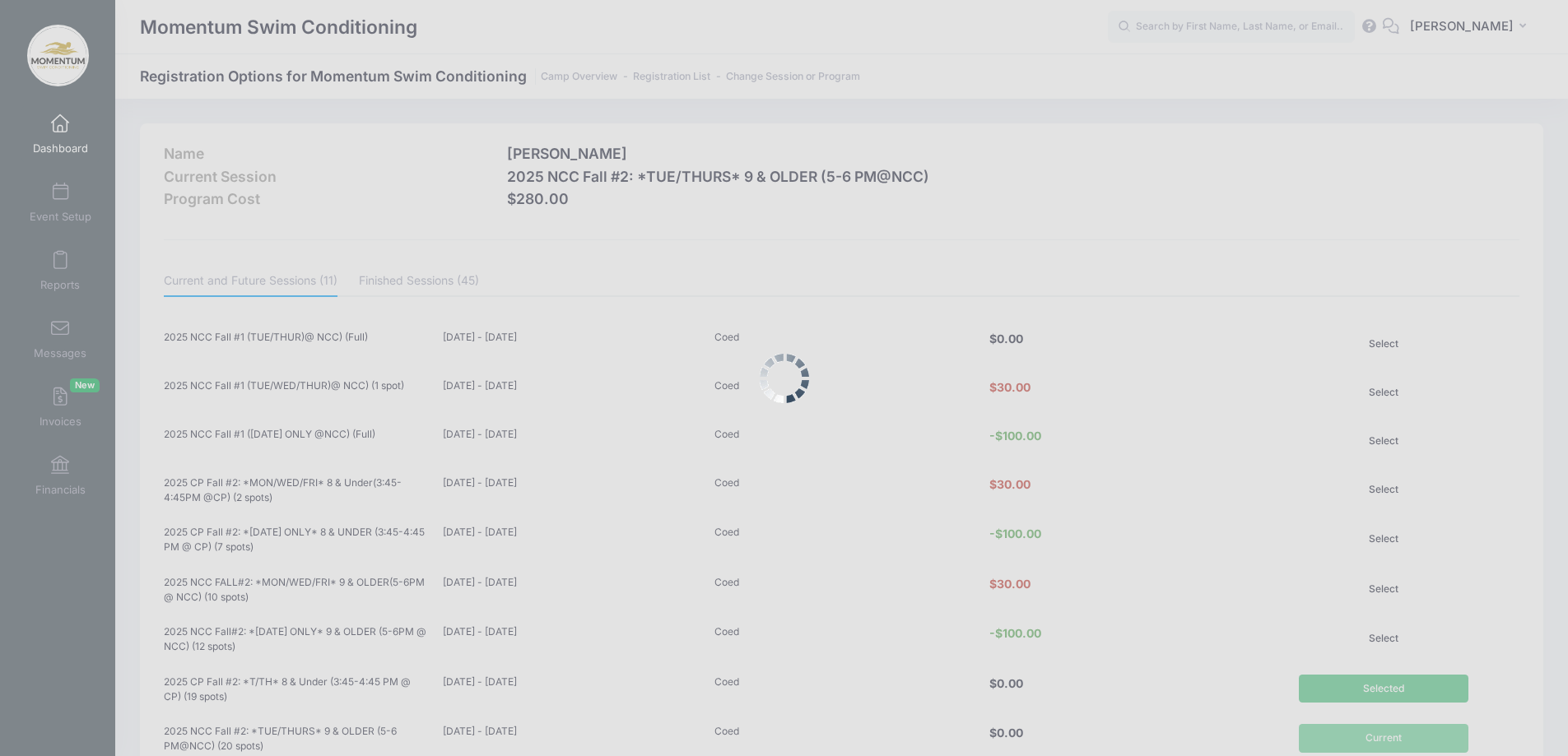
scroll to position [233, 0]
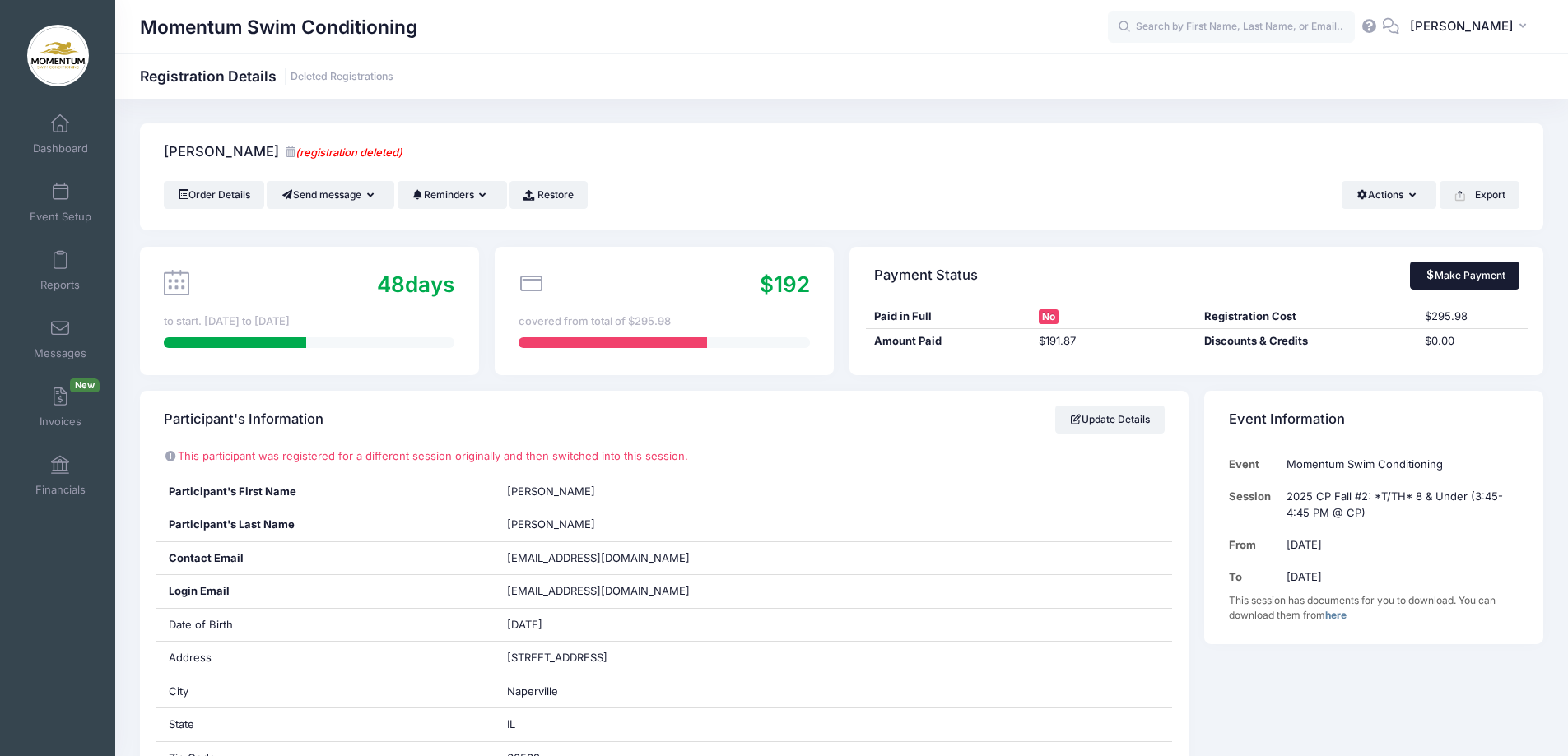
click at [1456, 272] on link "Make Payment" at bounding box center [1465, 276] width 110 height 28
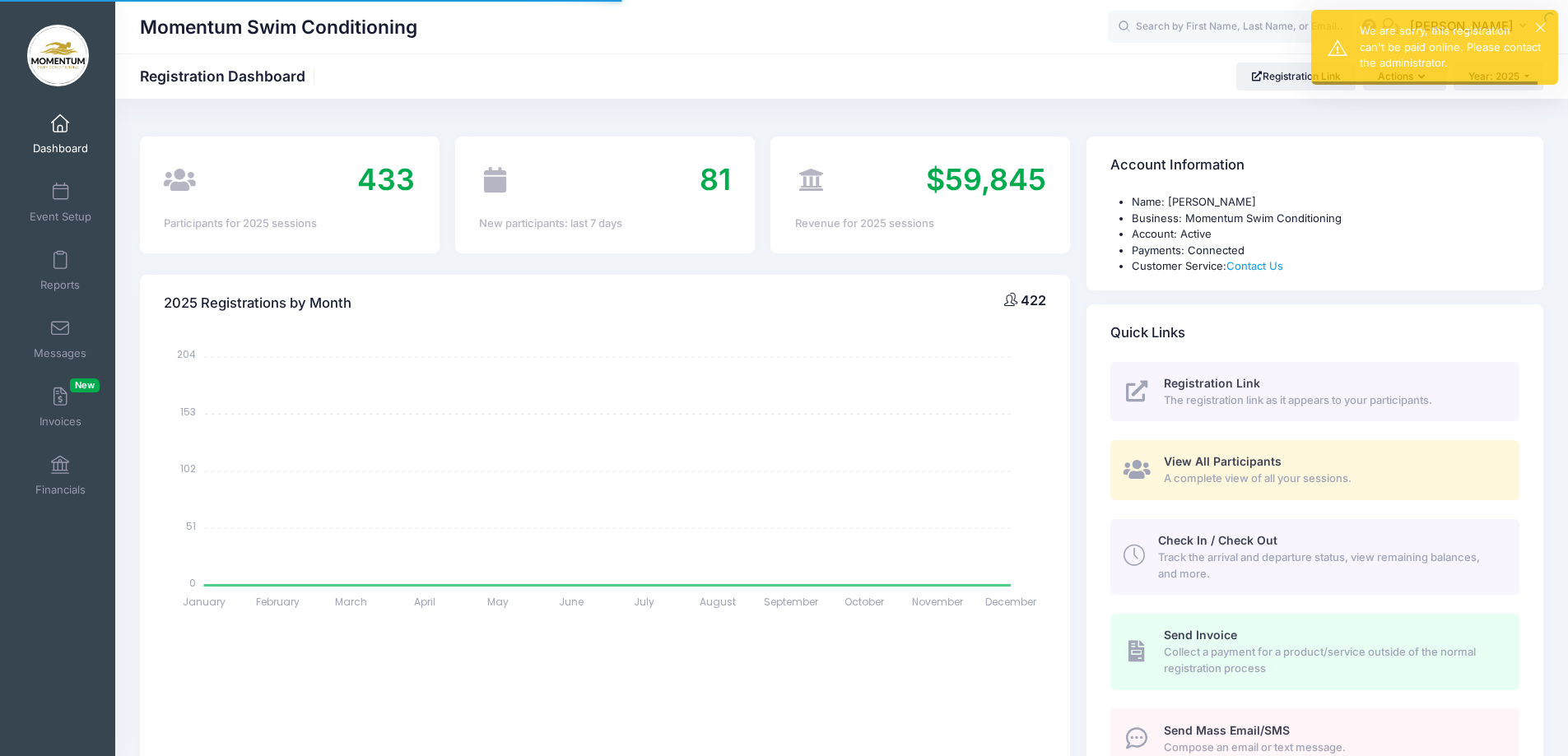
select select
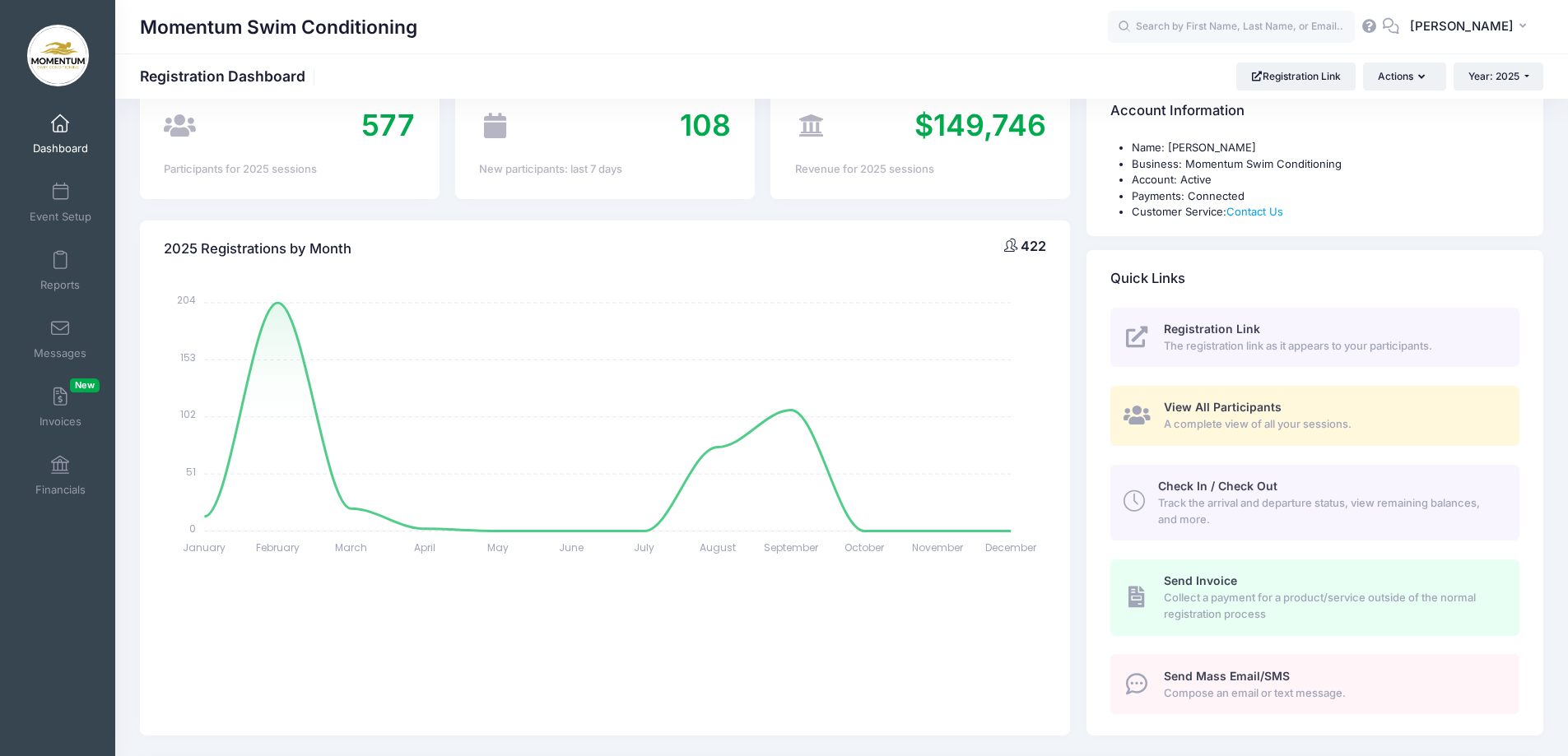
scroll to position [82, 0]
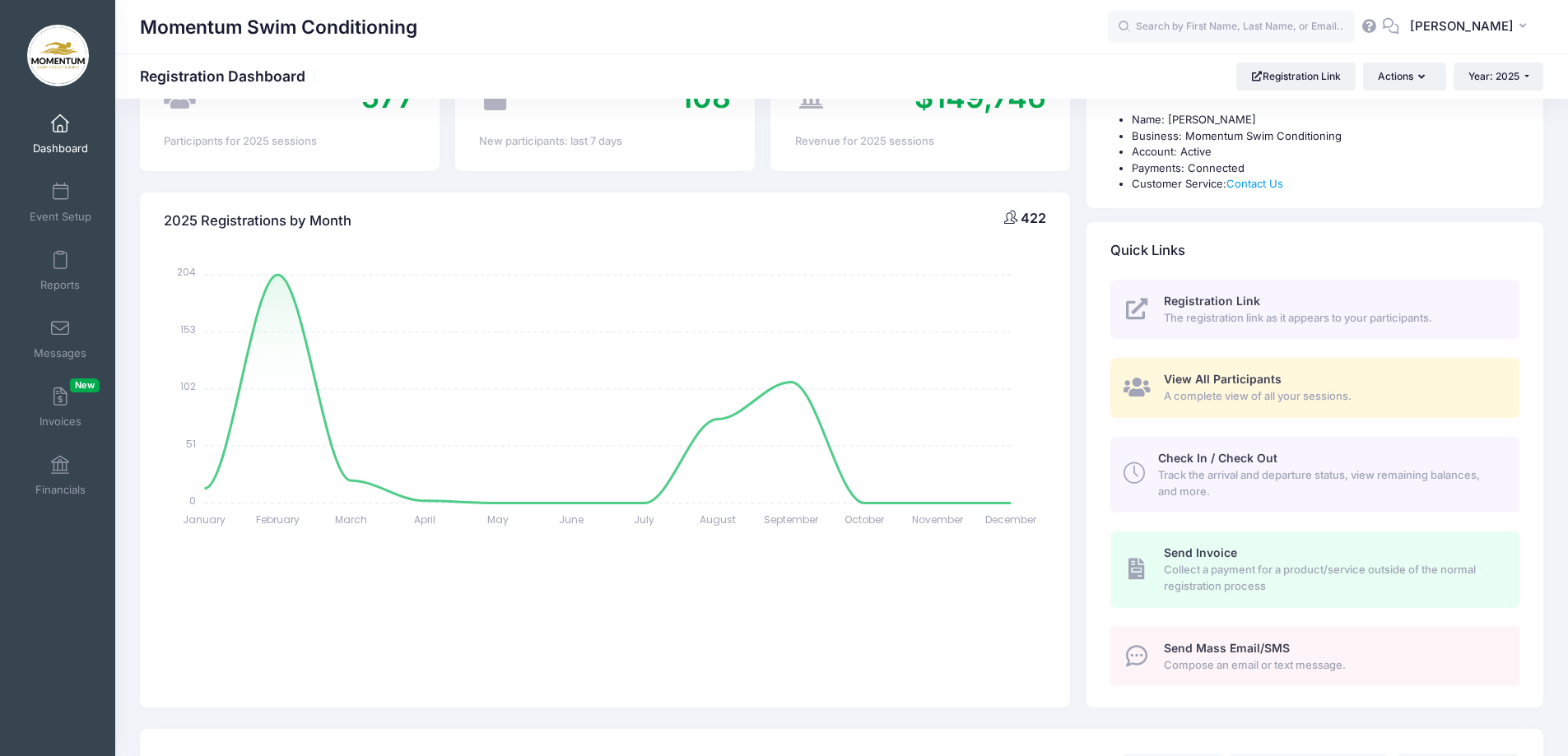
click at [1210, 304] on span "Registration Link" at bounding box center [1212, 300] width 96 height 14
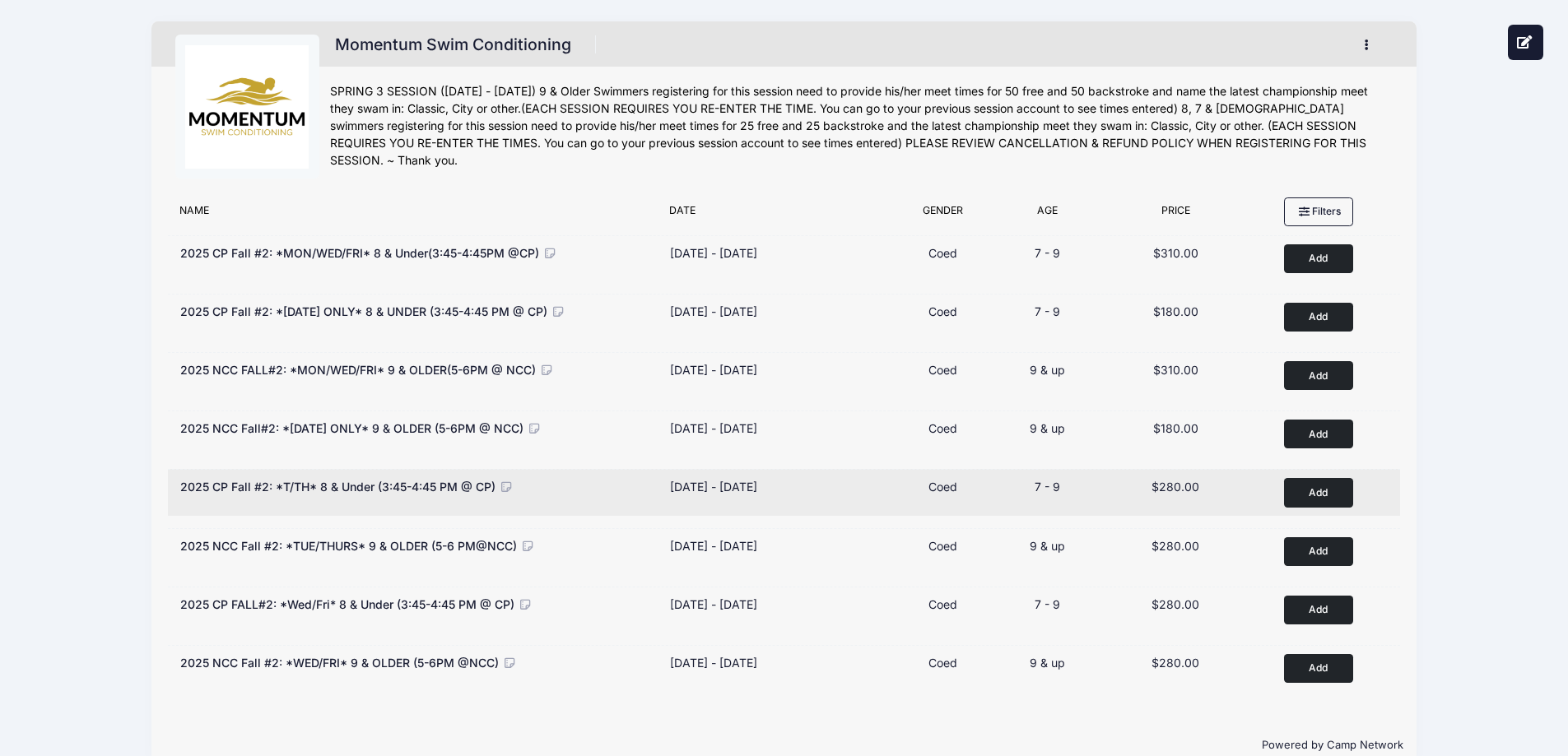
click at [427, 490] on span "2025 CP Fall #2: *T/TH* 8 & Under (3:45-4:45 PM @ CP)" at bounding box center [338, 486] width 316 height 14
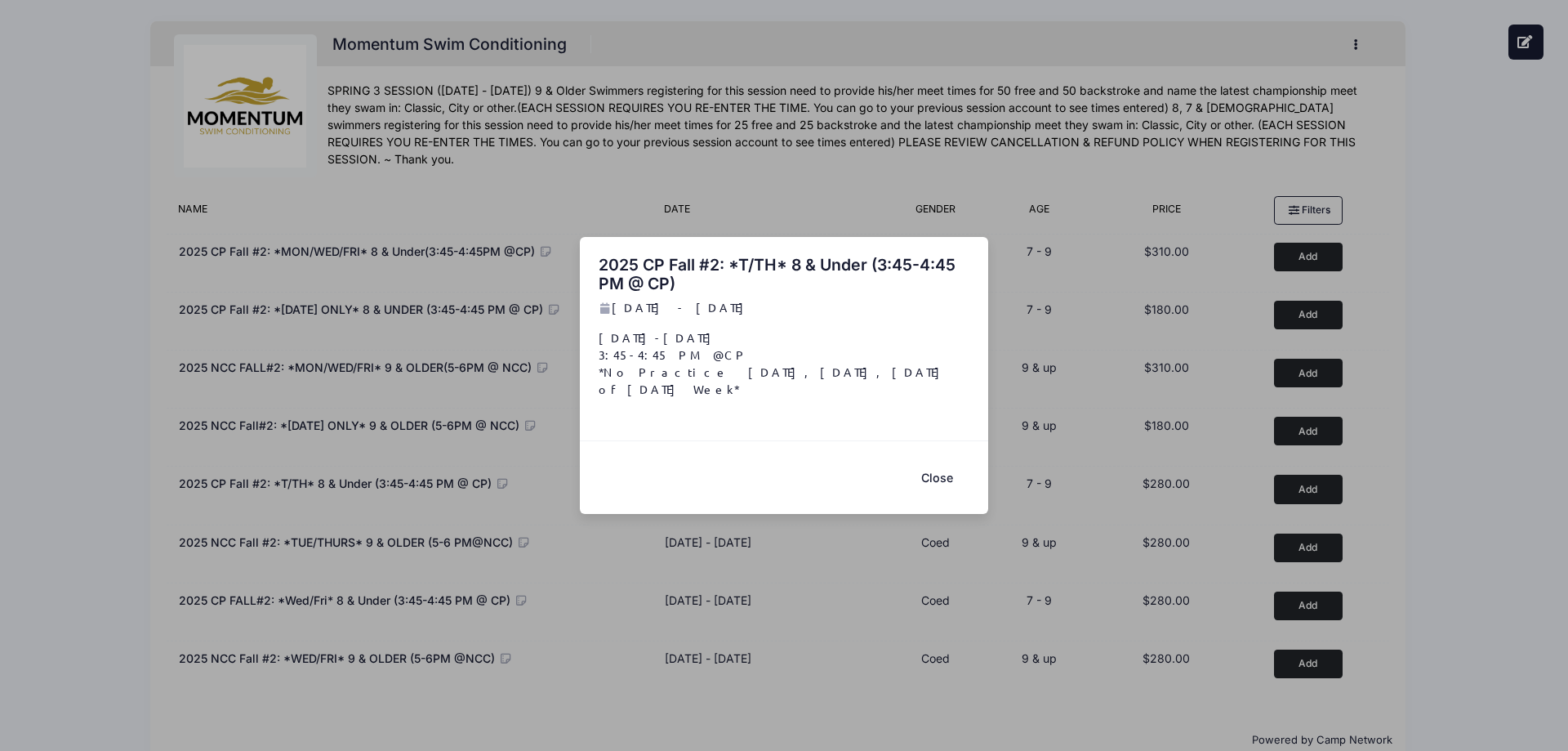
click at [942, 469] on button "Close" at bounding box center [937, 478] width 65 height 35
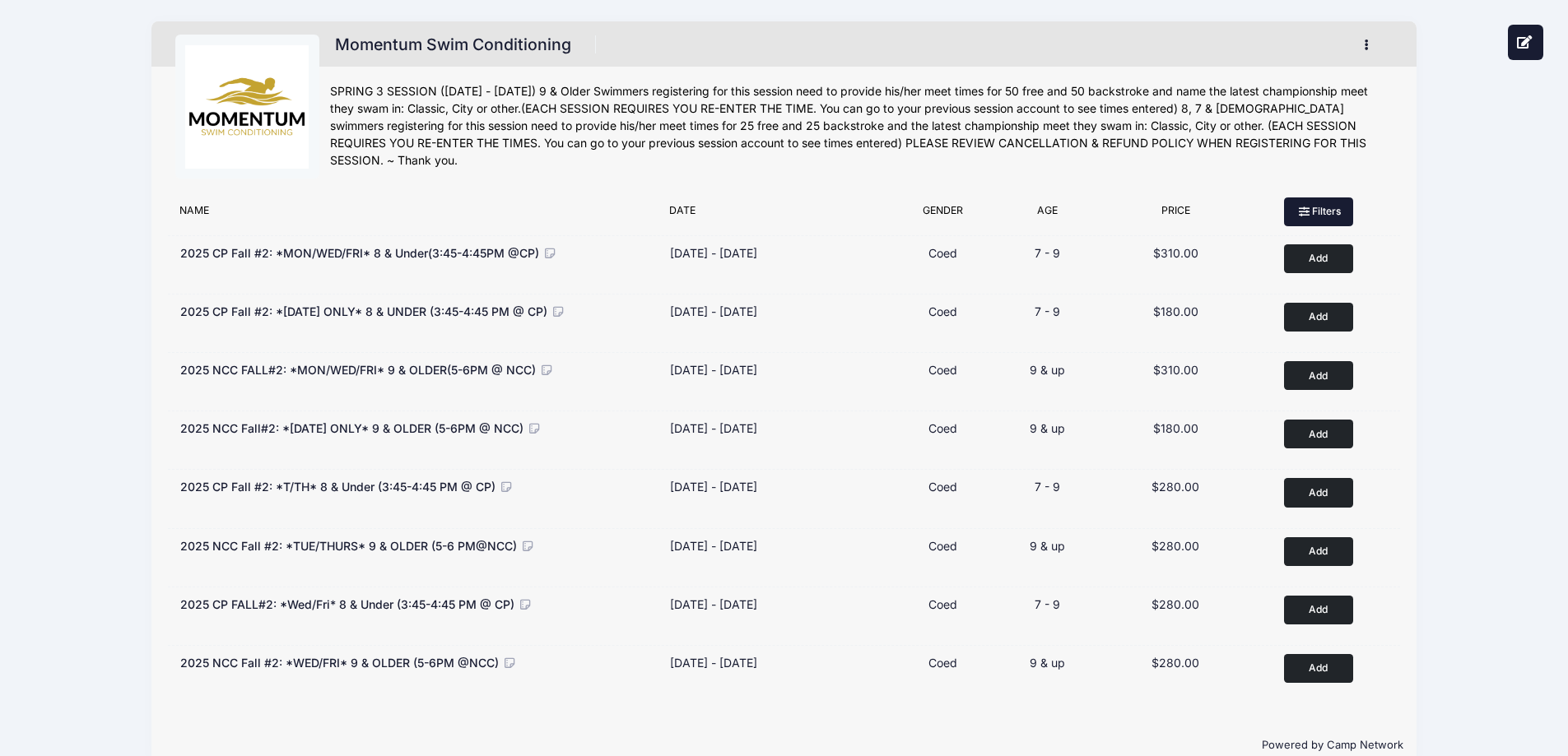
click at [1322, 208] on button "Filters" at bounding box center [1318, 211] width 69 height 28
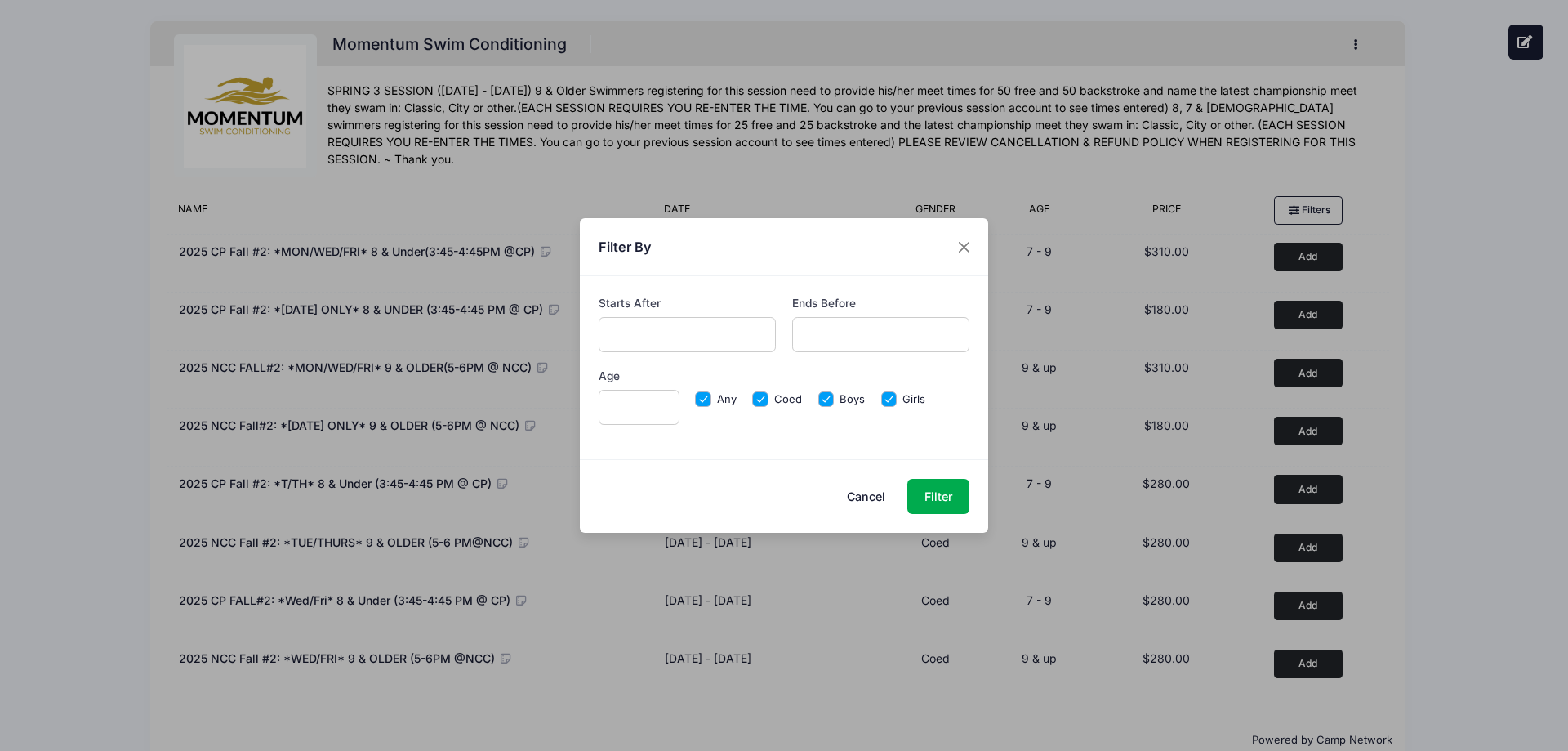
click at [1414, 215] on div "Filter By Starts After Ends Before Age Any Coed" at bounding box center [784, 375] width 1568 height 751
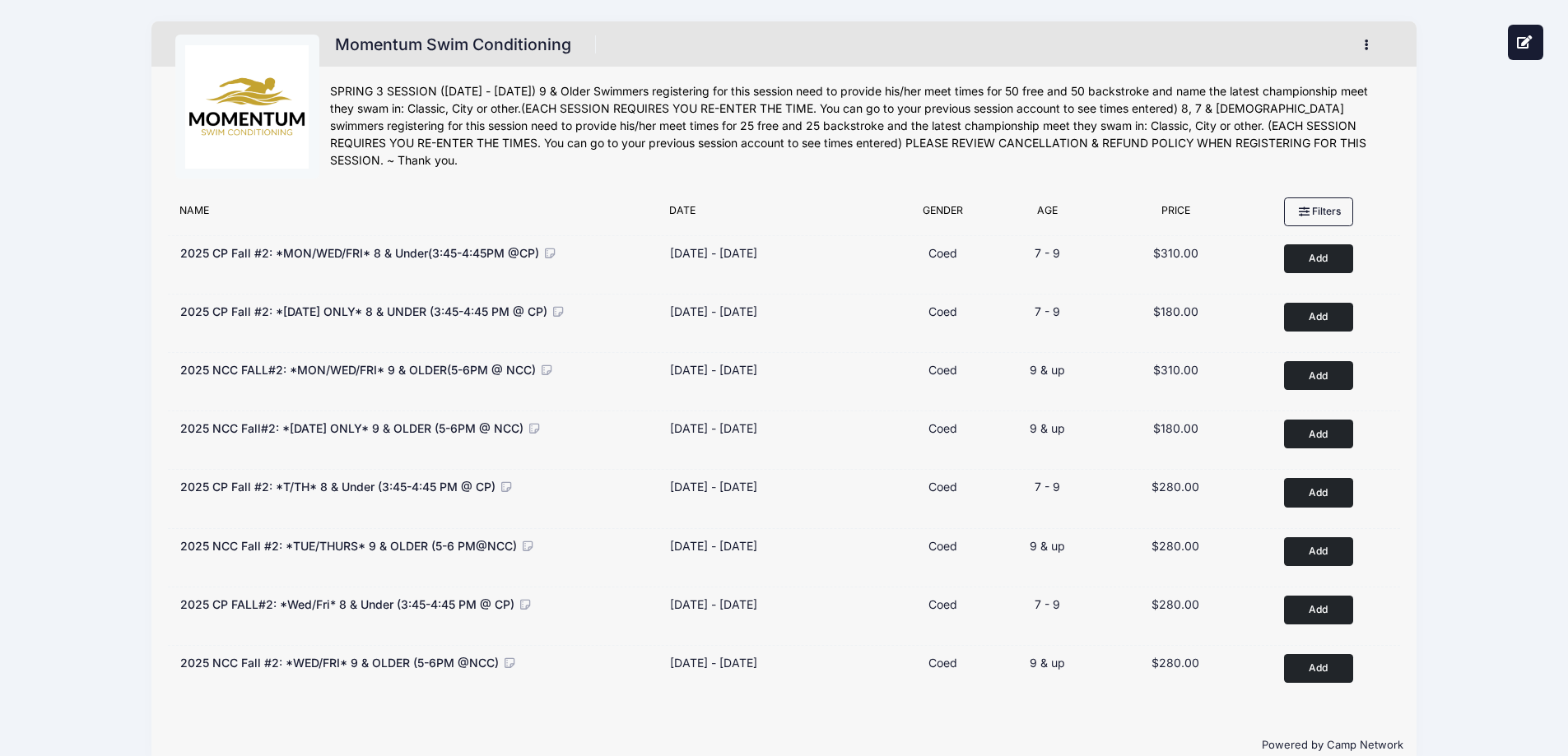
click at [1367, 46] on icon "button" at bounding box center [1371, 46] width 13 height 0
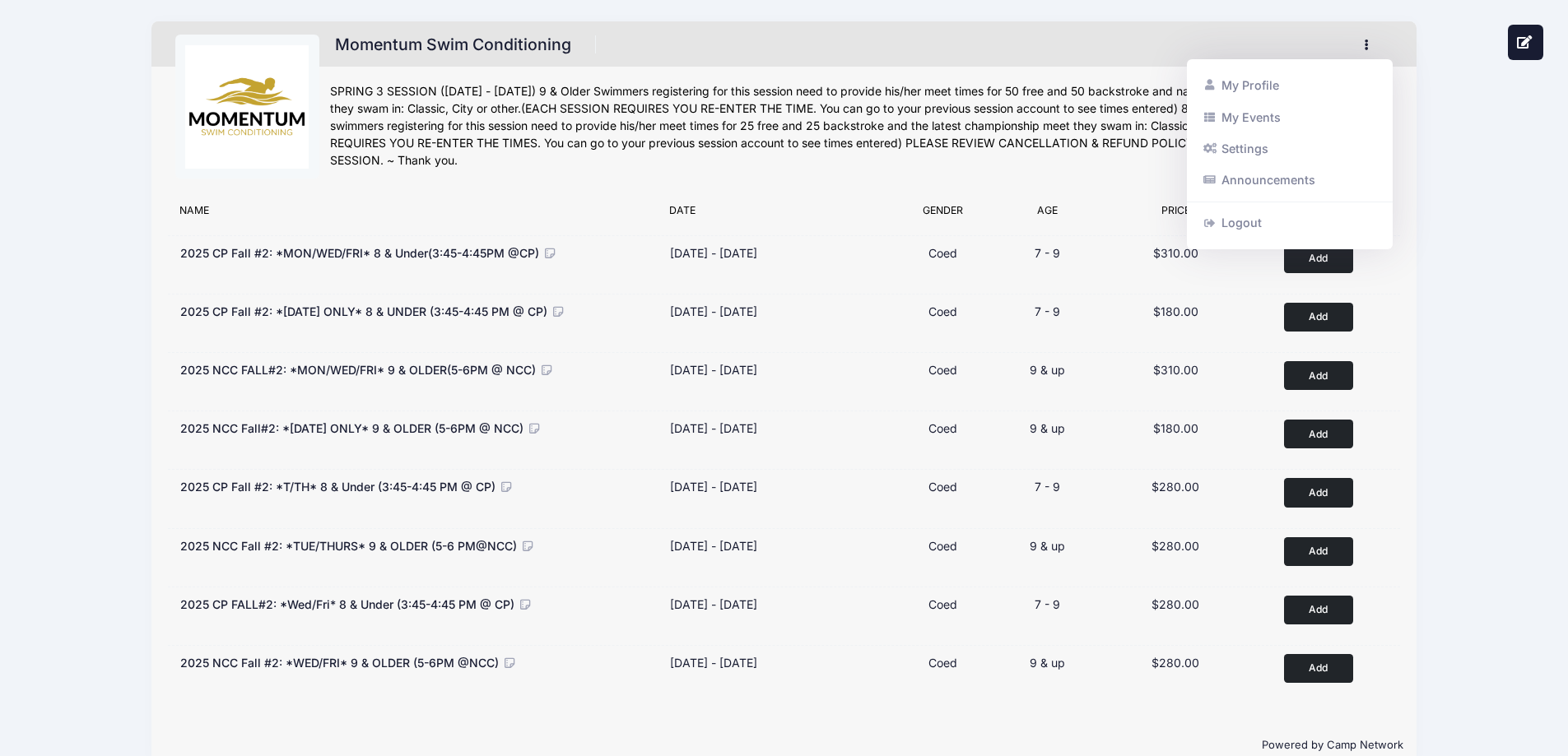
click at [1446, 86] on div "Momentum Swim Conditioning Register My Profile My Events Settings" at bounding box center [784, 394] width 1519 height 788
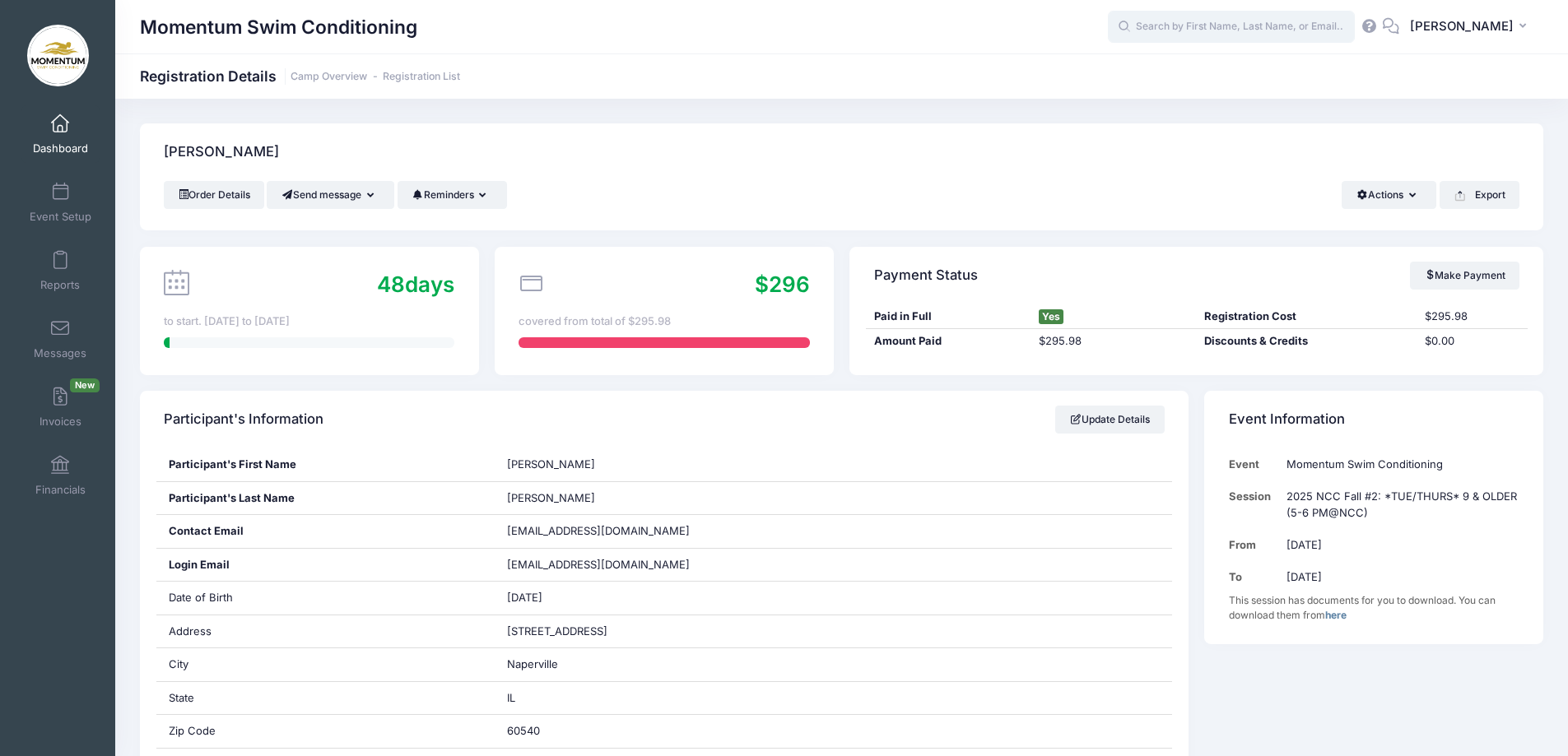
click at [1219, 25] on input "text" at bounding box center [1231, 27] width 247 height 33
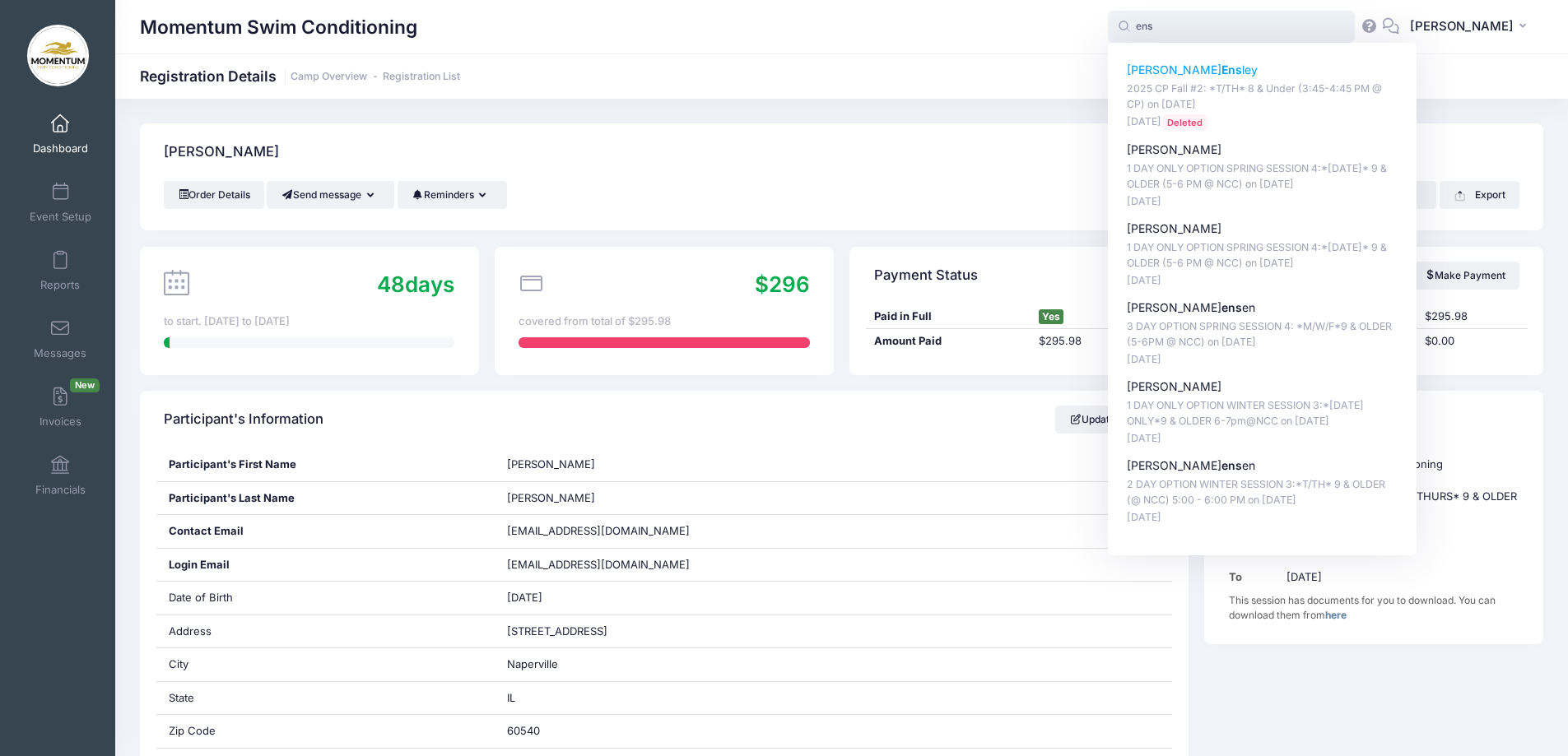
click at [1211, 77] on p "[PERSON_NAME] [PERSON_NAME]" at bounding box center [1263, 70] width 272 height 18
type input "[PERSON_NAME] (2025 CP Fall #2: *T/TH* 8 &amp; Under (3:45-4:45 PM @ CP), [DATE…"
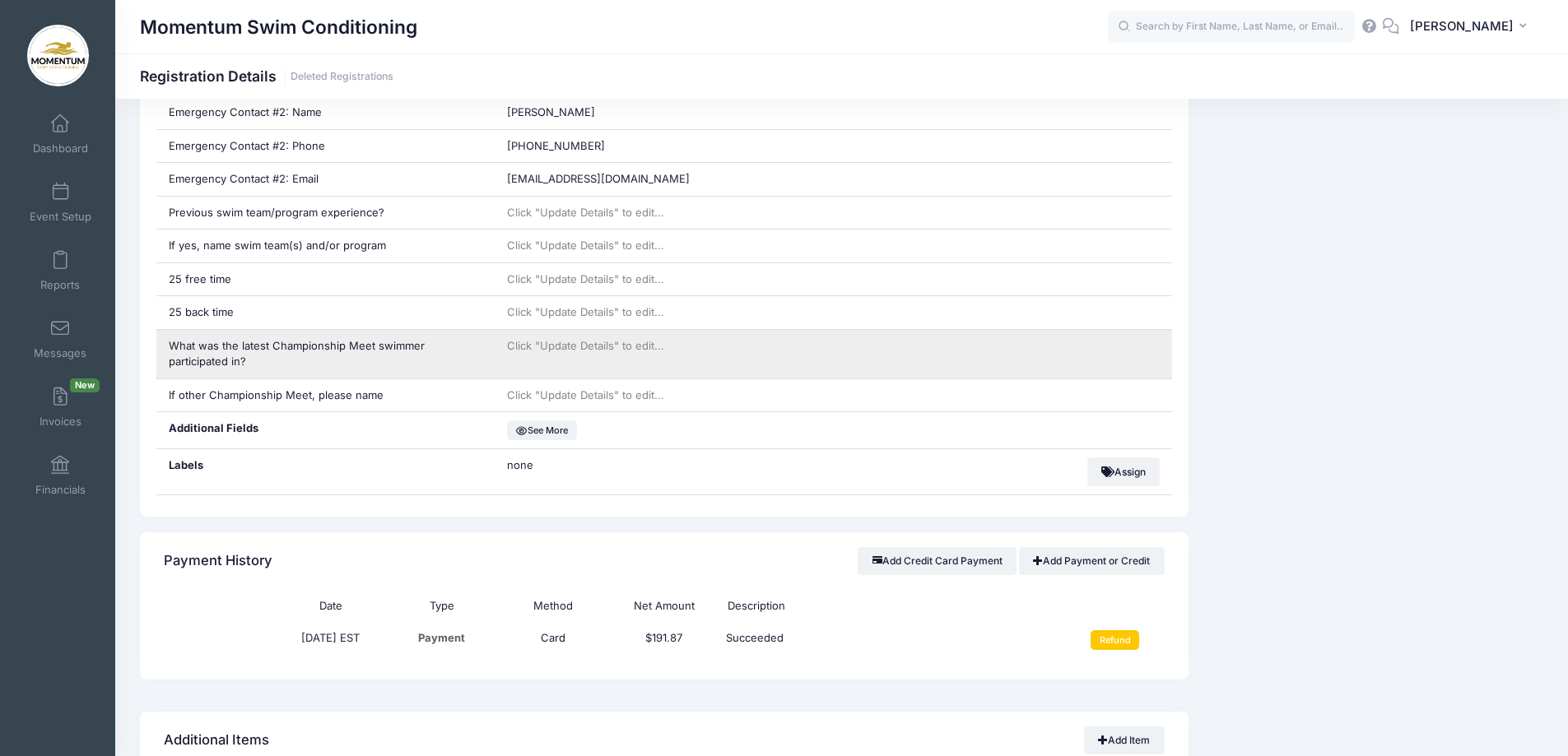
scroll to position [1070, 0]
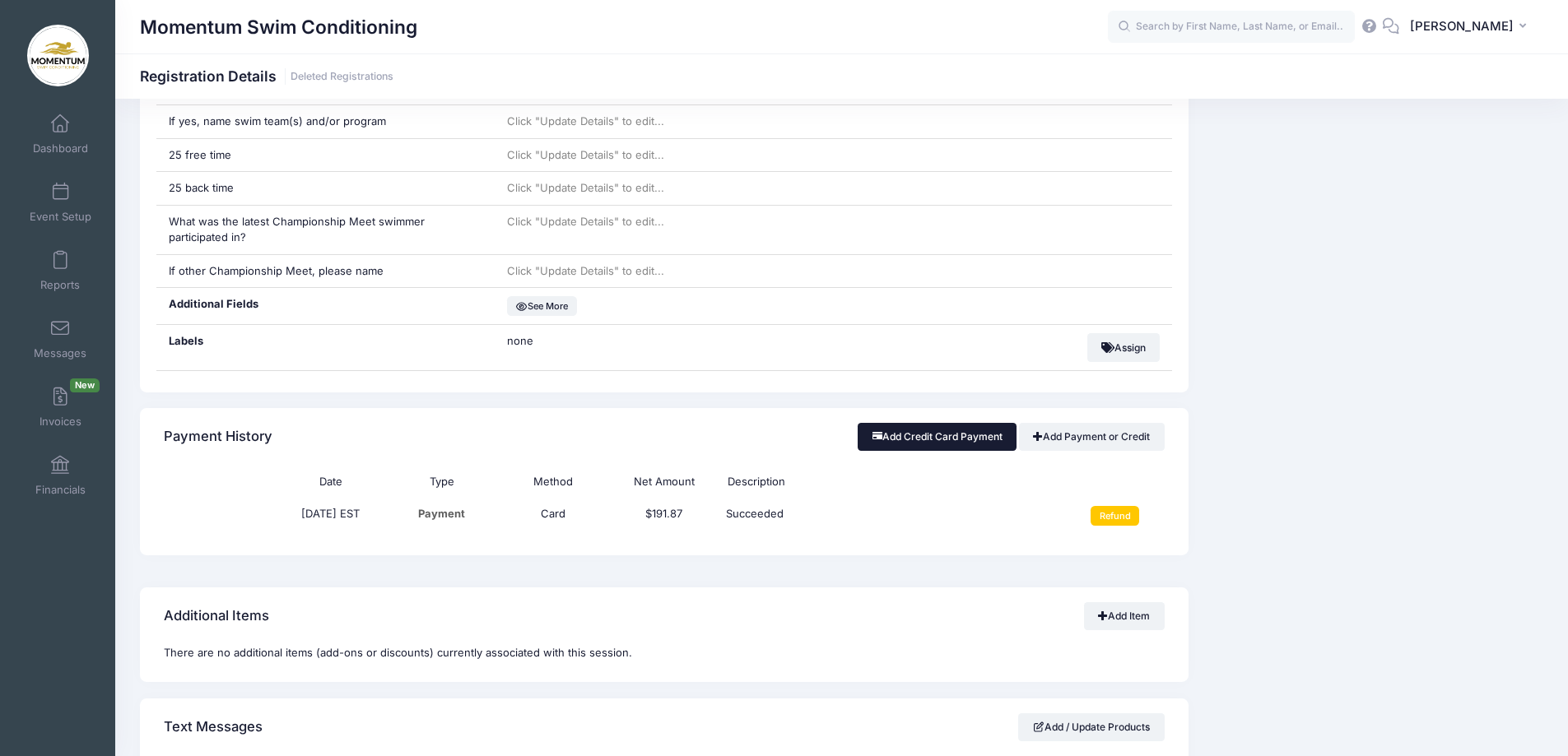
click at [939, 442] on button "Add Credit Card Payment" at bounding box center [937, 437] width 159 height 28
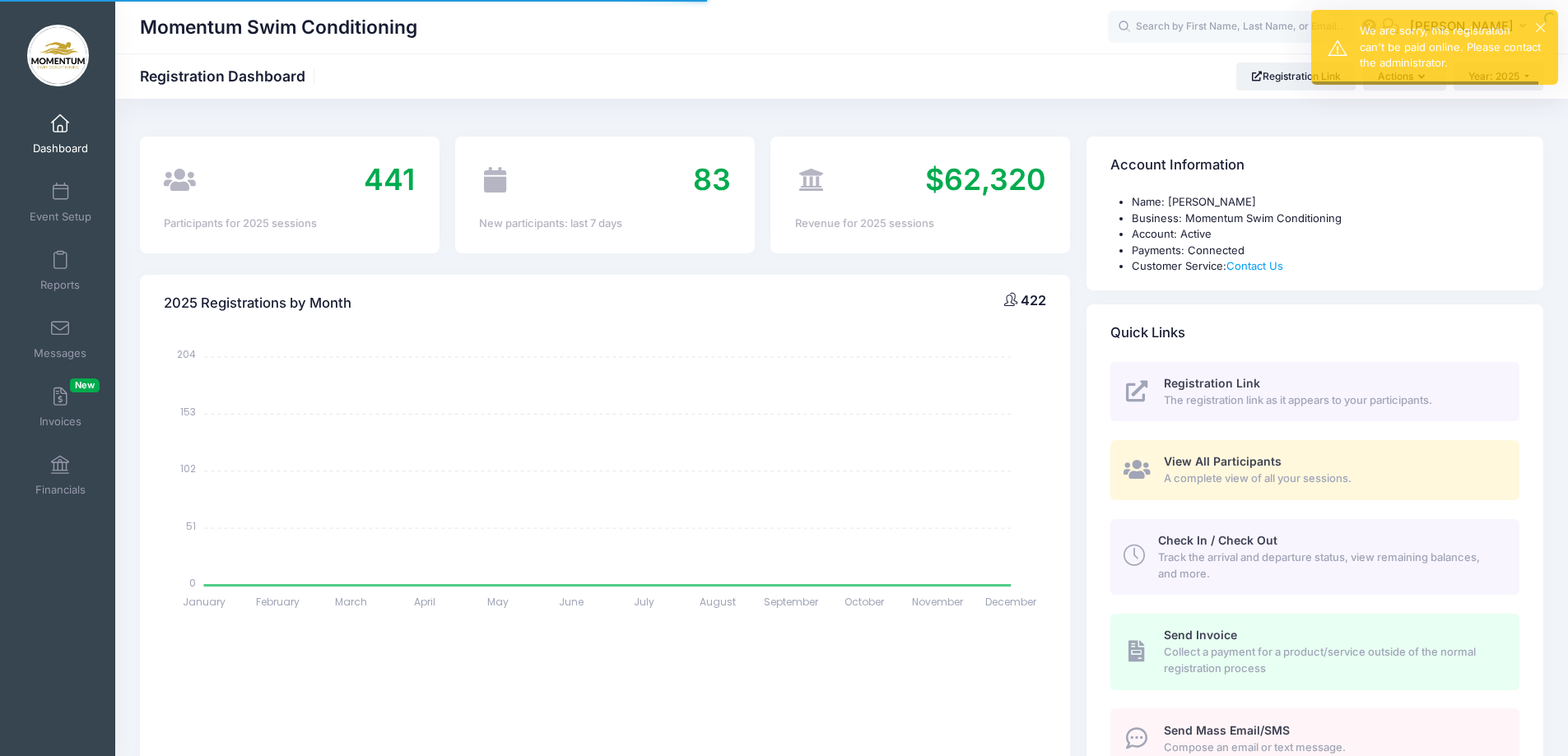
select select
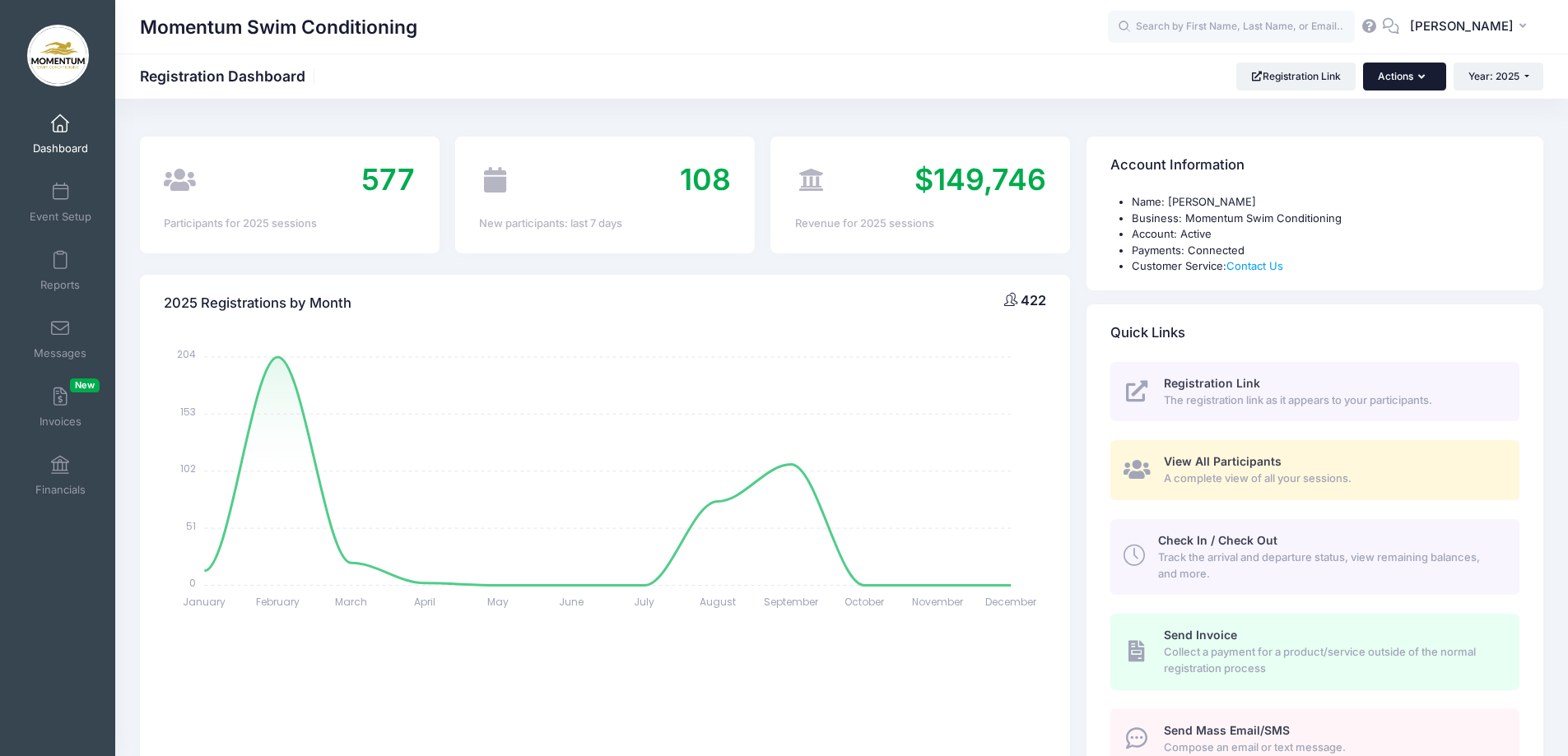
click at [1421, 77] on icon "button" at bounding box center [1424, 77] width 13 height 0
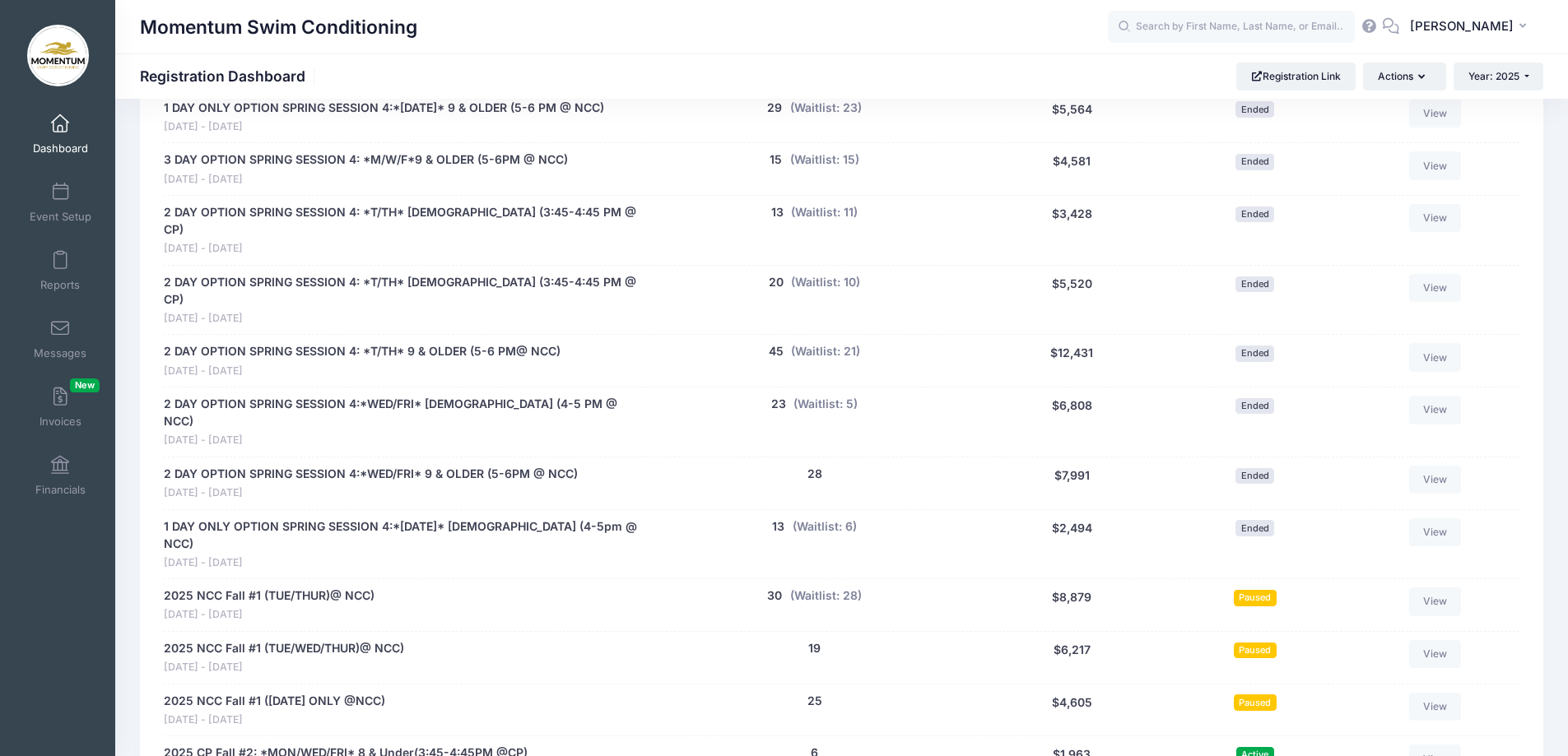
scroll to position [1727, 0]
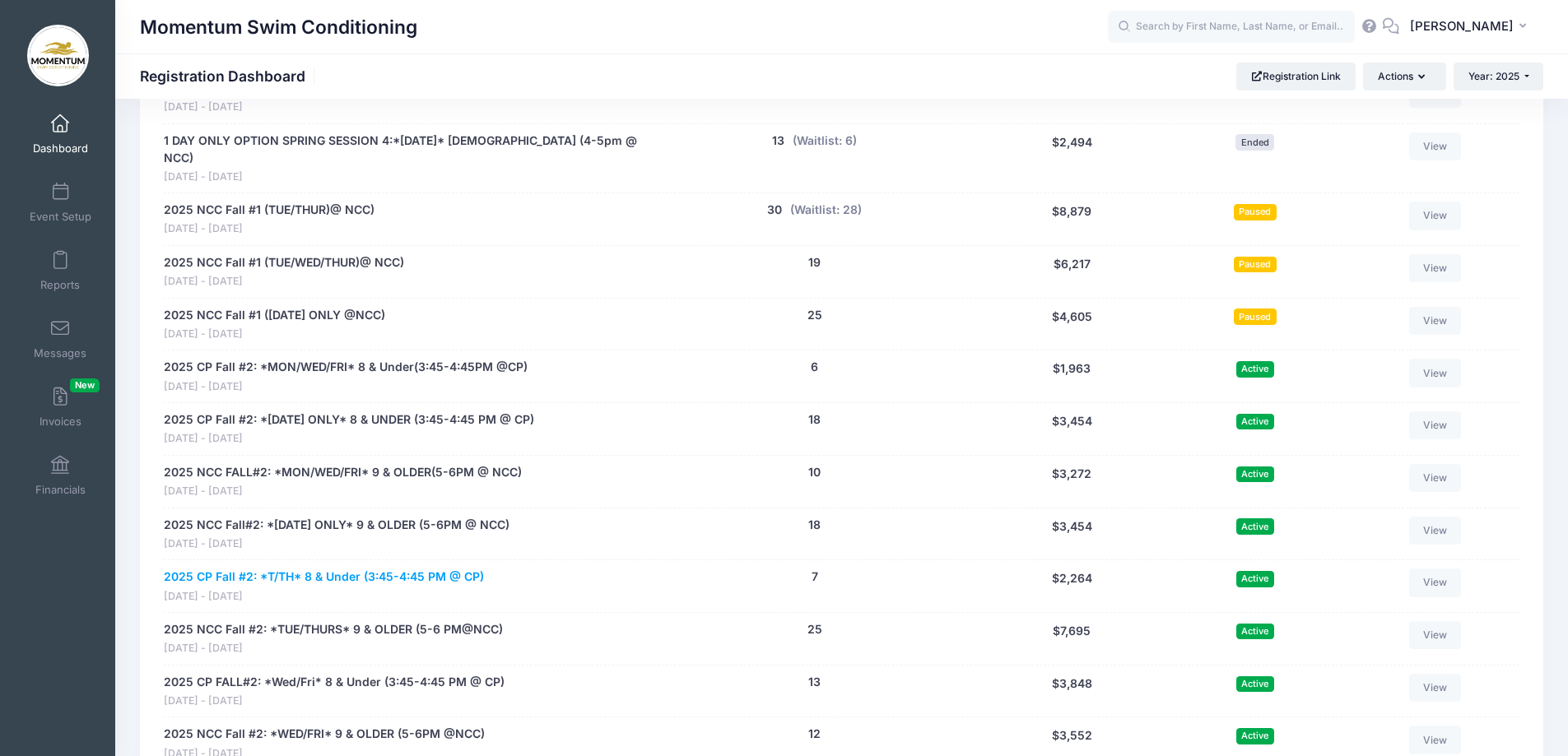
click at [334, 569] on link "2025 CP Fall #2: *T/TH* 8 & Under (3:45-4:45 PM @ CP)" at bounding box center [323, 577] width 320 height 18
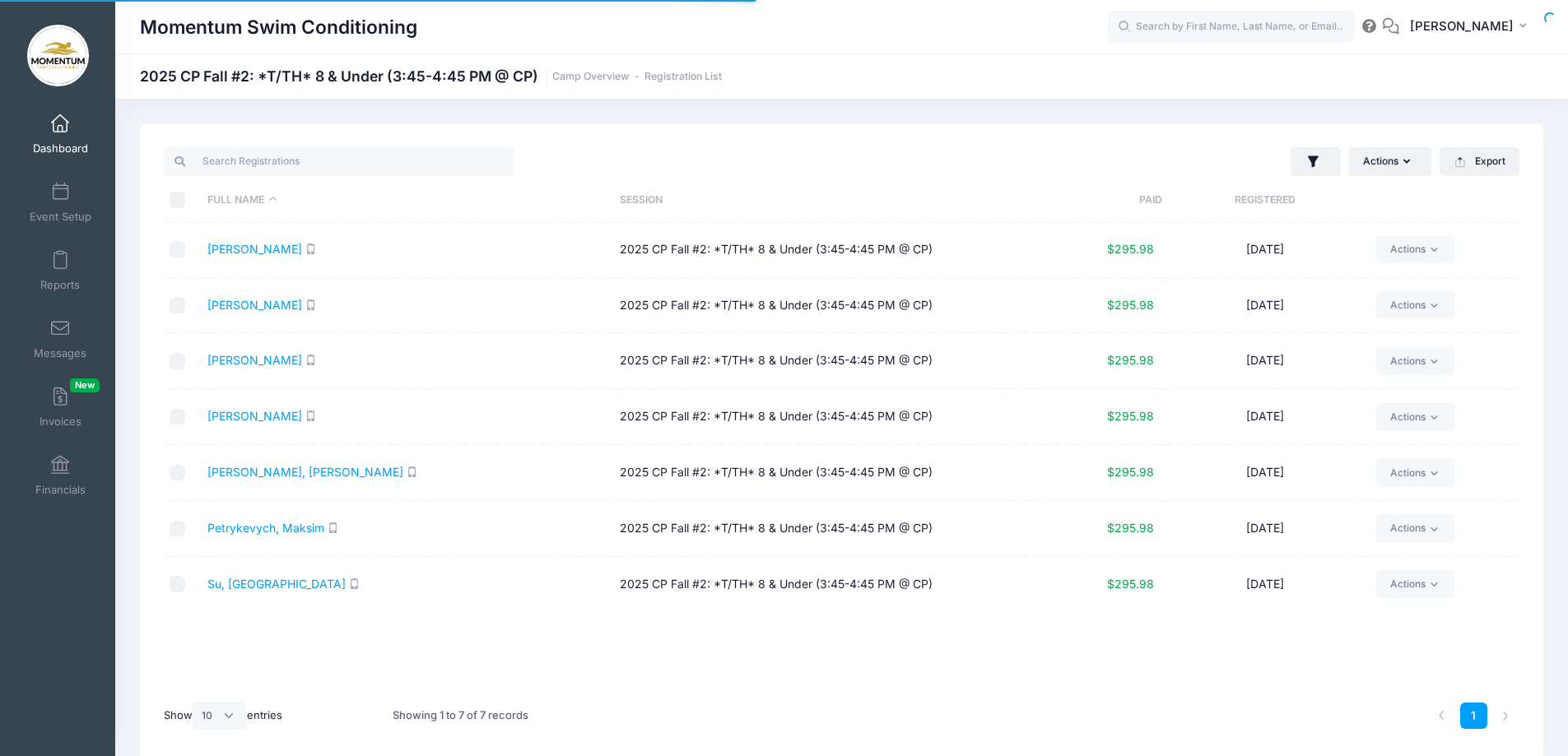
select select "10"
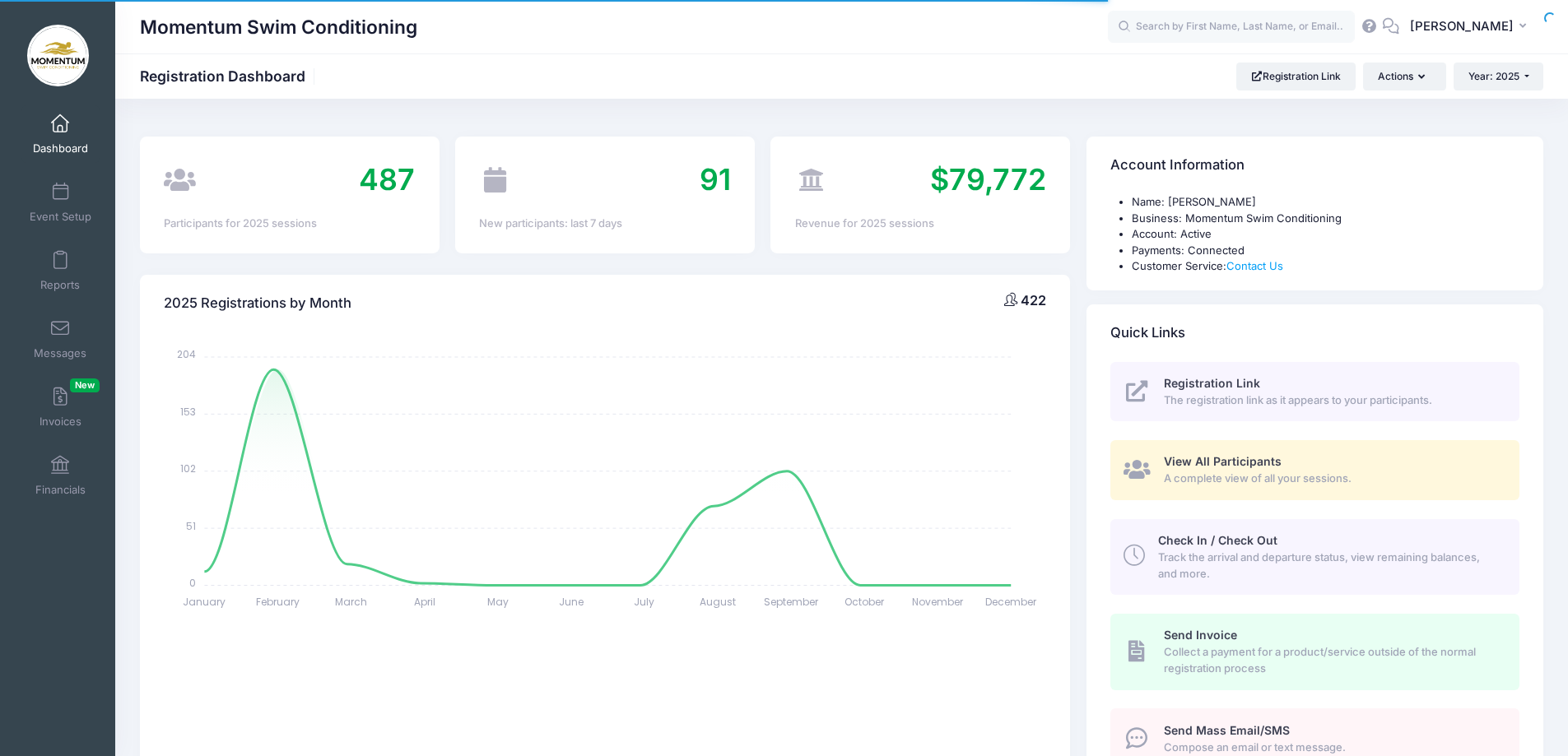
select select
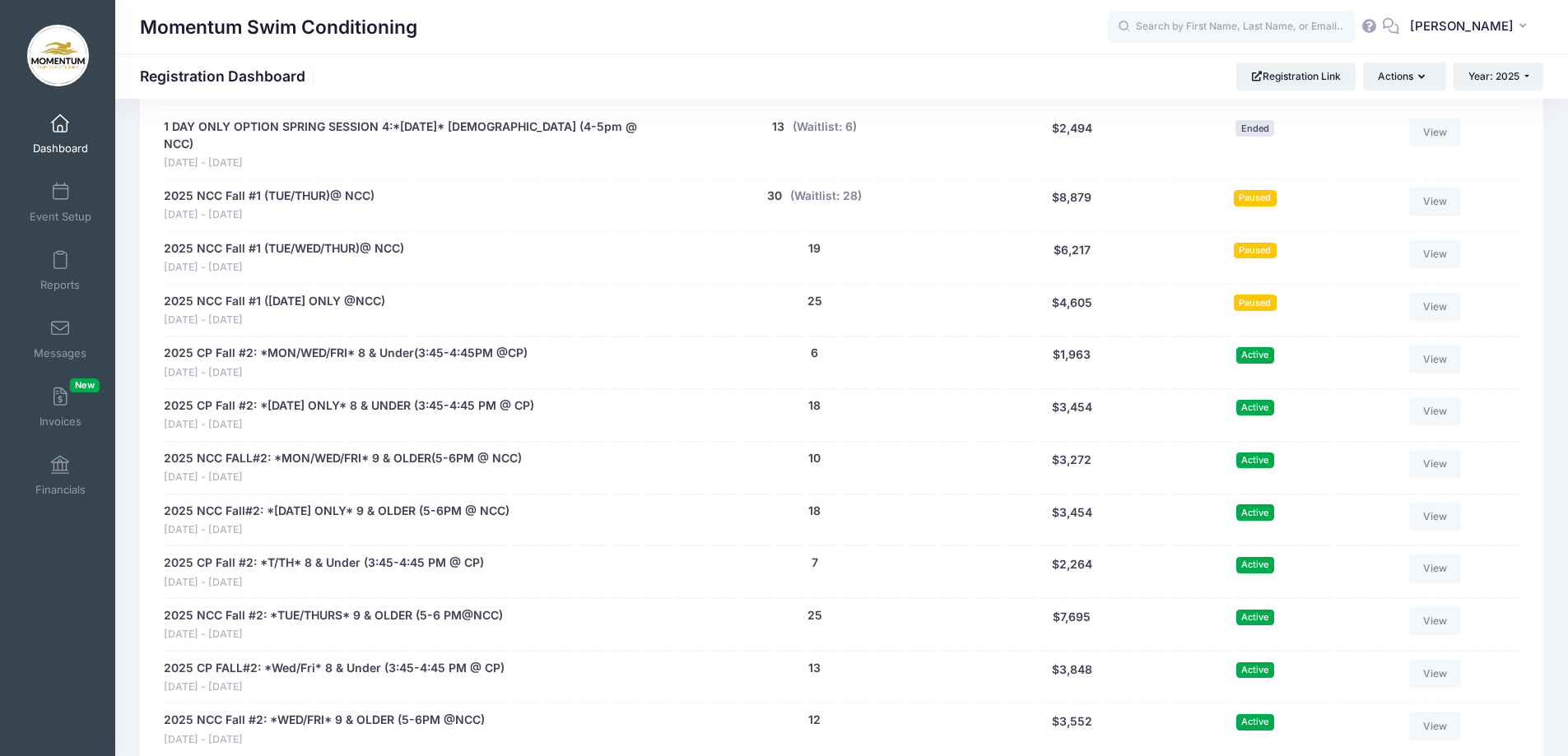
scroll to position [1762, 0]
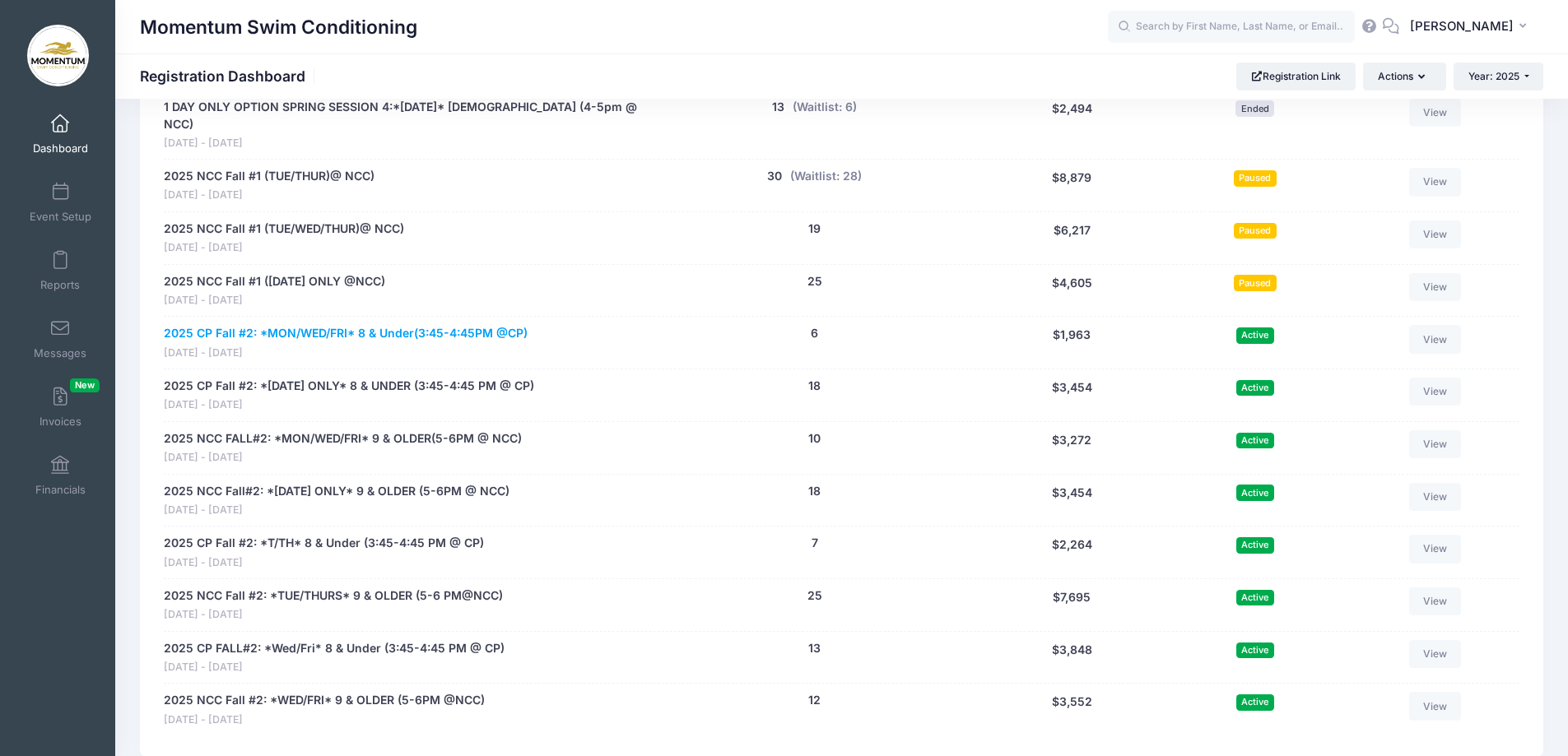
click at [387, 325] on link "2025 CP Fall #2: *MON/WED/FRI* 8 & Under(3:45-4:45PM @CP)" at bounding box center [345, 334] width 364 height 18
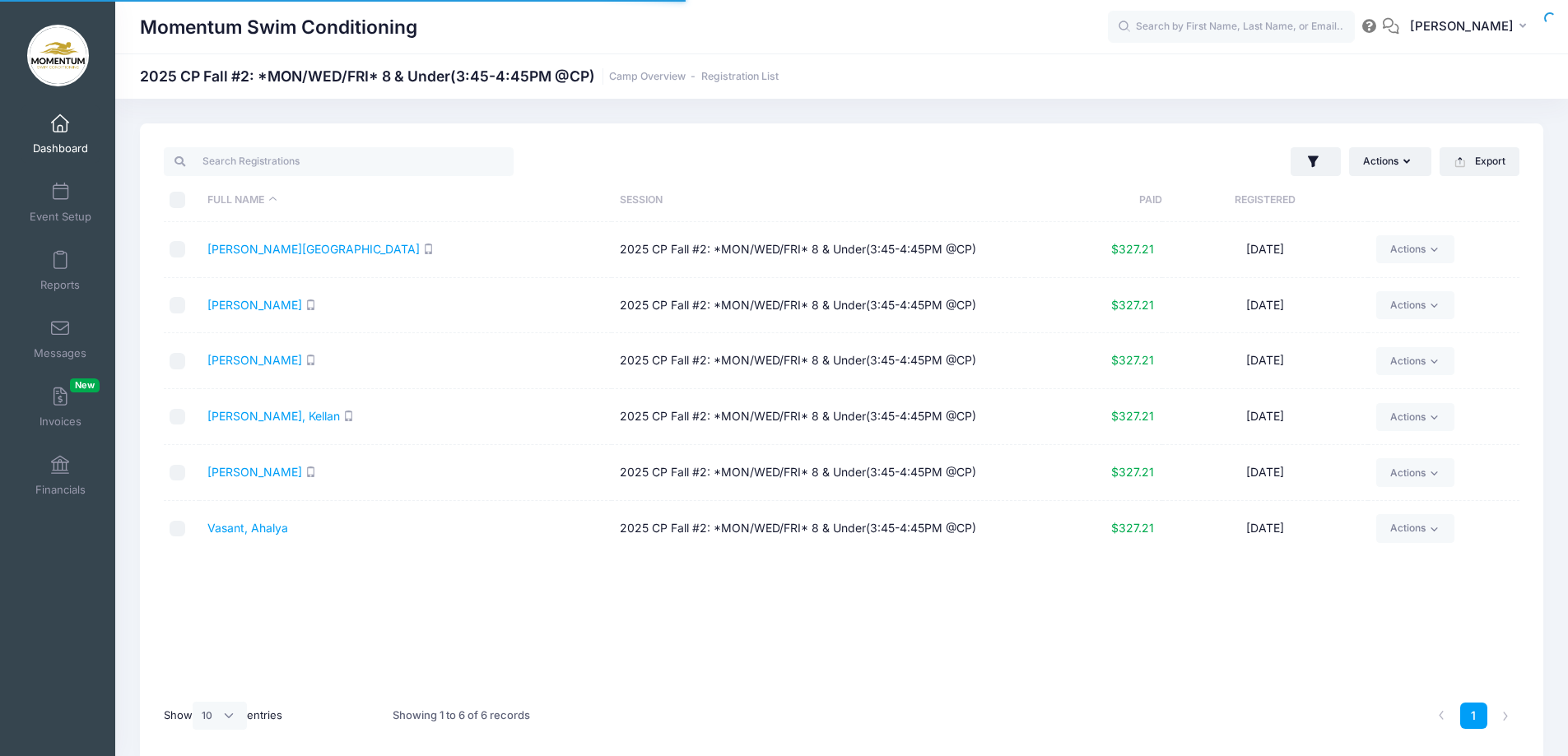
select select "10"
click at [82, 140] on link "Dashboard" at bounding box center [60, 134] width 78 height 58
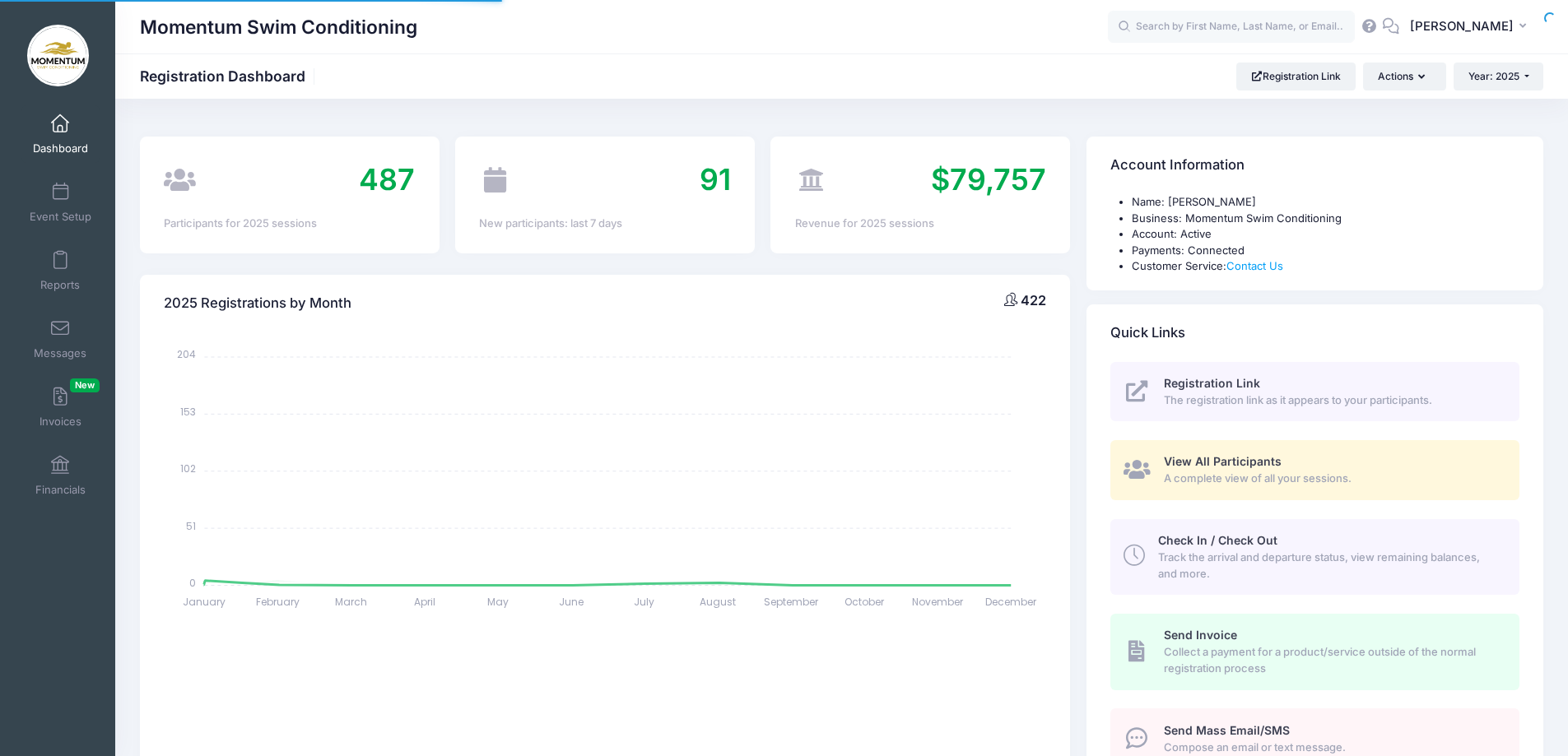
select select
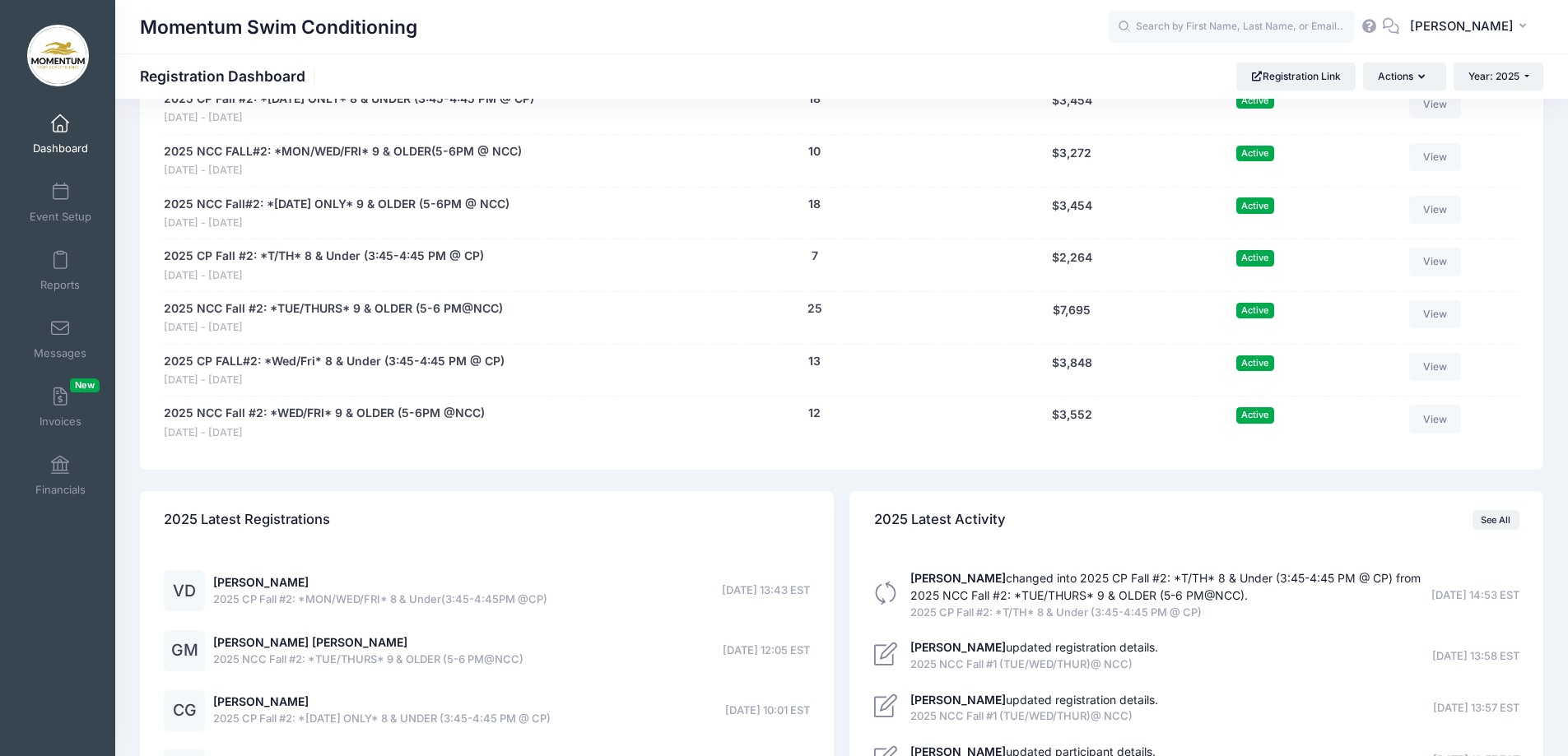
scroll to position [2181, 0]
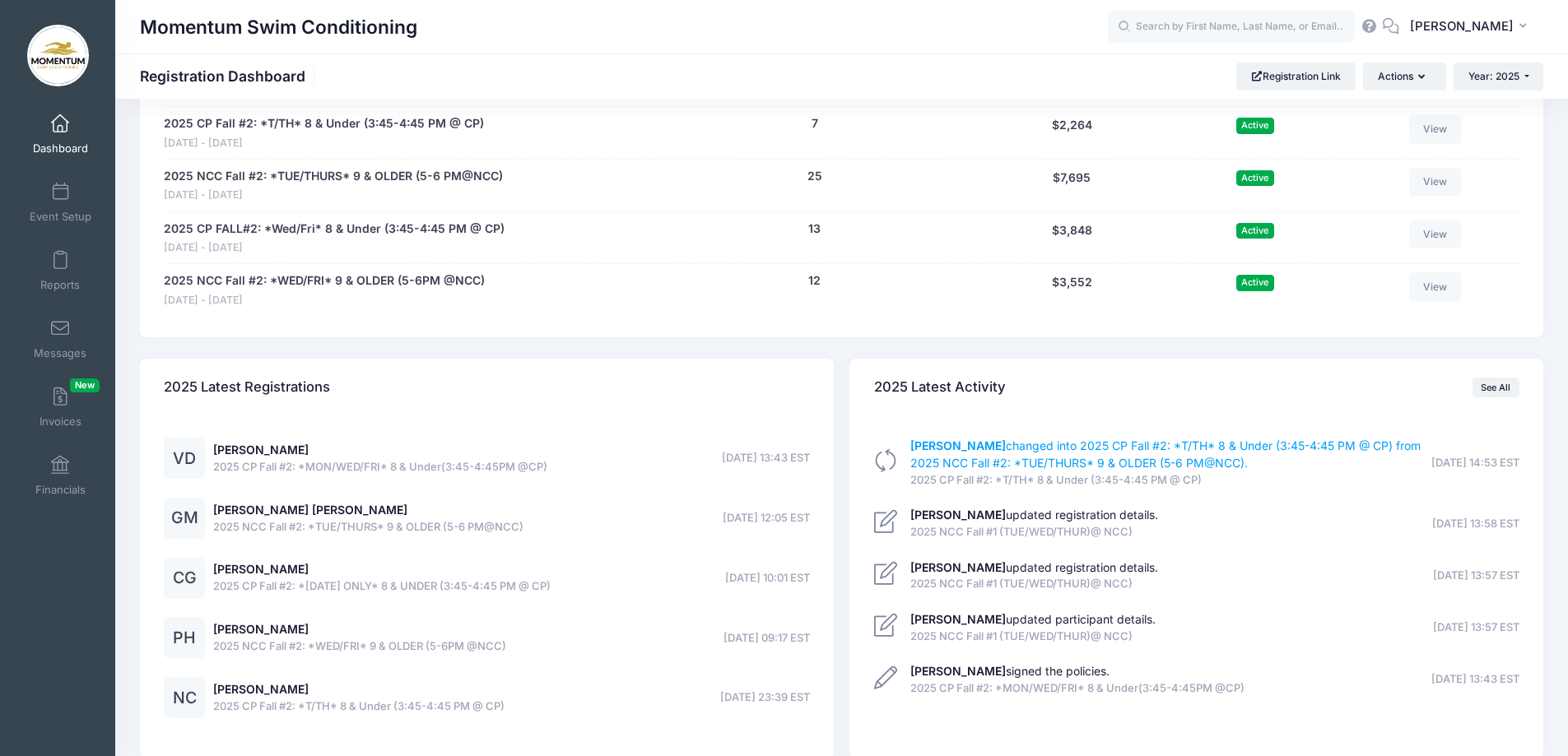
click at [980, 439] on strong "[PERSON_NAME]" at bounding box center [958, 446] width 96 height 14
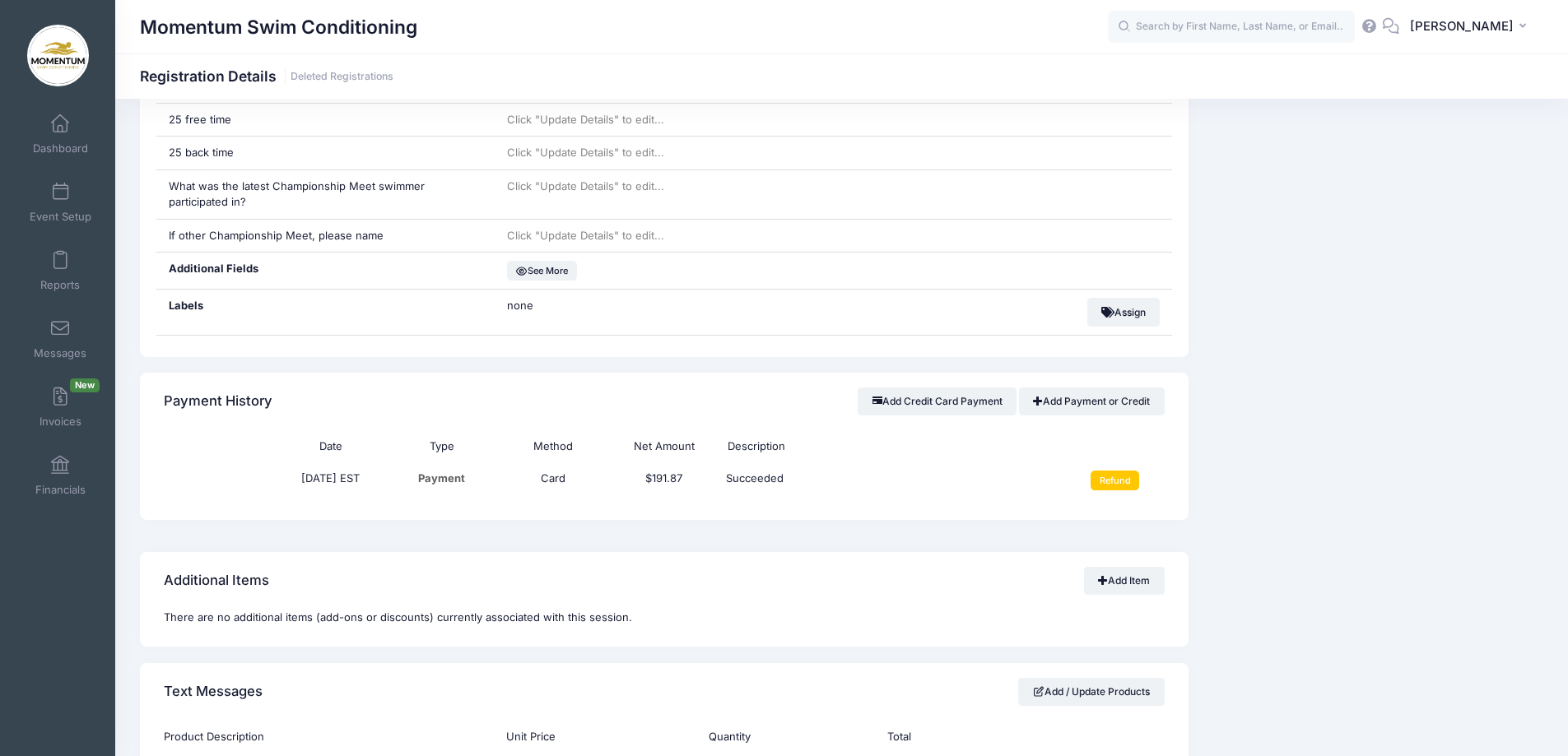
scroll to position [1070, 0]
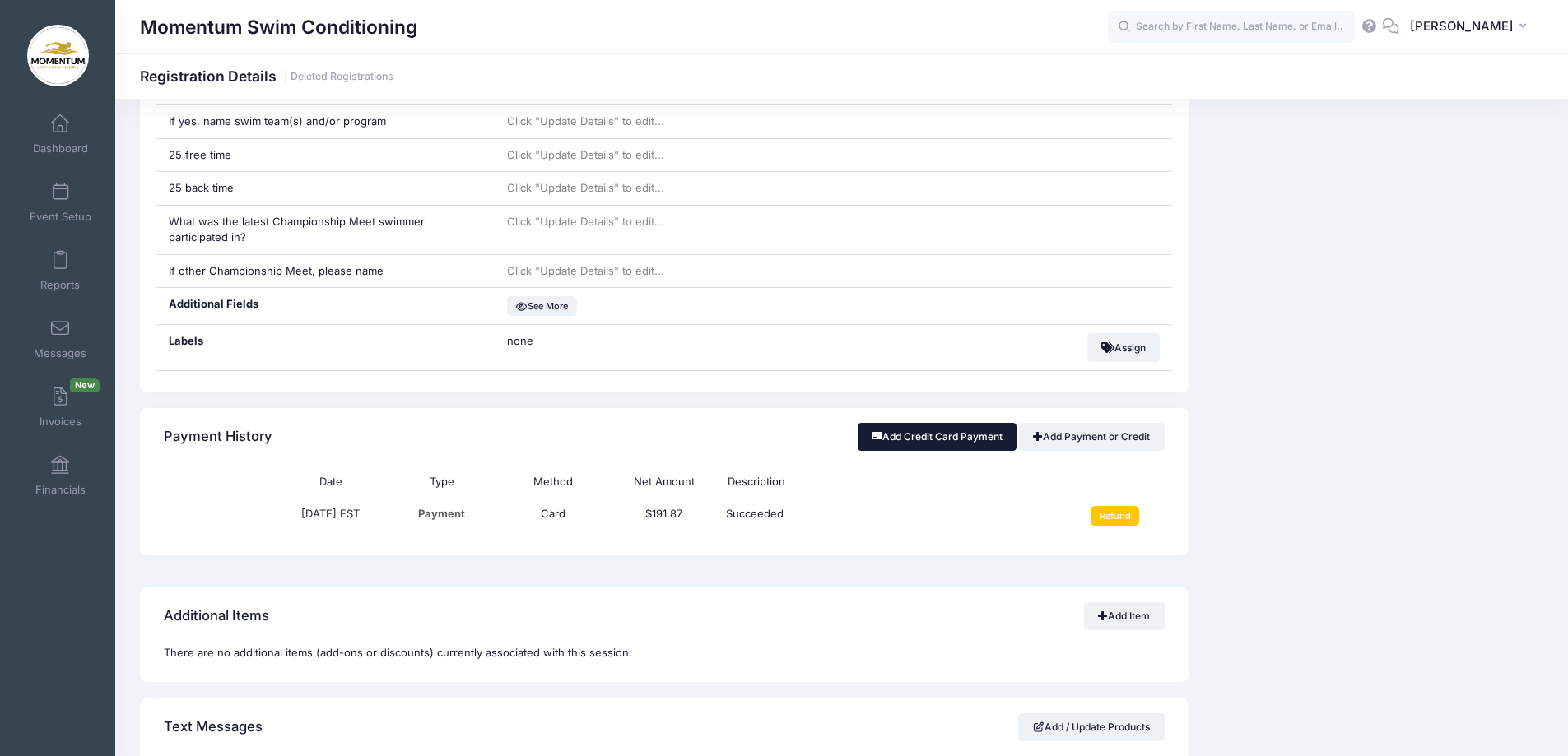
click at [926, 441] on button "Add Credit Card Payment" at bounding box center [937, 437] width 159 height 28
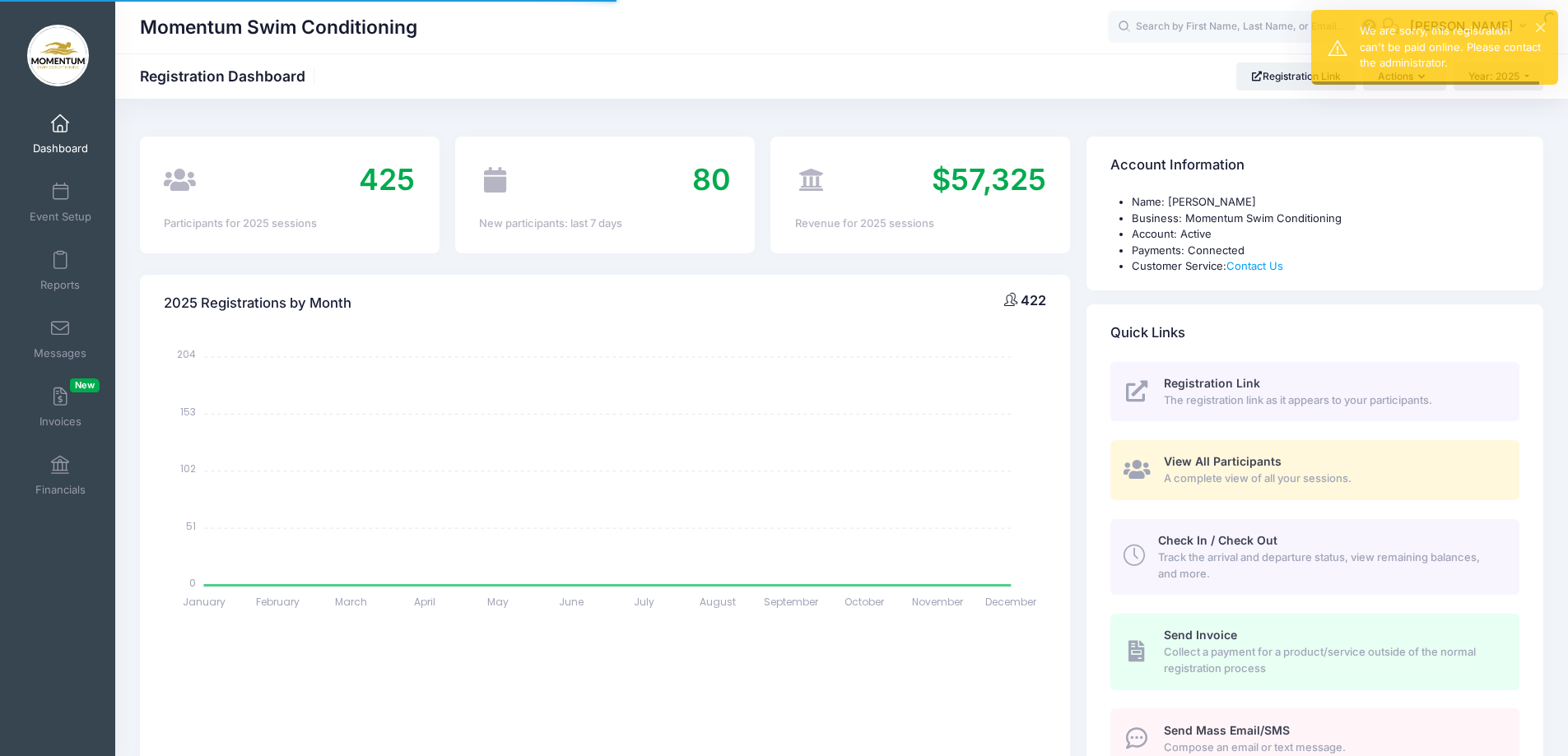
select select
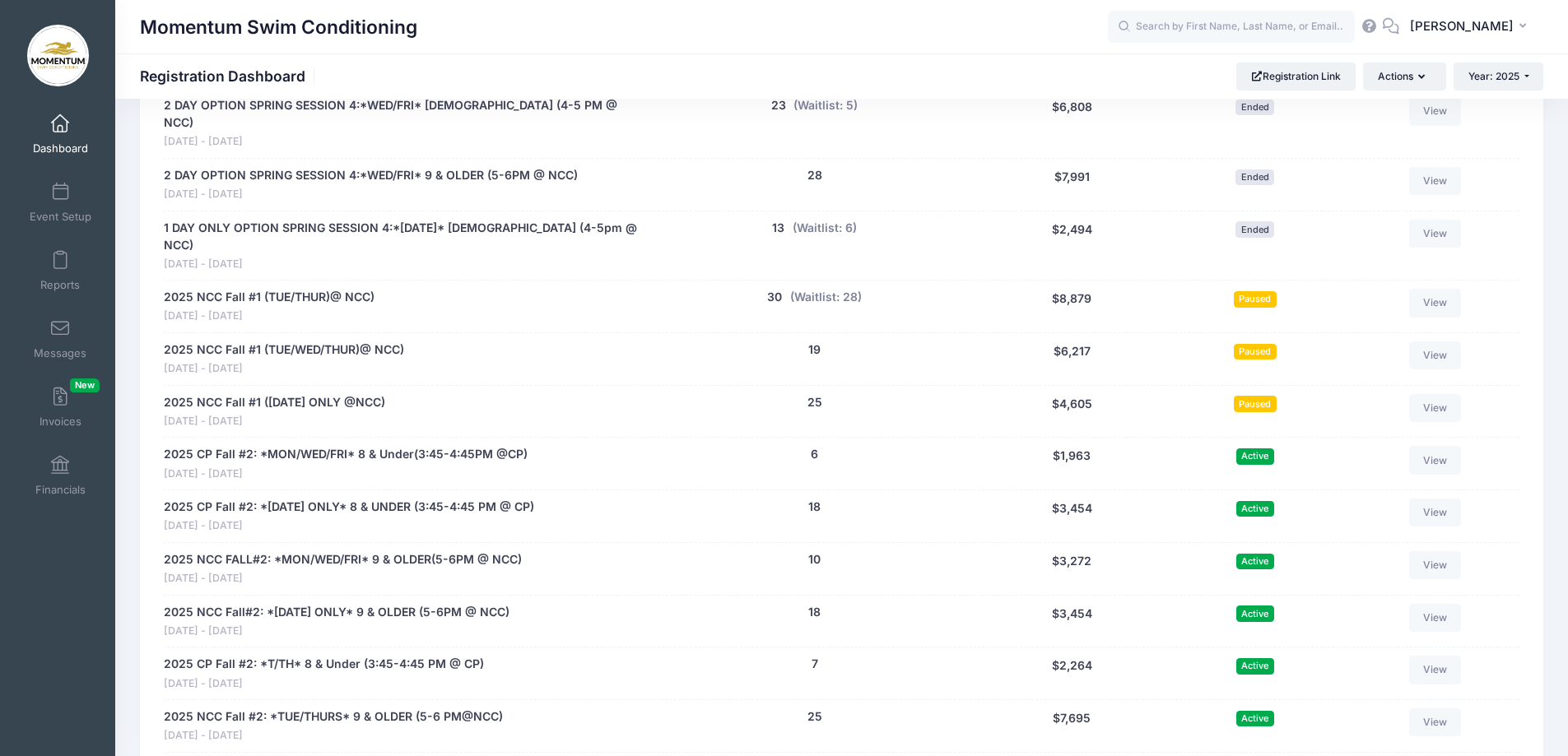
scroll to position [1727, 0]
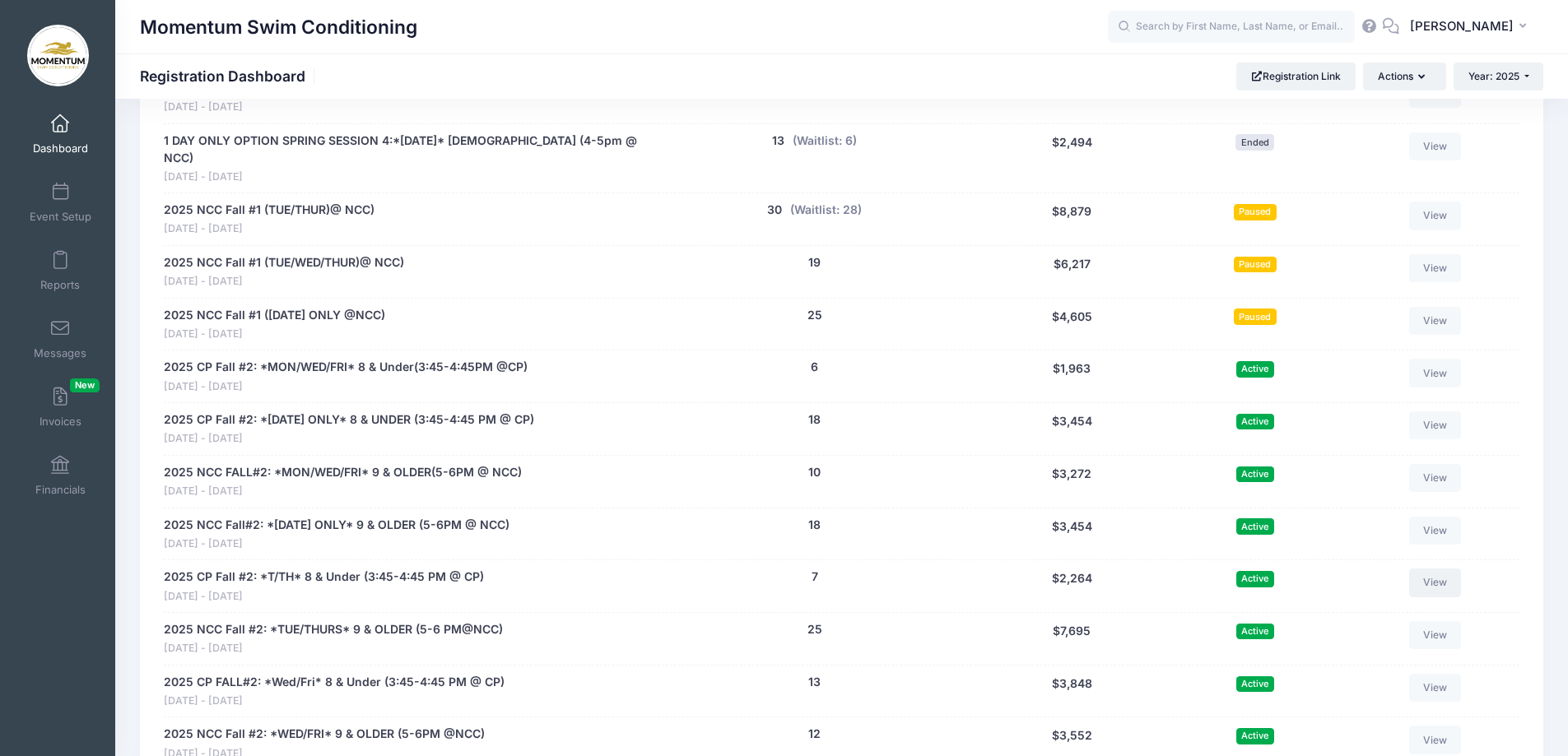
click at [1444, 569] on link "View" at bounding box center [1436, 583] width 53 height 28
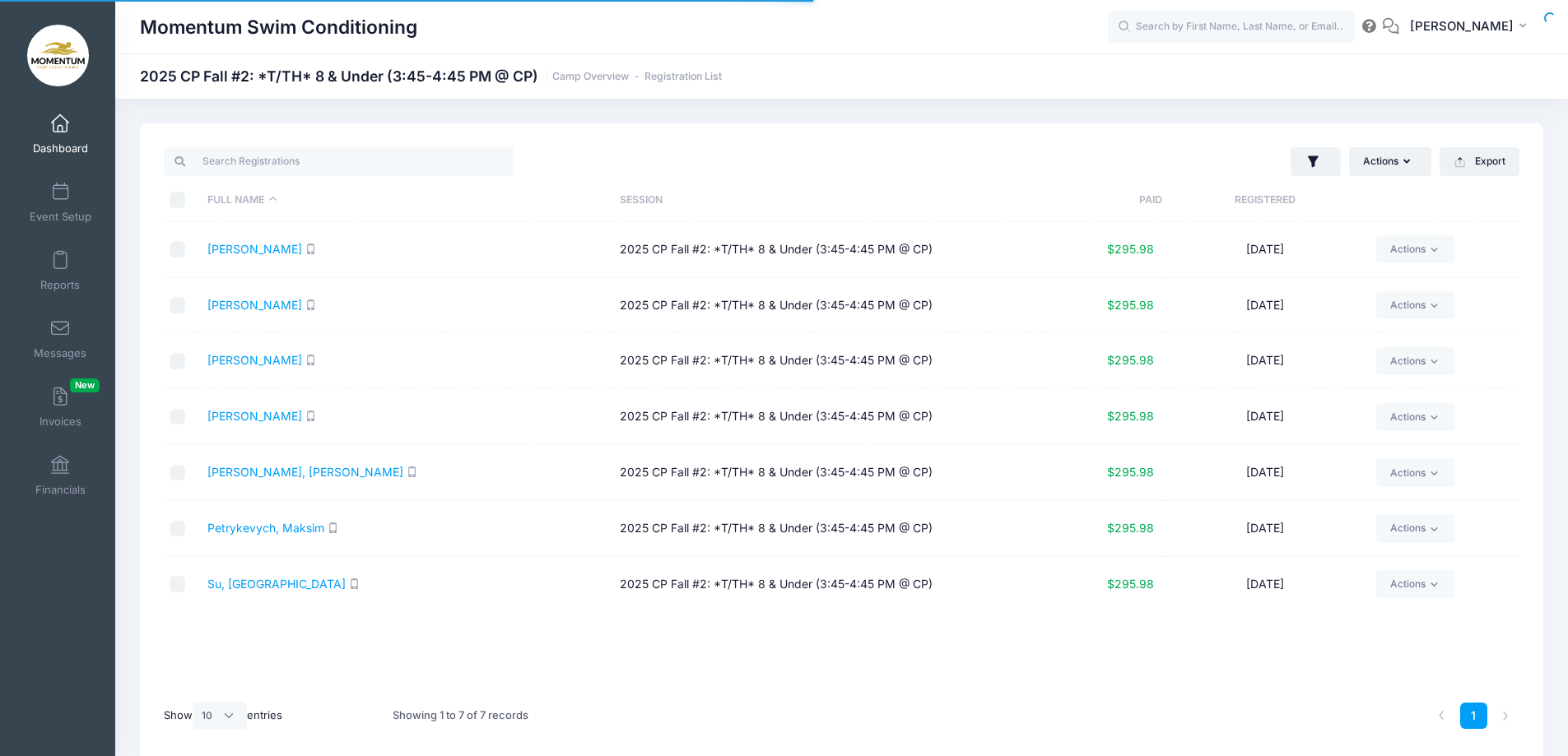
select select "10"
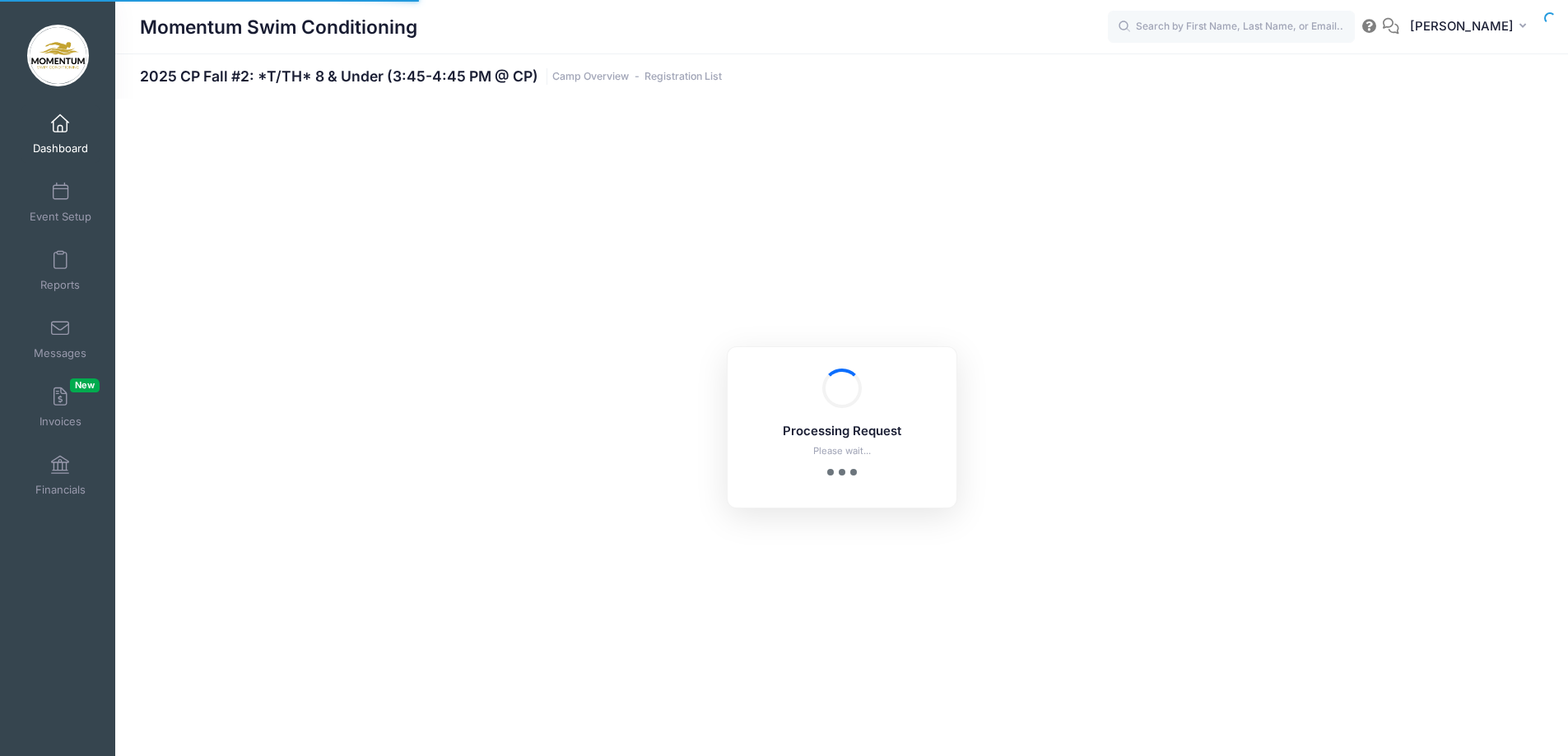
select select "10"
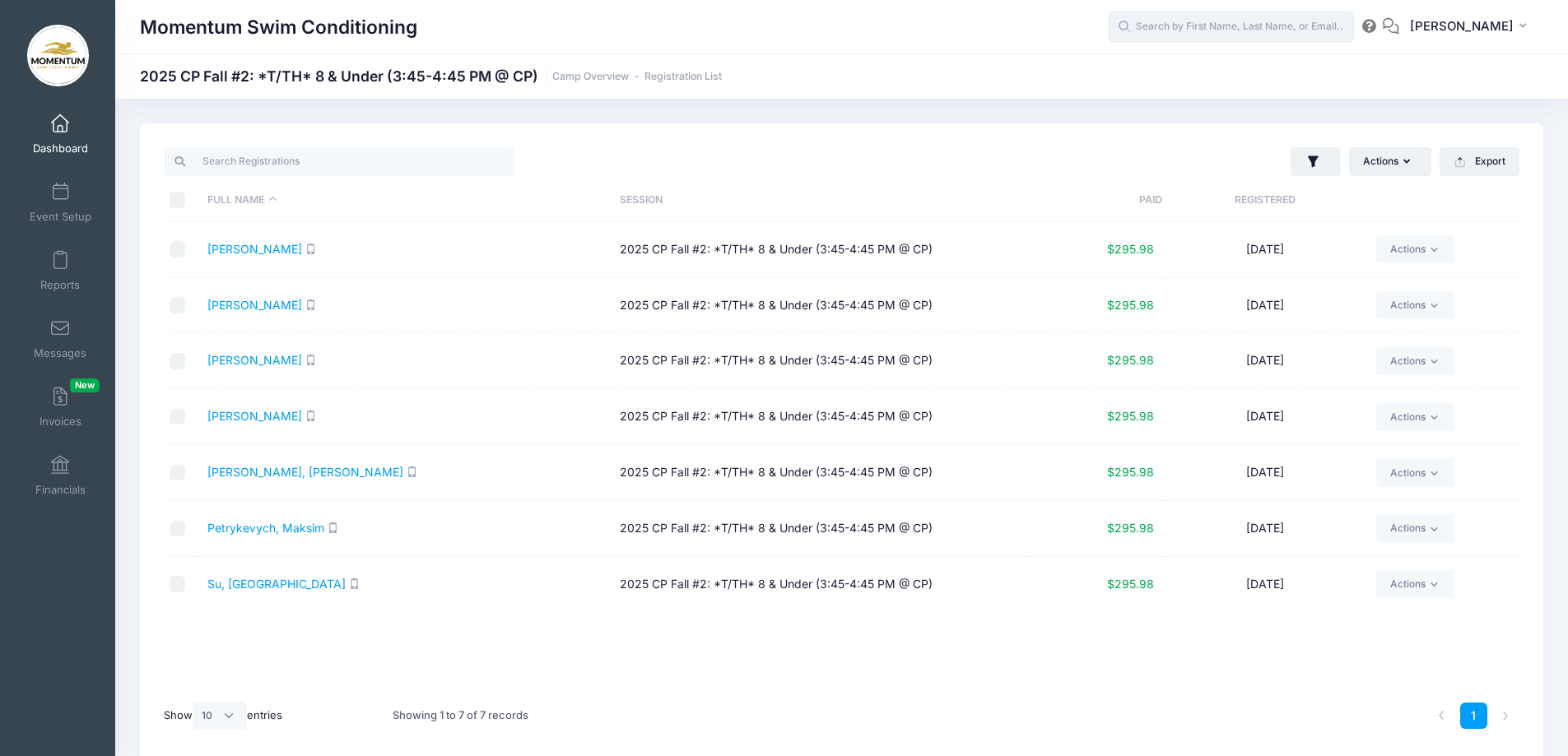
click at [1160, 22] on input "text" at bounding box center [1231, 27] width 247 height 33
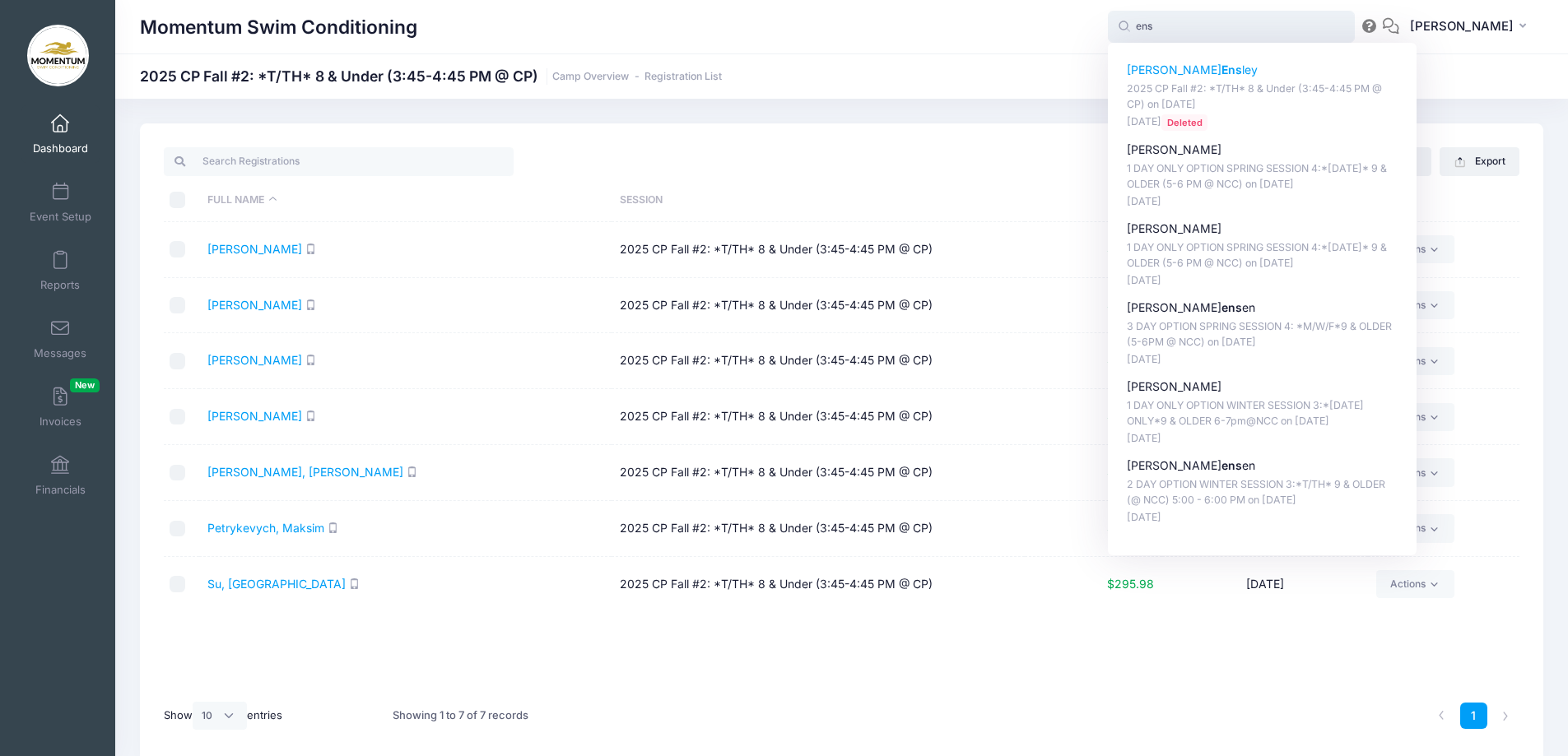
click at [1168, 63] on p "Stephanie Ens ley" at bounding box center [1263, 70] width 272 height 18
type input "Stephanie Ensley (2025 CP Fall #2: *T/TH* 8 &amp; Under (3:45-4:45 PM @ CP), No…"
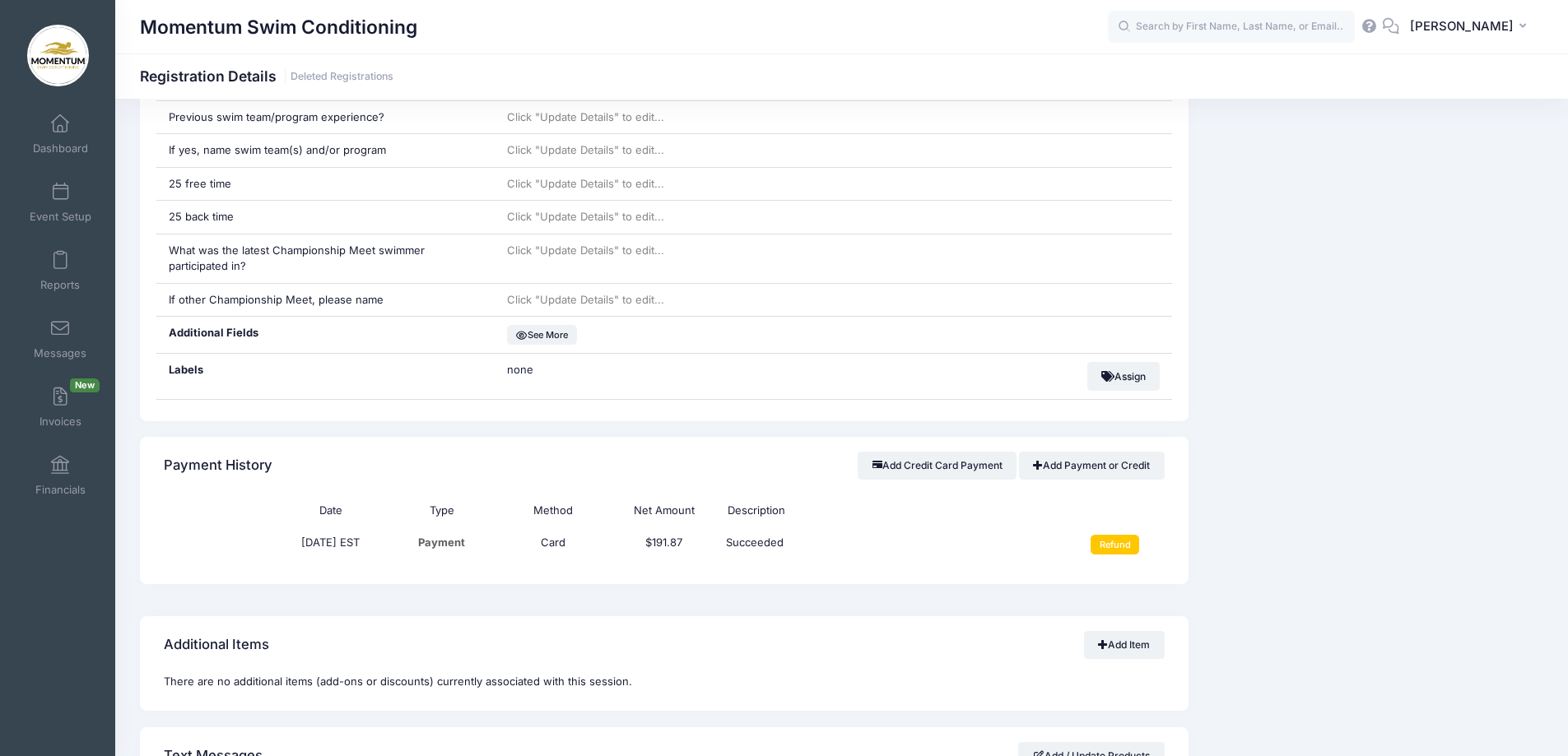
scroll to position [1070, 0]
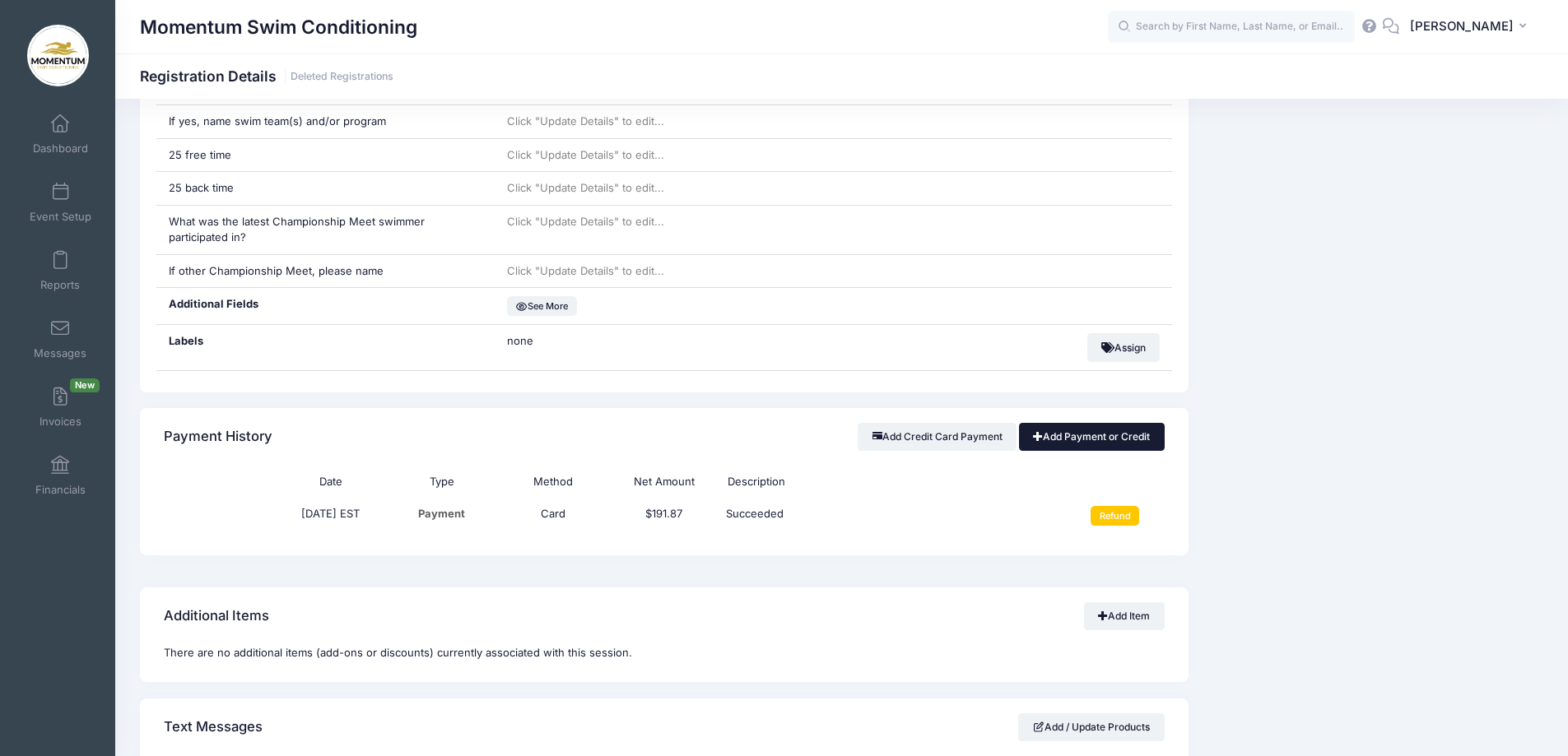
click at [1067, 439] on link "Add Payment or Credit" at bounding box center [1092, 437] width 145 height 28
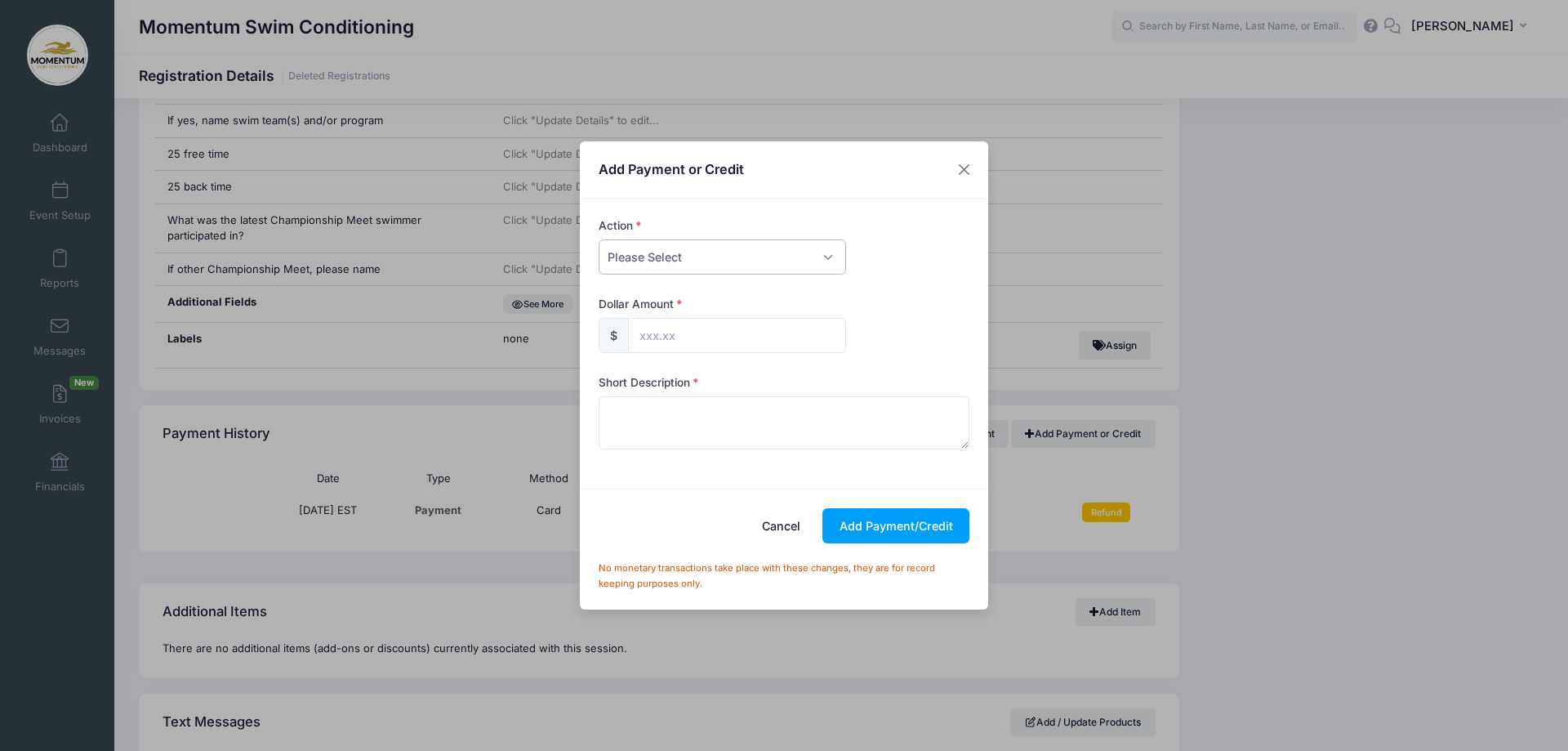
click at [823, 257] on select "Please Select Payment Credit Refund (Offline)" at bounding box center [722, 257] width 248 height 35
click at [962, 175] on button "Close" at bounding box center [964, 170] width 30 height 30
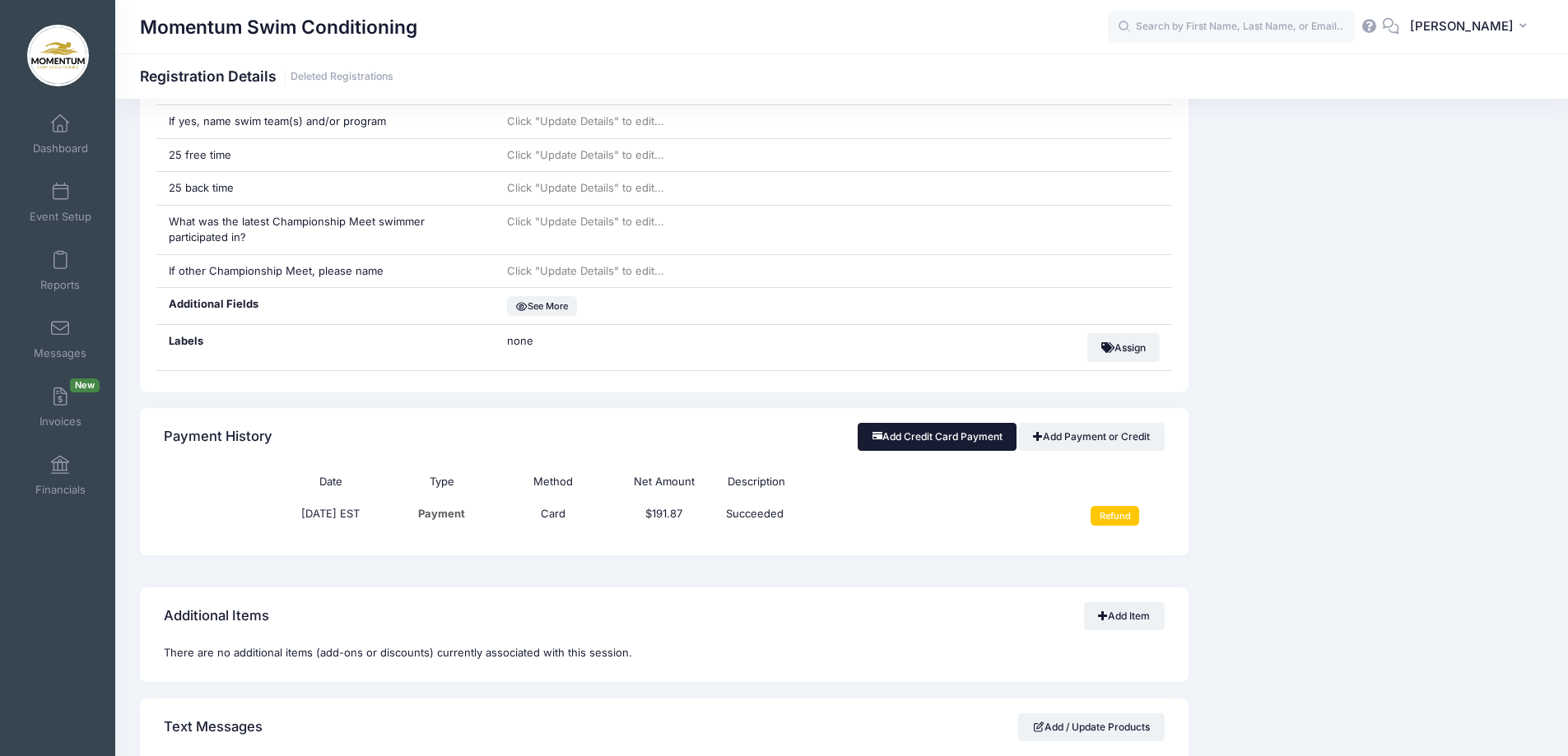
click at [946, 437] on button "Add Credit Card Payment" at bounding box center [937, 437] width 159 height 28
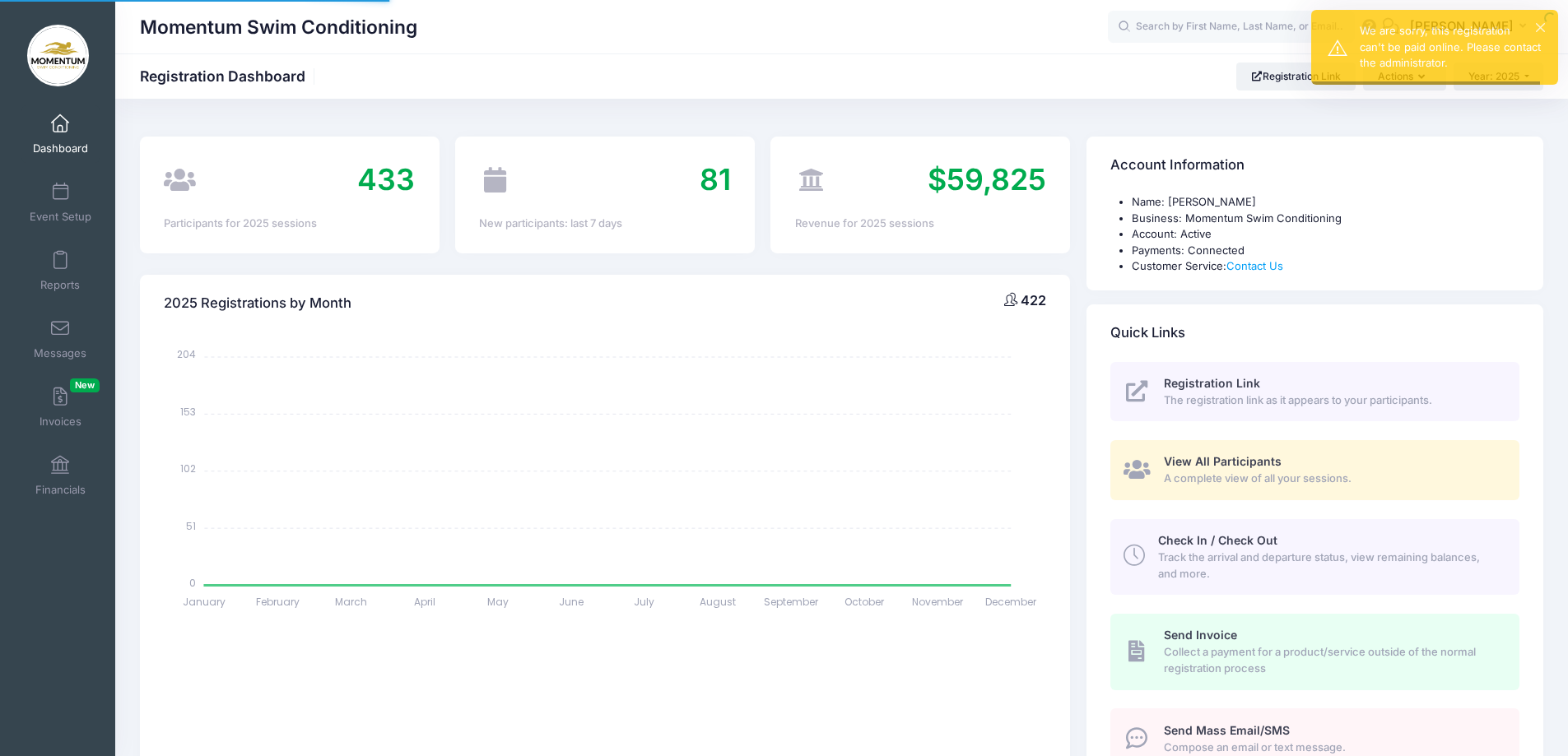
select select
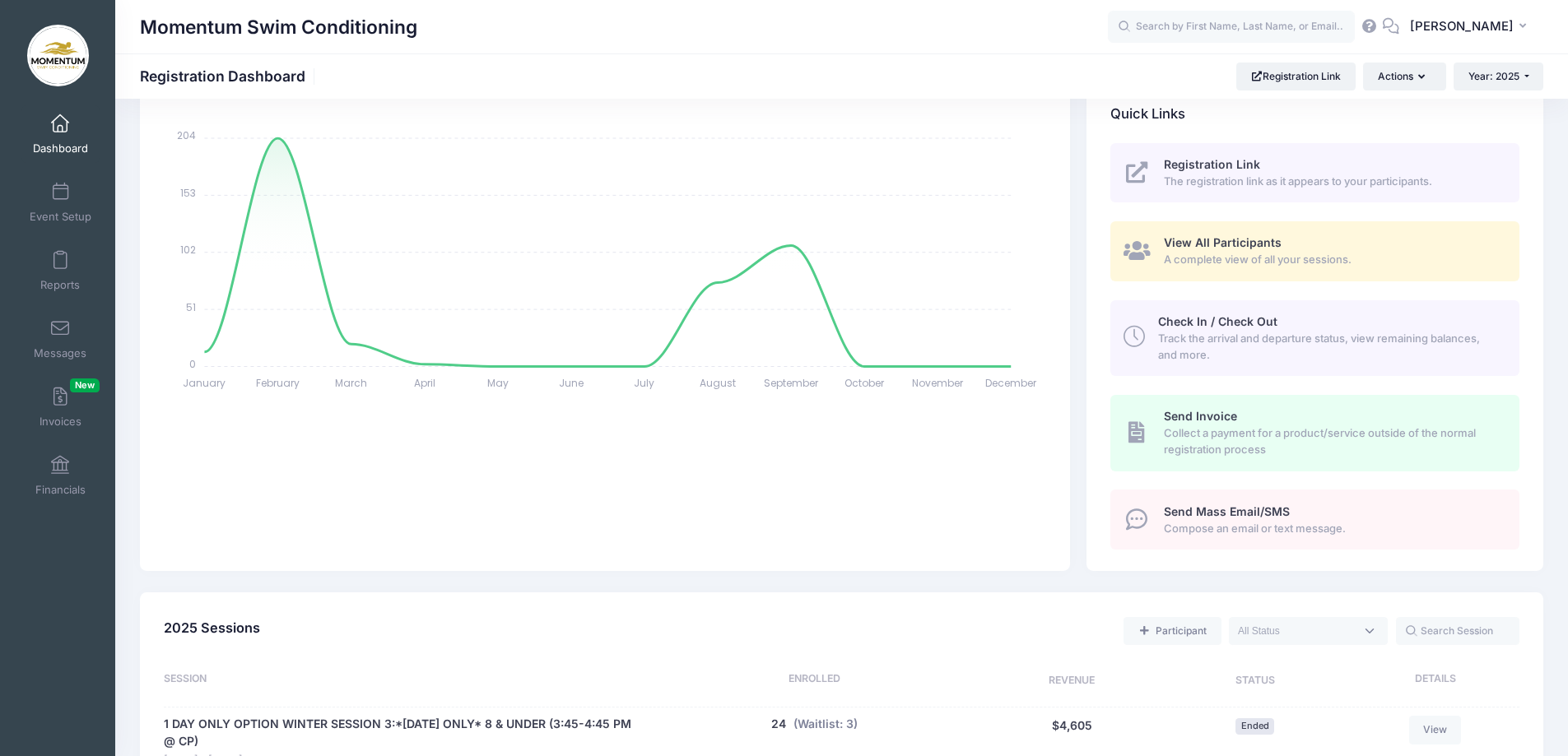
scroll to position [247, 0]
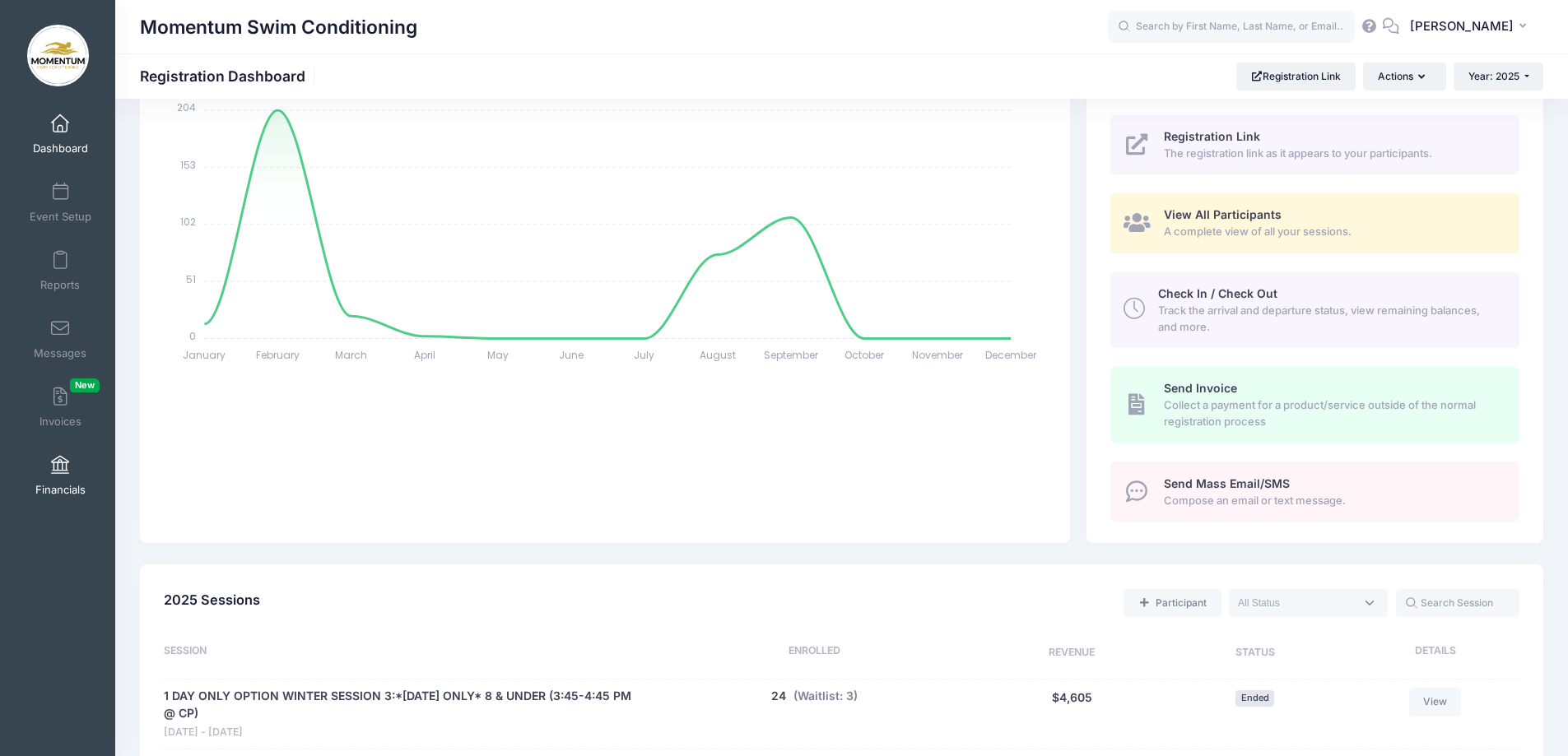
click at [44, 481] on link "Financials" at bounding box center [60, 476] width 78 height 58
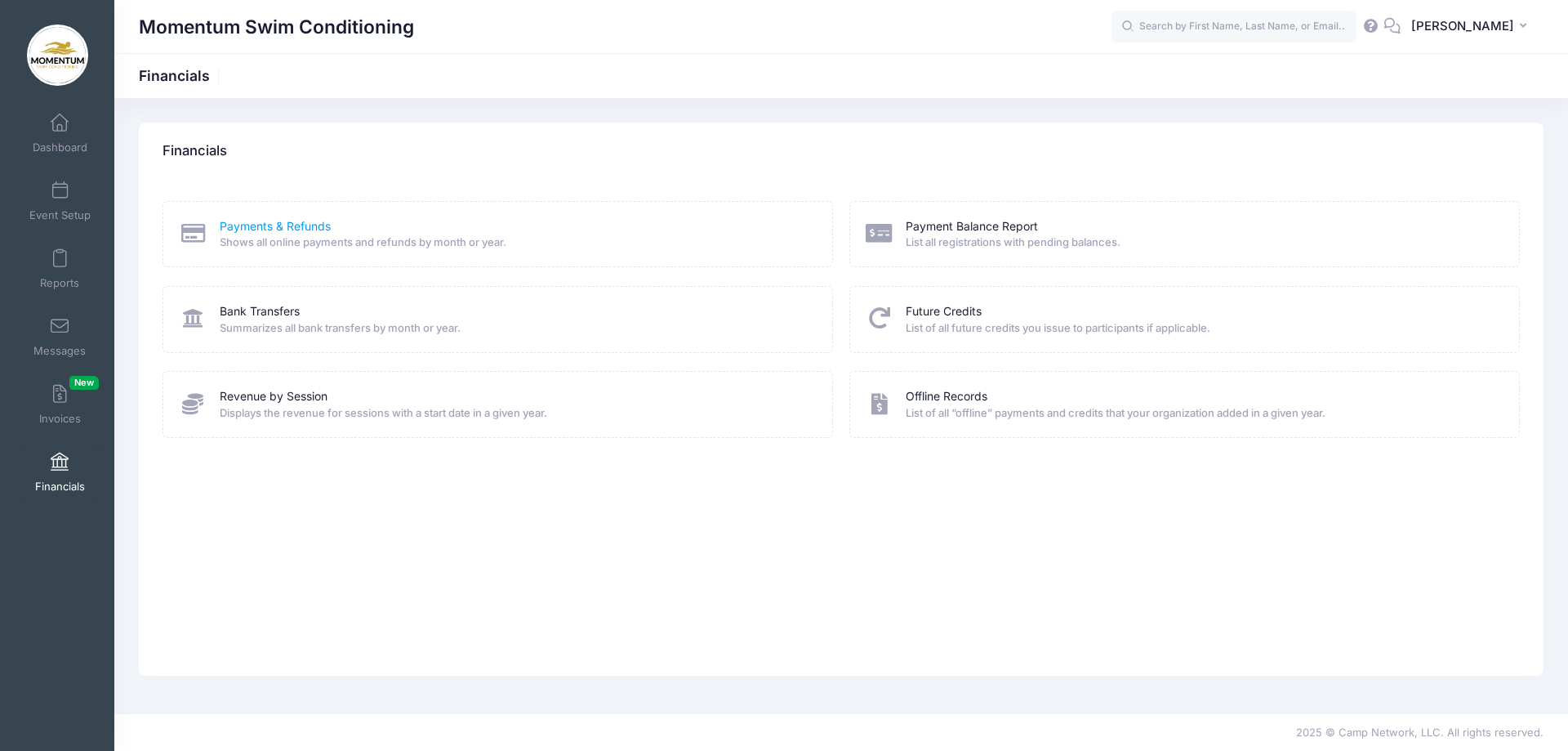
click at [254, 228] on link "Payments & Refunds" at bounding box center [276, 227] width 111 height 17
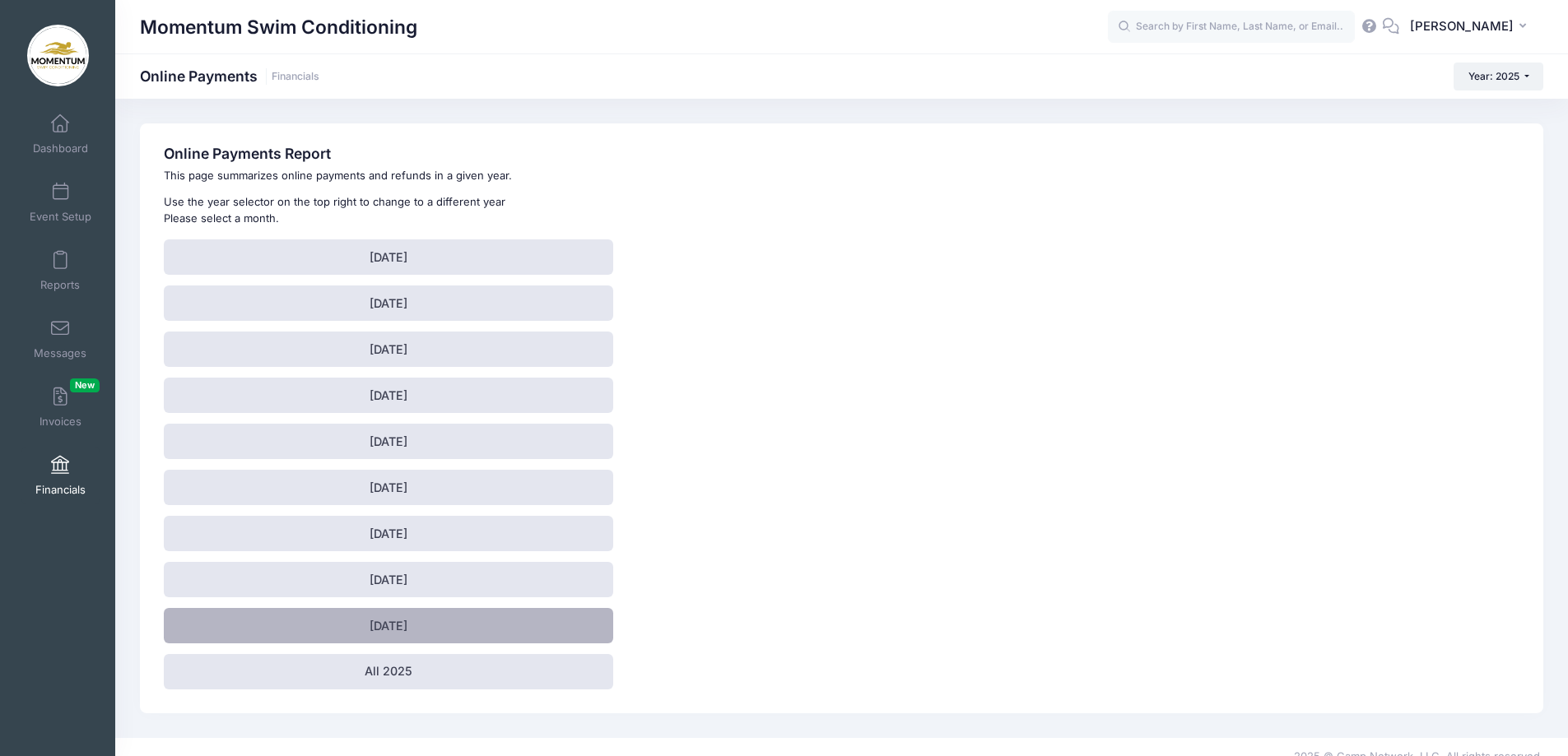
click at [373, 624] on link "[DATE]" at bounding box center [388, 625] width 450 height 35
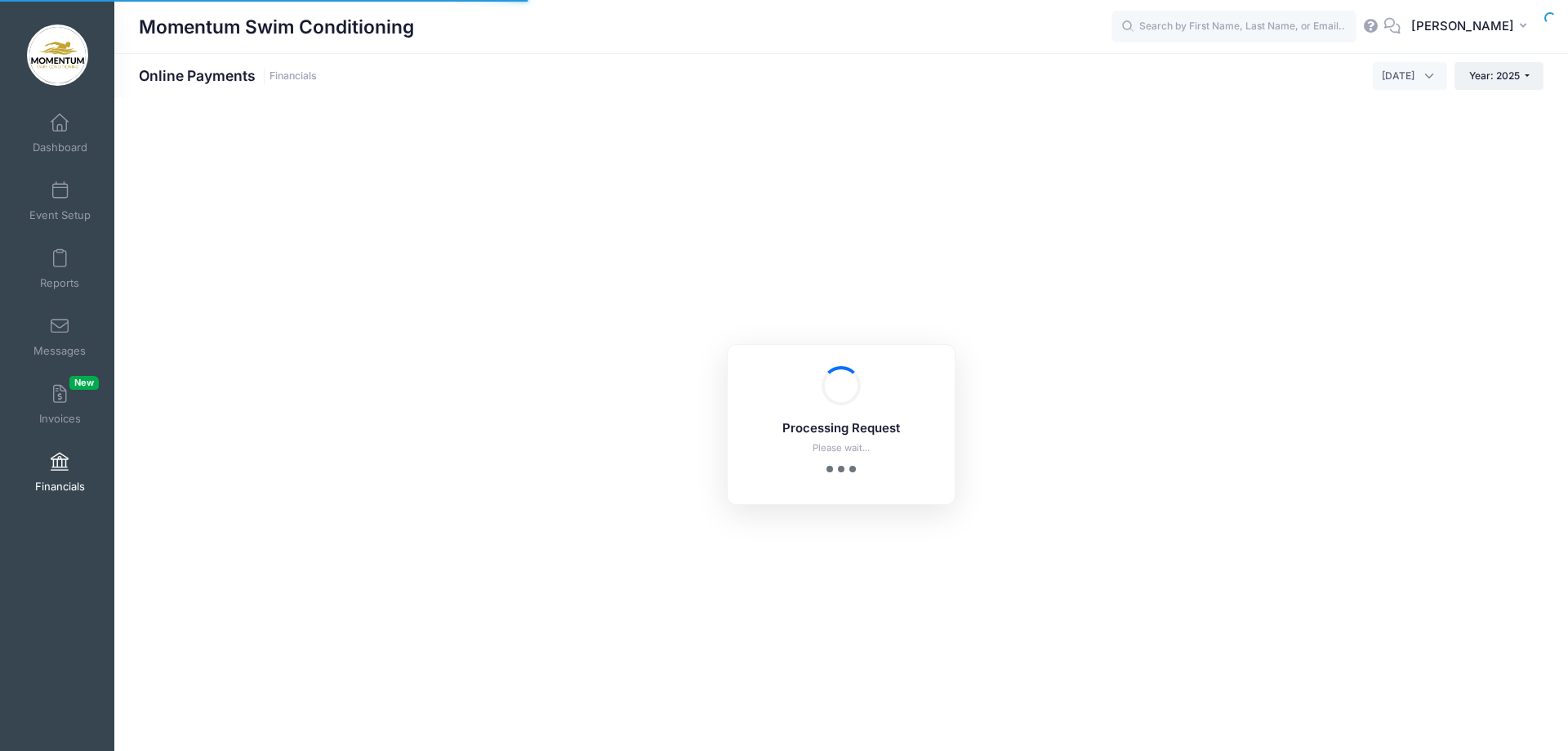
select select "10"
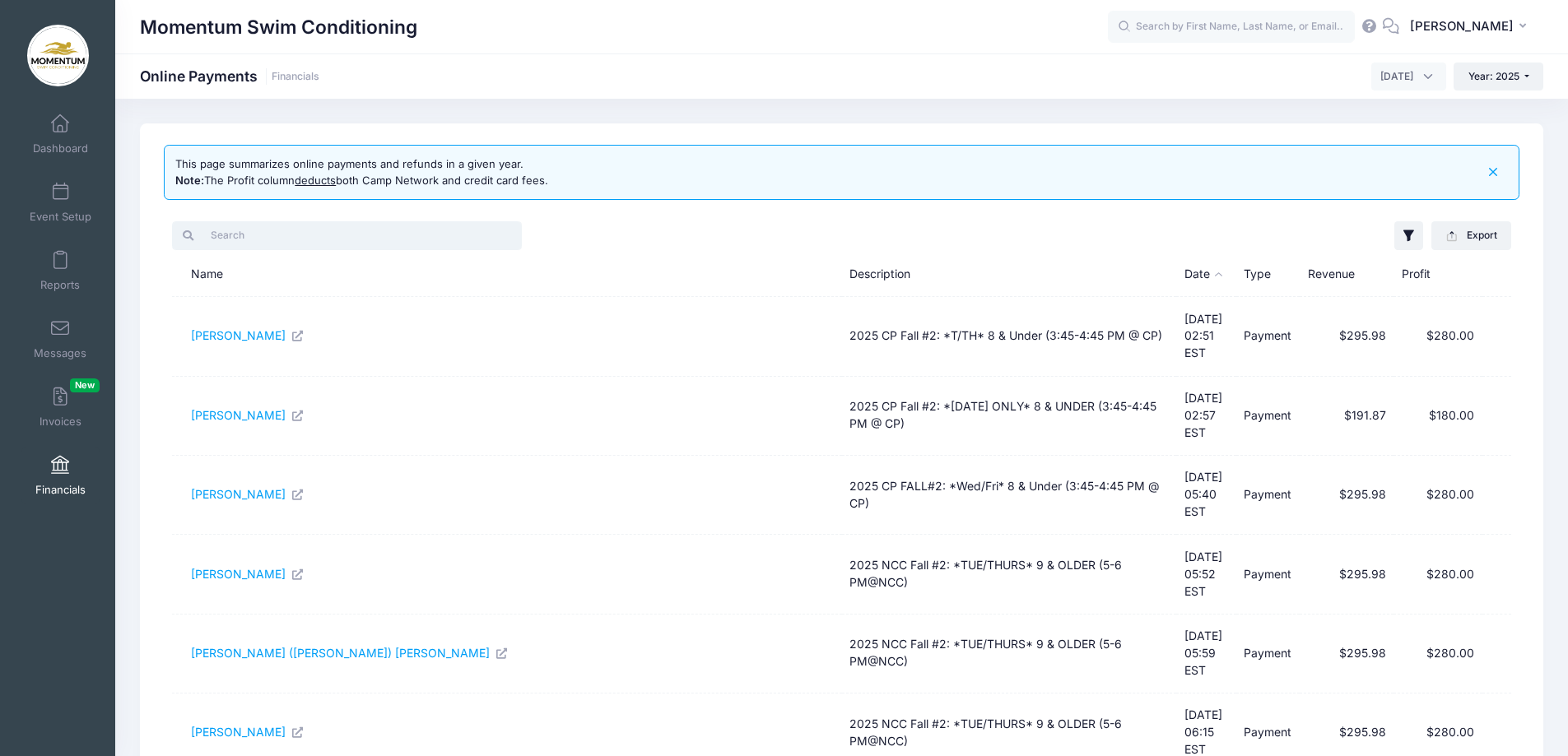
click at [266, 238] on input "search" at bounding box center [346, 236] width 350 height 28
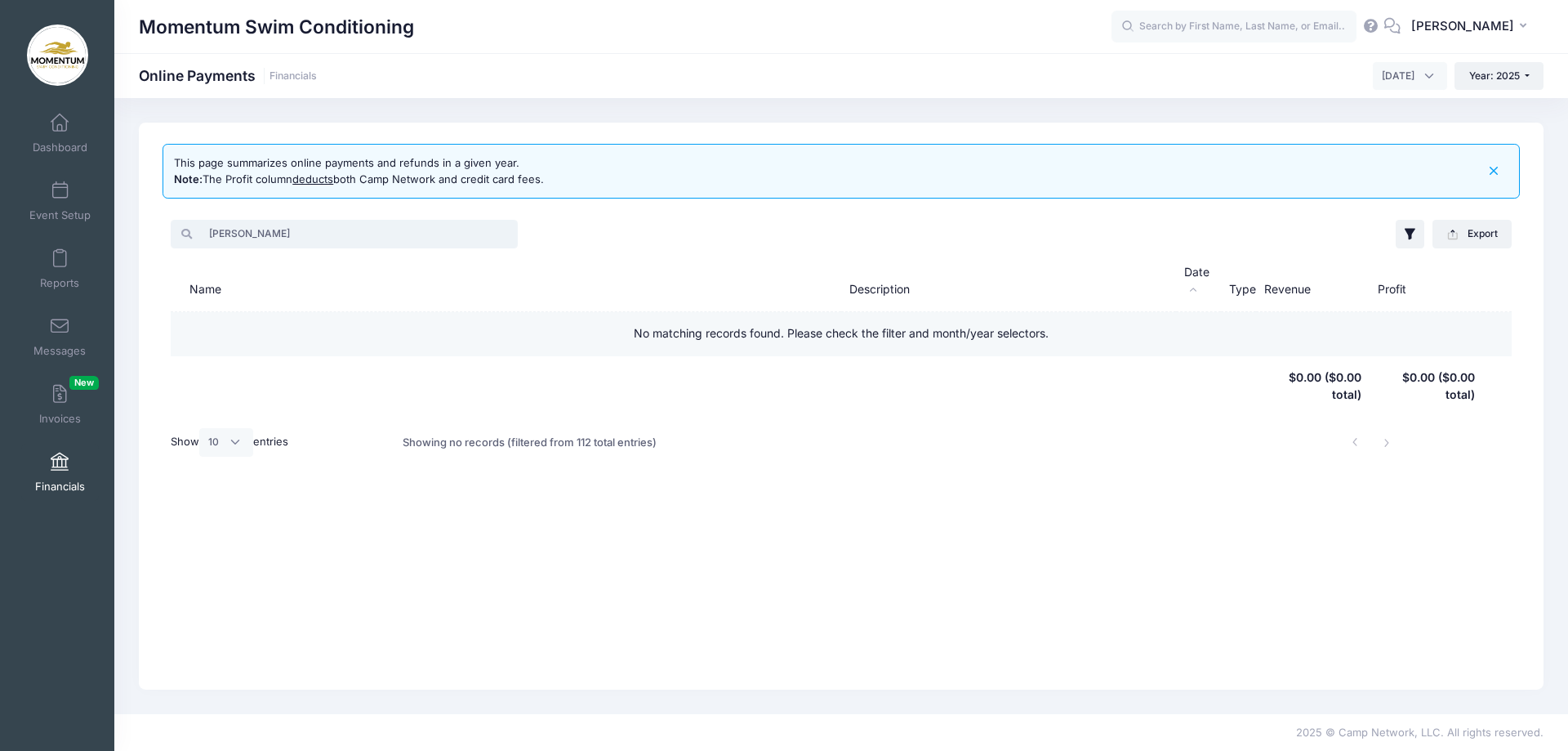
type input "stephanie ensly"
click at [222, 337] on td "No matching records found. Please check the filter and month/year selectors." at bounding box center [841, 334] width 1341 height 44
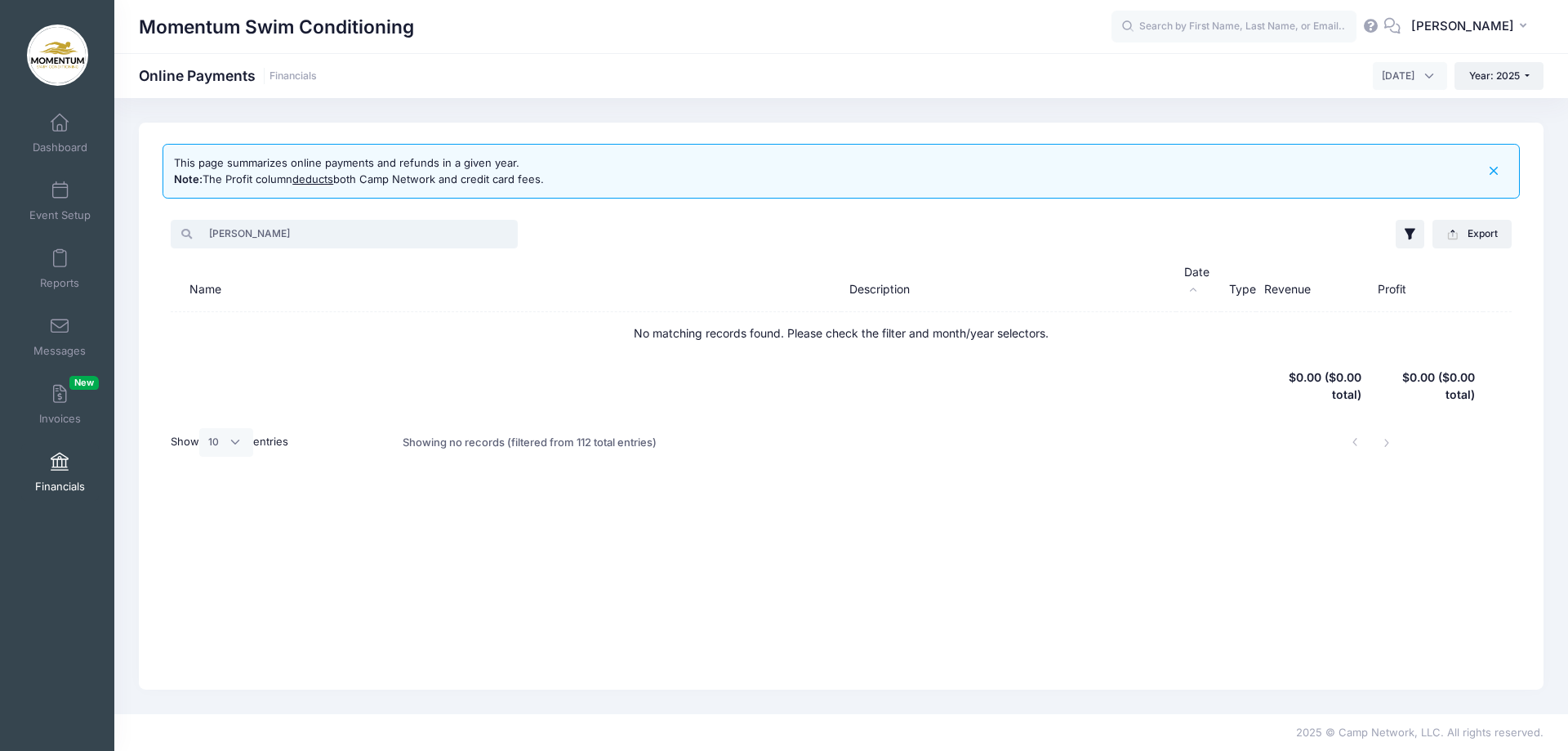
click at [292, 237] on input "stephanie ensly" at bounding box center [344, 234] width 347 height 28
click at [216, 287] on th "Name" at bounding box center [505, 281] width 671 height 61
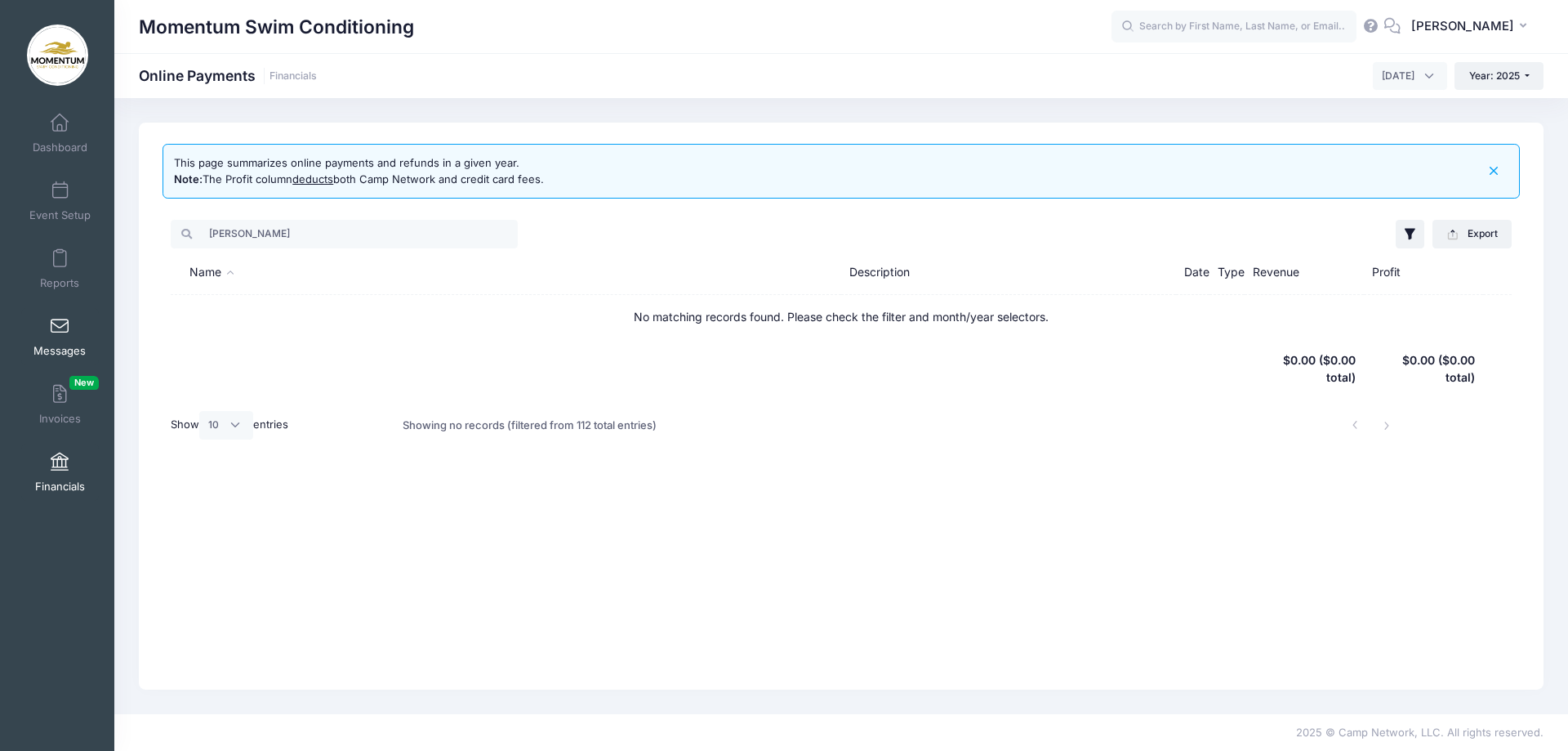
click at [59, 336] on link "Messages" at bounding box center [59, 337] width 77 height 57
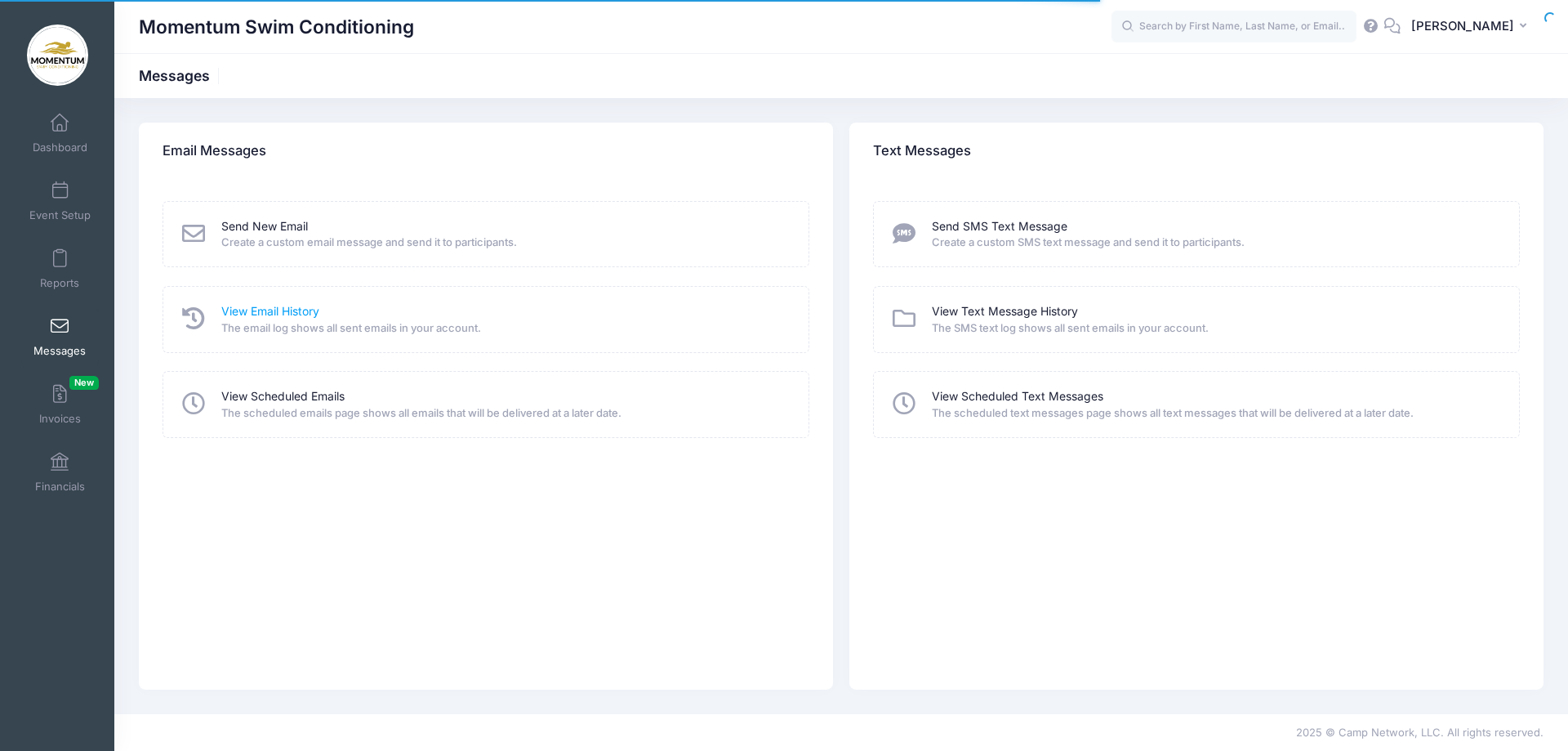
click at [261, 310] on link "View Email History" at bounding box center [270, 312] width 98 height 17
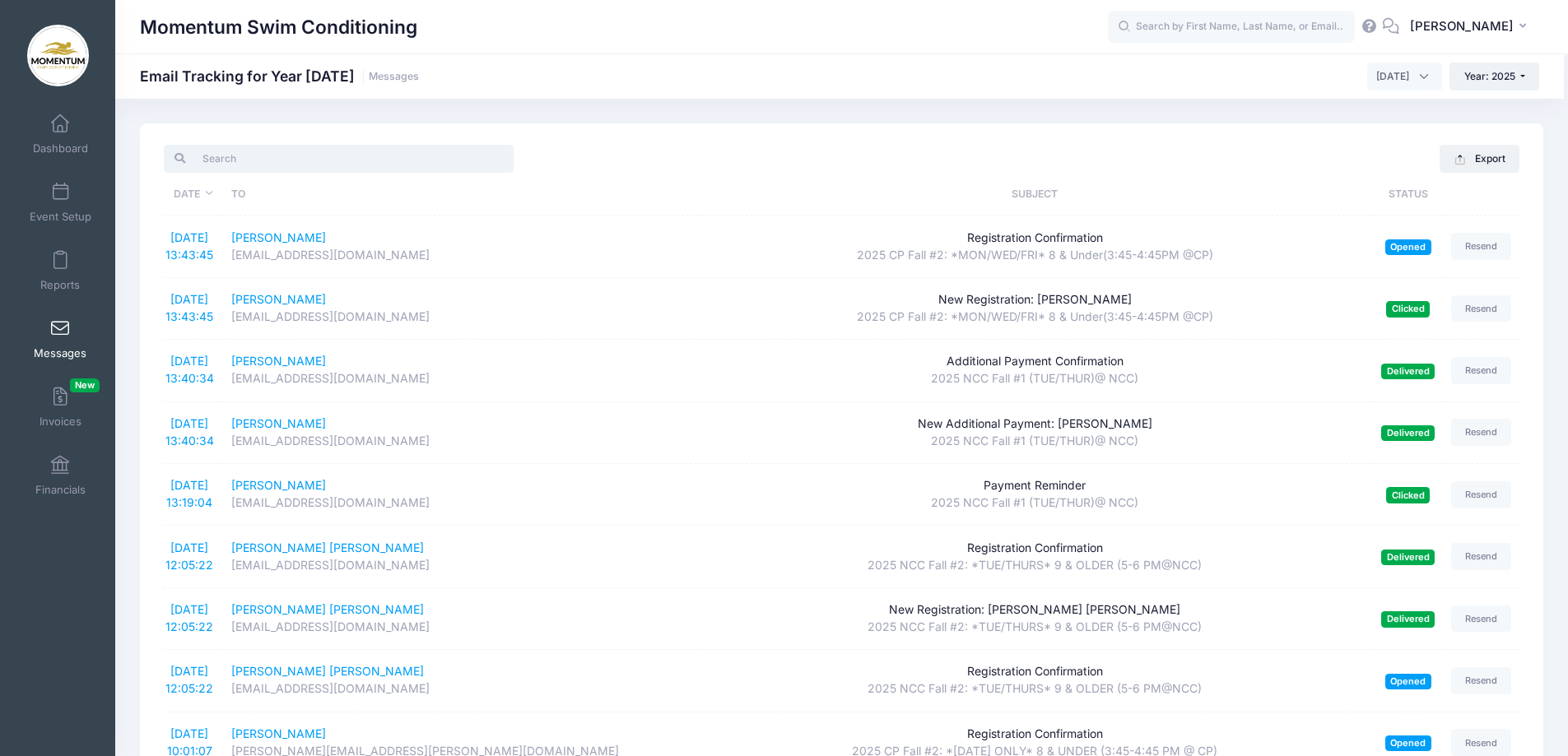
click at [339, 158] on input "search" at bounding box center [338, 159] width 350 height 28
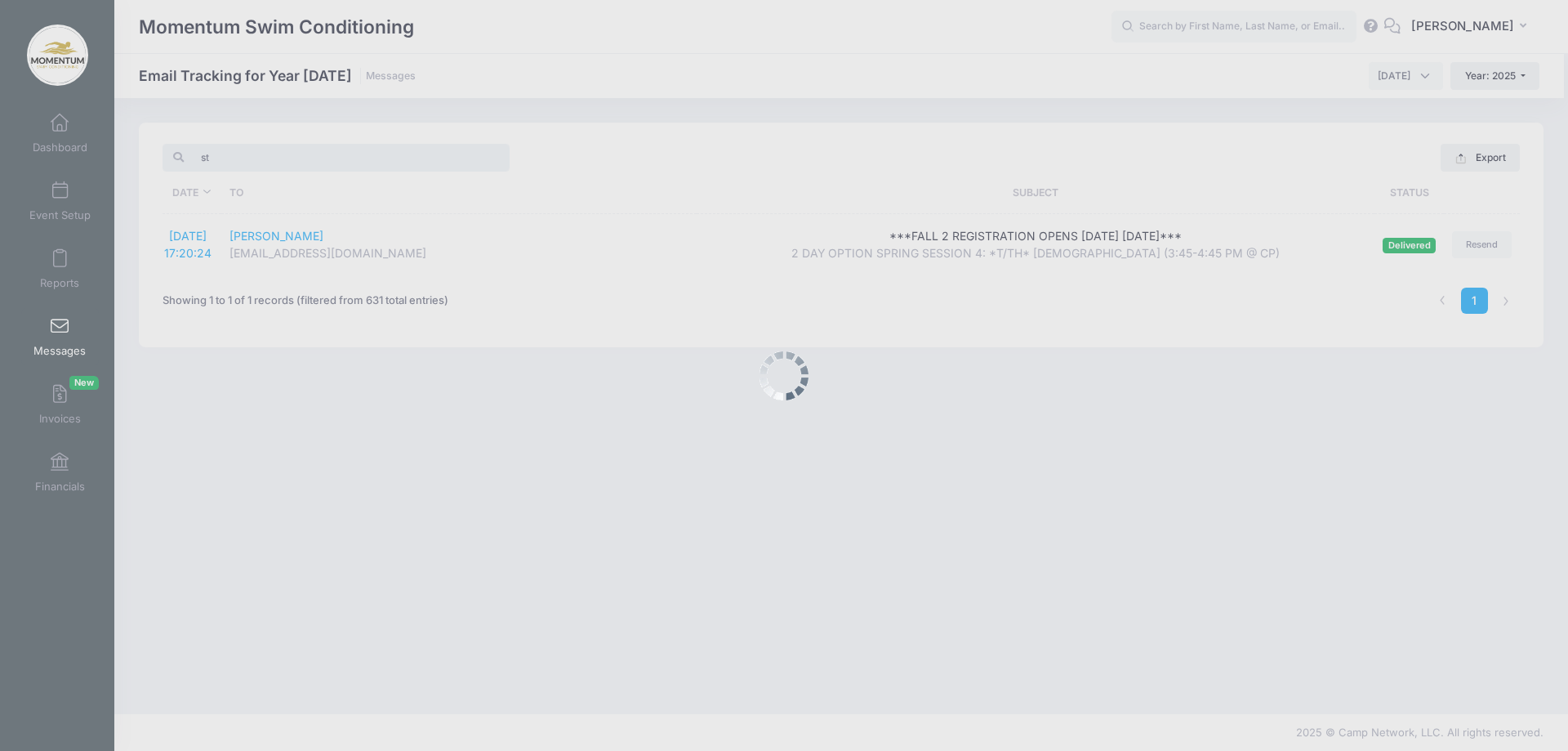
type input "s"
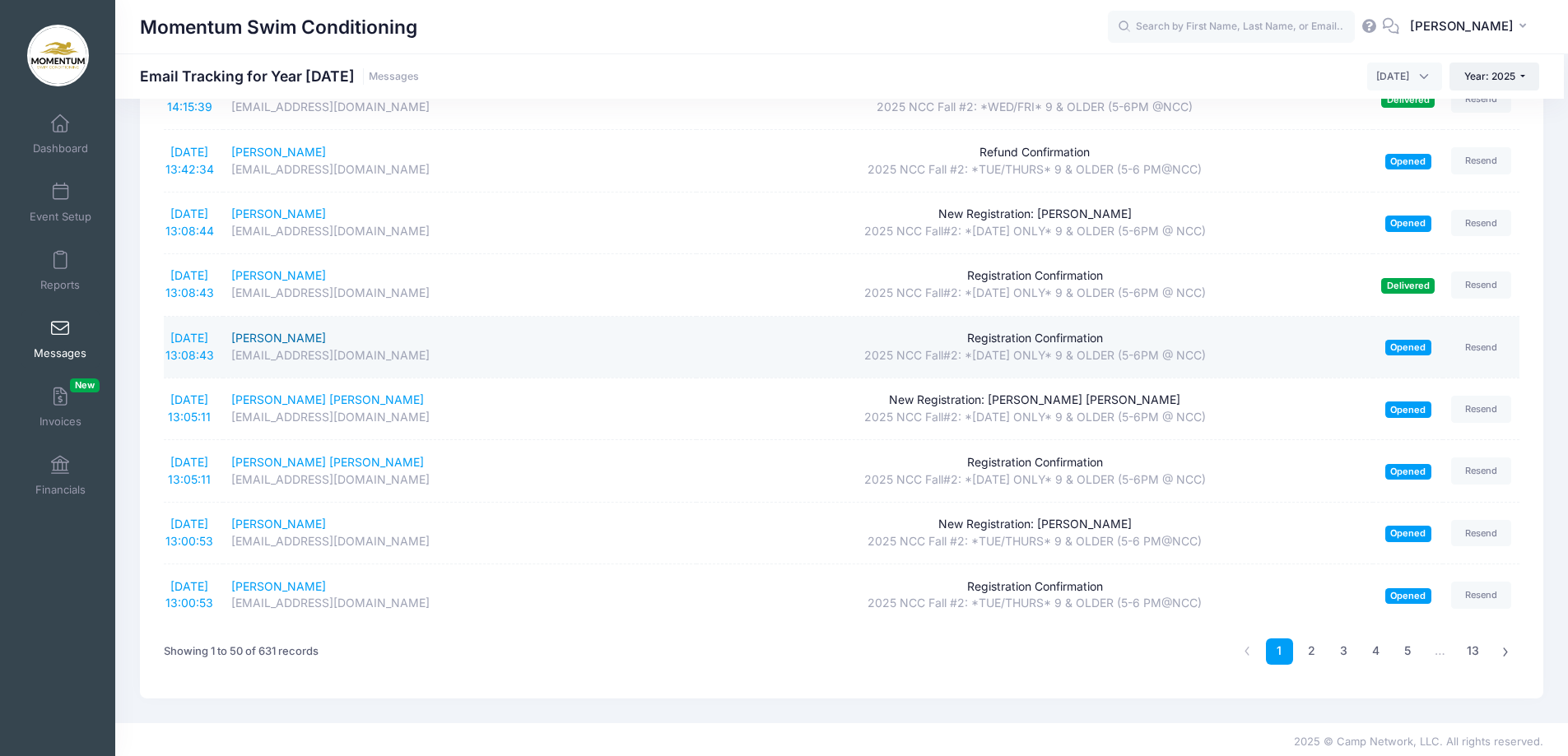
scroll to position [2613, 0]
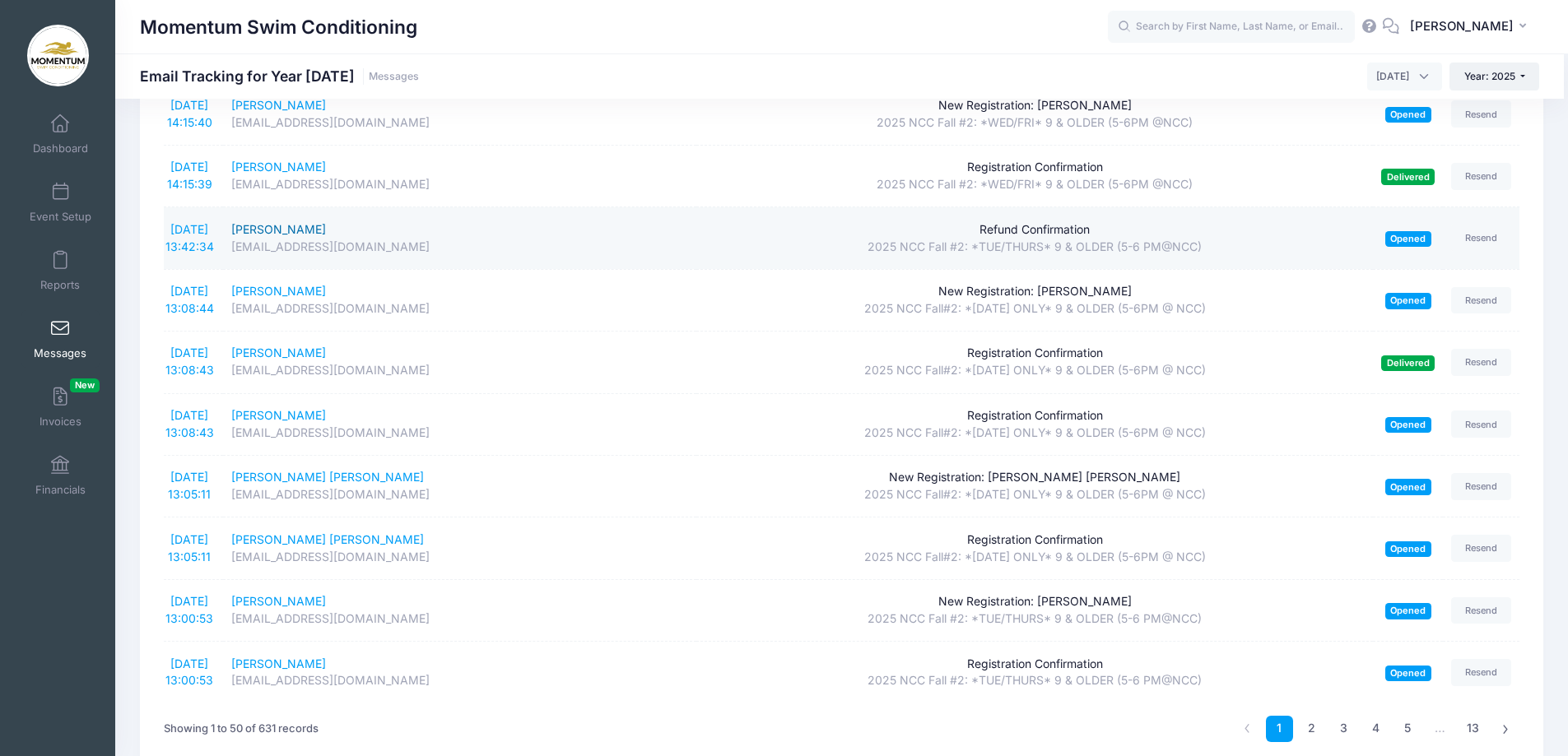
click at [304, 255] on div "em.kluger@gmail.com" at bounding box center [460, 247] width 458 height 18
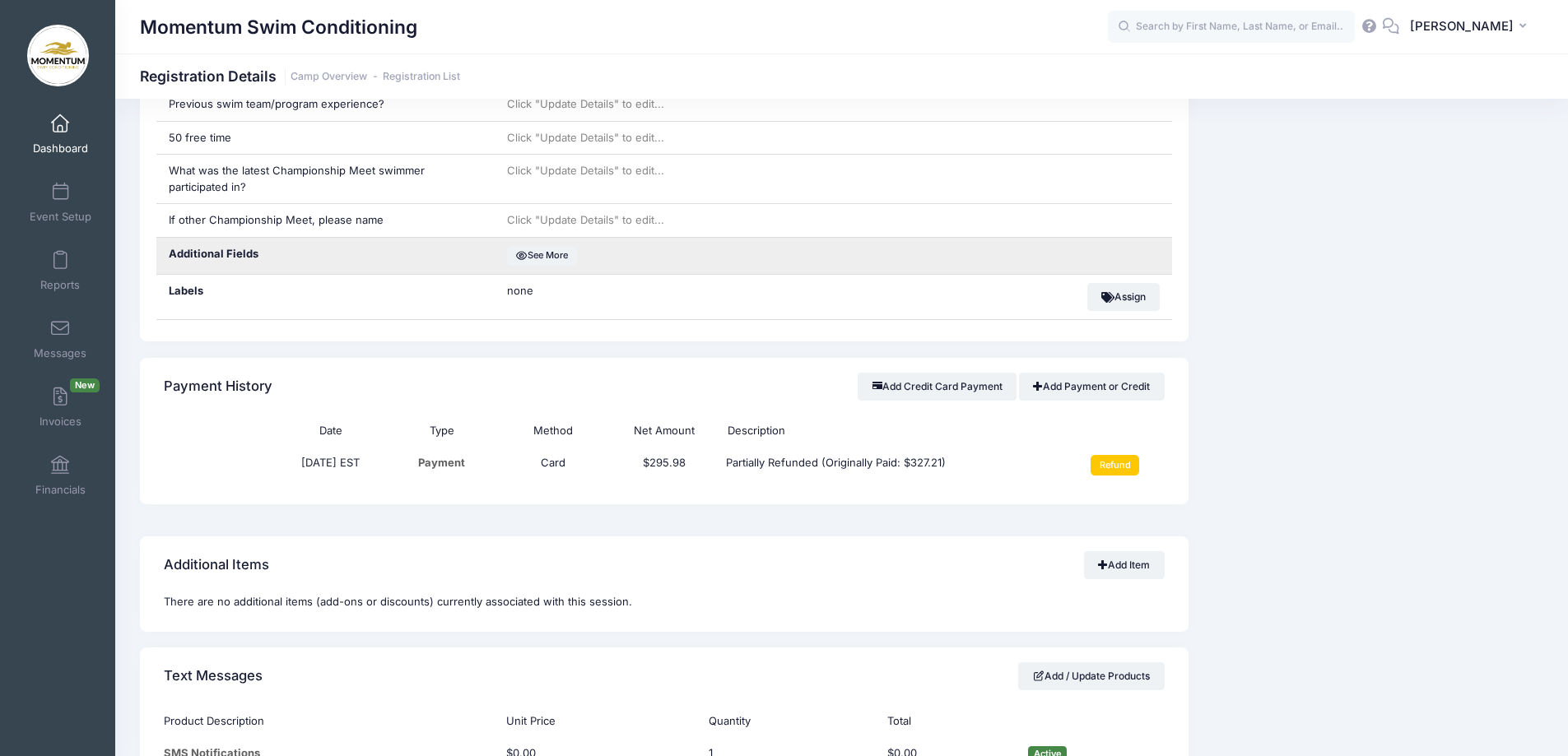
scroll to position [823, 0]
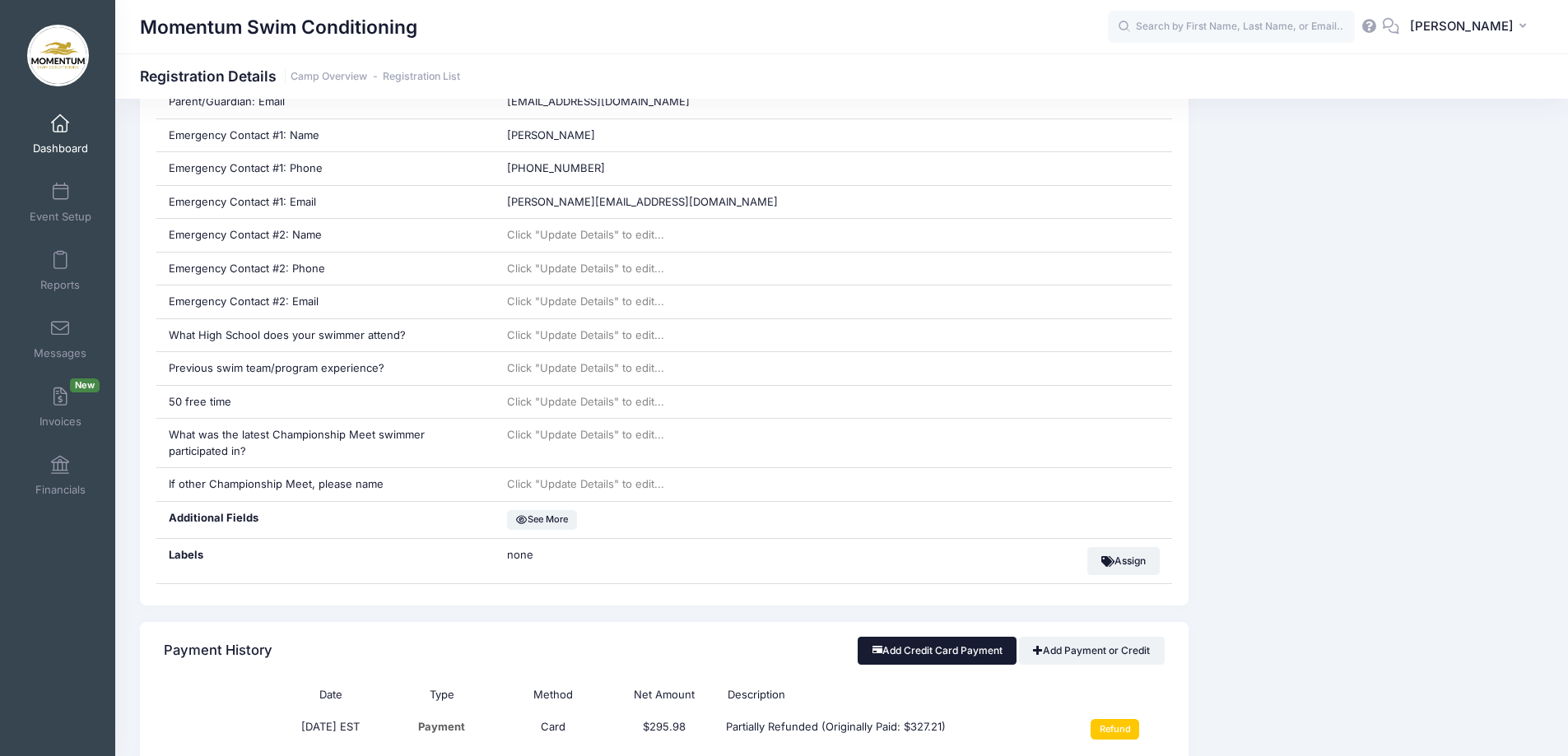
click at [939, 651] on button "Add Credit Card Payment" at bounding box center [937, 651] width 159 height 28
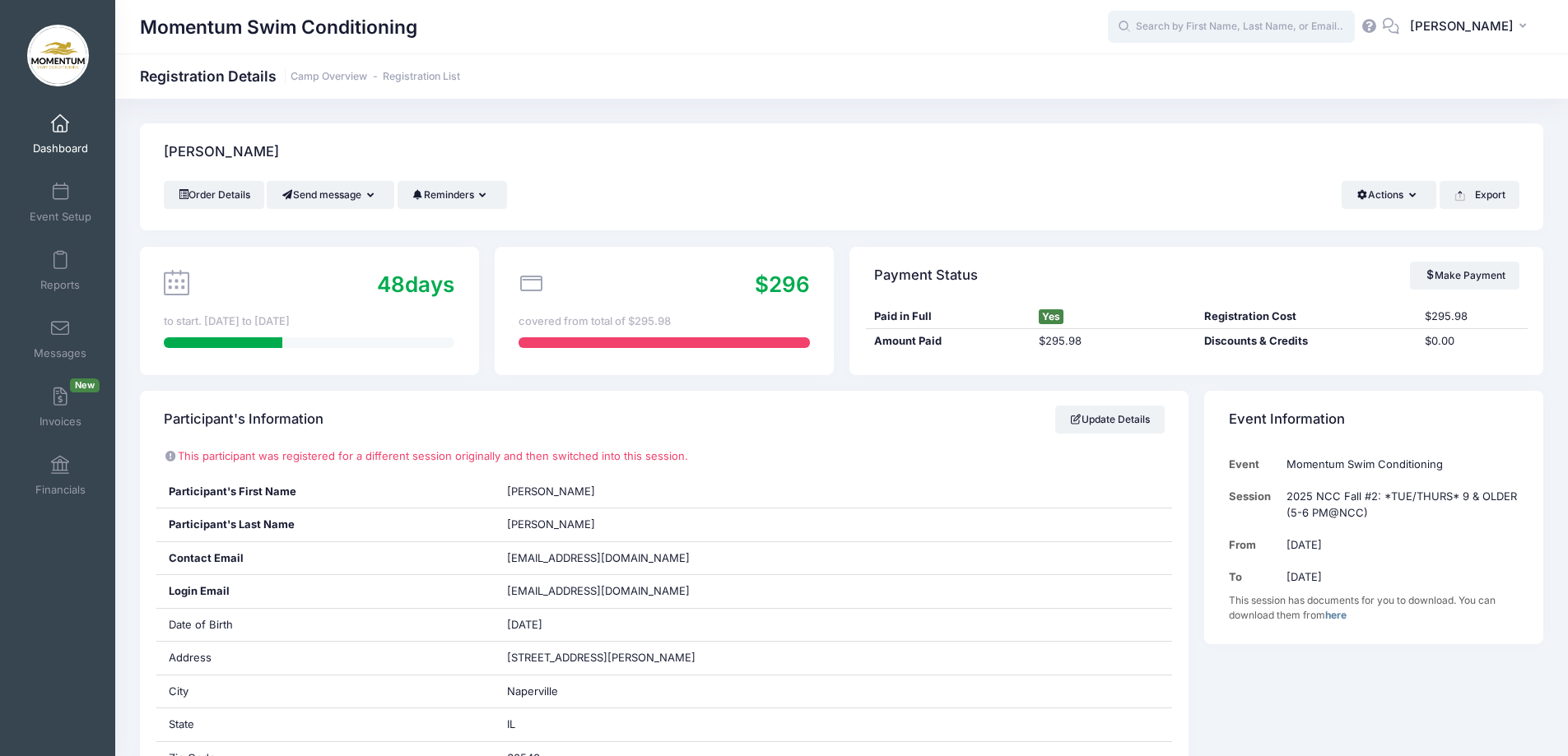
click at [1154, 20] on input "text" at bounding box center [1231, 27] width 247 height 33
type input "r"
type input "rns"
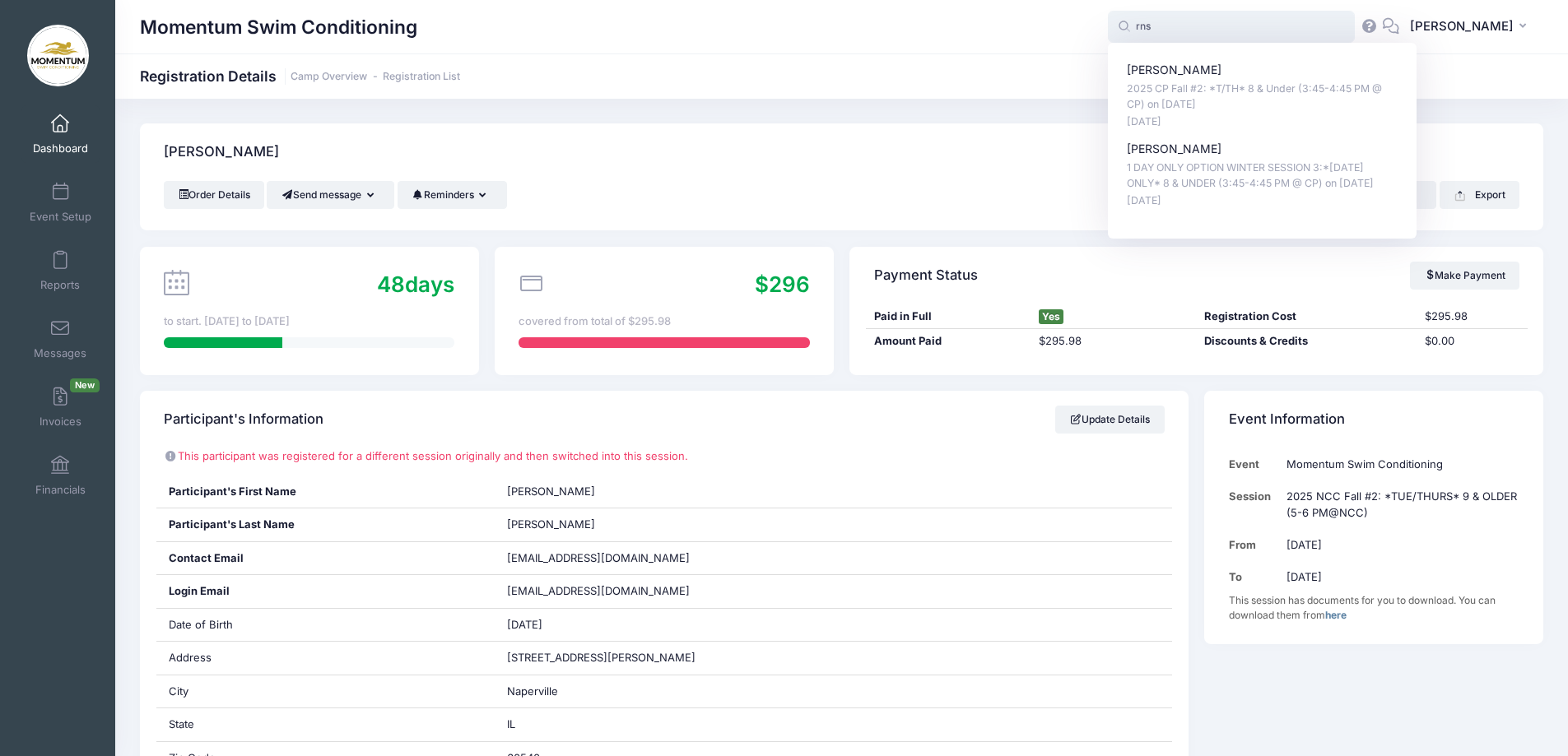
drag, startPoint x: 1208, startPoint y: 12, endPoint x: 1138, endPoint y: 17, distance: 70.2
click at [1138, 17] on input "rns" at bounding box center [1231, 27] width 247 height 33
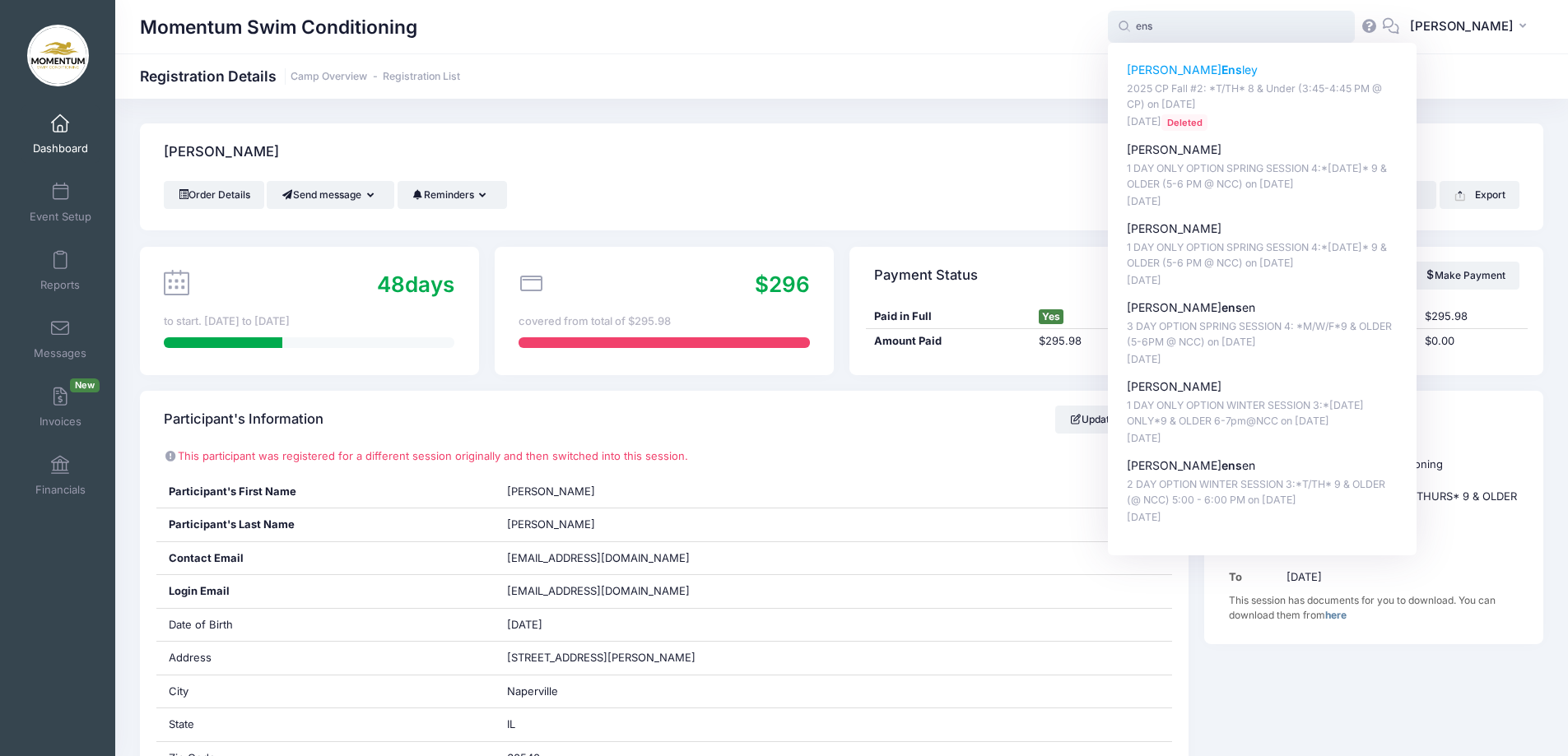
click at [1196, 87] on p "2025 CP Fall #2: *T/TH* 8 & Under (3:45-4:45 PM @ CP) on [DATE]" at bounding box center [1263, 96] width 272 height 31
type input "[PERSON_NAME] (2025 CP Fall #2: *T/TH* 8 &amp; Under (3:45-4:45 PM @ CP), [DATE…"
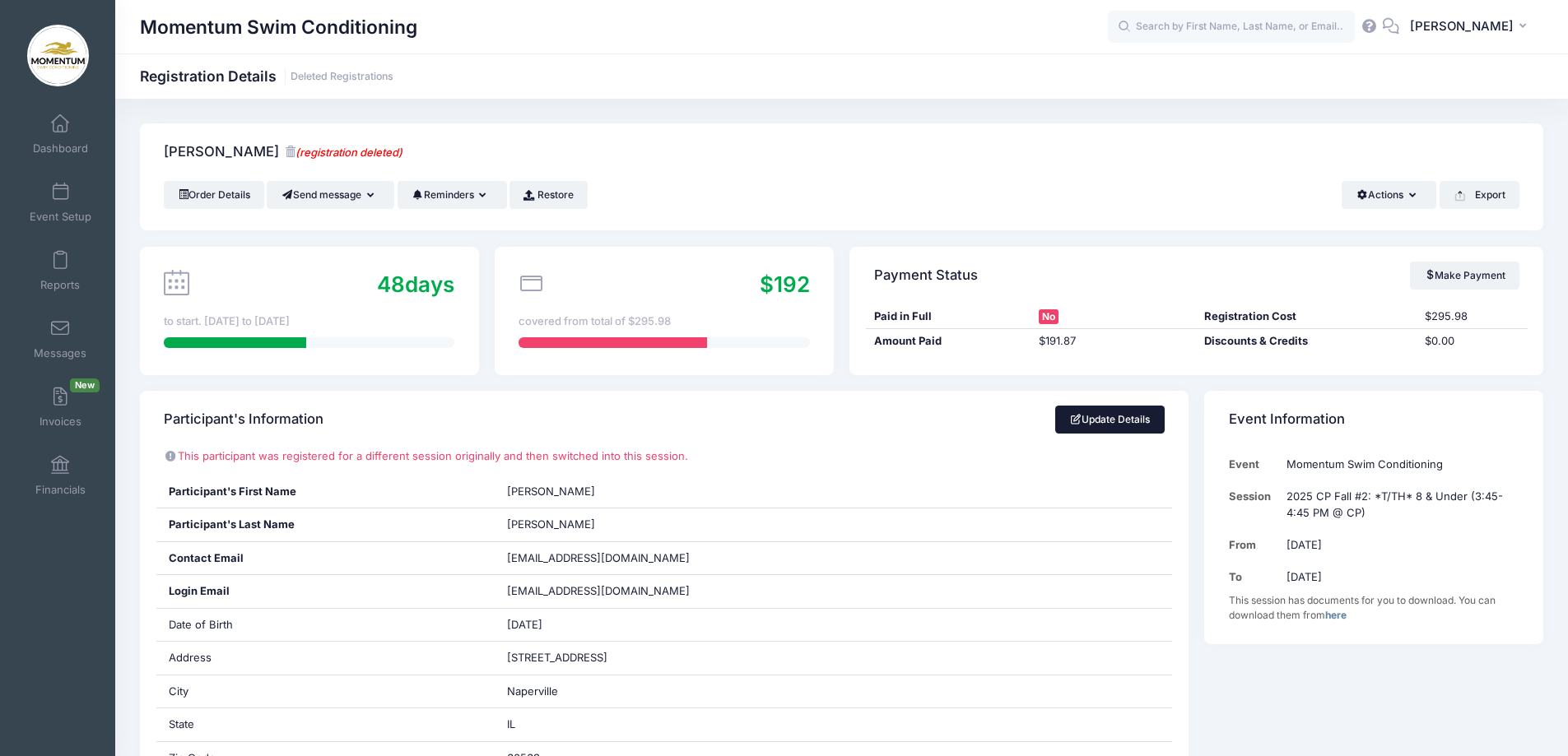
click at [1098, 423] on link "Update Details" at bounding box center [1110, 420] width 110 height 28
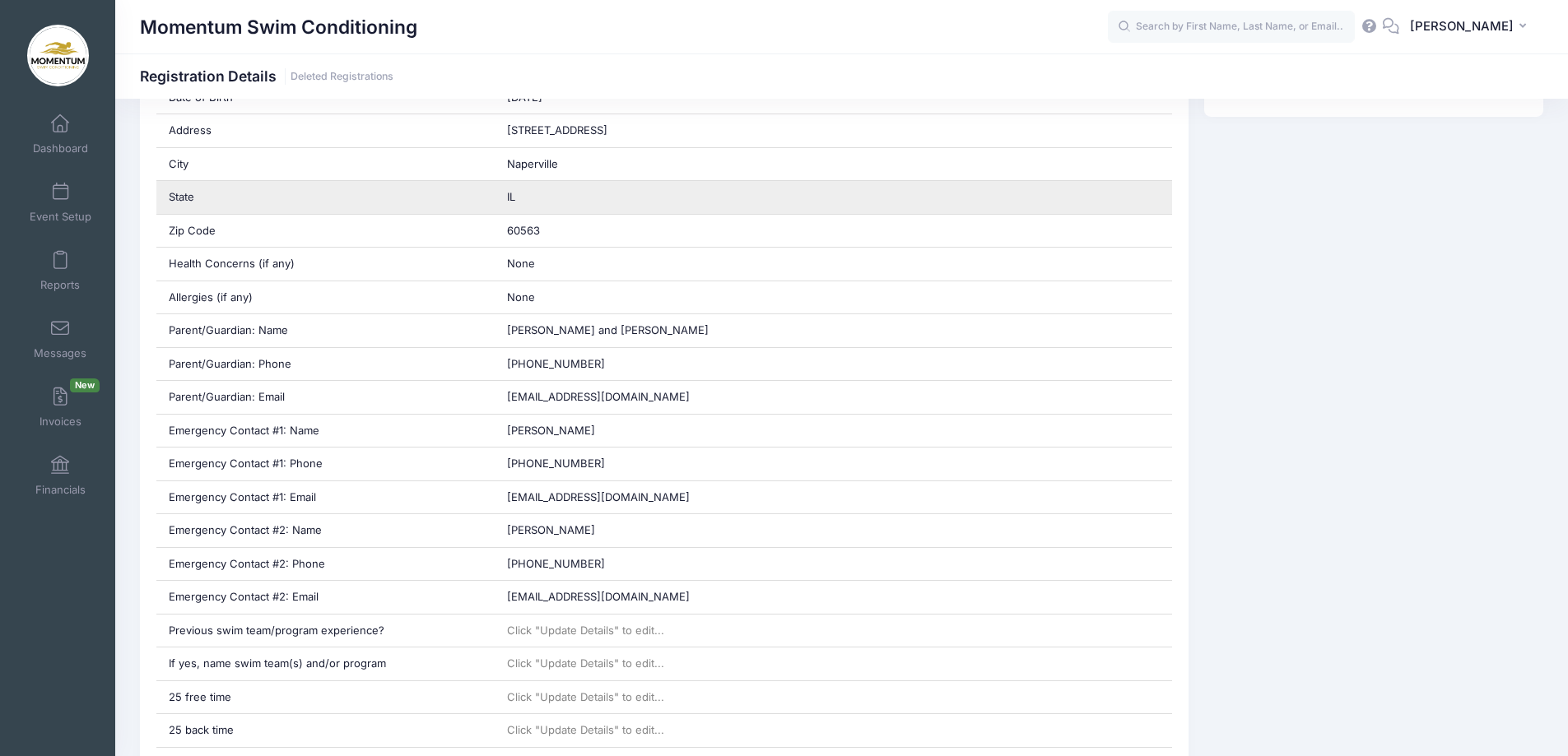
scroll to position [412, 0]
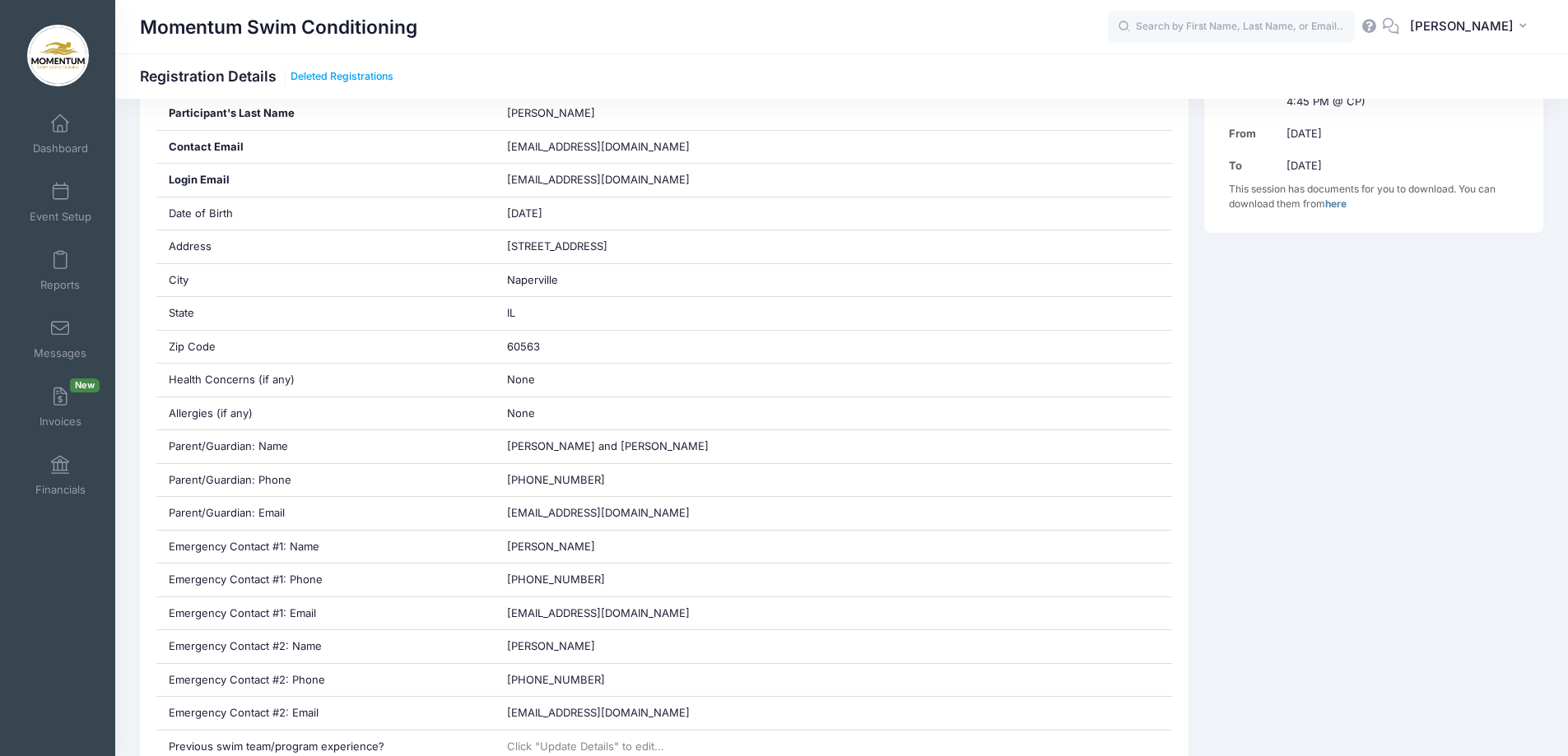
click at [309, 76] on link "Deleted Registrations" at bounding box center [341, 77] width 103 height 12
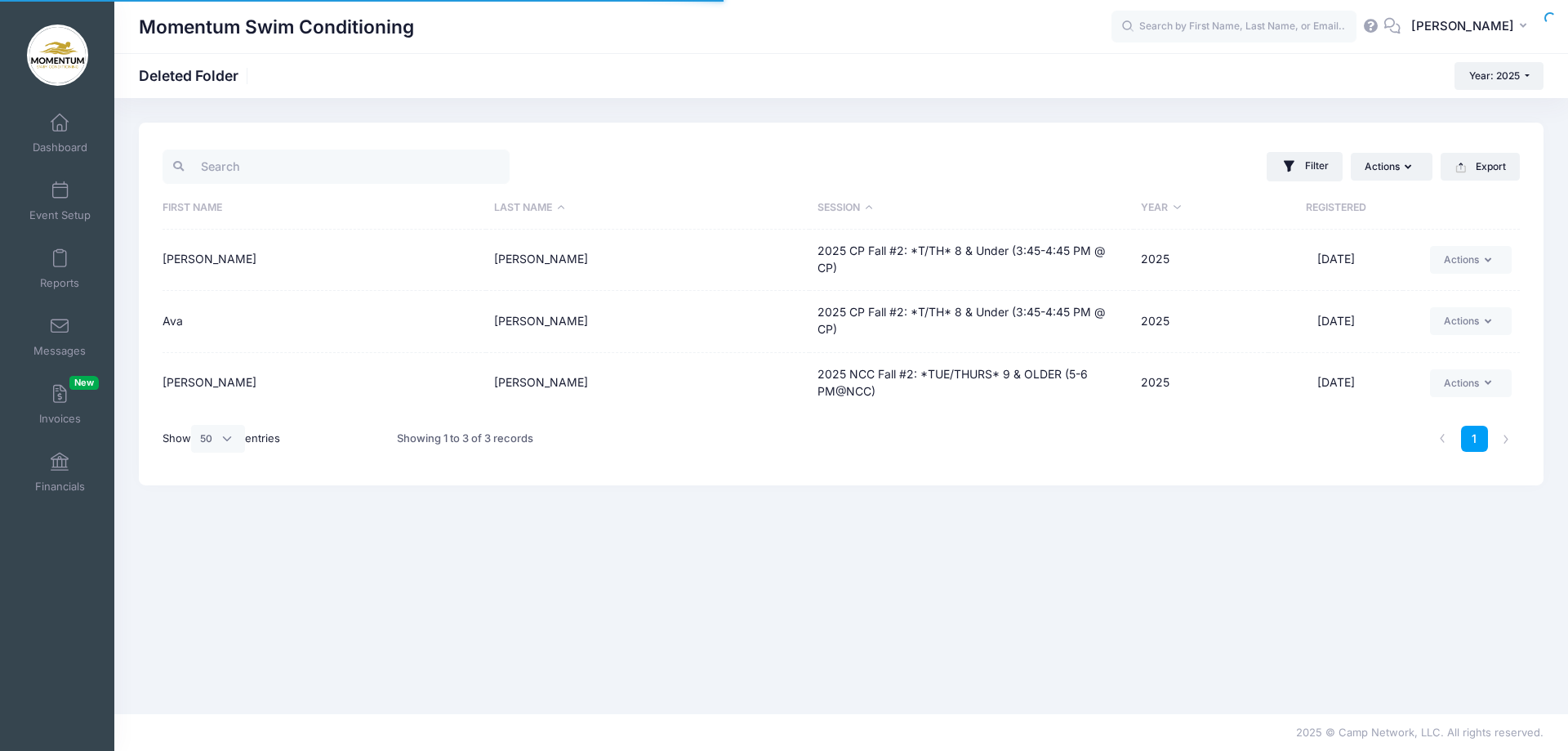
select select "50"
click at [1491, 261] on icon "button" at bounding box center [1491, 261] width 13 height 0
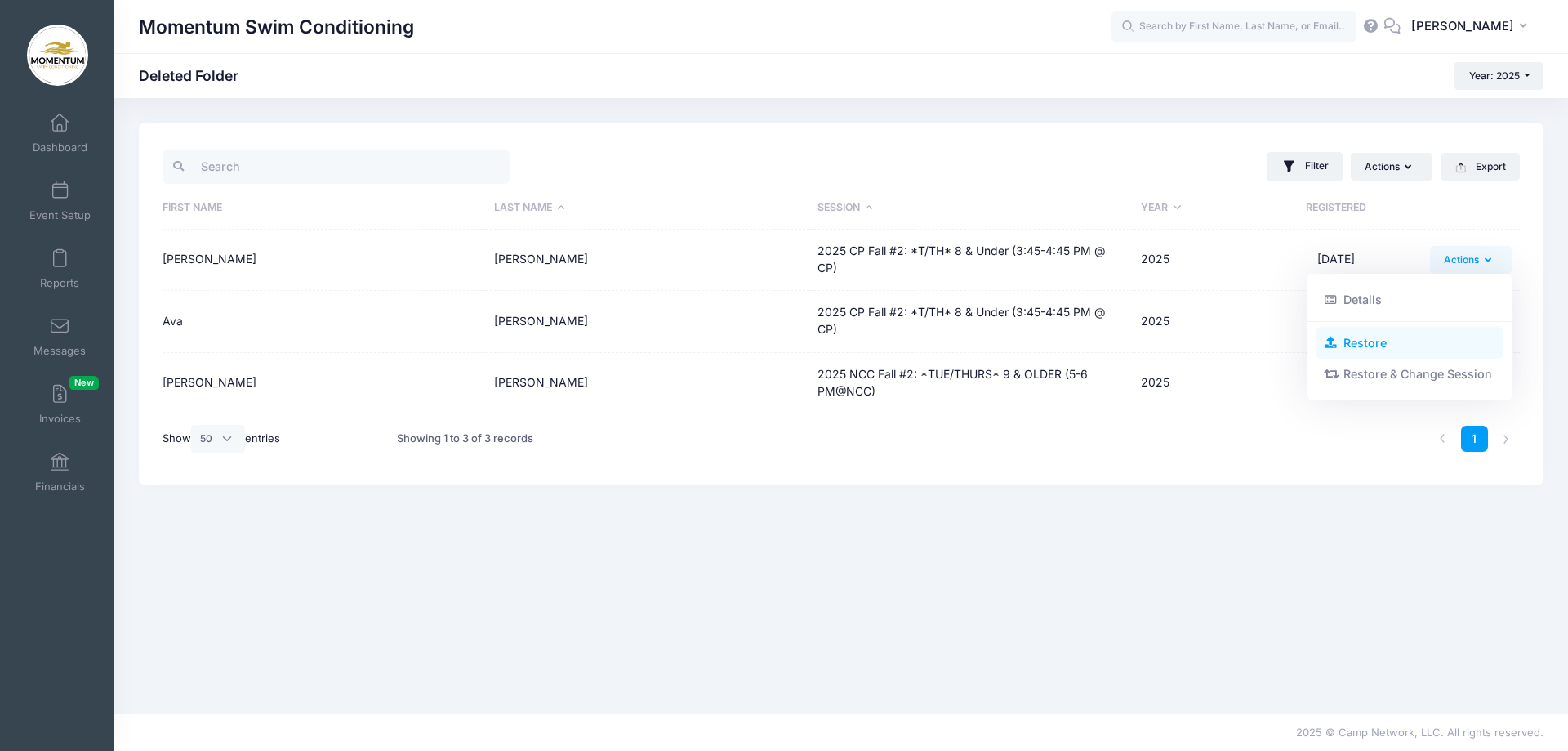
click at [1378, 342] on link "Restore" at bounding box center [1410, 343] width 189 height 31
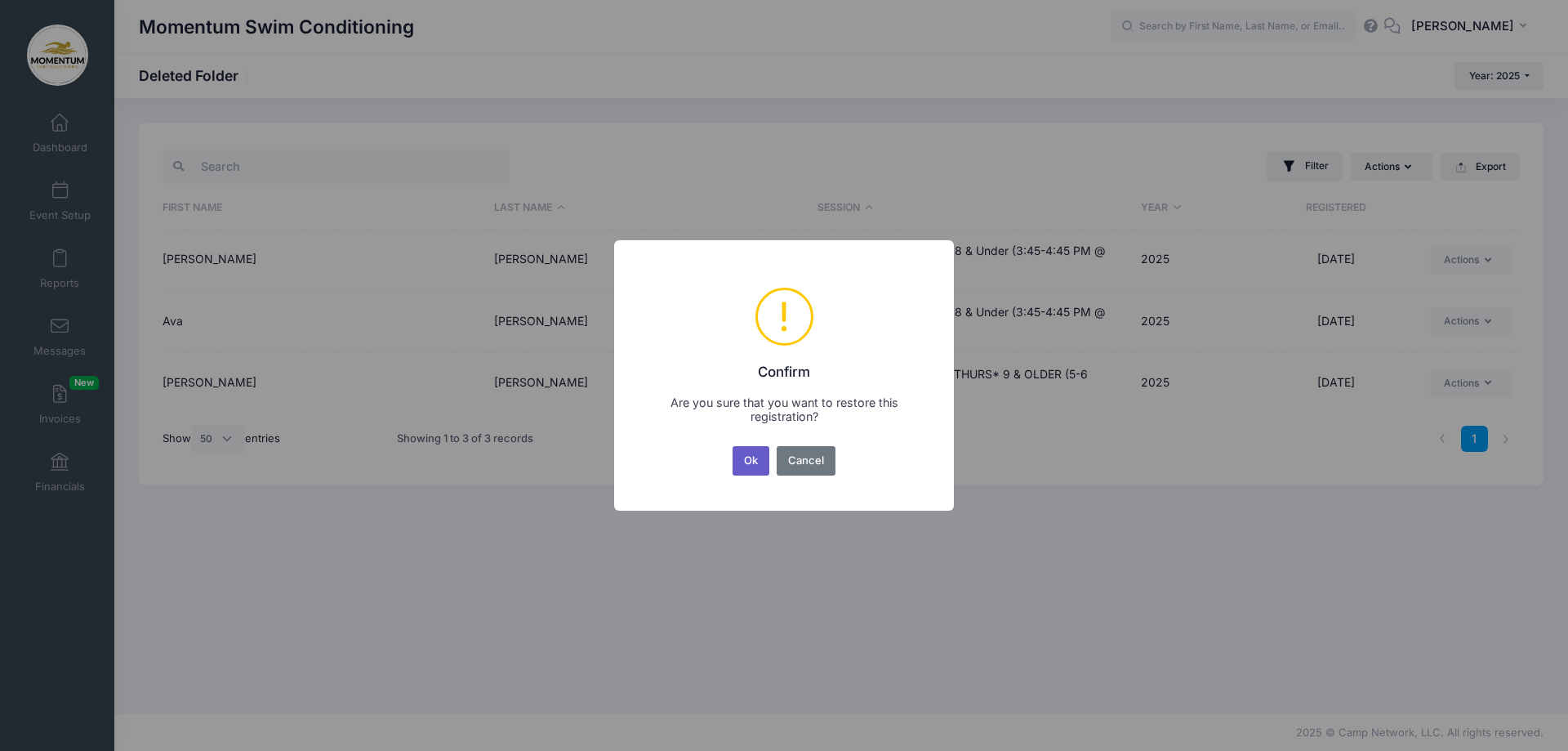
click at [755, 470] on button "Ok" at bounding box center [751, 461] width 37 height 30
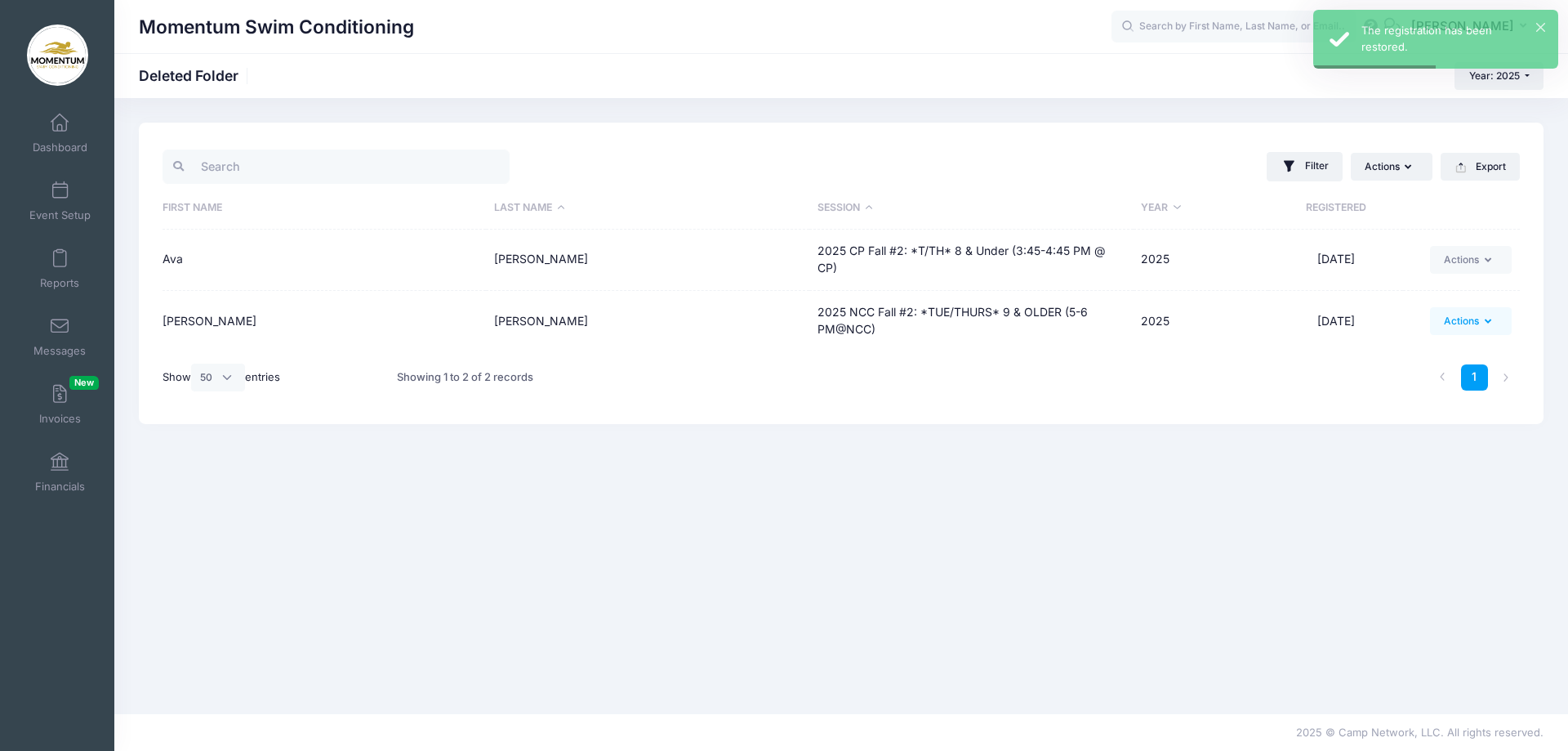
click at [1495, 325] on button "Actions" at bounding box center [1471, 321] width 82 height 28
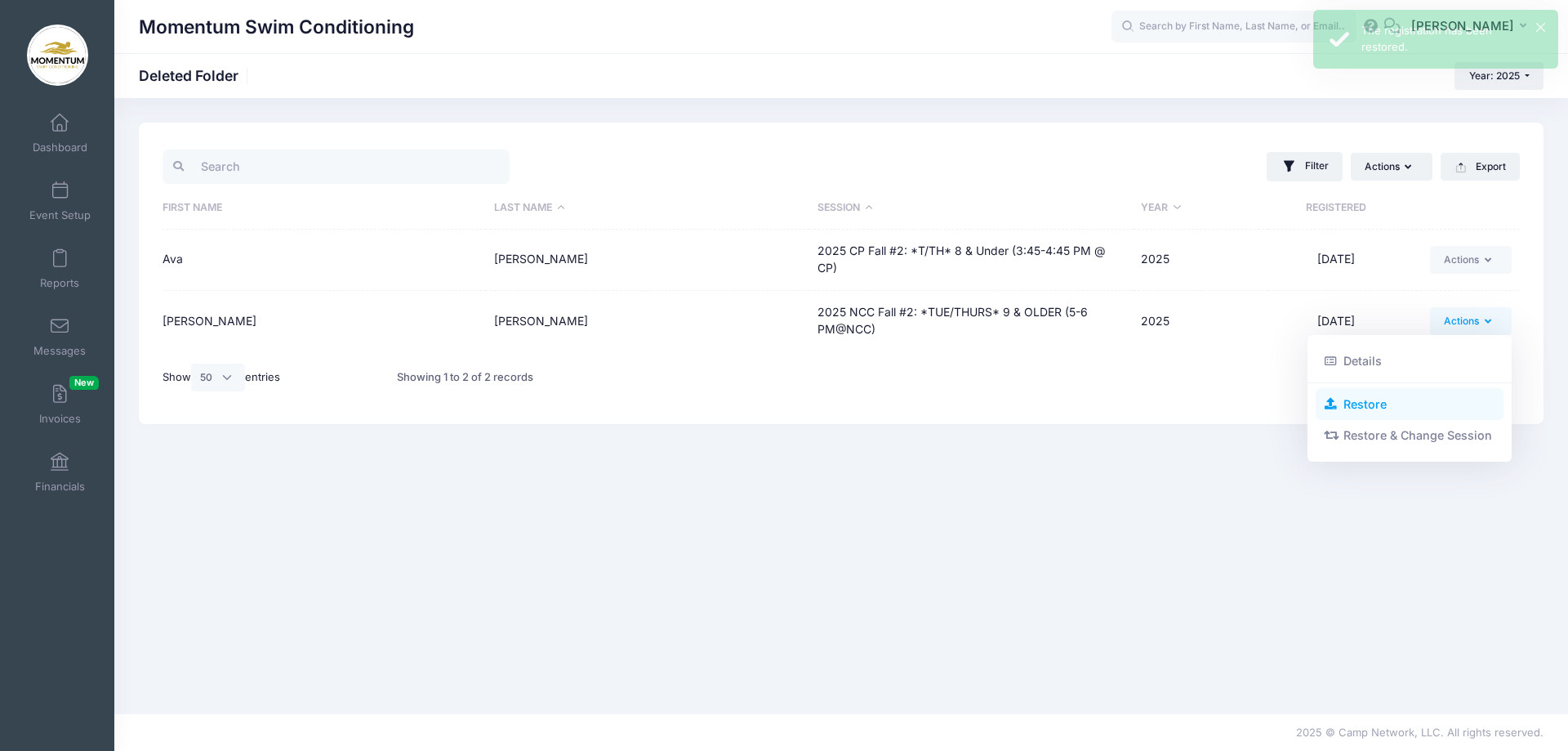
click at [1359, 407] on link "Restore" at bounding box center [1410, 404] width 189 height 31
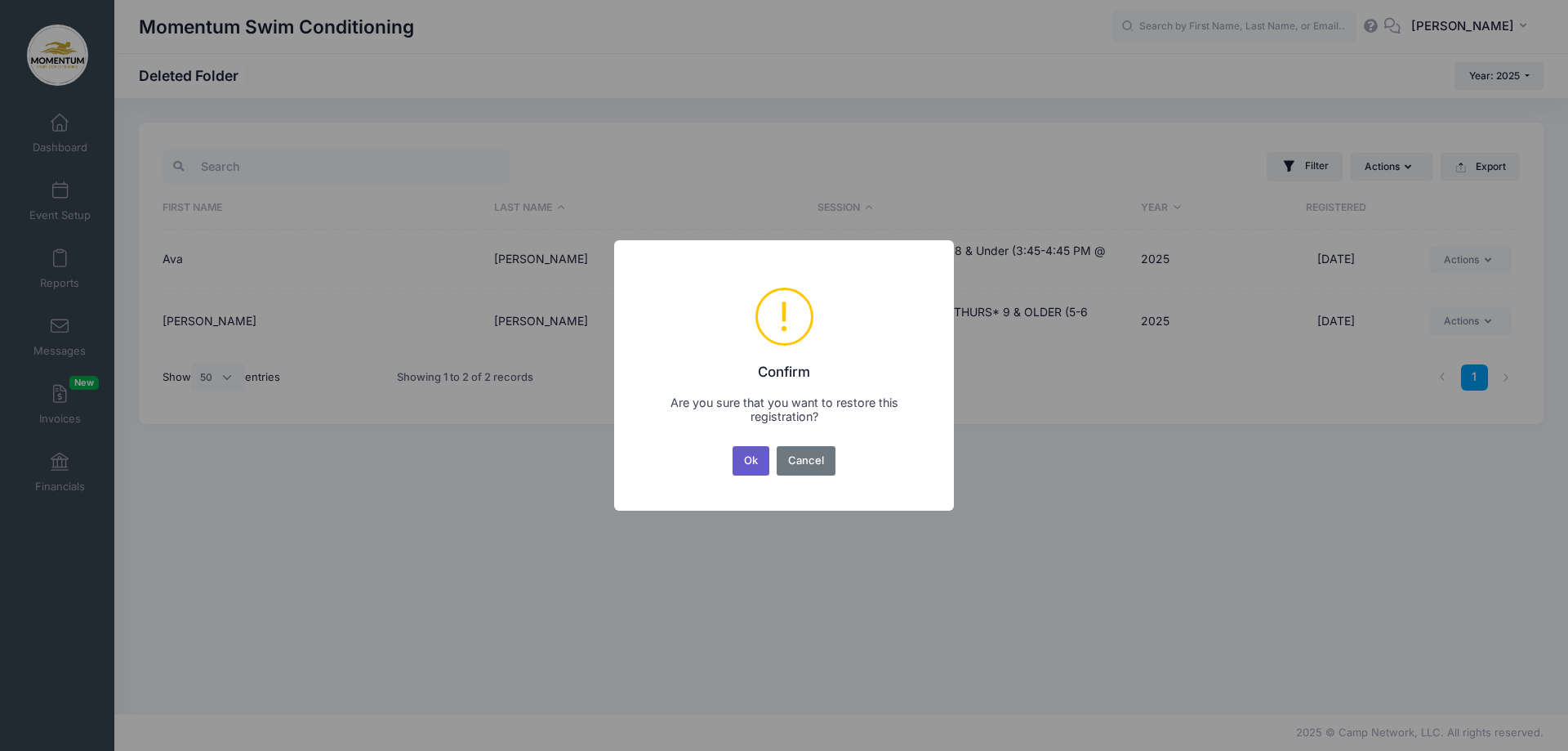
click at [744, 458] on button "Ok" at bounding box center [751, 461] width 37 height 30
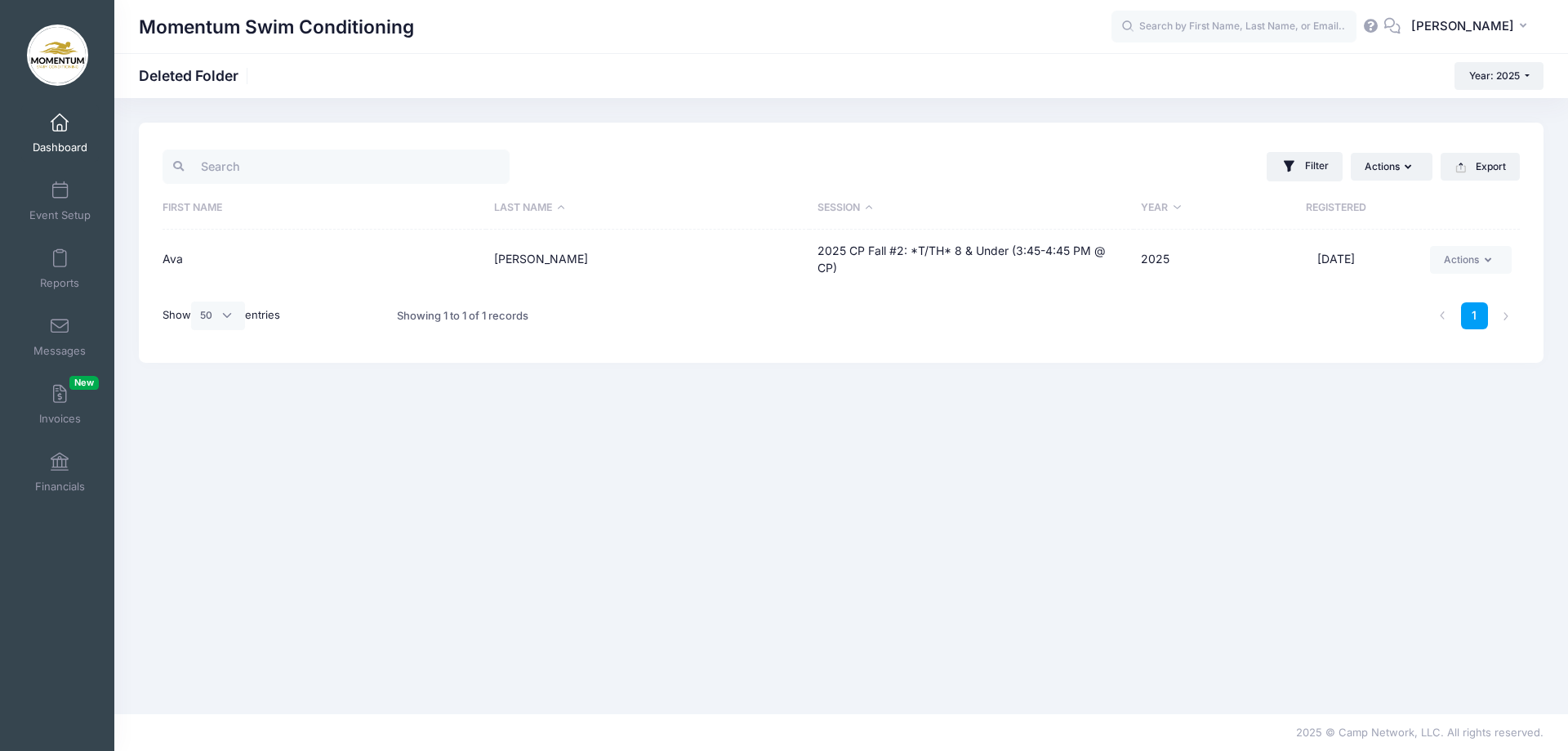
click at [71, 153] on span "Dashboard" at bounding box center [60, 148] width 55 height 14
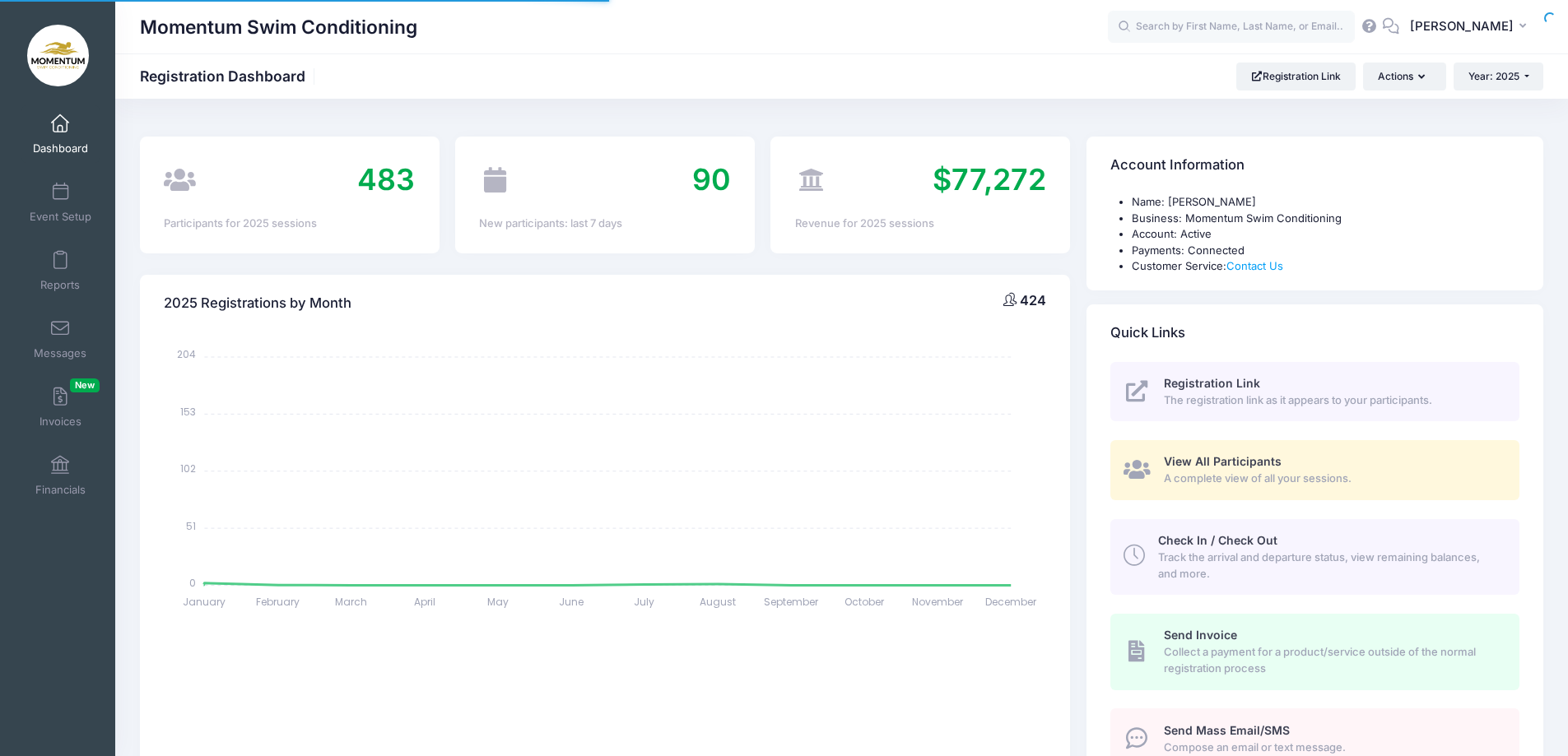
select select
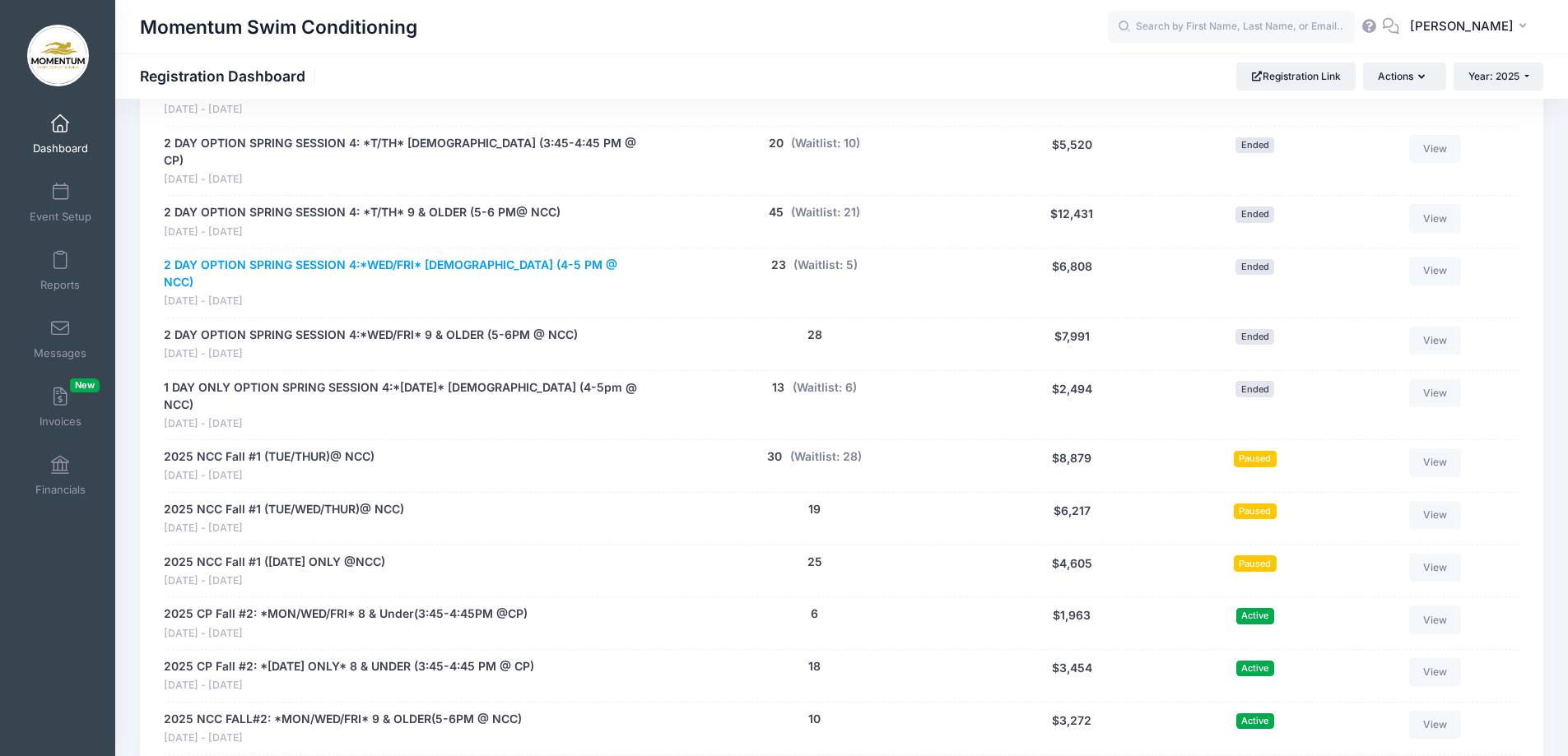
scroll to position [1892, 0]
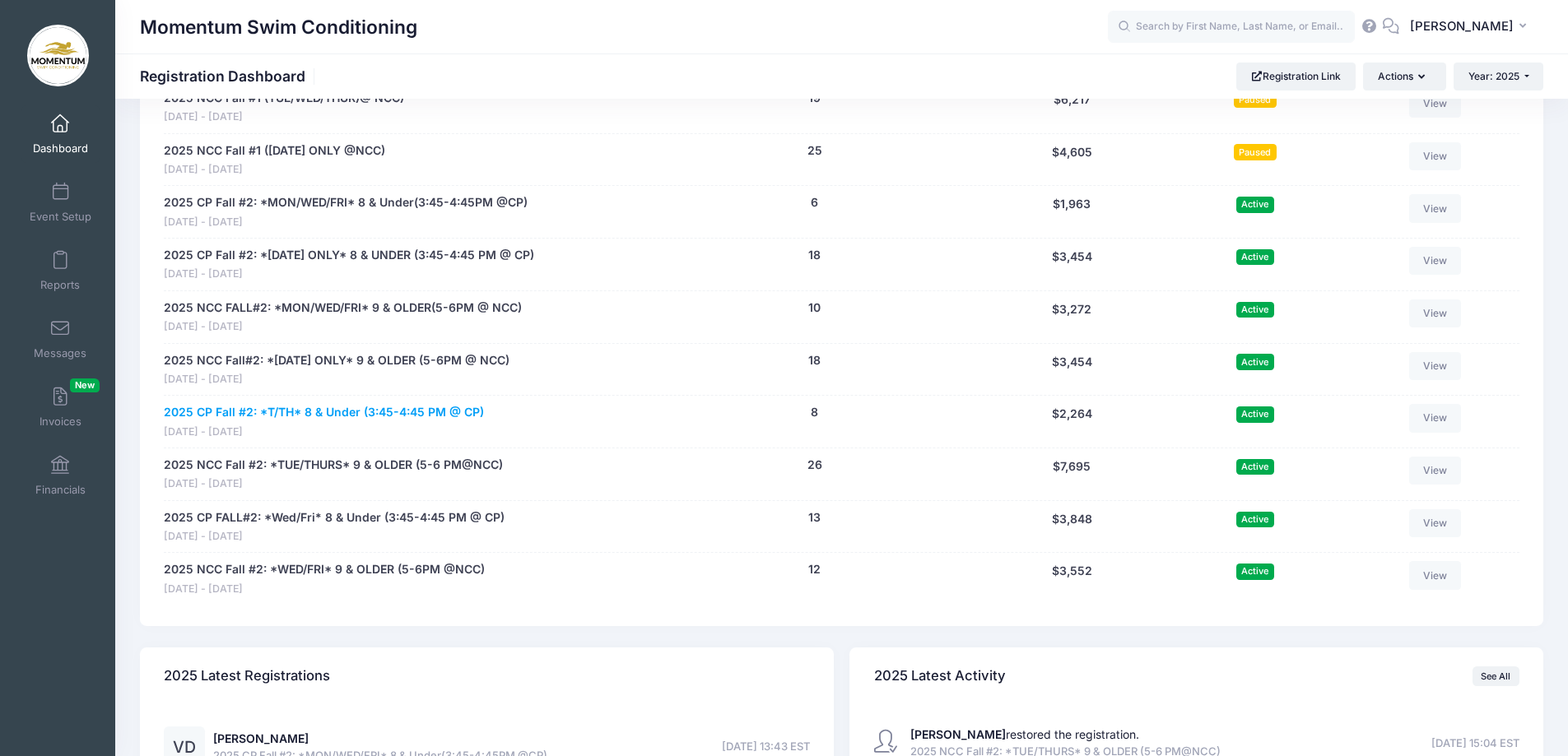
click at [376, 404] on link "2025 CP Fall #2: *T/TH* 8 & Under (3:45-4:45 PM @ CP)" at bounding box center [323, 413] width 320 height 18
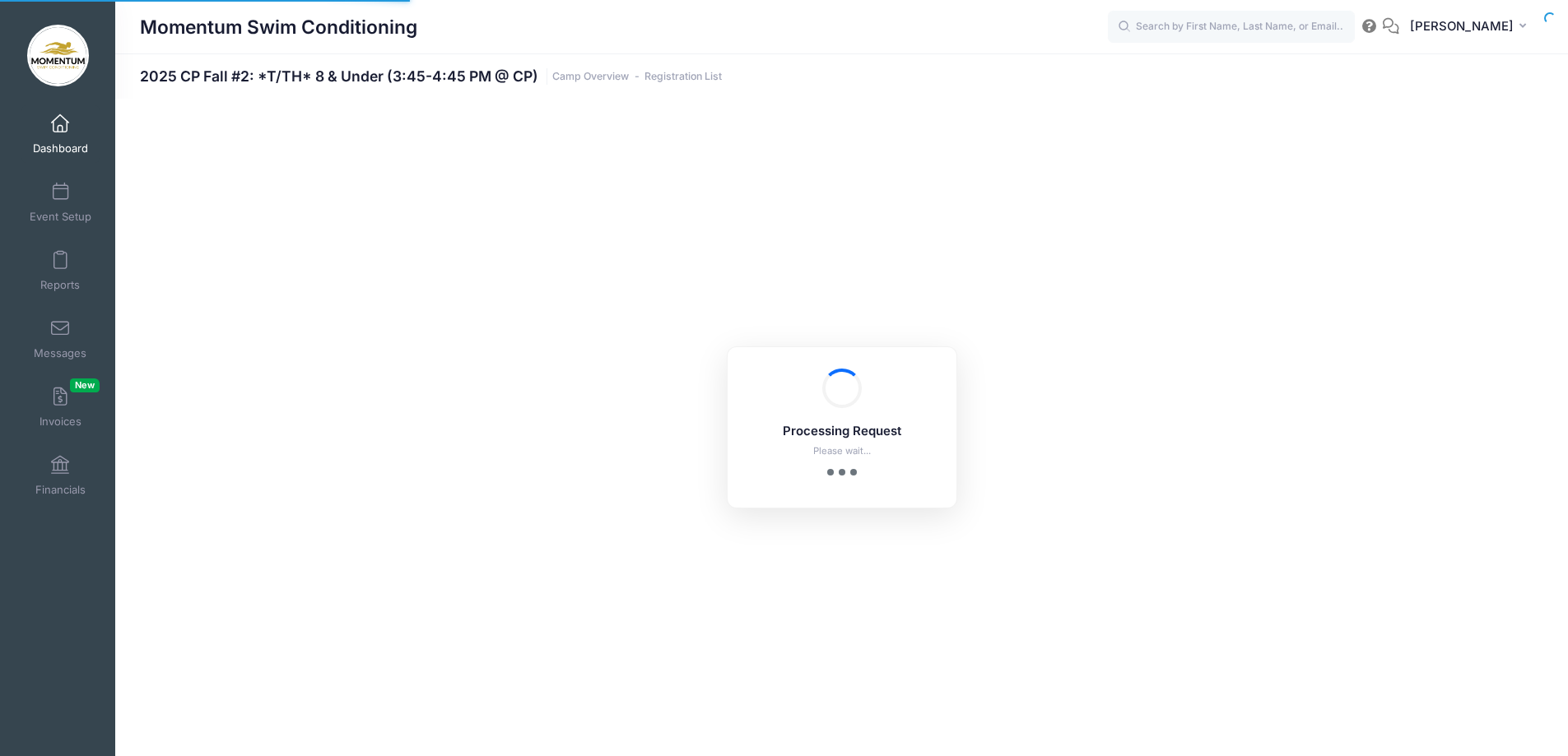
select select "10"
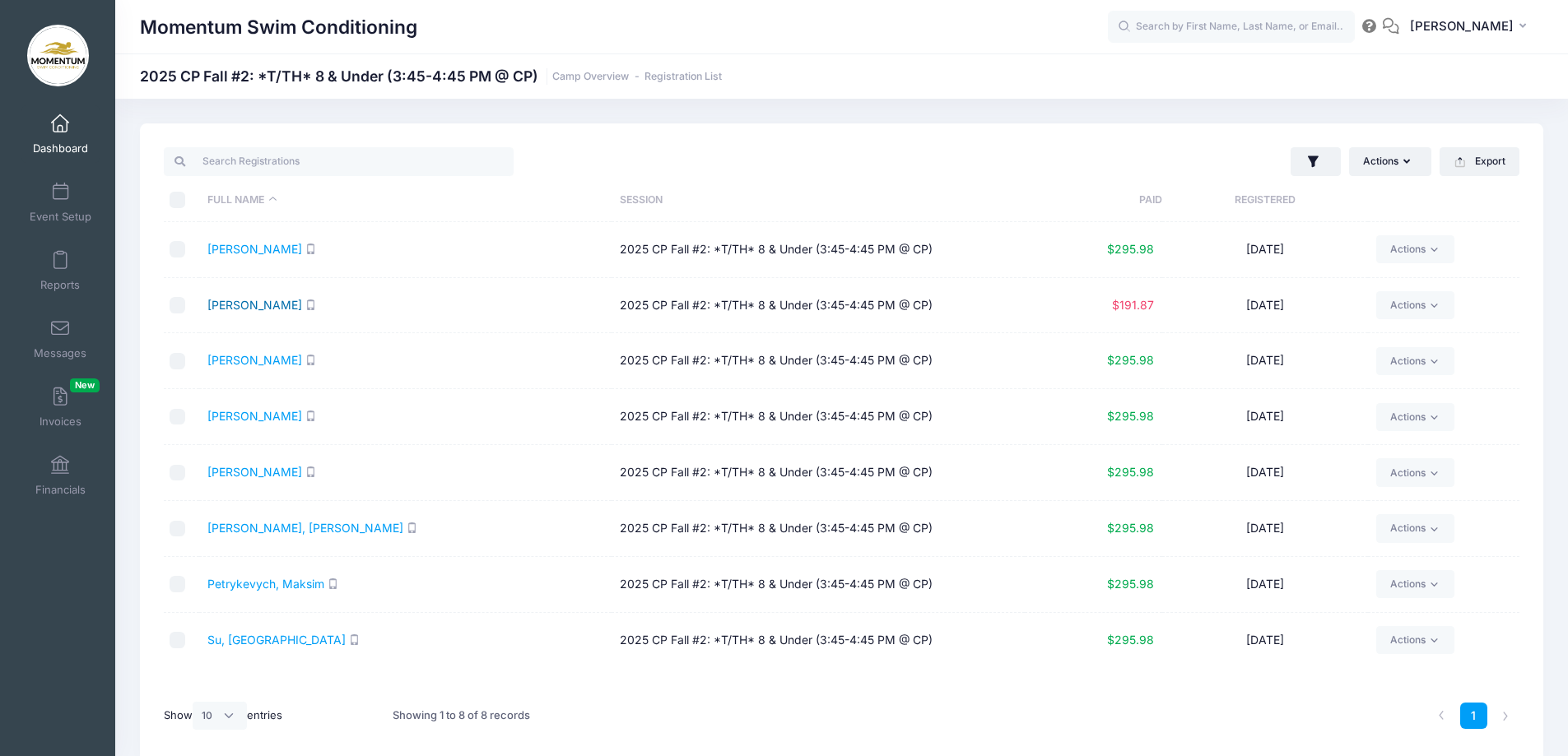
click at [254, 302] on link "[PERSON_NAME]" at bounding box center [255, 305] width 95 height 14
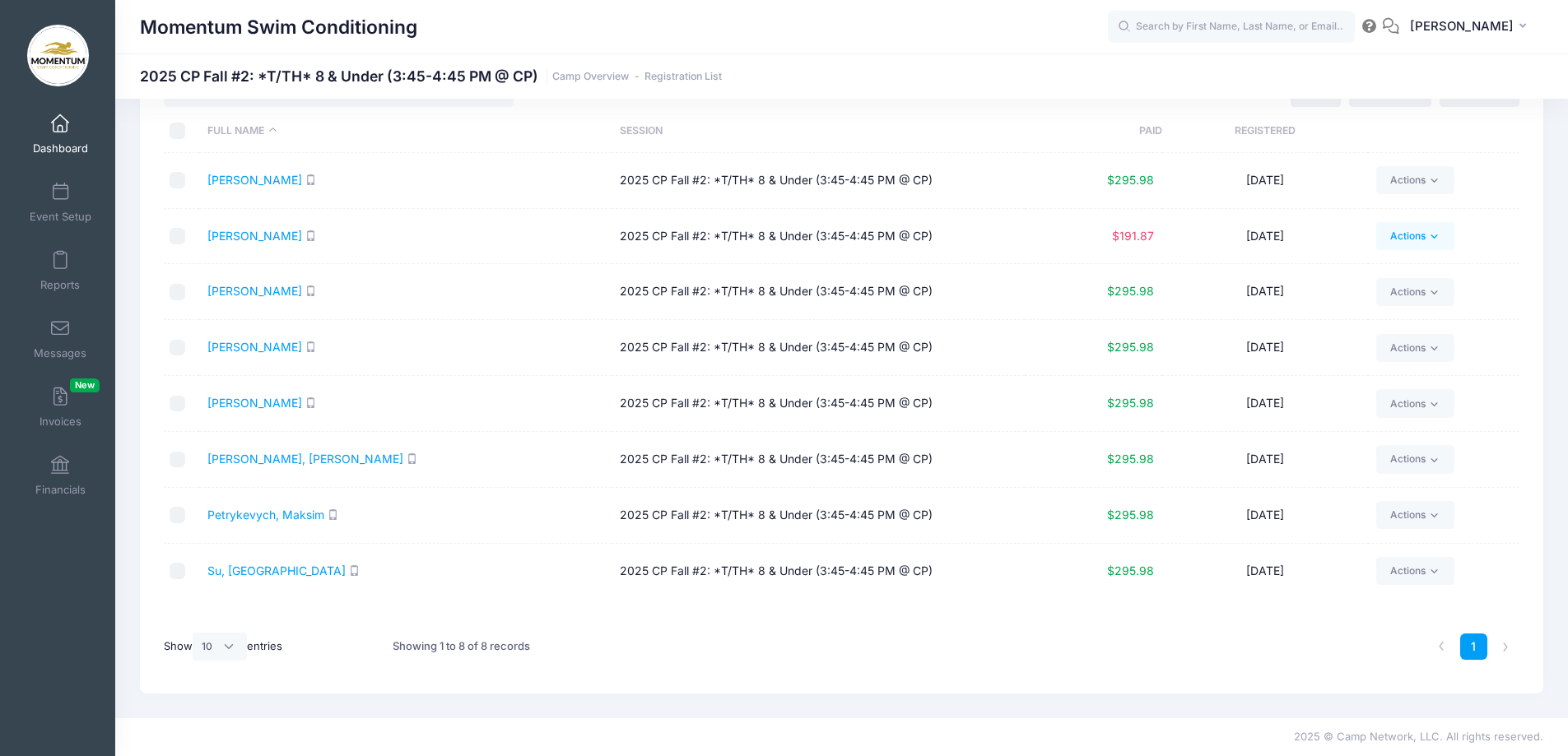
click at [1438, 233] on icon at bounding box center [1434, 237] width 12 height 12
click at [1501, 249] on td "Actions Email SMS Send Payment Reminder Assign Labels Internal Notes Change Ses…" at bounding box center [1444, 237] width 152 height 56
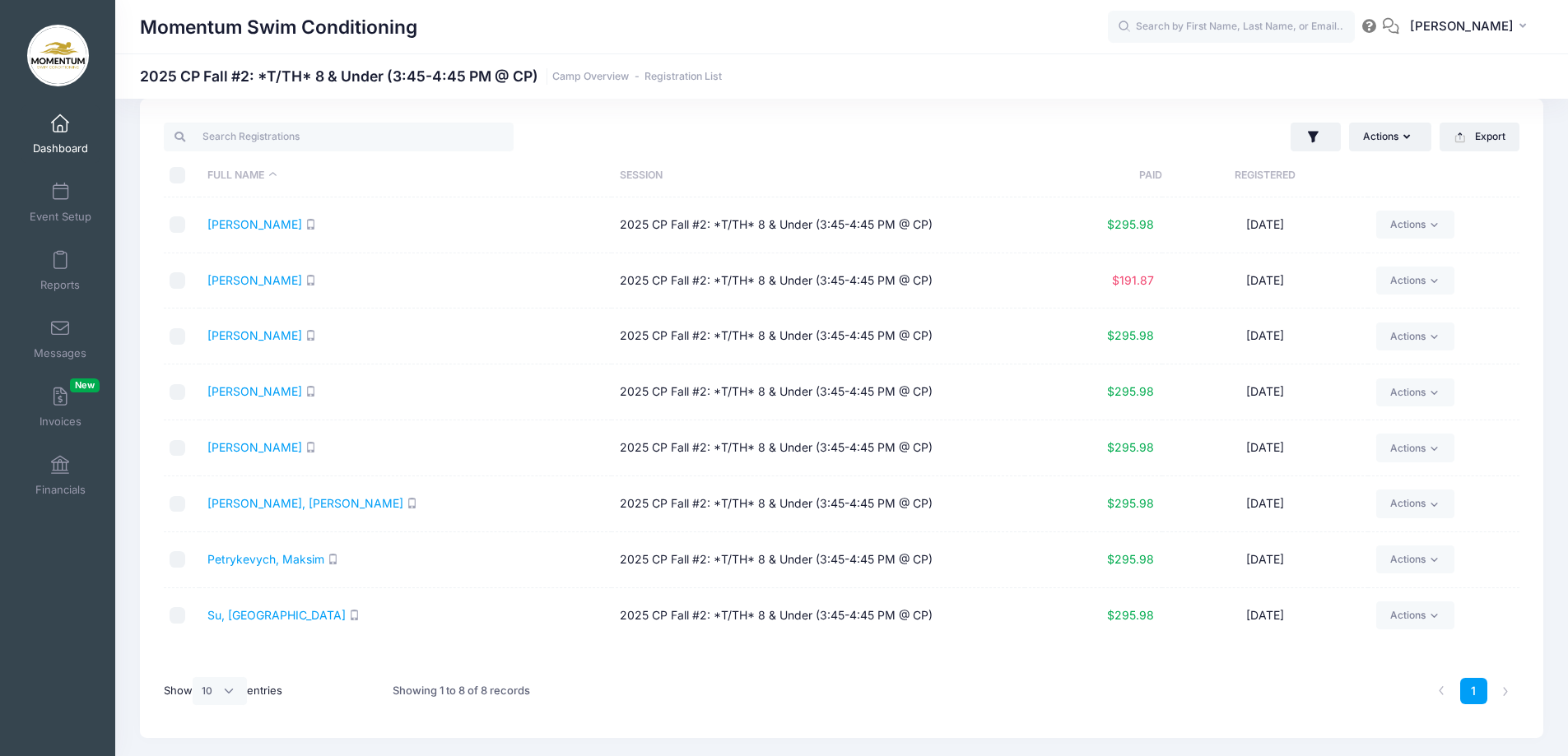
scroll to position [0, 0]
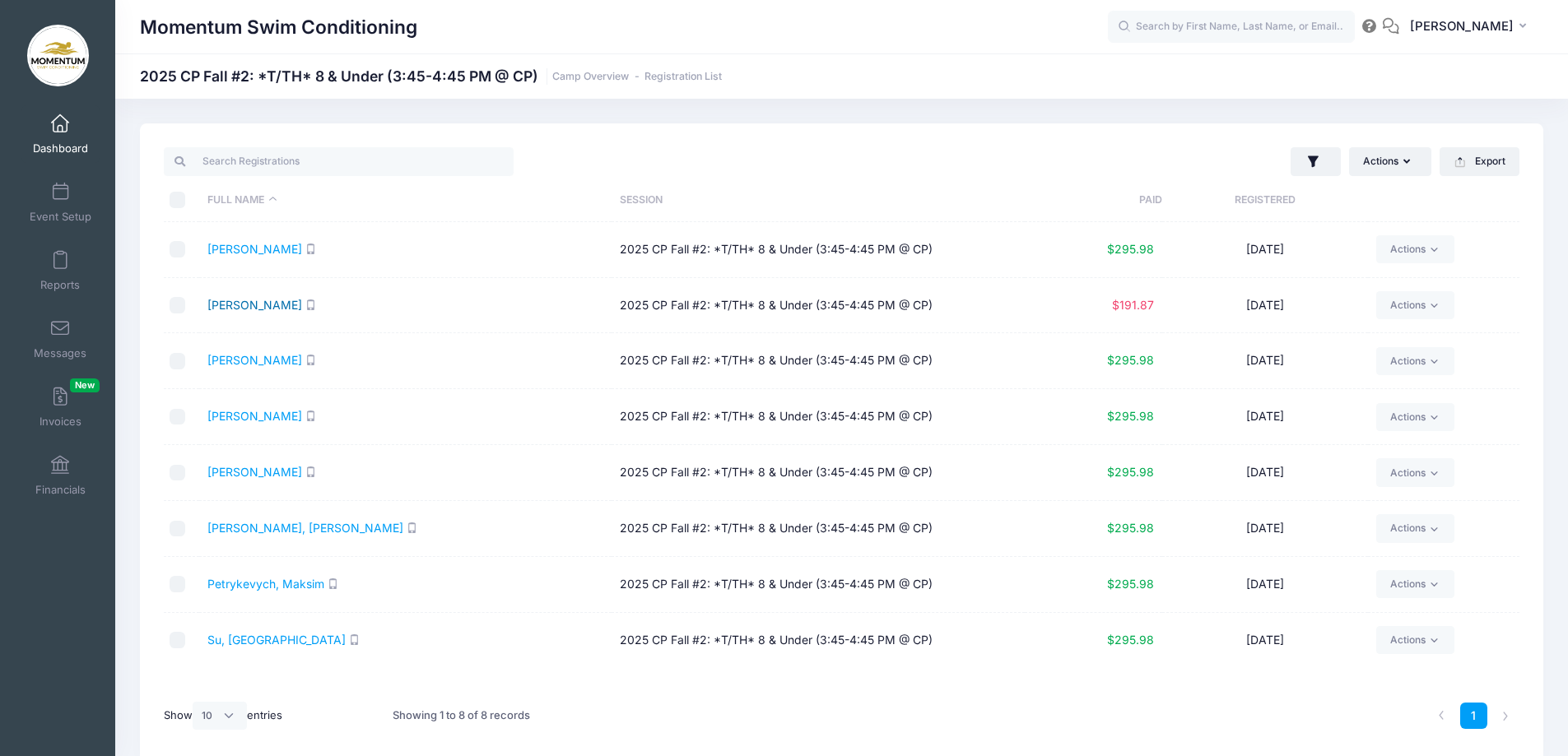
click at [266, 308] on link "Ensley, Stephanie" at bounding box center [255, 305] width 95 height 14
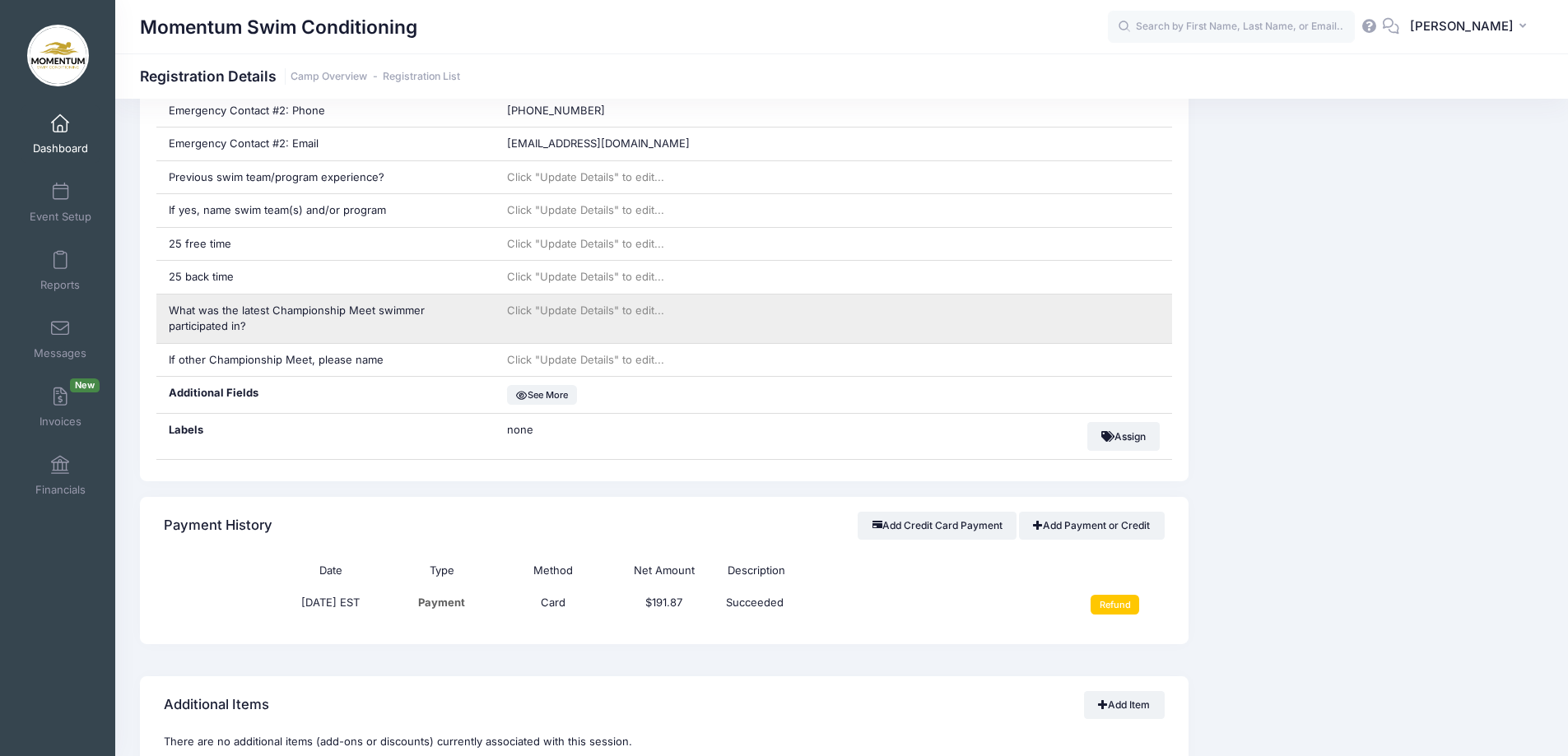
scroll to position [1152, 0]
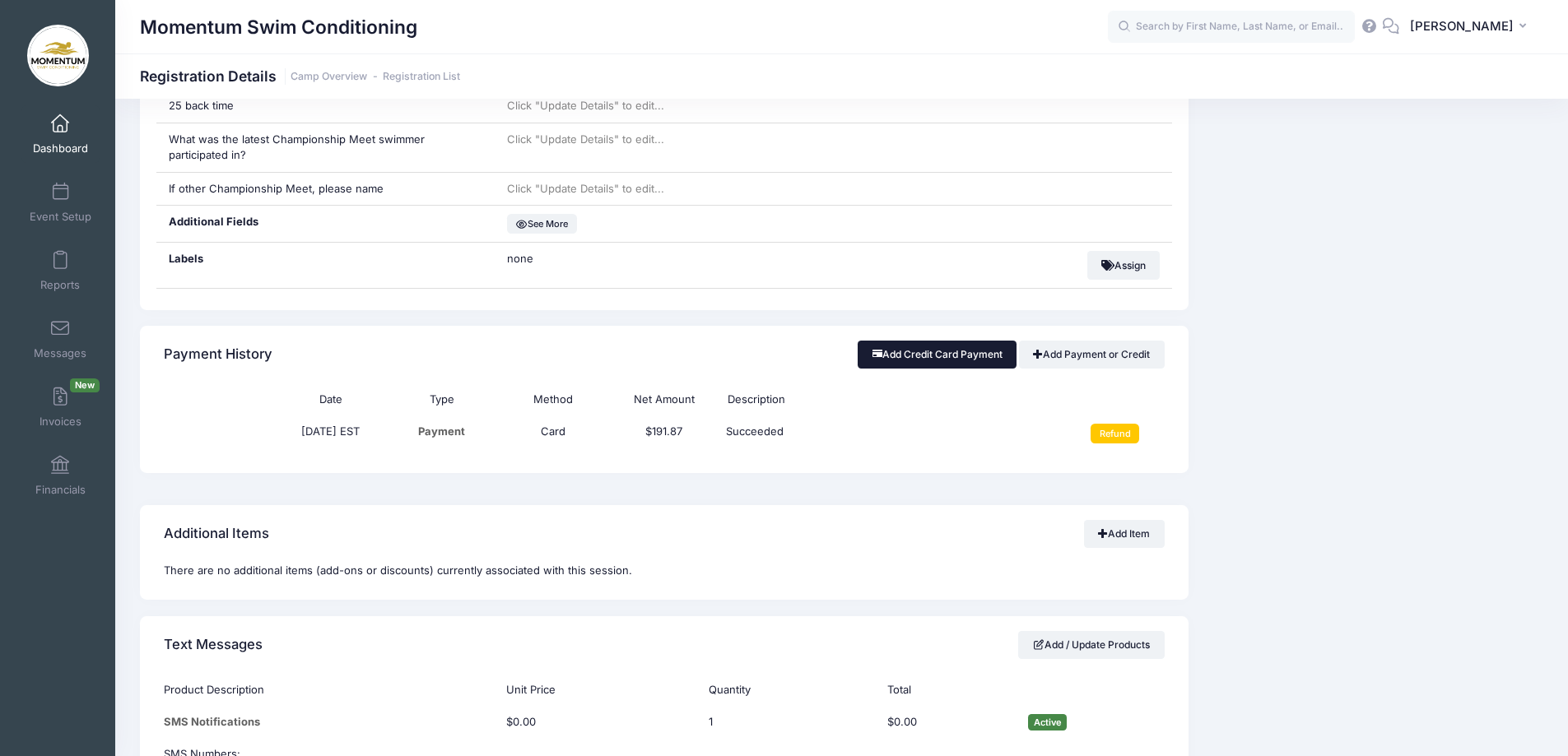
click at [924, 357] on button "Add Credit Card Payment" at bounding box center [937, 355] width 159 height 28
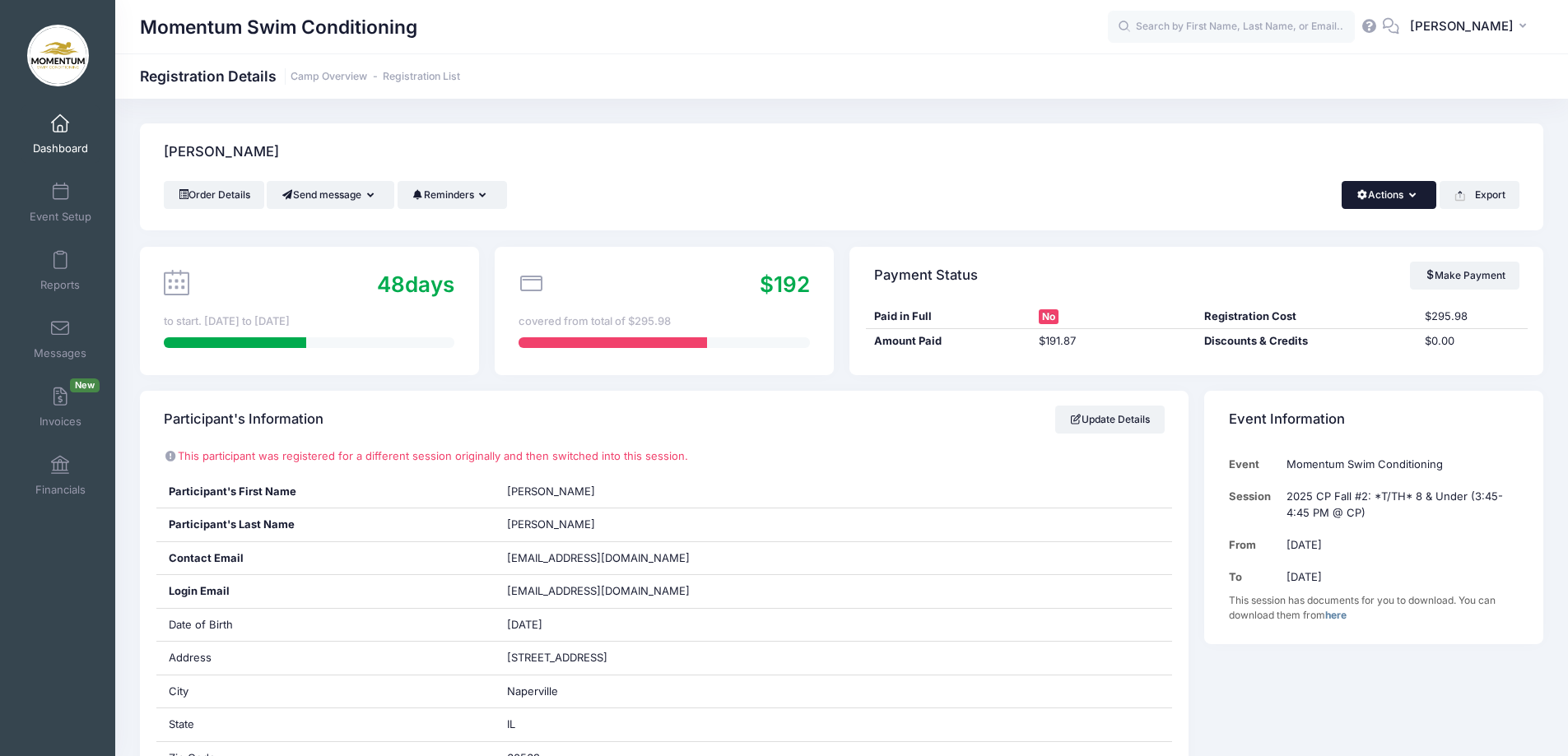
click at [1417, 196] on button "Actions" at bounding box center [1389, 195] width 95 height 28
click at [1063, 157] on div "[PERSON_NAME]" at bounding box center [841, 152] width 1403 height 58
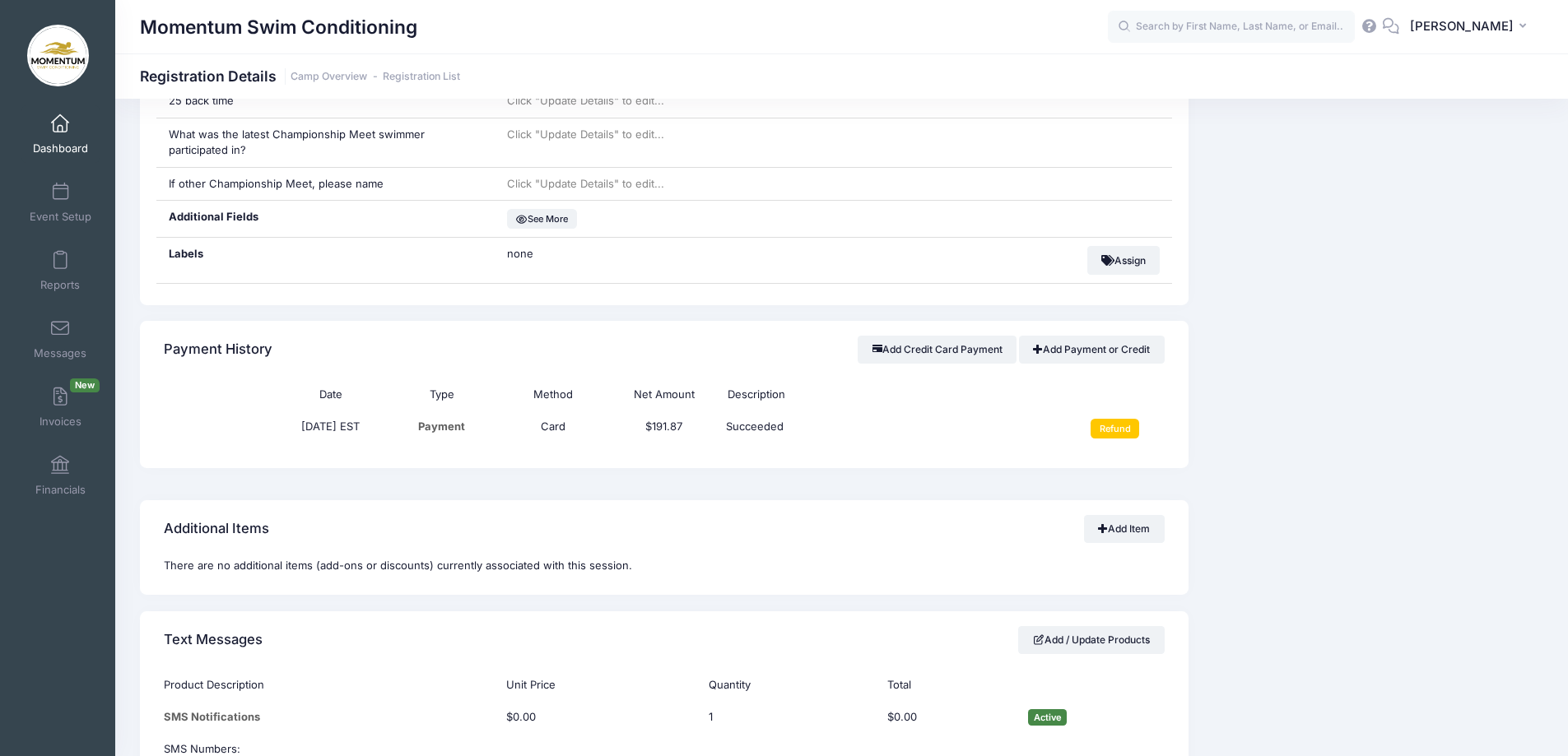
scroll to position [1074, 0]
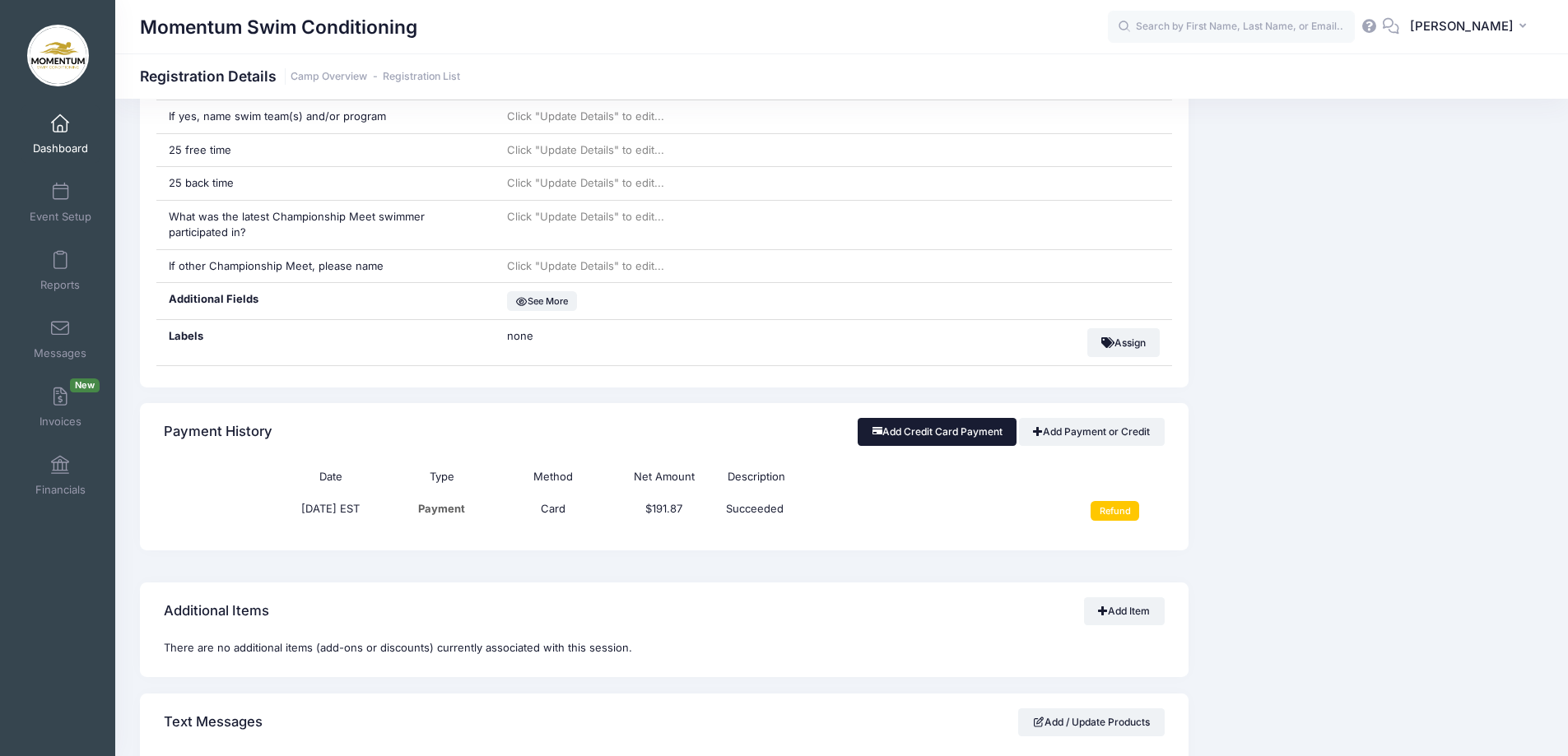
click at [947, 436] on button "Add Credit Card Payment" at bounding box center [937, 432] width 159 height 28
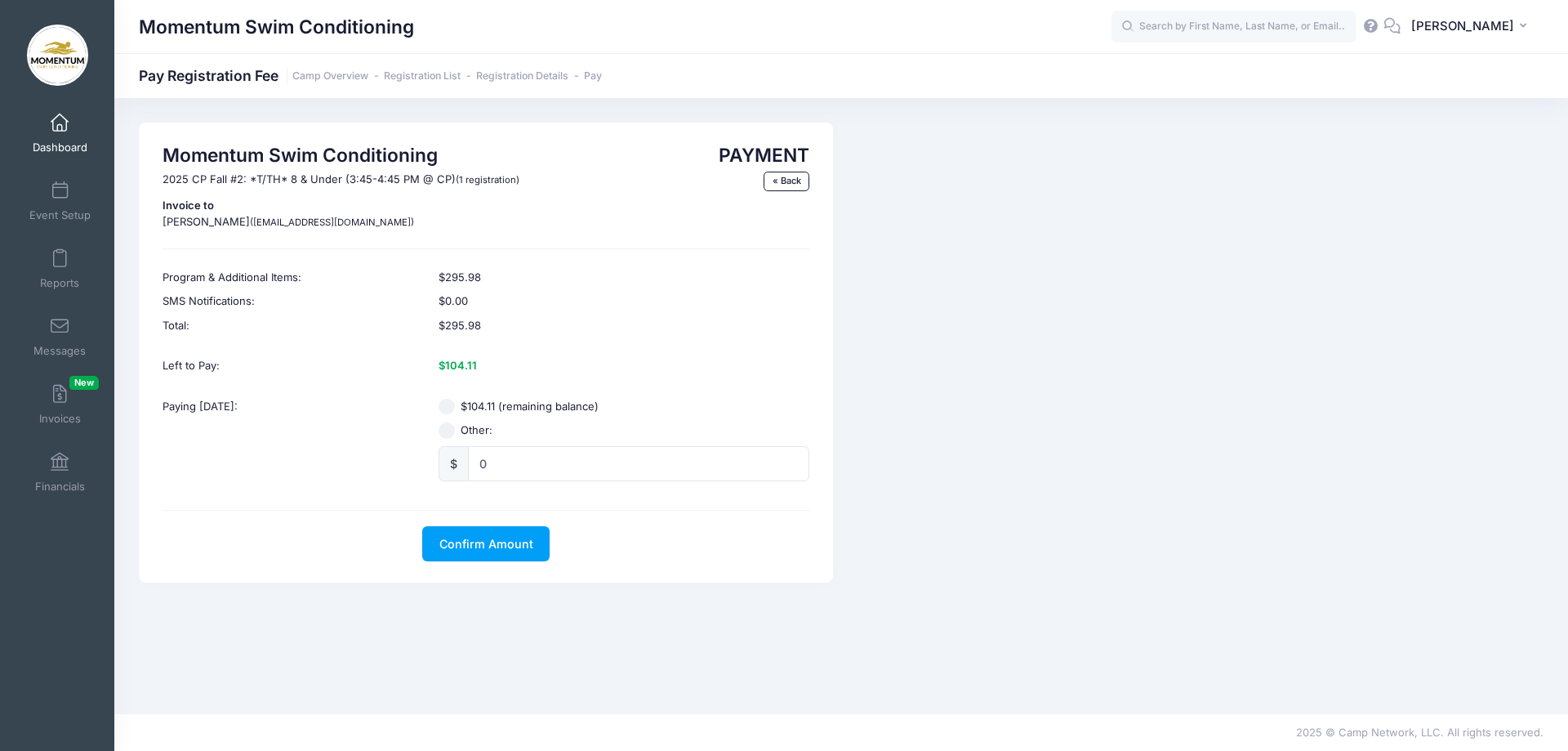
click at [444, 406] on input "$104.11 (remaining balance)" at bounding box center [446, 406] width 17 height 17
radio input "true"
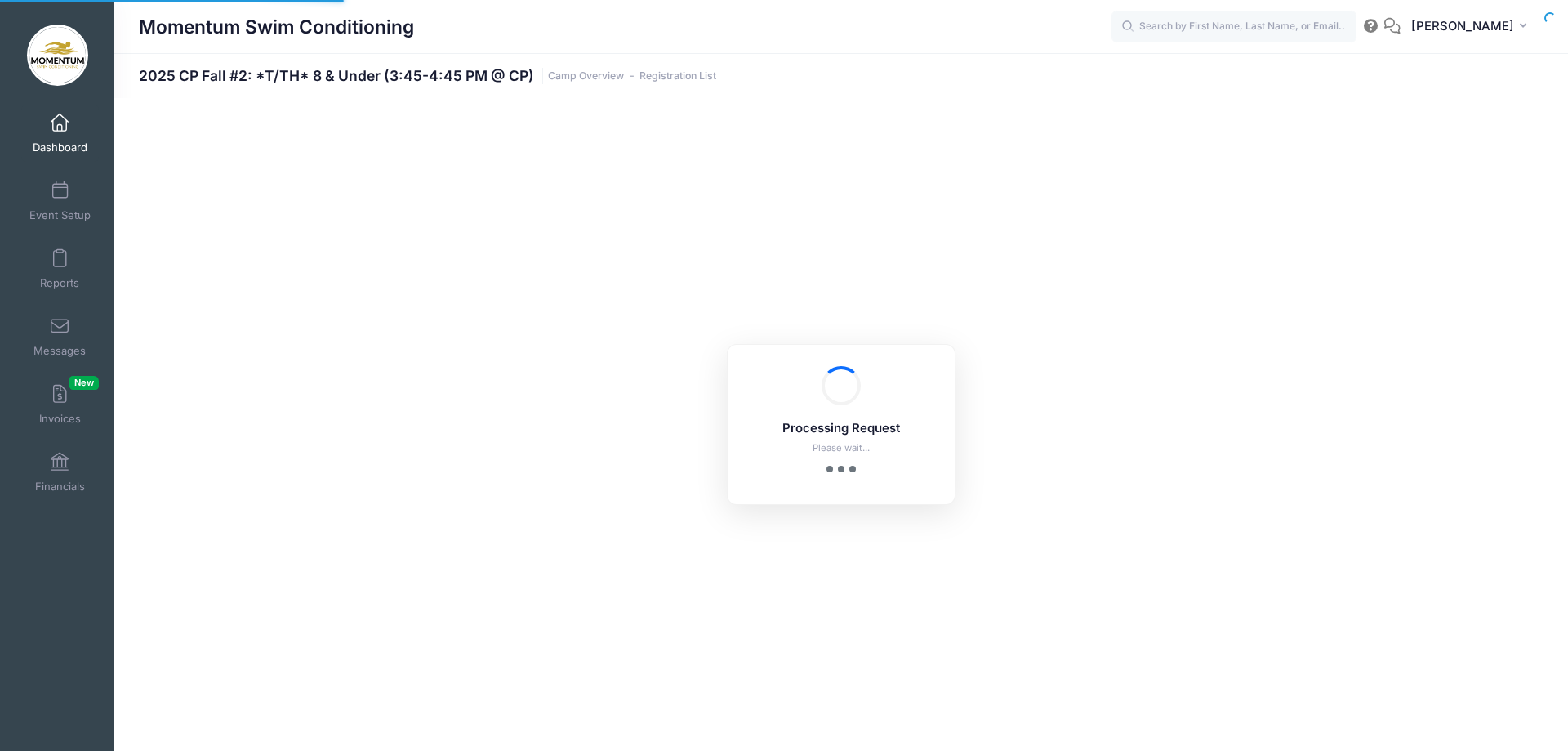
select select "10"
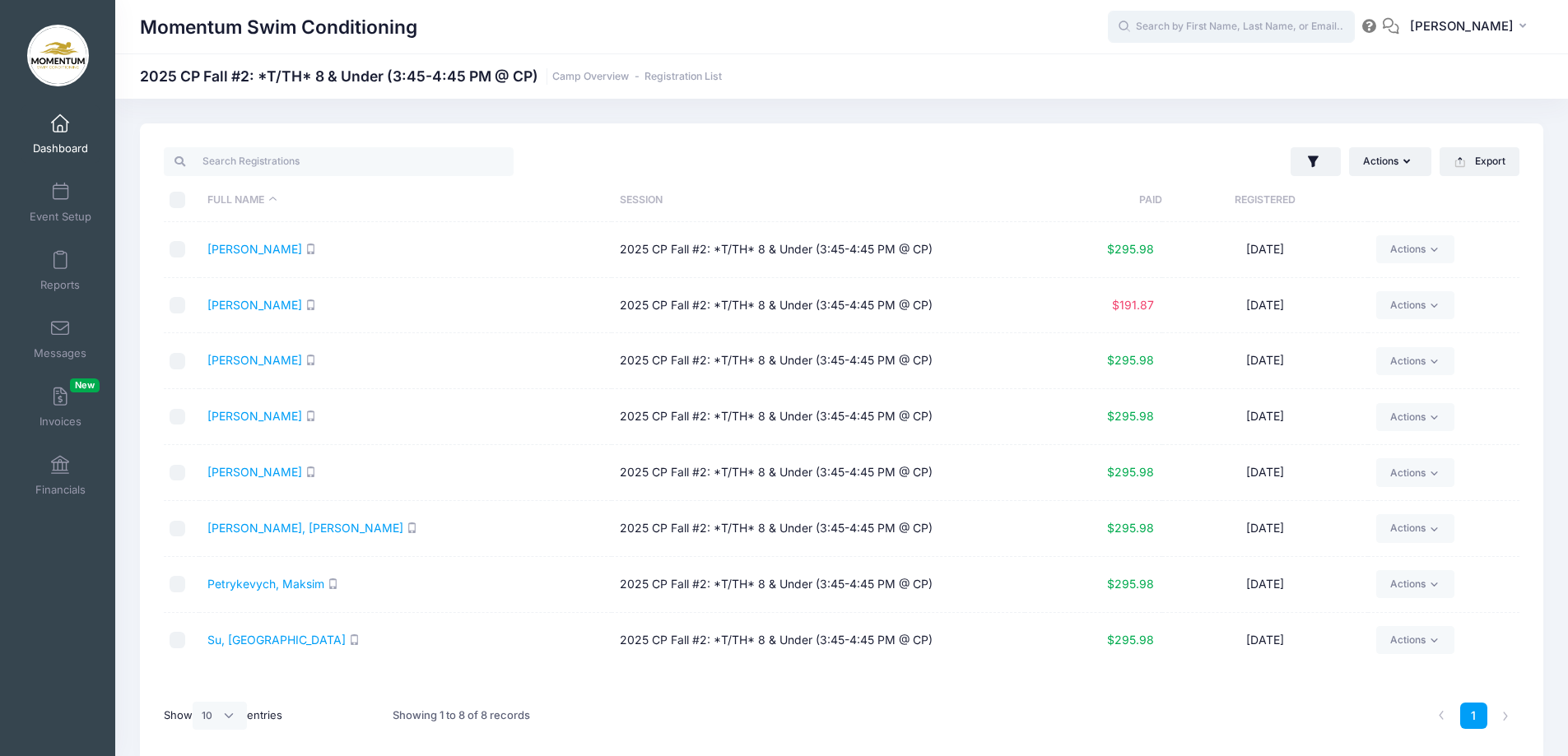
click at [1157, 28] on input "text" at bounding box center [1231, 27] width 247 height 33
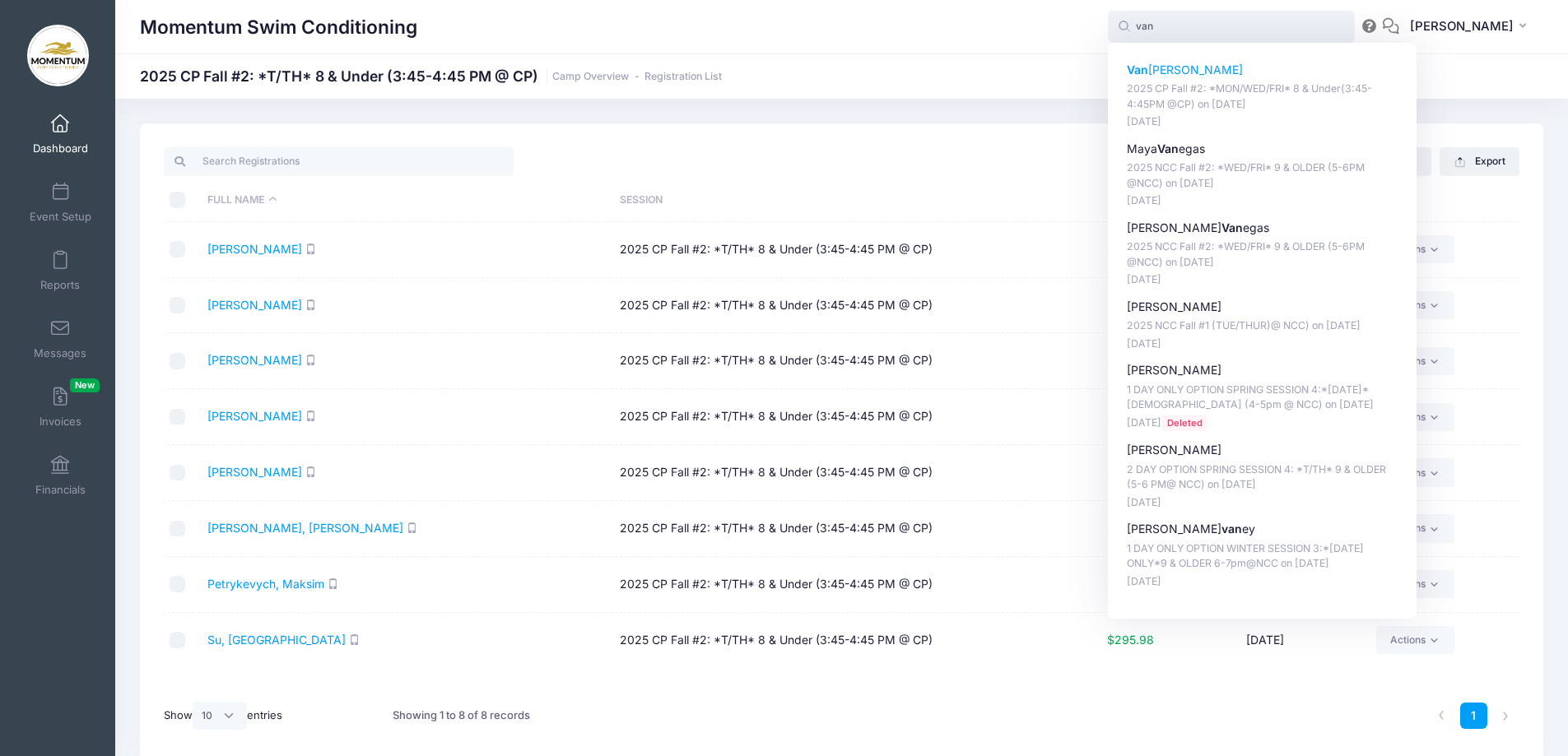
click at [1182, 76] on p "Van [PERSON_NAME]" at bounding box center [1263, 70] width 272 height 18
type input "[PERSON_NAME] (2025 CP Fall #2: *MON/WED/FRI* 8 &amp; Under(3:45-4:45PM @CP), […"
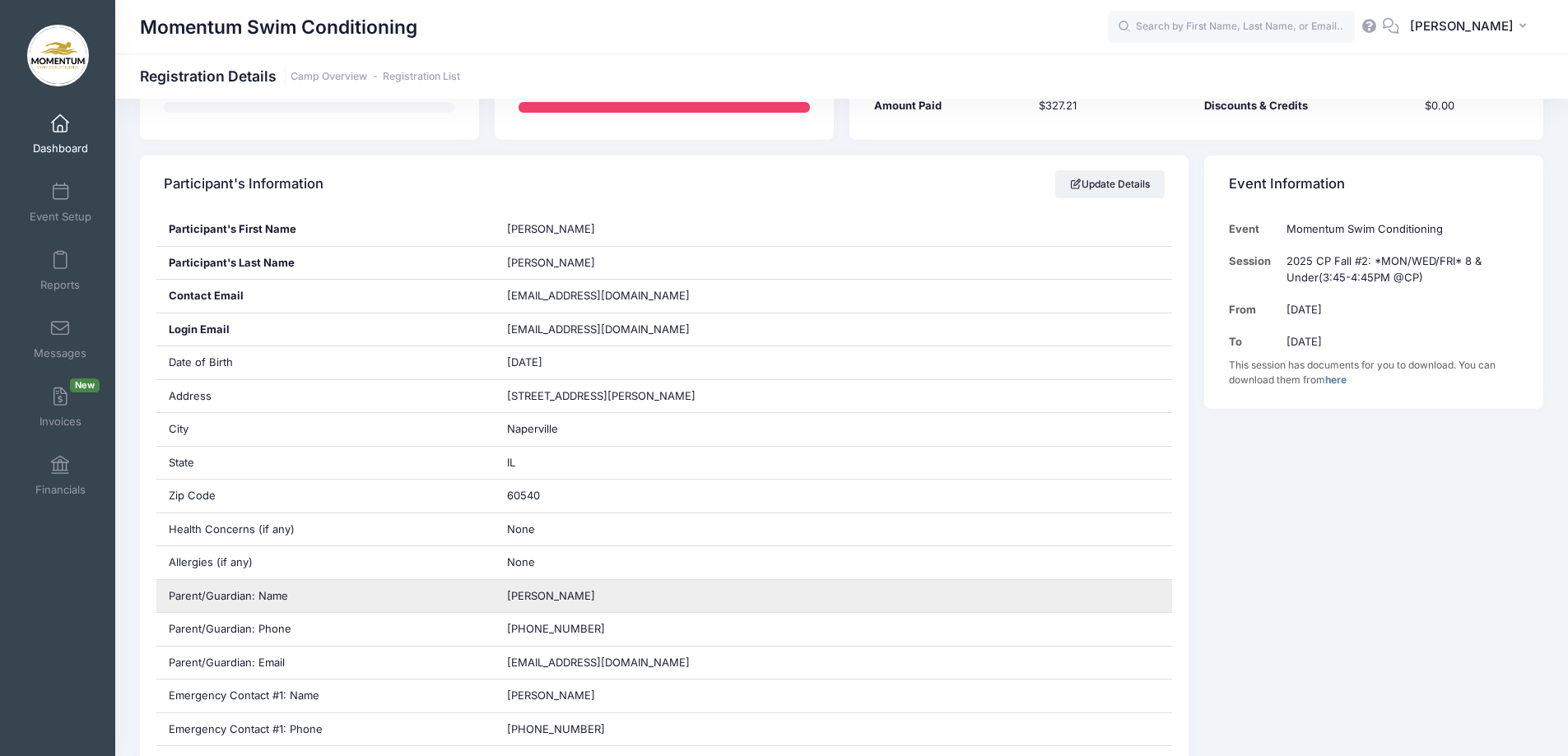
scroll to position [247, 0]
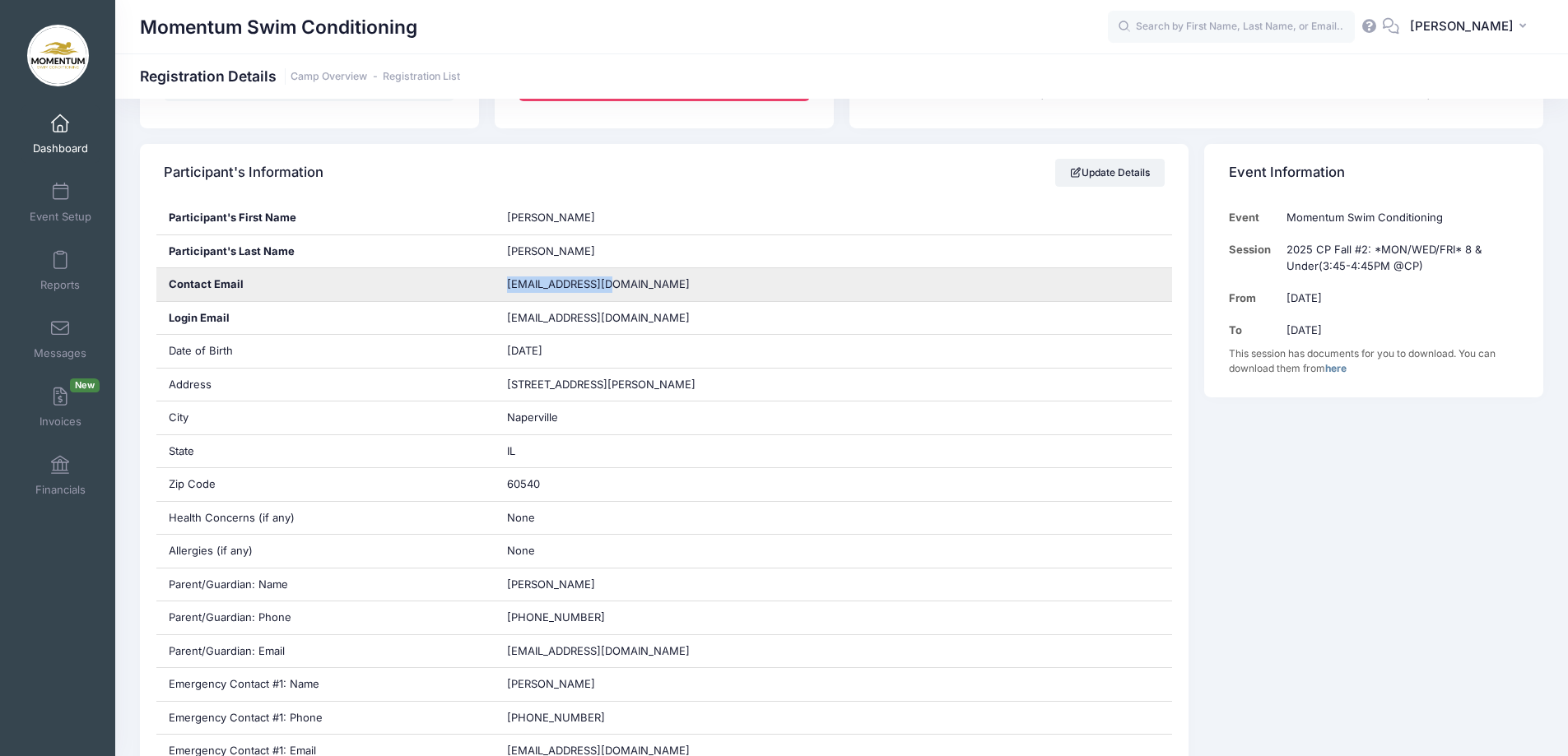
drag, startPoint x: 599, startPoint y: 282, endPoint x: 506, endPoint y: 282, distance: 93.0
click at [506, 282] on div "tjdelacey@aol.com" at bounding box center [833, 285] width 678 height 33
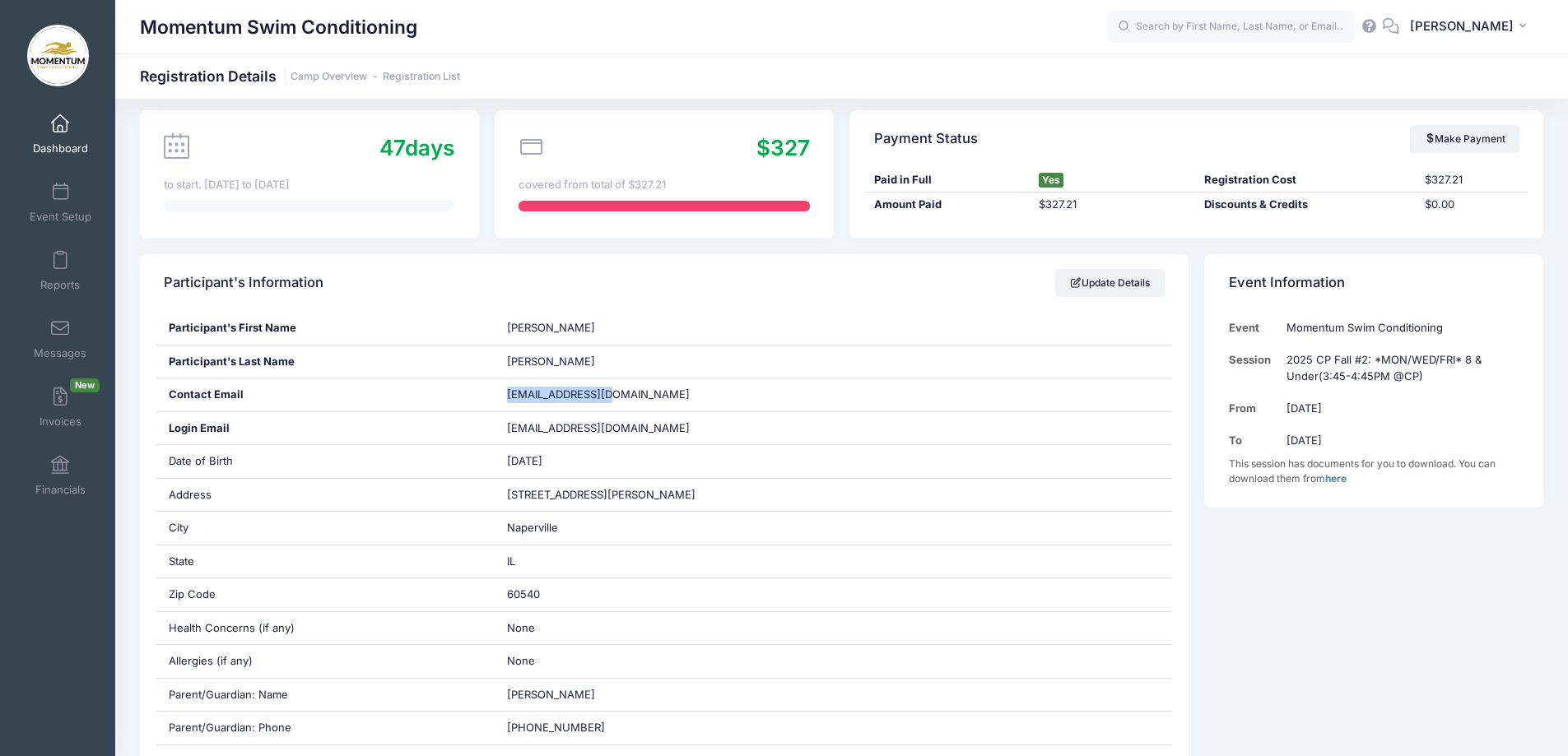
scroll to position [0, 0]
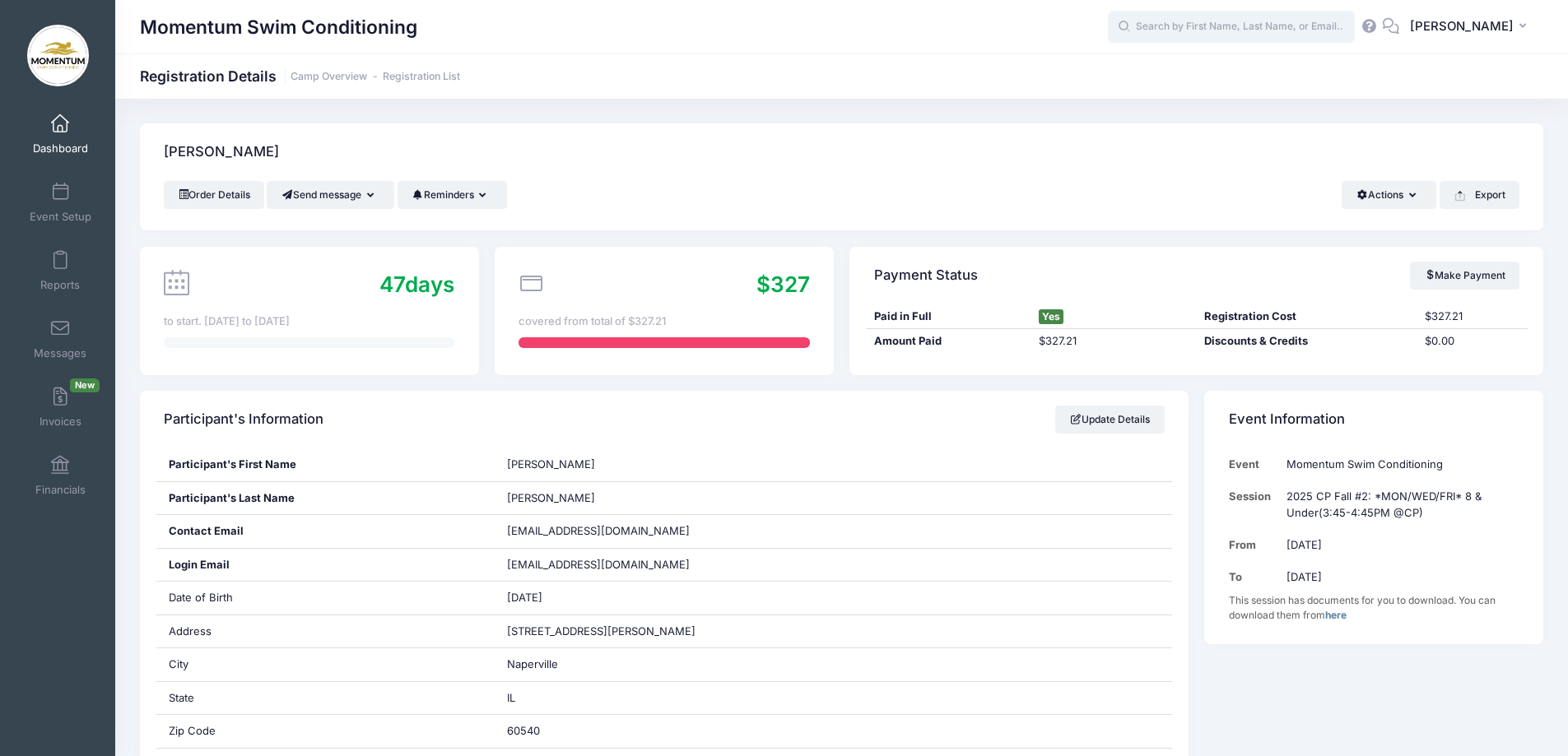
click at [1210, 18] on input "text" at bounding box center [1231, 27] width 247 height 33
type input "ensly"
click at [897, 79] on div "Momentum Swim Conditioning Registration Details Camp Overview Registration List" at bounding box center [841, 76] width 1452 height 23
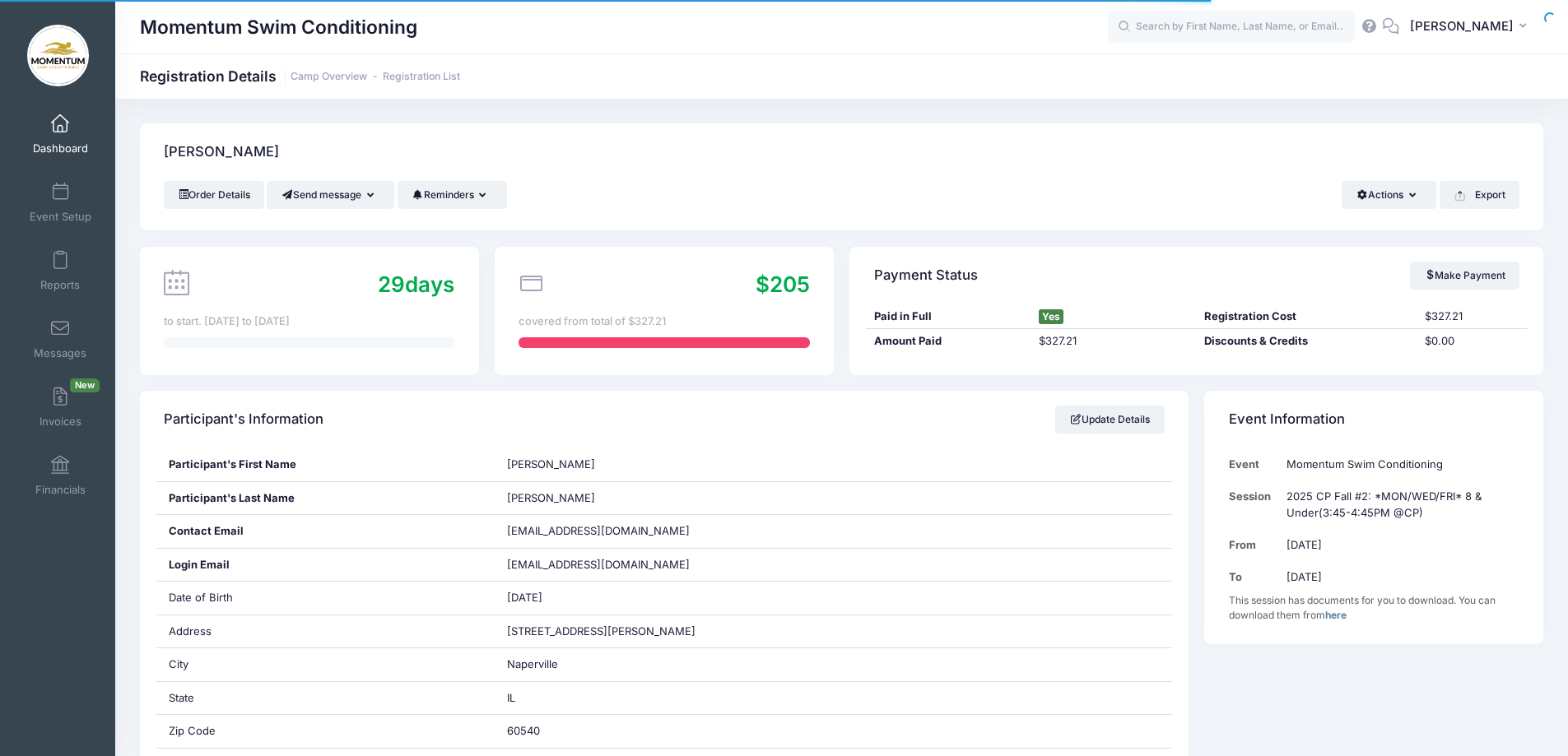
click at [1224, 20] on input "text" at bounding box center [1231, 27] width 247 height 33
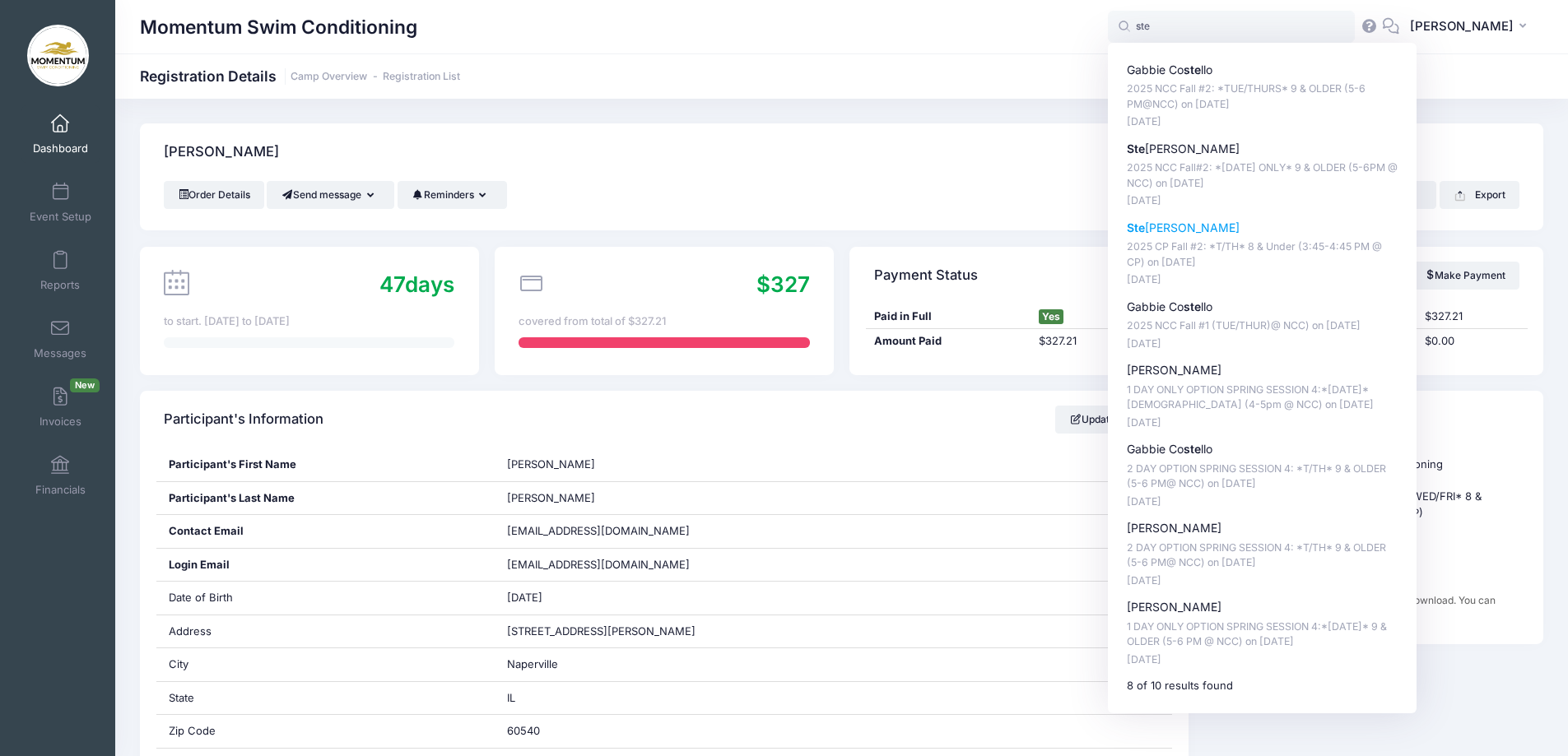
click at [1189, 231] on p "Ste phanie Ensley" at bounding box center [1263, 229] width 272 height 18
type input "Stephanie Ensley (2025 CP Fall #2: *T/TH* 8 &amp; Under (3:45-4:45 PM @ CP), No…"
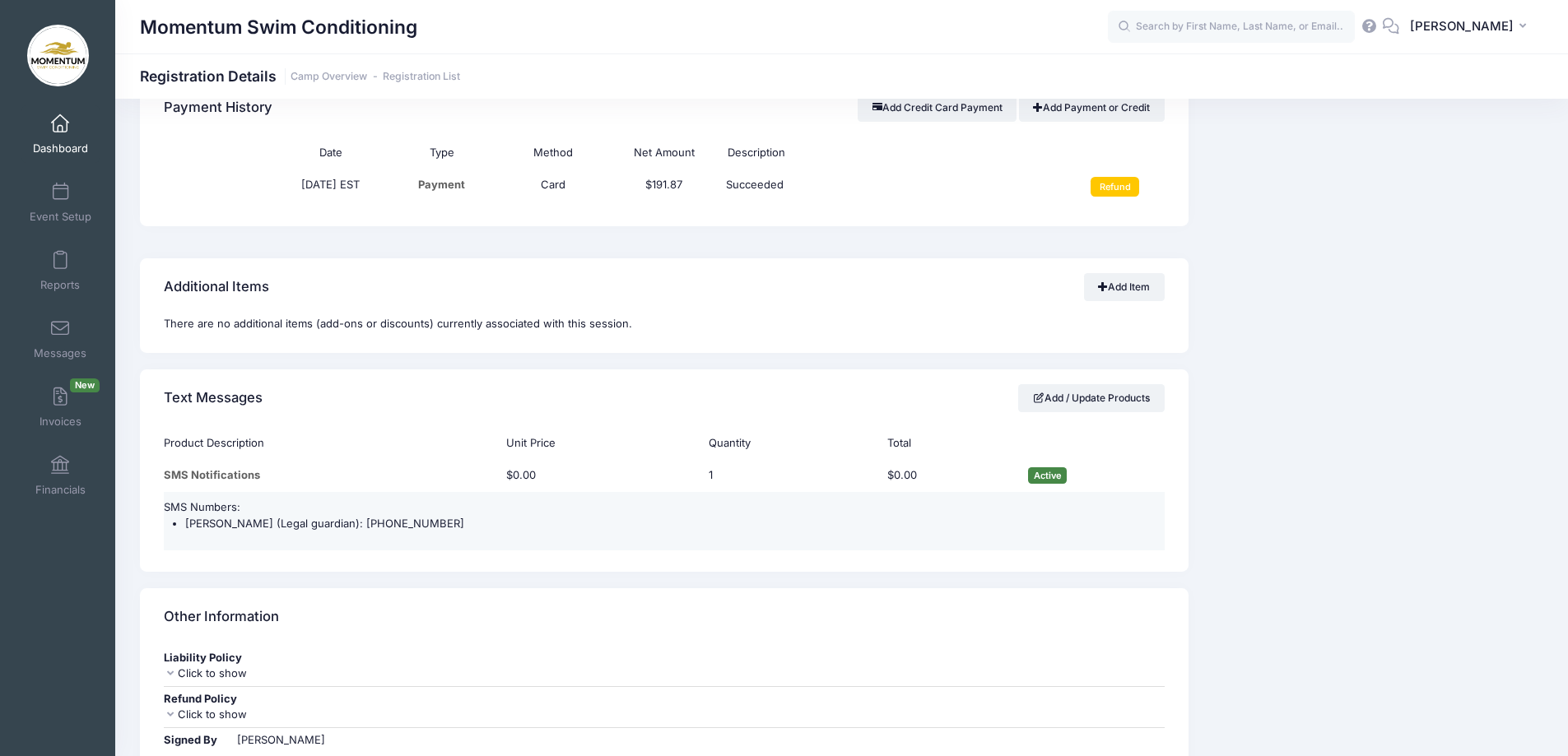
scroll to position [1645, 0]
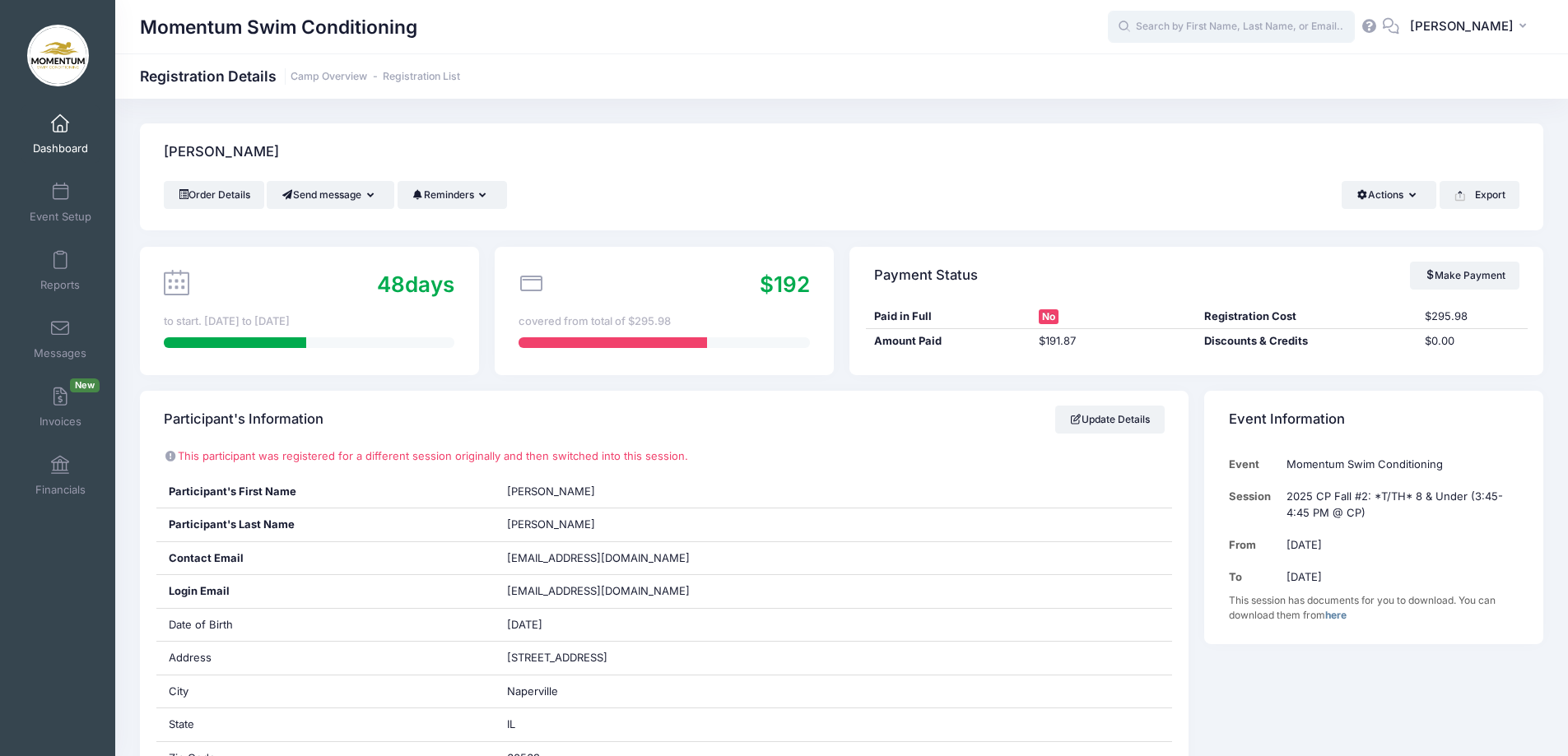
click at [1188, 28] on input "text" at bounding box center [1231, 27] width 247 height 33
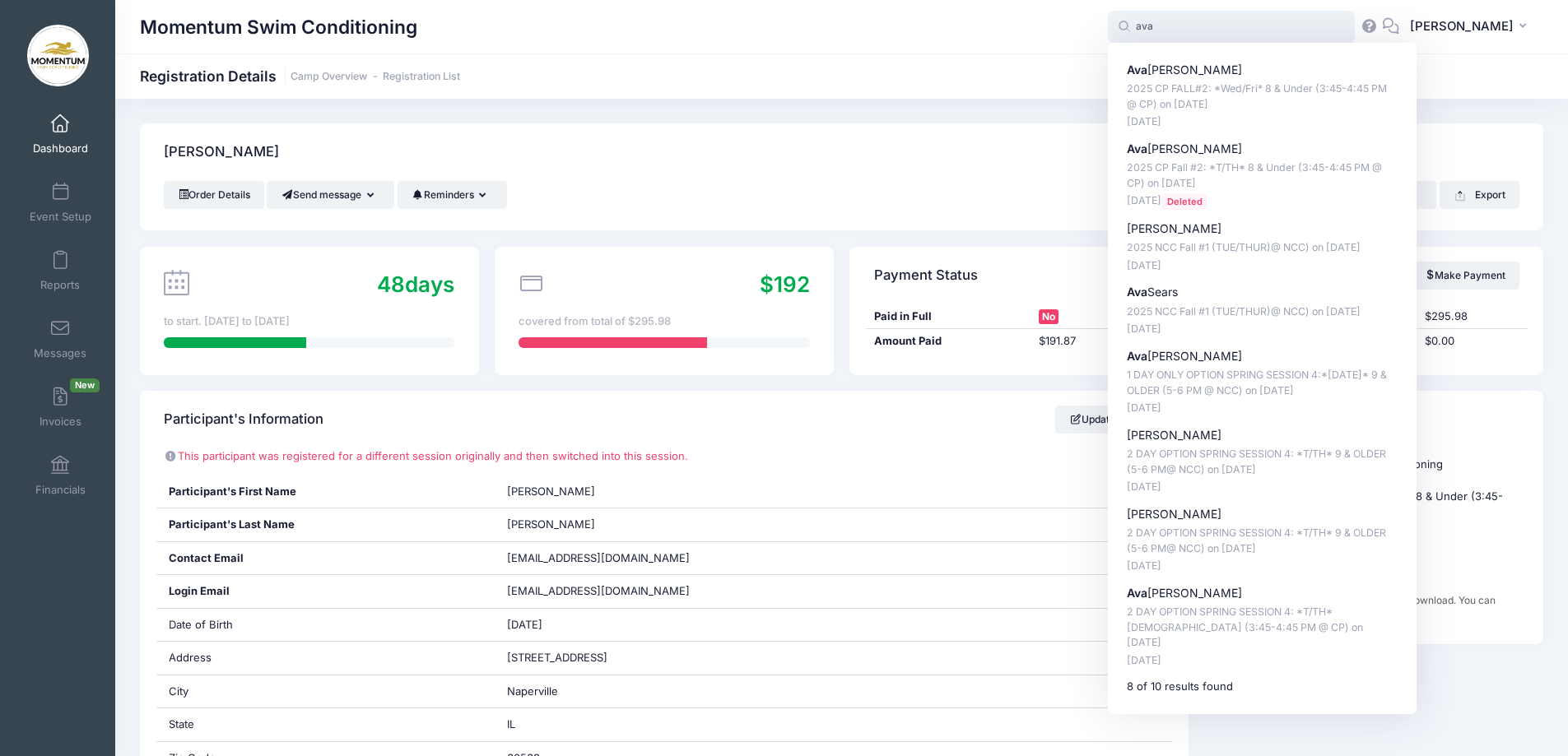
type input "ava"
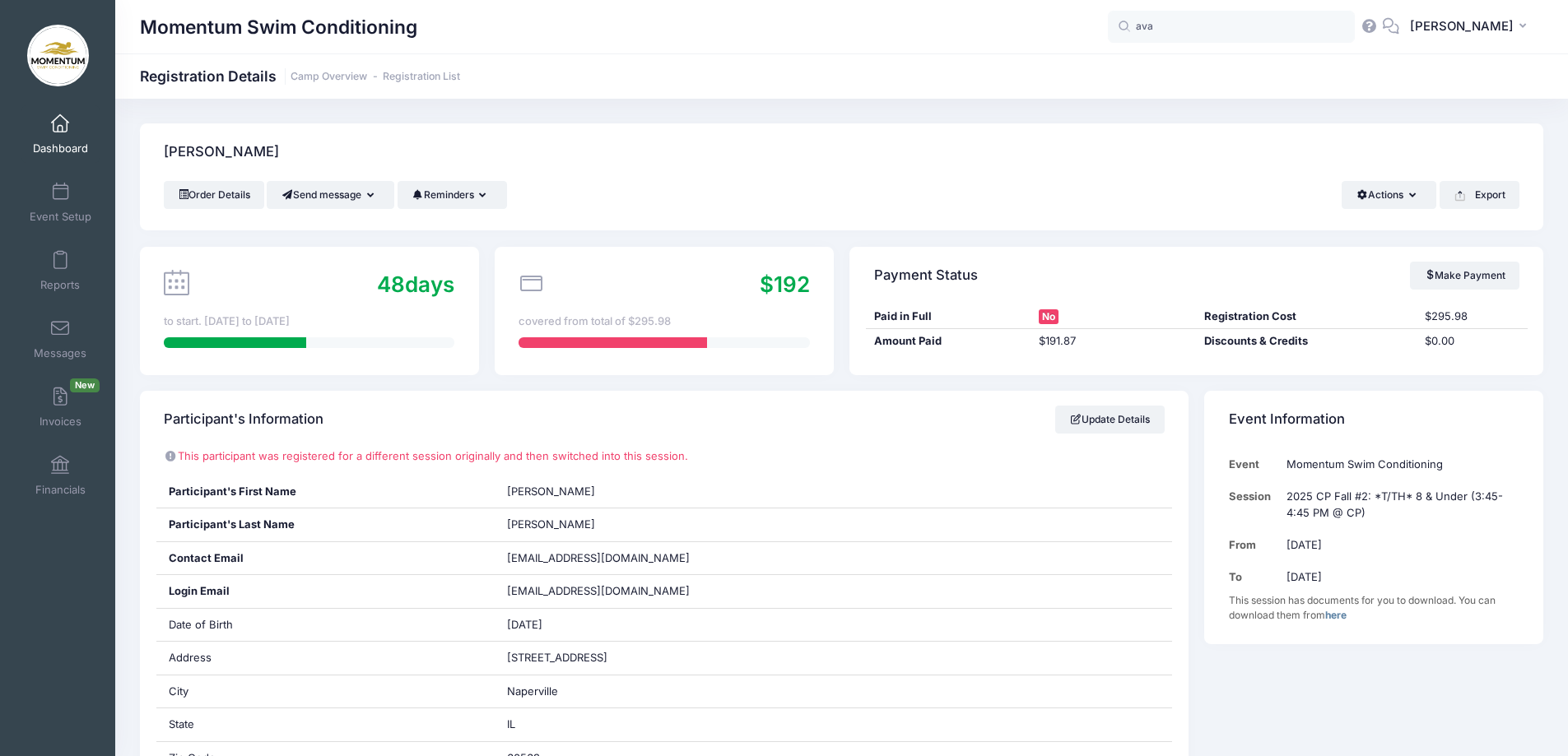
click at [926, 461] on p "This participant was registered for a different session originally and then swi…" at bounding box center [663, 456] width 1000 height 17
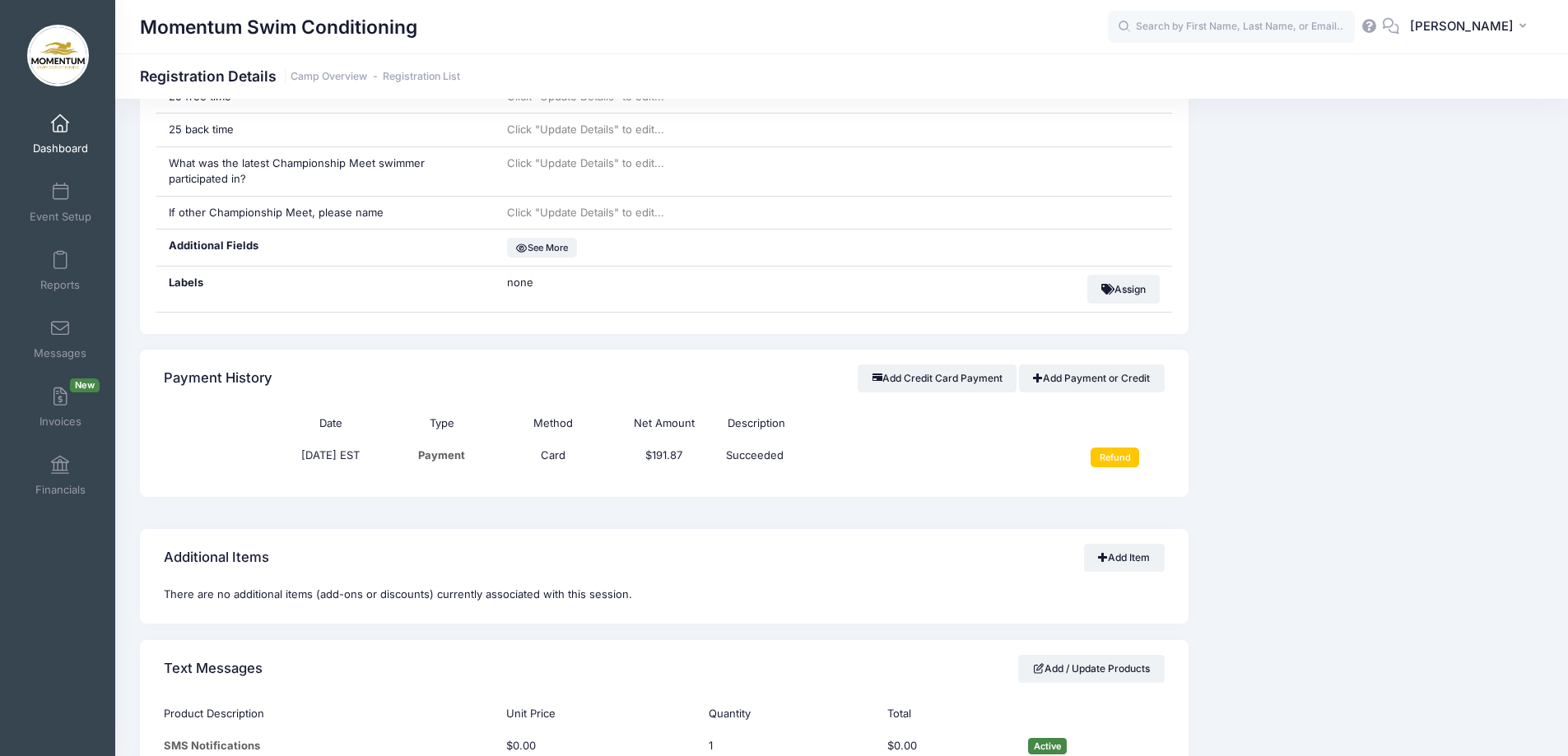
scroll to position [1070, 0]
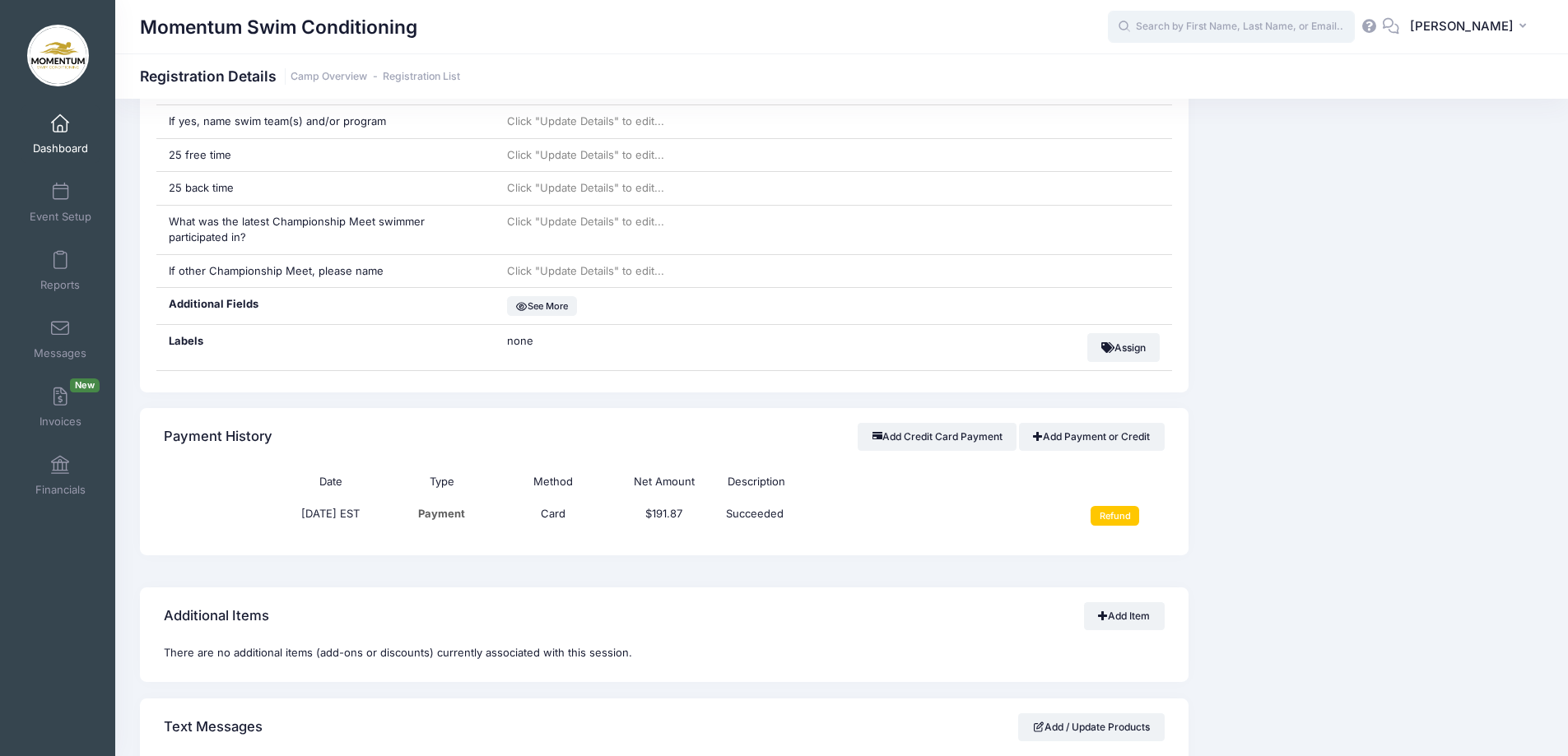
click at [1195, 28] on input "text" at bounding box center [1231, 27] width 247 height 33
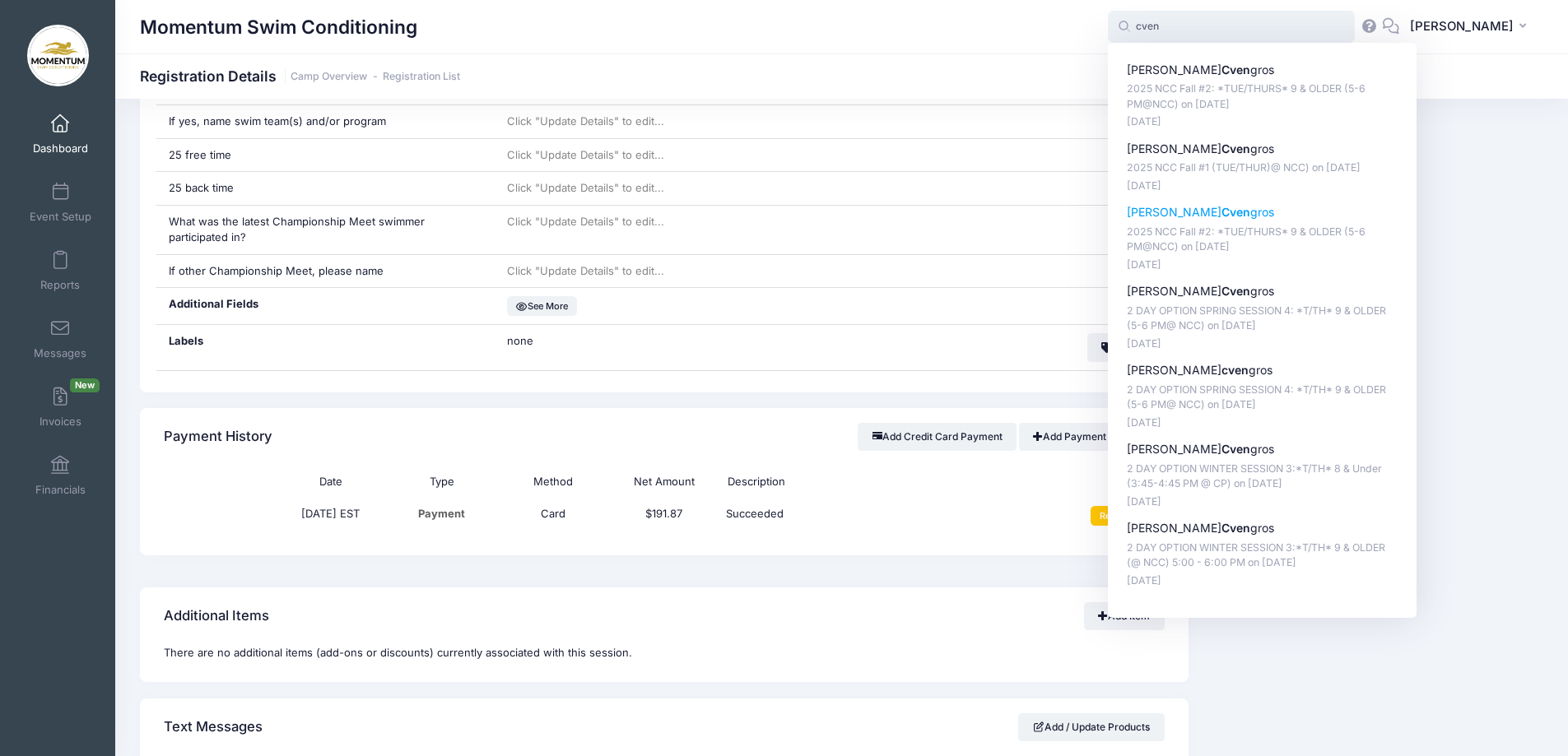
click at [1222, 210] on strong "Cven" at bounding box center [1236, 212] width 29 height 14
type input "Frankie Cvengros (2025 NCC Fall #2: *TUE/THURS* 9 &amp; OLDER (5-6 PM@NCC), Nov…"
